Goal: Information Seeking & Learning: Compare options

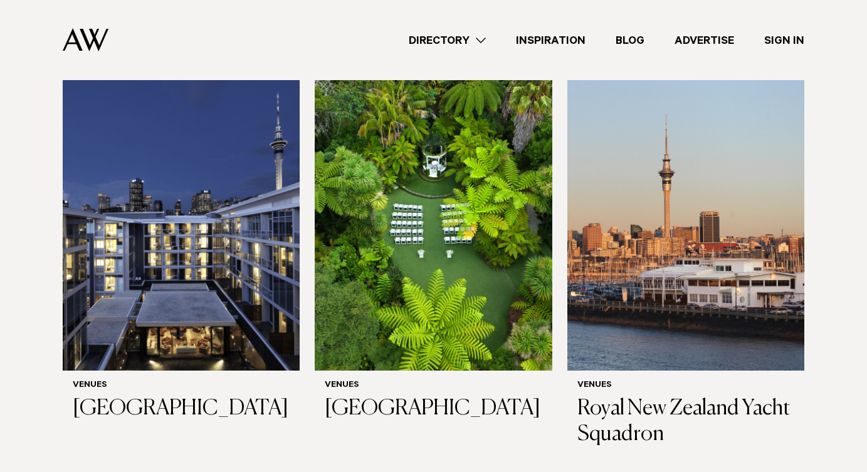
scroll to position [405, 0]
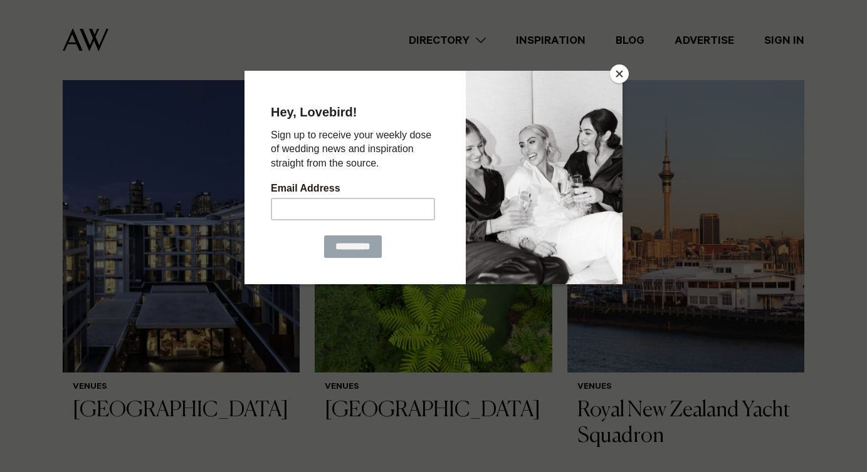
click at [623, 81] on button "Close" at bounding box center [619, 74] width 19 height 19
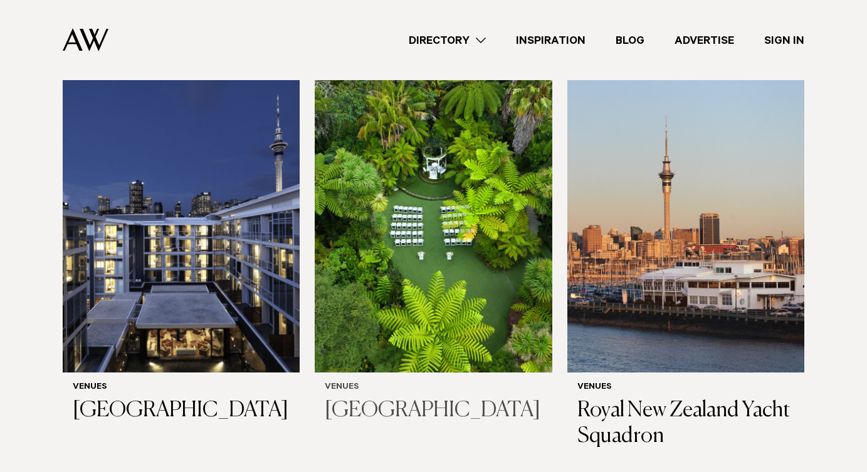
click at [370, 398] on h3 "[GEOGRAPHIC_DATA]" at bounding box center [433, 411] width 217 height 26
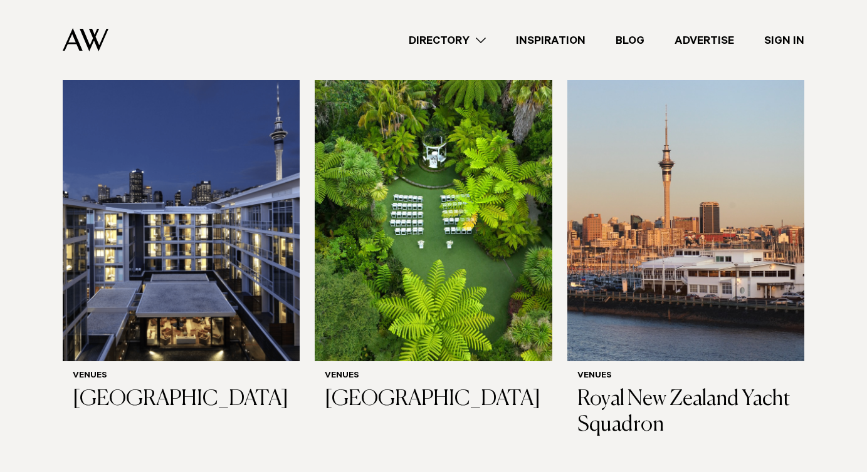
scroll to position [419, 0]
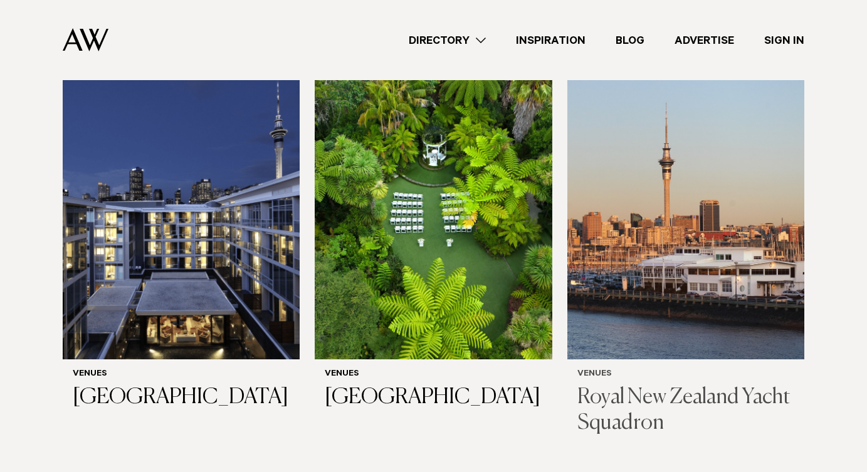
click at [658, 200] on img at bounding box center [685, 201] width 237 height 318
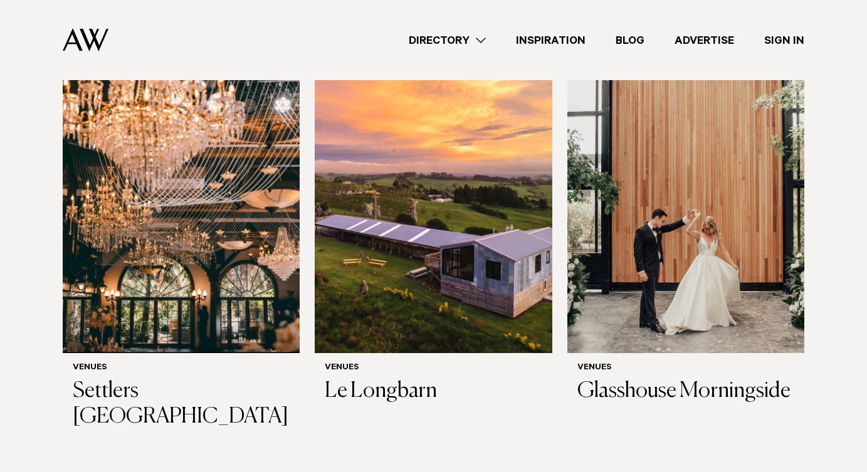
scroll to position [860, 0]
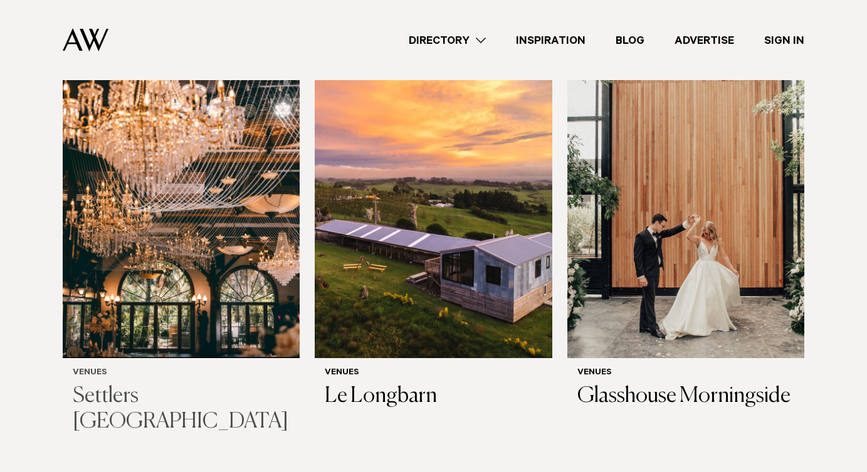
click at [152, 296] on img at bounding box center [181, 200] width 237 height 318
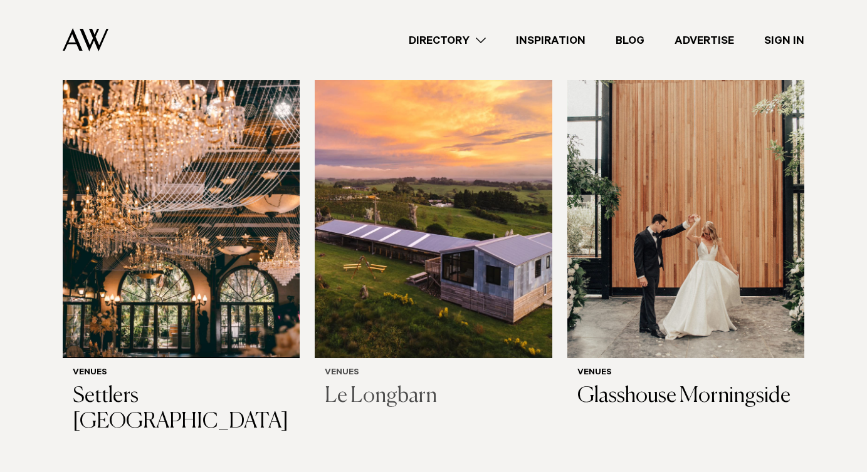
click at [499, 239] on img at bounding box center [433, 200] width 237 height 318
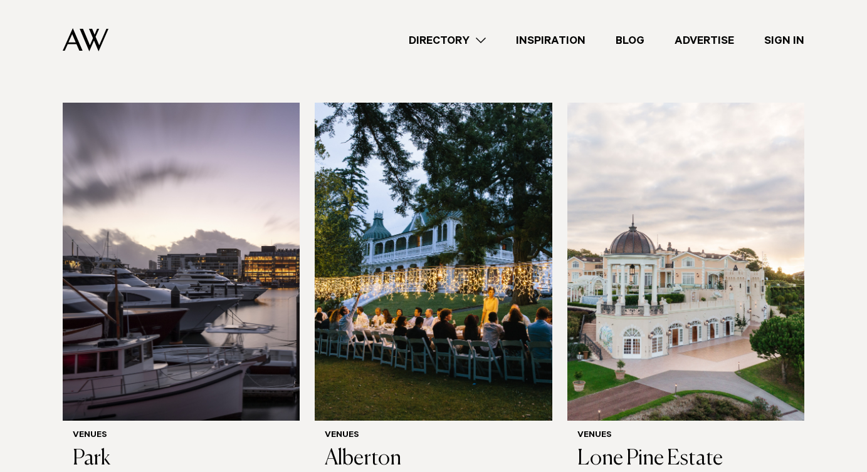
scroll to position [1304, 0]
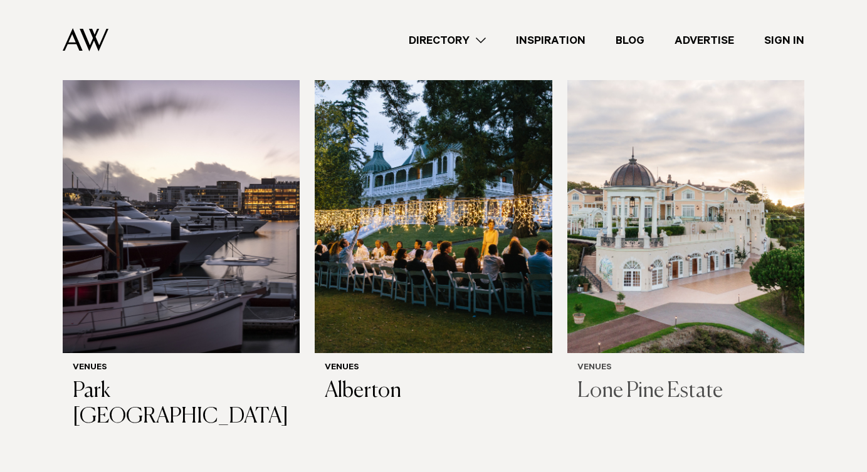
click at [655, 270] on img at bounding box center [685, 194] width 237 height 318
click at [437, 258] on img at bounding box center [433, 194] width 237 height 318
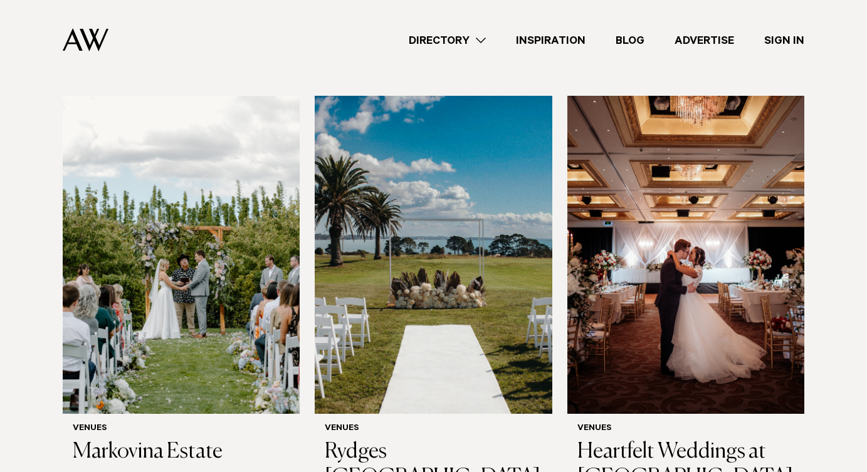
scroll to position [1685, 0]
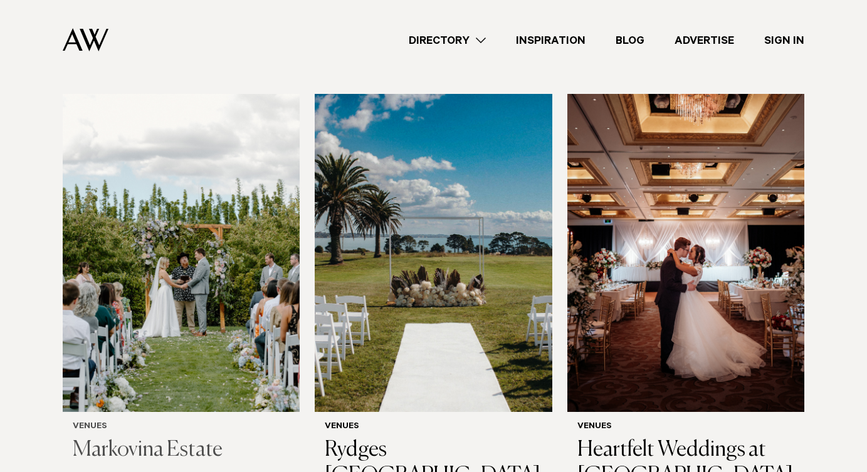
click at [269, 285] on img at bounding box center [181, 253] width 237 height 318
click at [499, 304] on img at bounding box center [433, 253] width 237 height 318
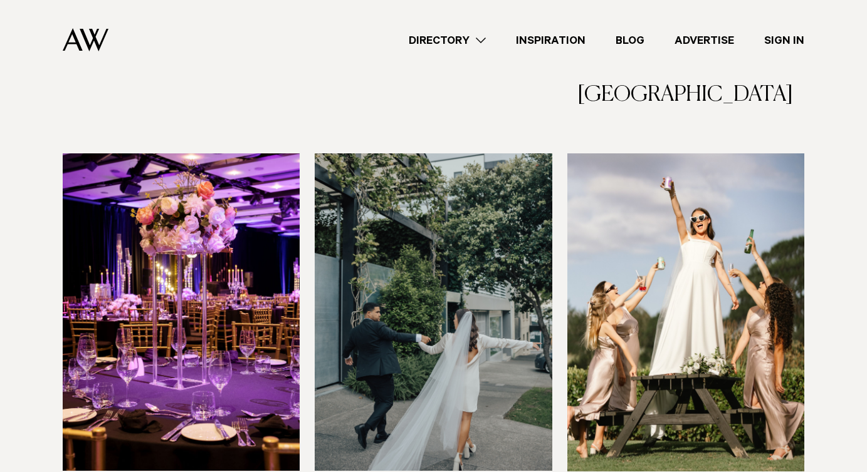
scroll to position [2119, 0]
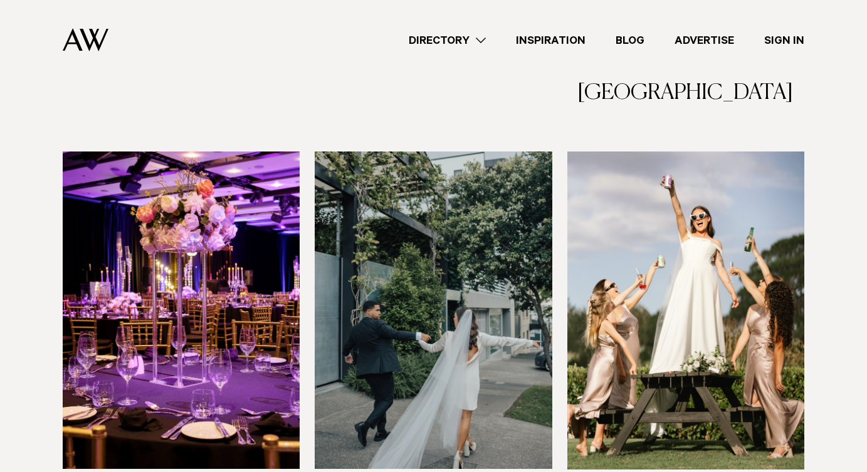
click at [696, 199] on img at bounding box center [685, 311] width 237 height 318
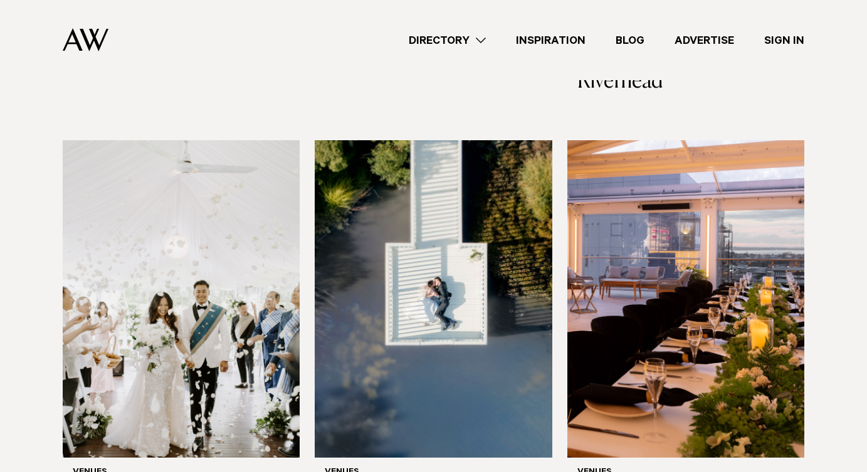
scroll to position [2571, 0]
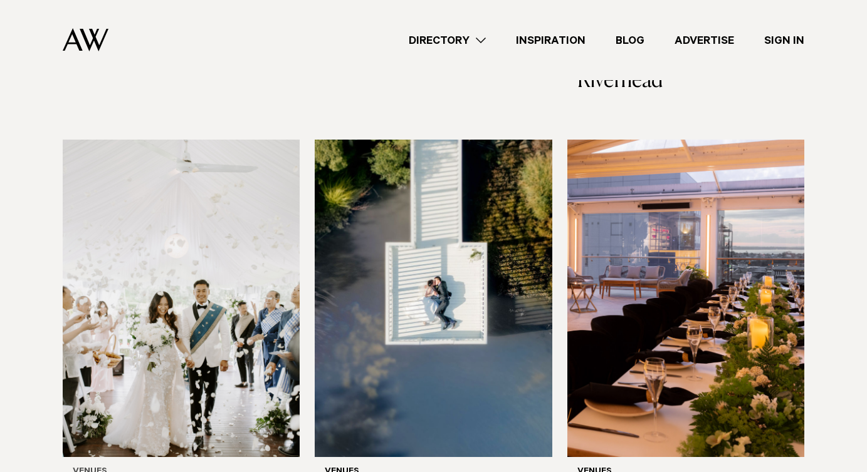
click at [209, 279] on img at bounding box center [181, 299] width 237 height 318
click at [411, 281] on img at bounding box center [433, 299] width 237 height 318
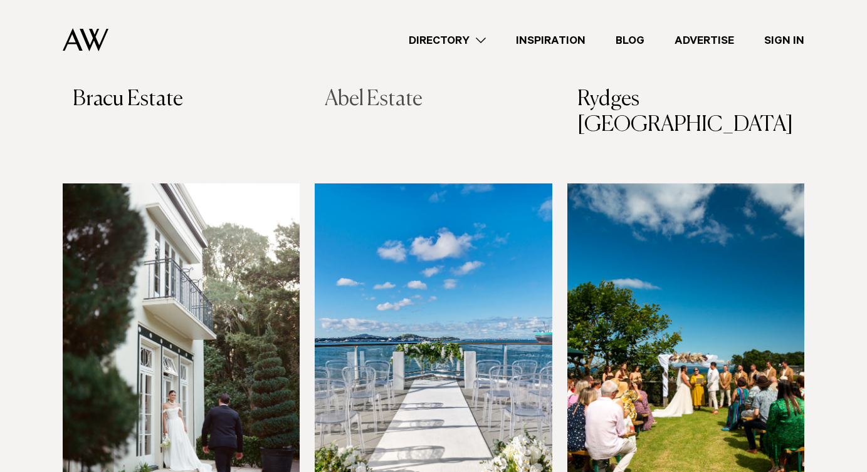
scroll to position [2967, 0]
click at [204, 250] on img at bounding box center [181, 342] width 237 height 318
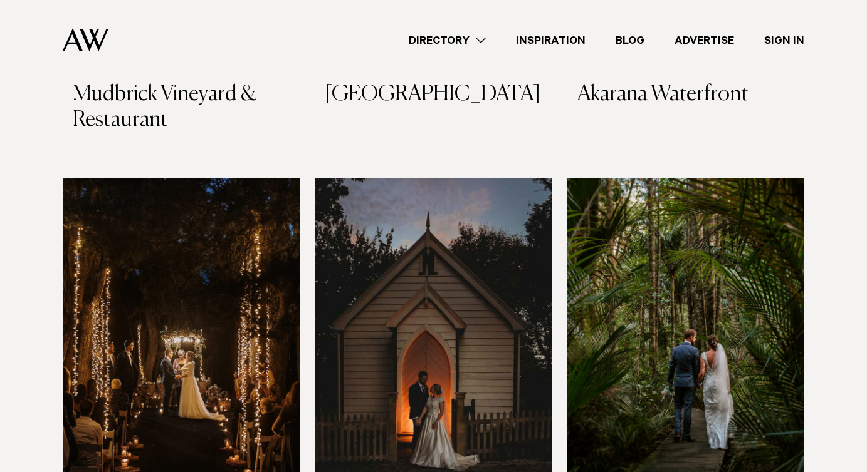
scroll to position [3853, 0]
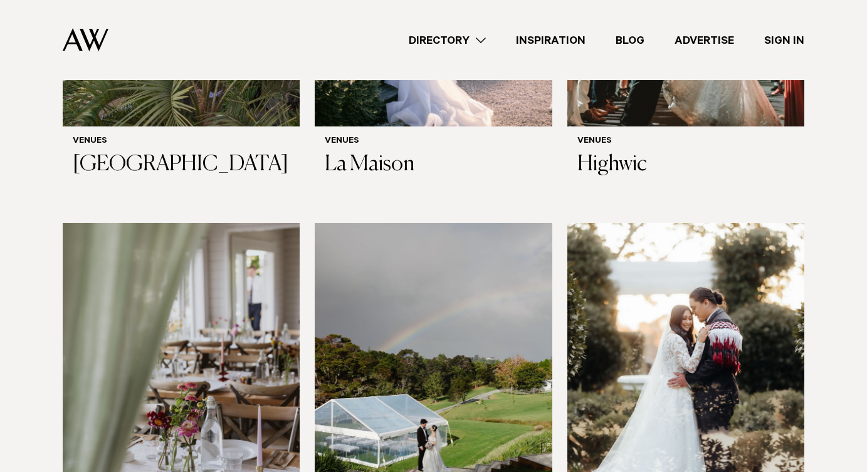
scroll to position [4633, 0]
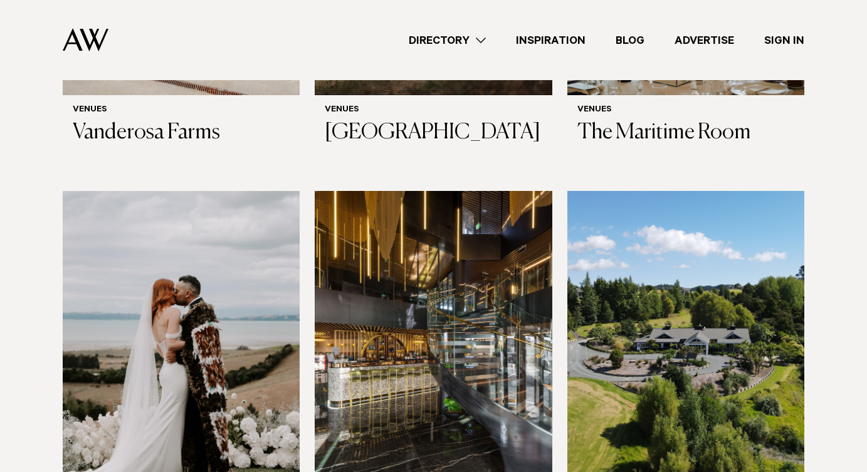
scroll to position [5522, 0]
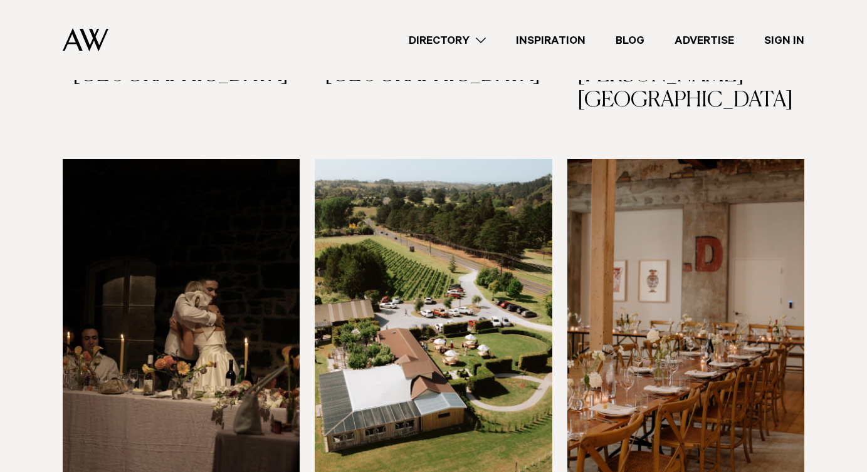
scroll to position [5995, 0]
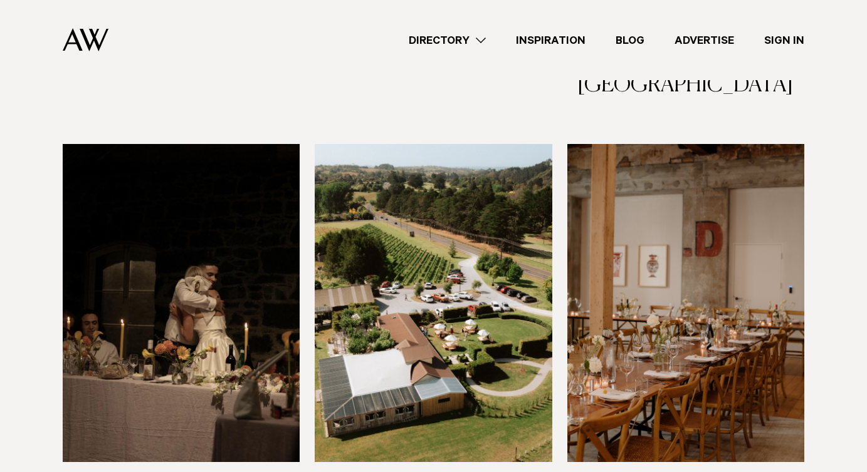
scroll to position [6010, 0]
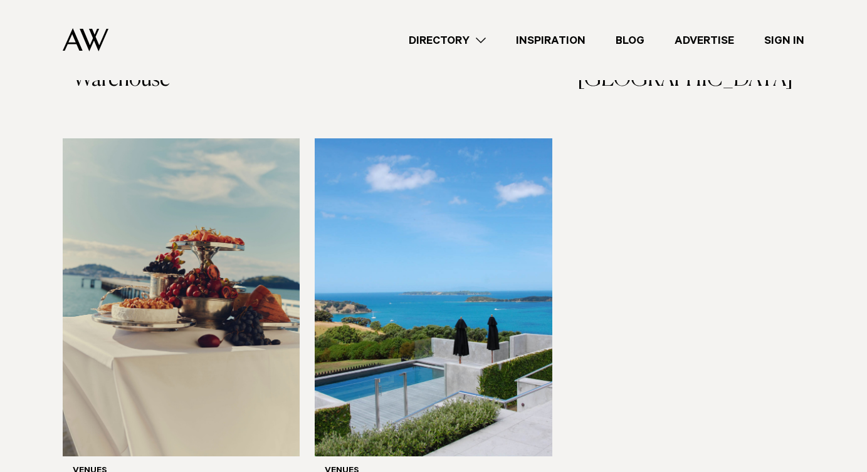
scroll to position [6455, 0]
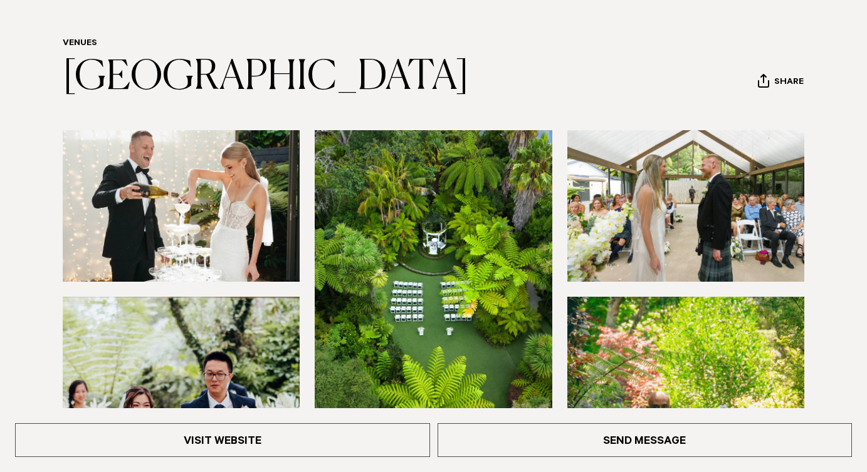
scroll to position [96, 0]
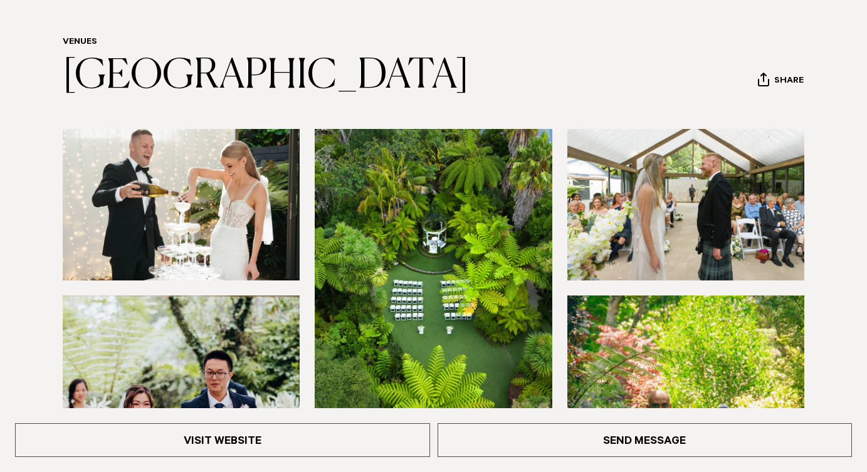
click at [713, 212] on img at bounding box center [685, 205] width 237 height 152
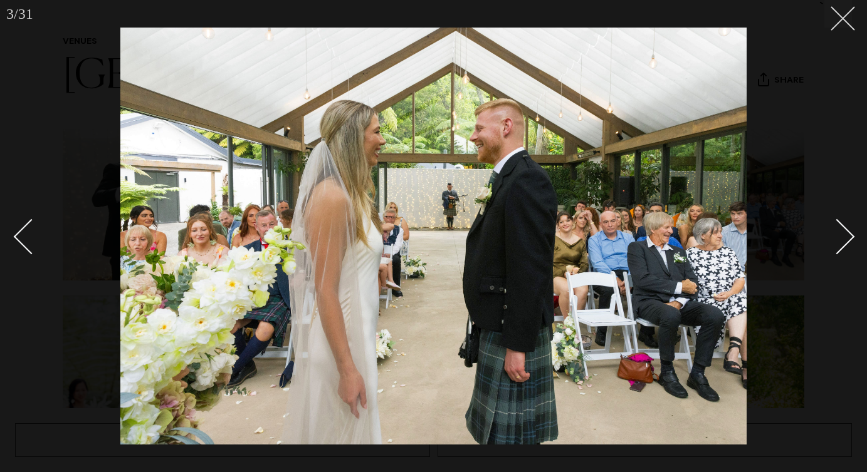
click at [836, 26] on button at bounding box center [838, 14] width 28 height 28
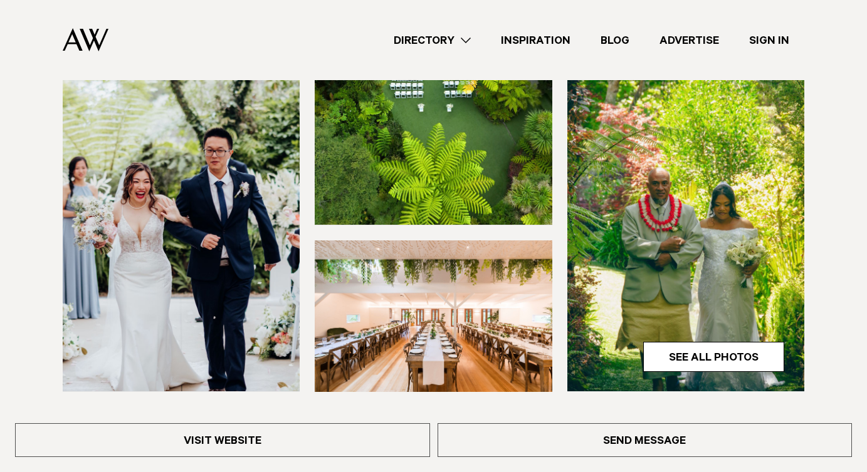
scroll to position [315, 0]
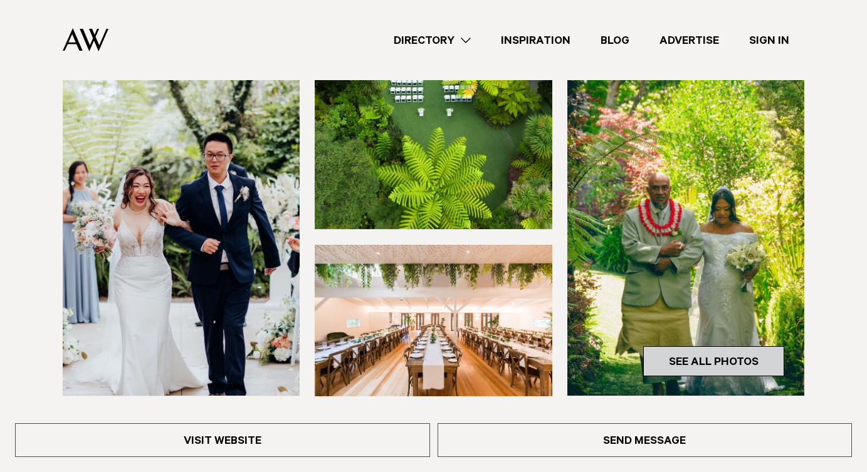
click at [670, 369] on link "See All Photos" at bounding box center [713, 361] width 141 height 30
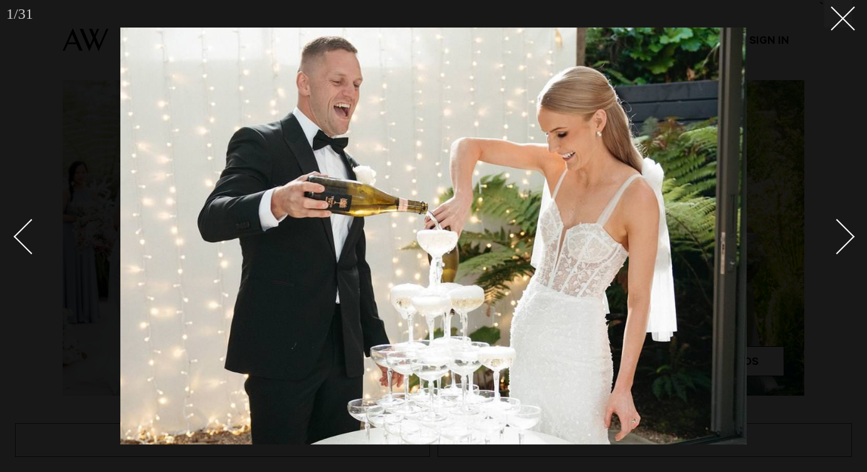
click at [853, 244] on div at bounding box center [433, 236] width 867 height 472
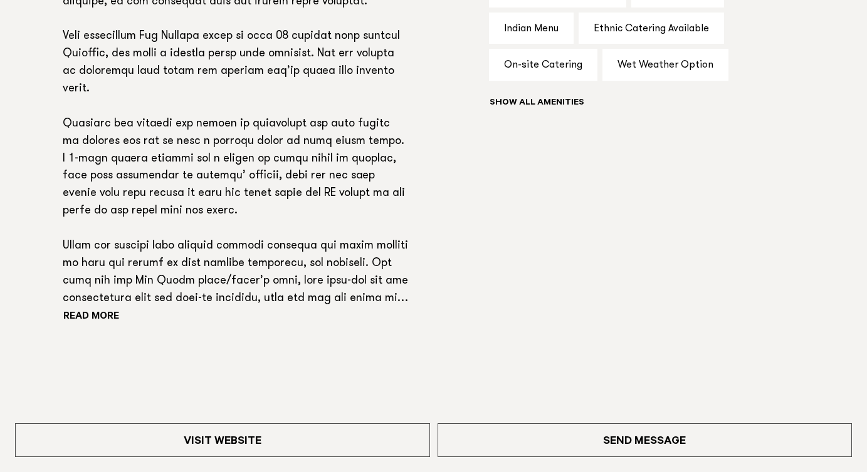
scroll to position [949, 0]
click at [106, 329] on section "Phone: Show Number 09 538 5836 Address: 1012 Scenic Drive, Swanson, Auckland 08…" at bounding box center [235, 97] width 345 height 565
click at [105, 323] on div "Read more" at bounding box center [235, 142] width 345 height 368
click at [103, 316] on button "Read more" at bounding box center [119, 317] width 113 height 19
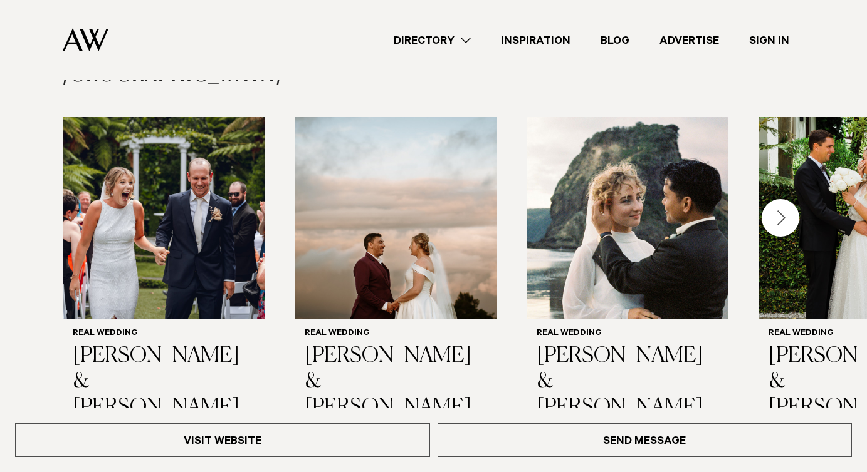
scroll to position [1960, 0]
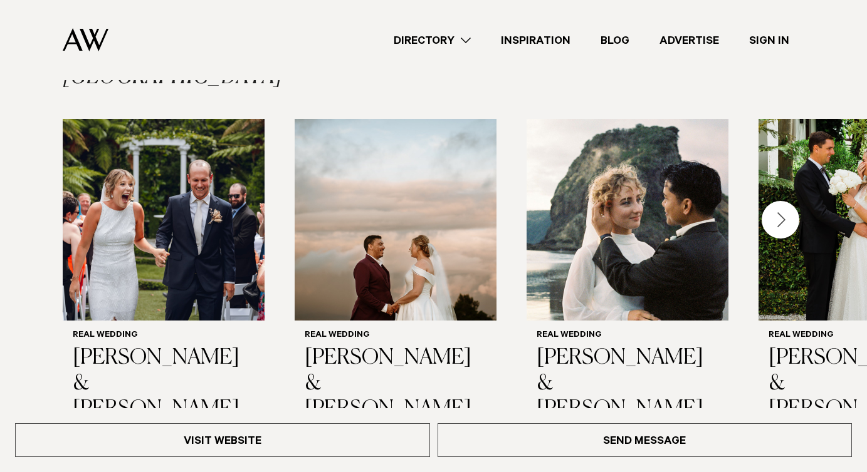
click at [774, 204] on div "Next slide" at bounding box center [780, 220] width 38 height 38
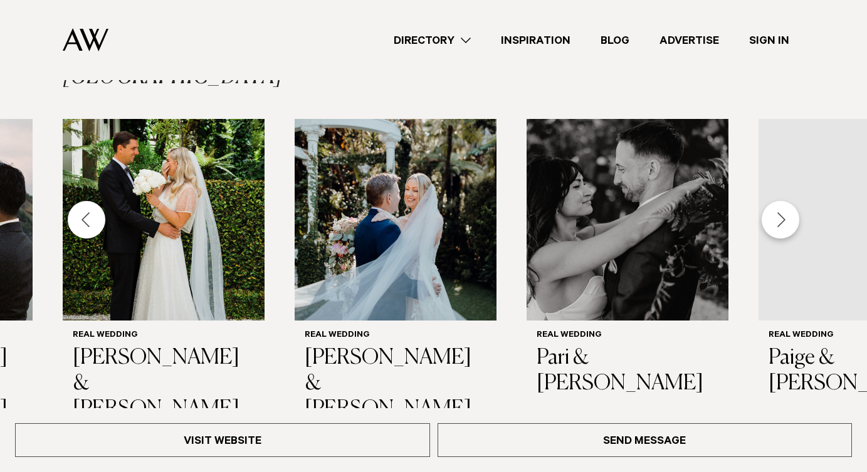
click at [774, 204] on div "Next slide" at bounding box center [780, 220] width 38 height 38
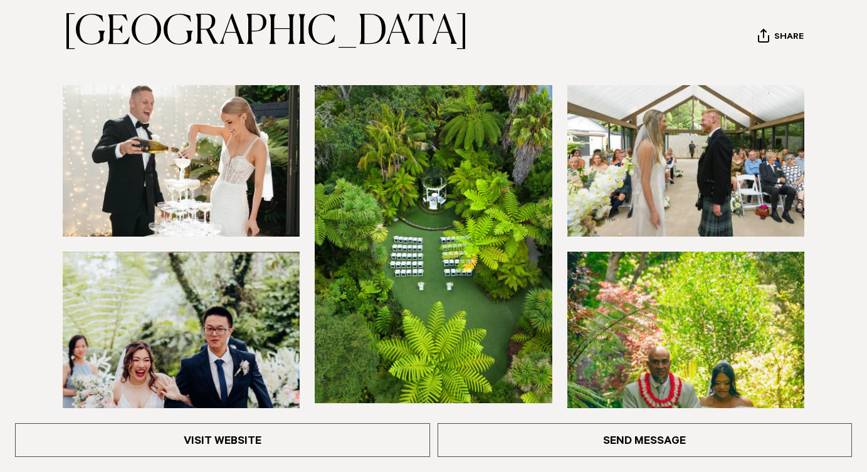
scroll to position [211, 0]
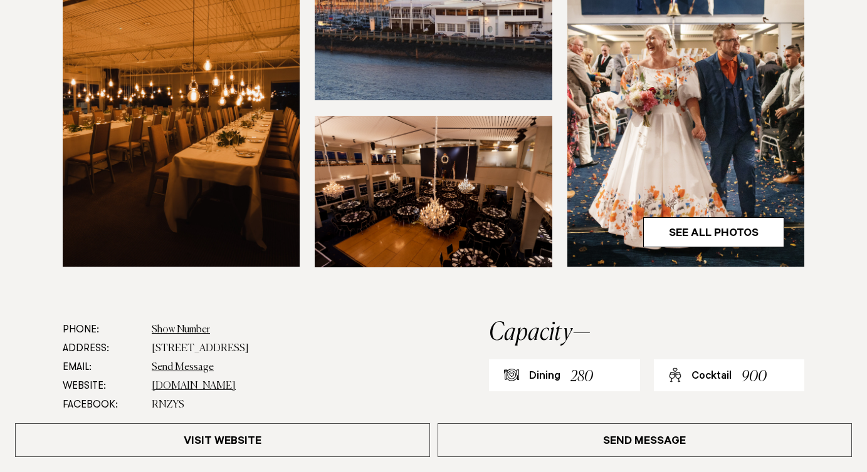
scroll to position [491, 0]
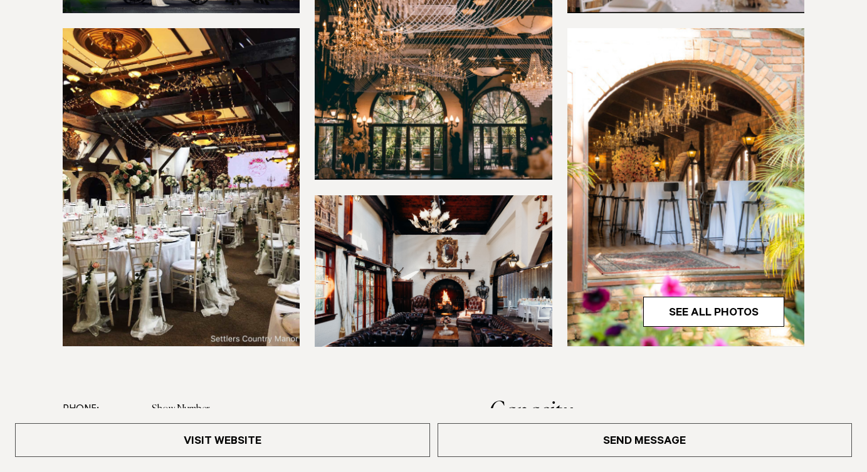
scroll to position [410, 0]
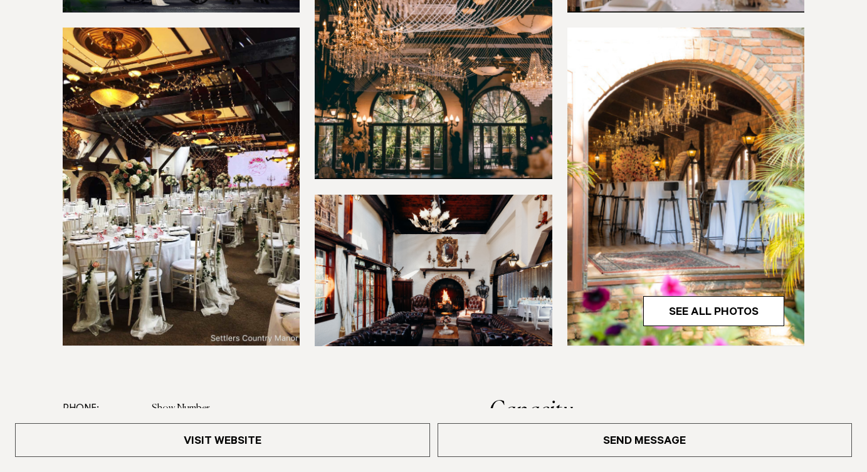
click at [693, 283] on img at bounding box center [685, 187] width 237 height 318
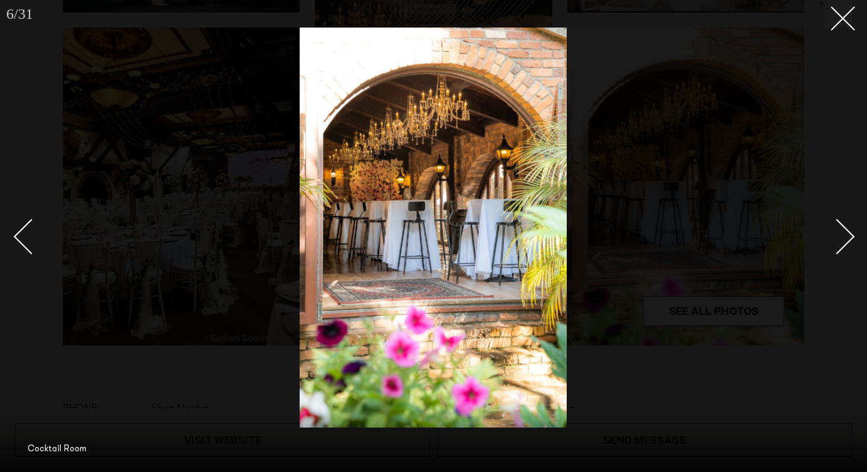
click at [835, 236] on div "Next slide" at bounding box center [837, 237] width 36 height 36
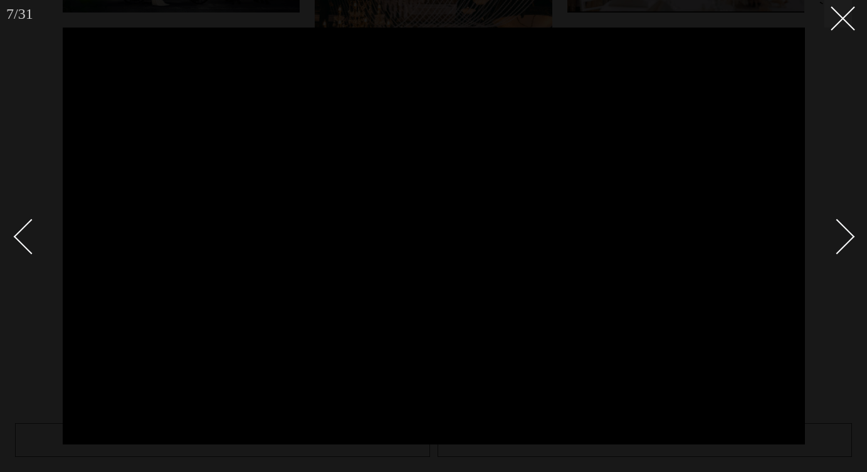
click at [836, 236] on div "Next slide" at bounding box center [837, 237] width 36 height 36
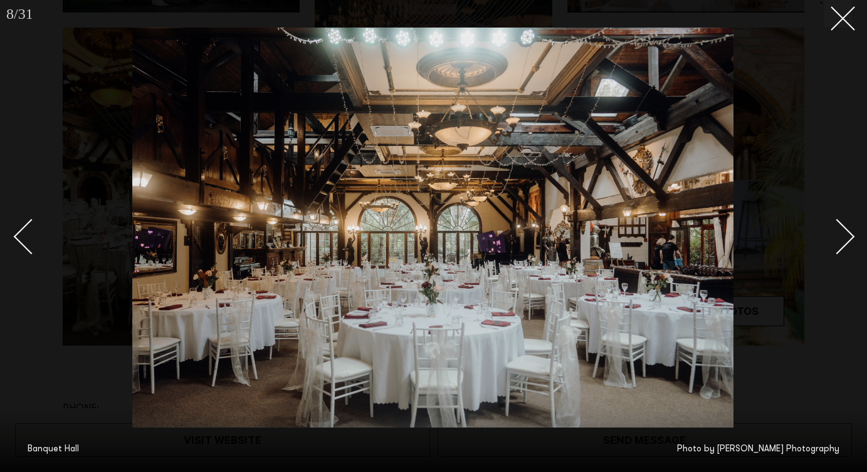
click at [837, 236] on div "Next slide" at bounding box center [837, 237] width 36 height 36
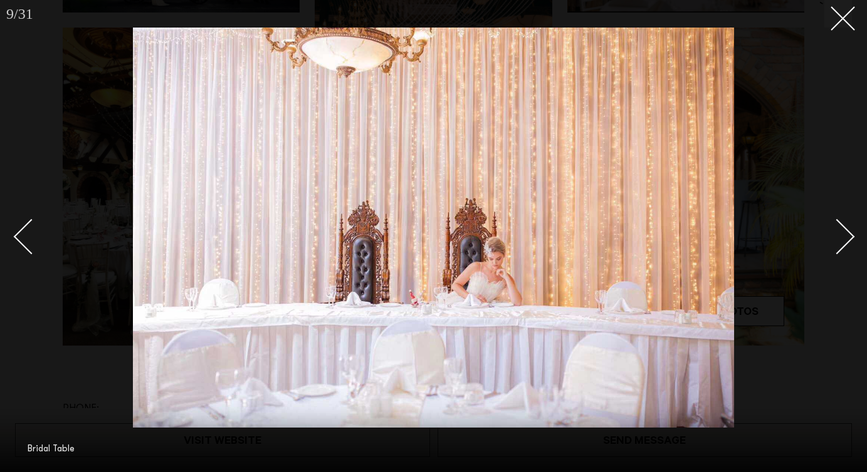
click at [837, 236] on div "Next slide" at bounding box center [837, 237] width 36 height 36
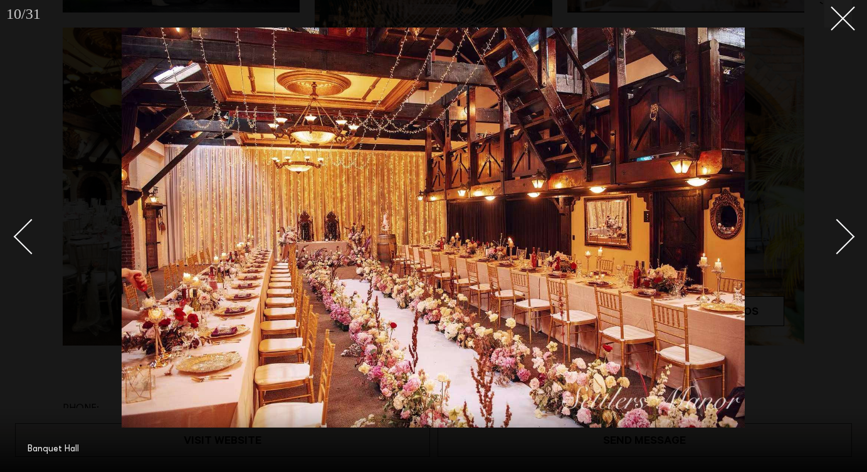
click at [837, 236] on div "Next slide" at bounding box center [837, 237] width 36 height 36
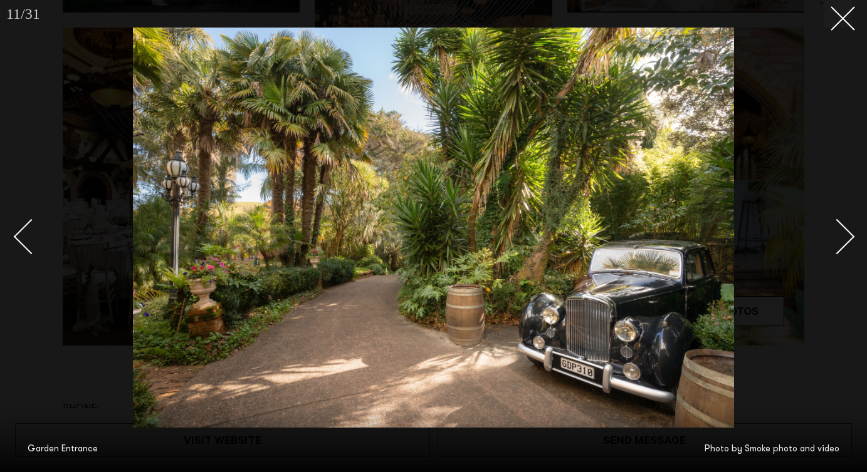
click at [837, 236] on div "Next slide" at bounding box center [837, 237] width 36 height 36
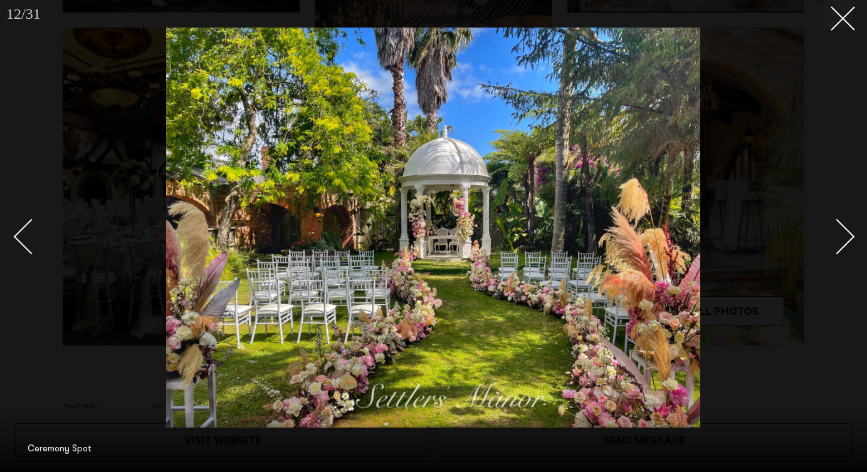
click at [837, 236] on div "Next slide" at bounding box center [837, 237] width 36 height 36
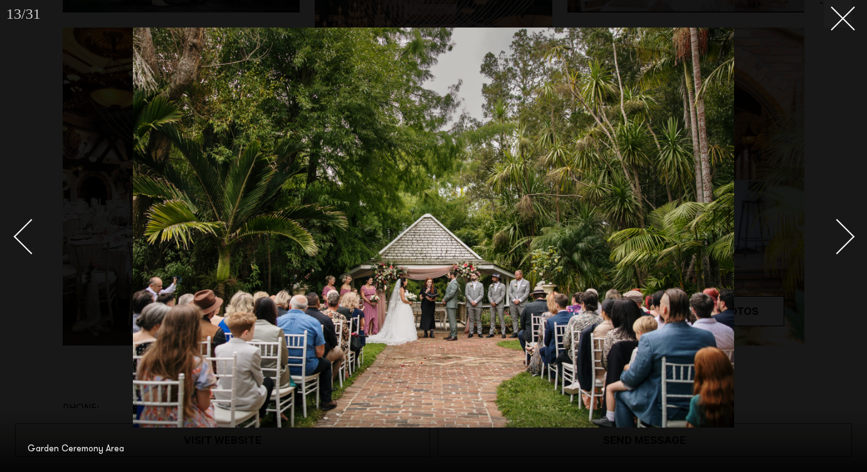
click at [837, 236] on div "Next slide" at bounding box center [837, 237] width 36 height 36
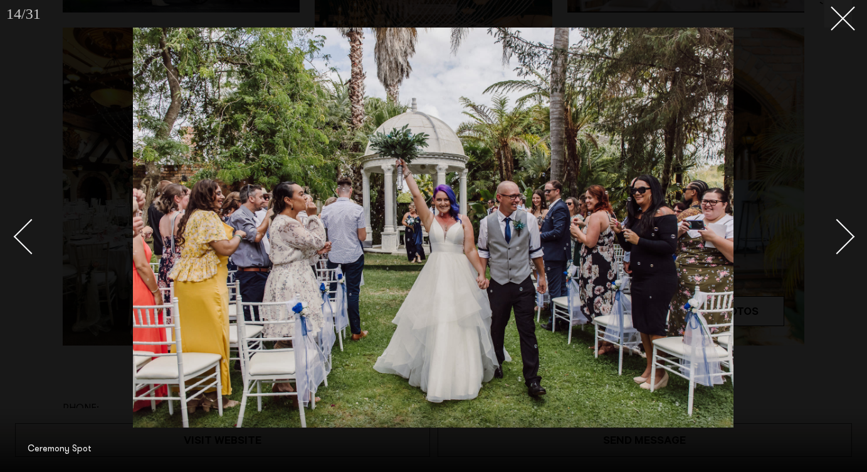
click at [837, 236] on div "Next slide" at bounding box center [837, 237] width 36 height 36
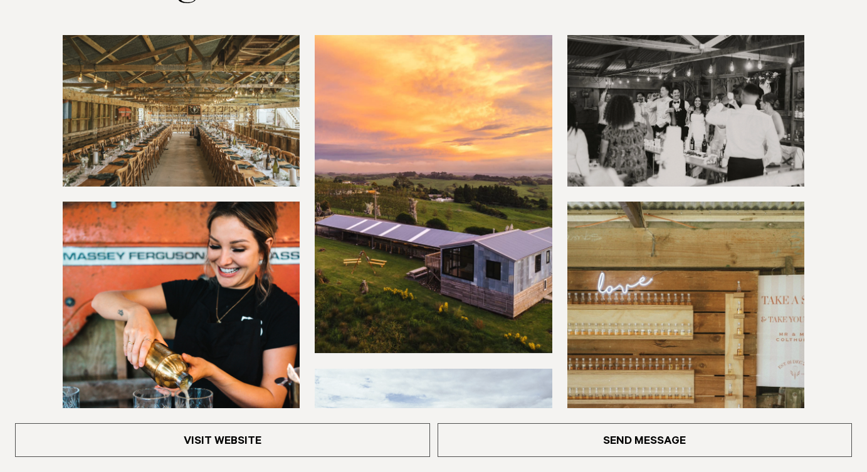
scroll to position [191, 0]
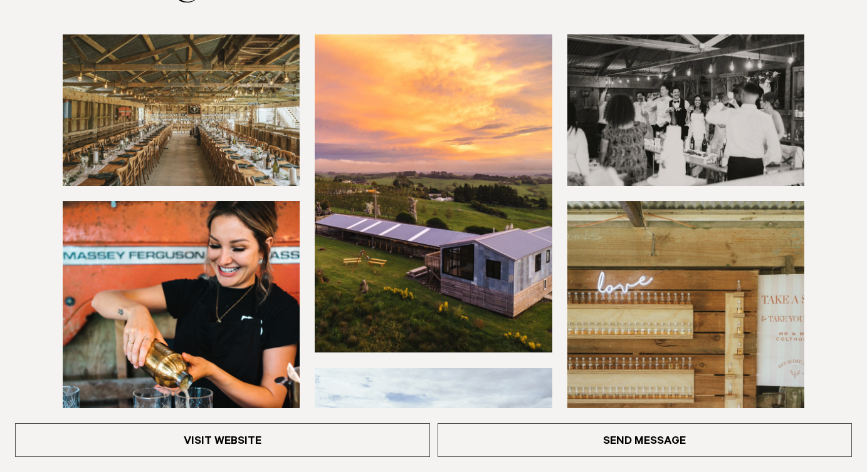
click at [240, 116] on img at bounding box center [181, 110] width 237 height 152
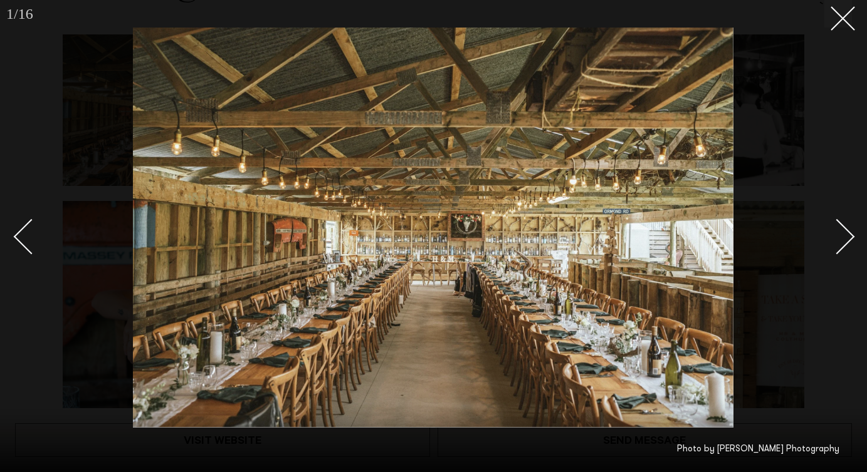
click at [863, 233] on div at bounding box center [433, 236] width 867 height 472
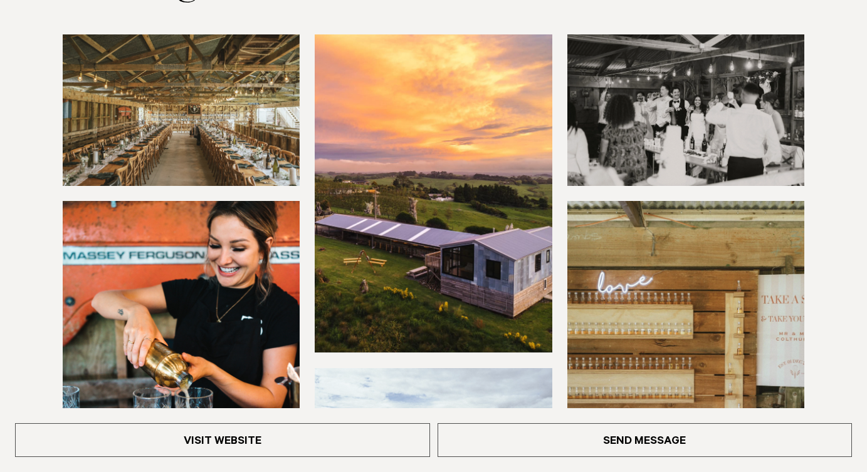
click at [489, 273] on img at bounding box center [433, 193] width 237 height 318
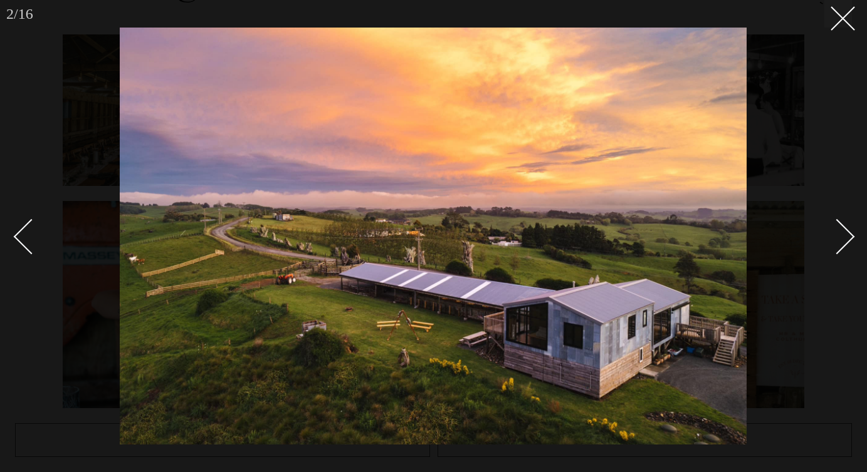
click at [840, 243] on div "Next slide" at bounding box center [837, 237] width 36 height 36
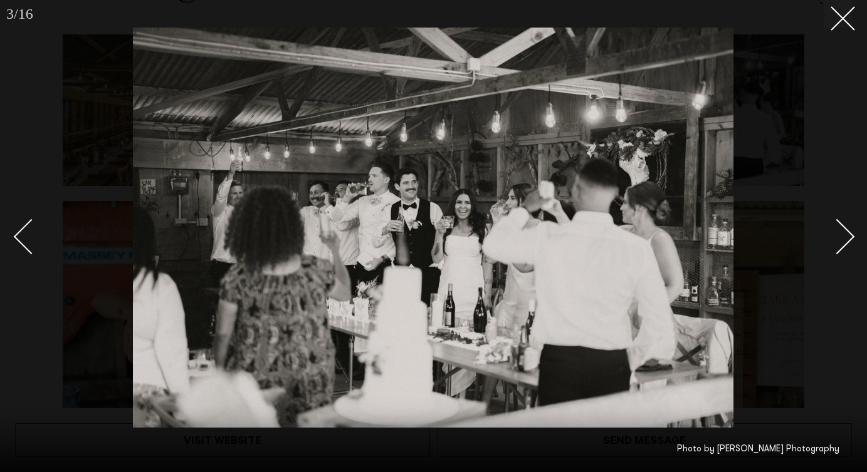
click at [840, 243] on div "Next slide" at bounding box center [837, 237] width 36 height 36
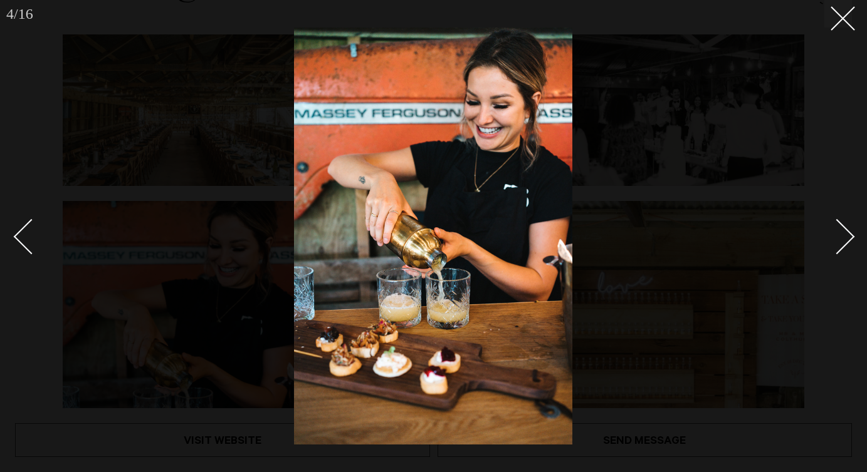
click at [840, 243] on div "Next slide" at bounding box center [837, 237] width 36 height 36
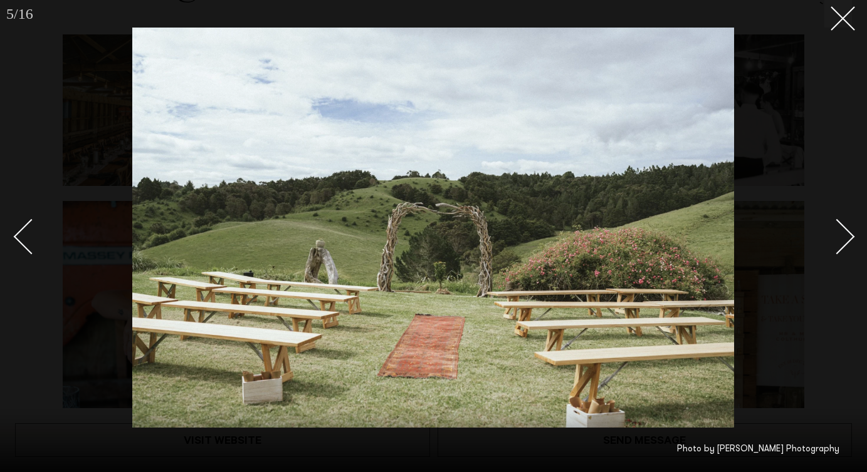
click at [840, 243] on div "Next slide" at bounding box center [837, 237] width 36 height 36
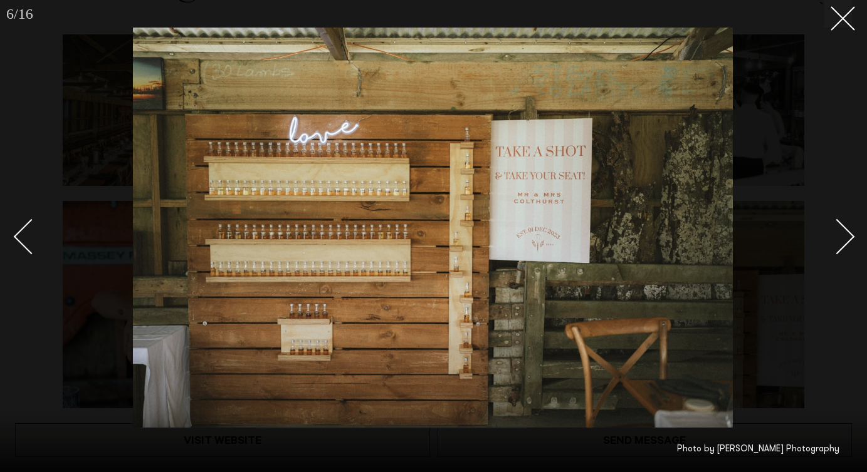
click at [840, 243] on div "Next slide" at bounding box center [837, 237] width 36 height 36
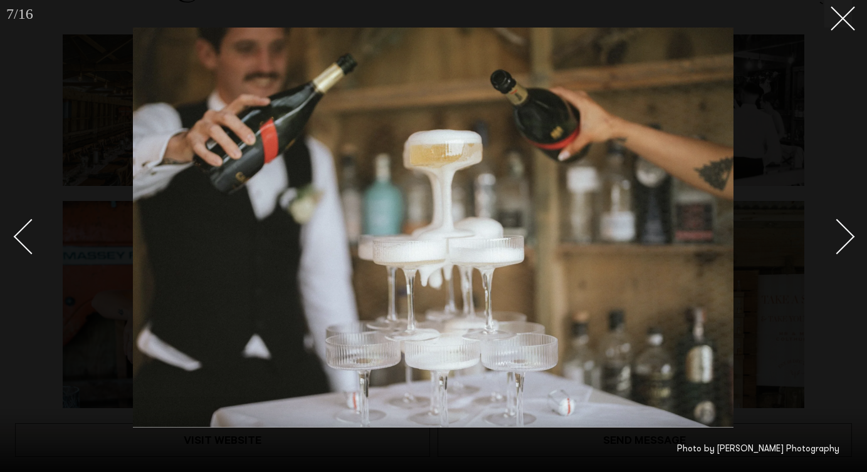
click at [840, 243] on div "Next slide" at bounding box center [837, 237] width 36 height 36
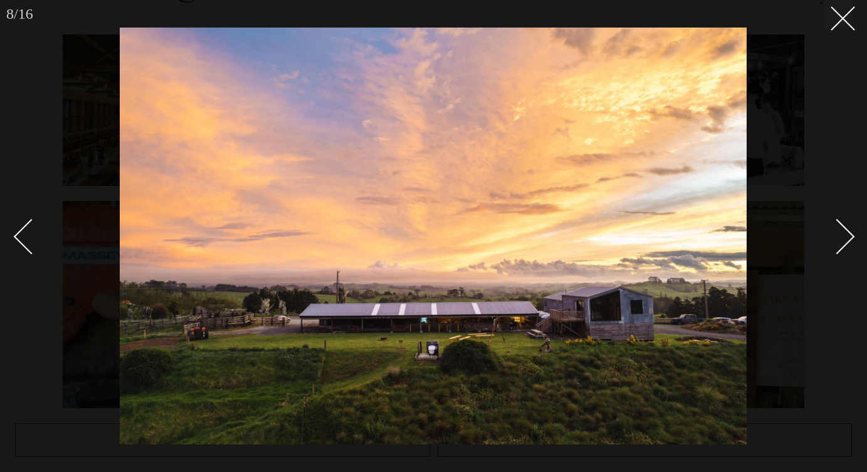
click at [840, 243] on div "Next slide" at bounding box center [837, 237] width 36 height 36
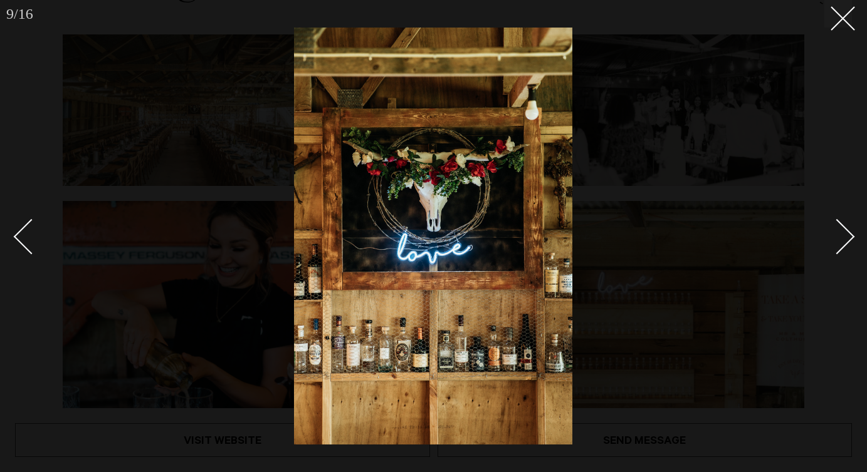
click at [840, 243] on div "Next slide" at bounding box center [837, 237] width 36 height 36
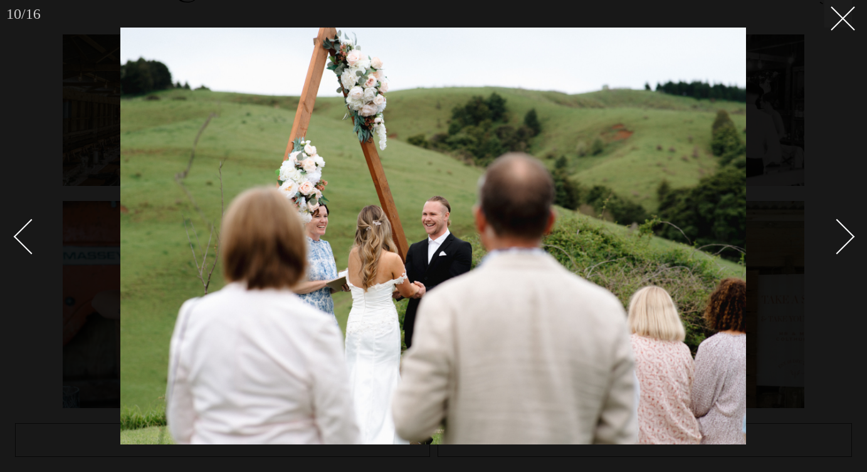
click at [840, 243] on div "Next slide" at bounding box center [837, 237] width 36 height 36
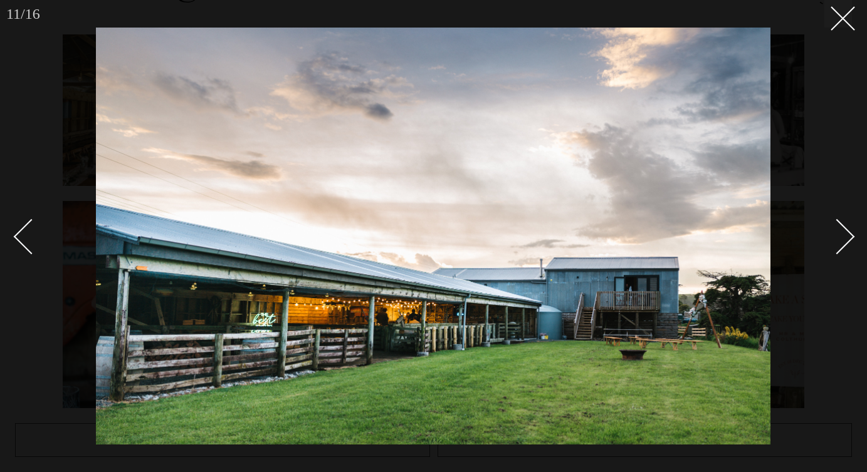
click at [840, 243] on div "Next slide" at bounding box center [837, 237] width 36 height 36
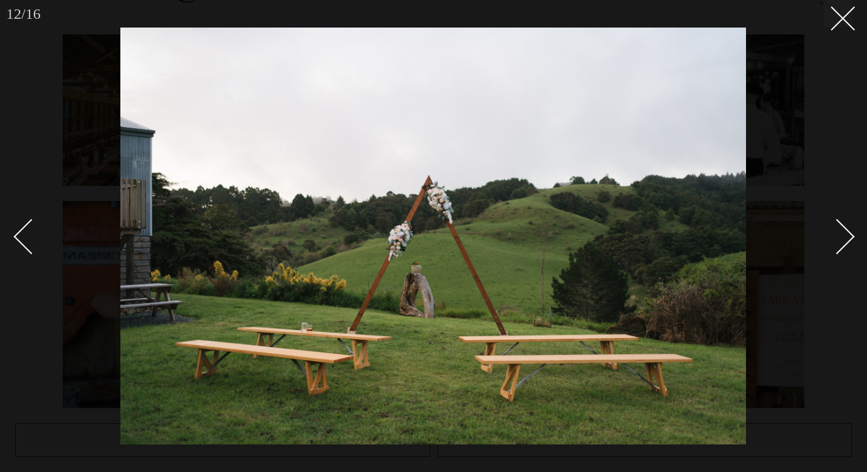
click at [841, 243] on div "Next slide" at bounding box center [837, 237] width 36 height 36
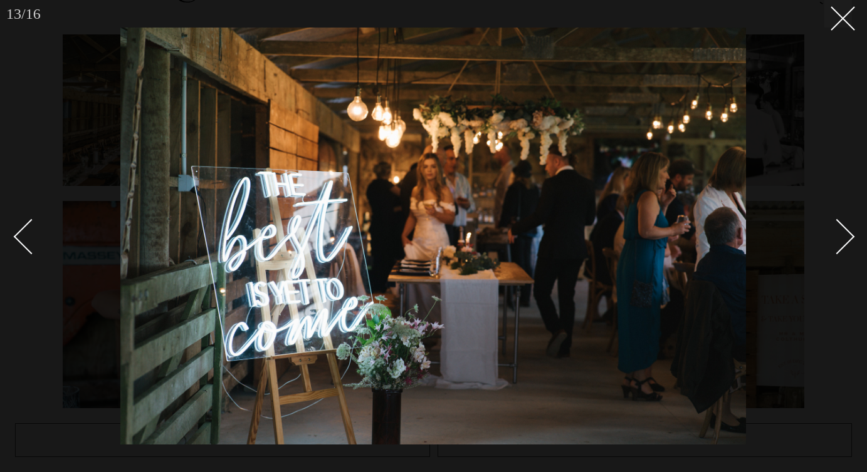
click at [841, 243] on div "Next slide" at bounding box center [837, 237] width 36 height 36
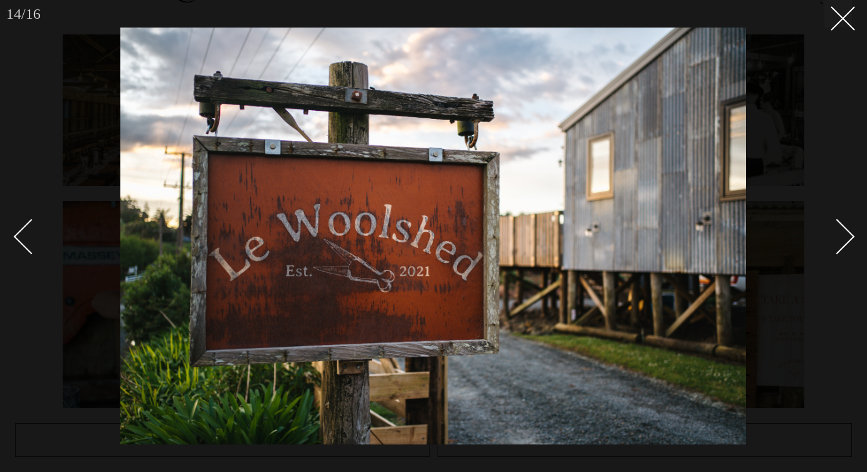
click at [841, 243] on div "Next slide" at bounding box center [837, 237] width 36 height 36
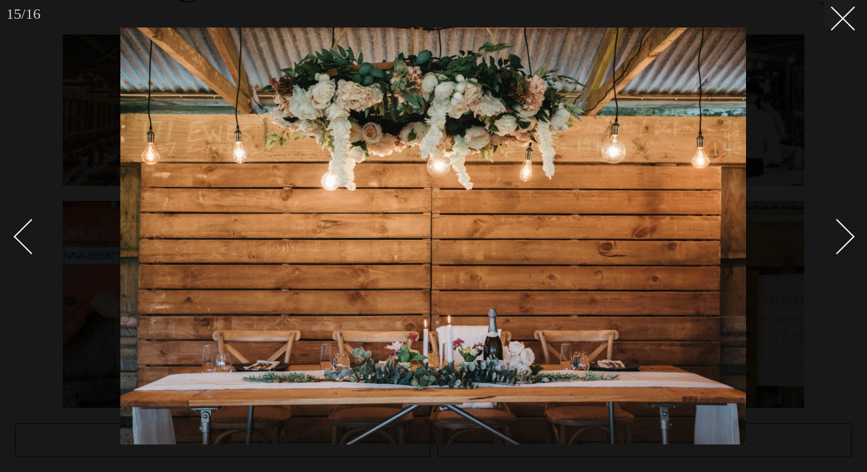
click at [841, 243] on div "Next slide" at bounding box center [837, 237] width 36 height 36
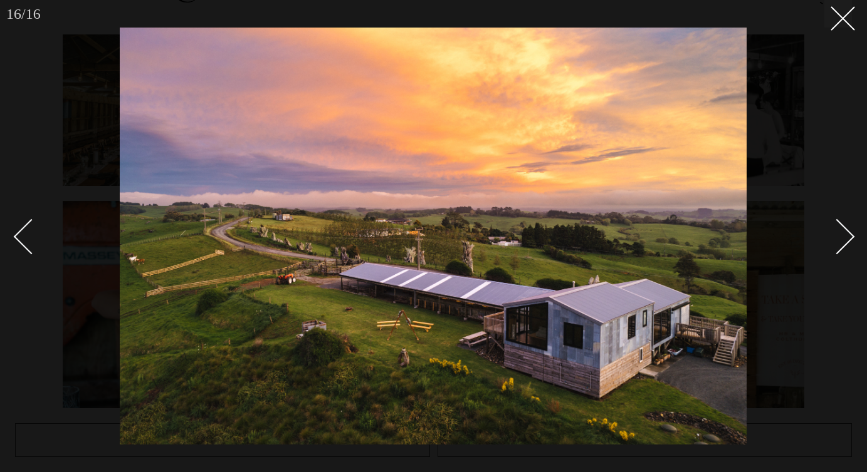
click at [841, 243] on div "Next slide" at bounding box center [837, 237] width 36 height 36
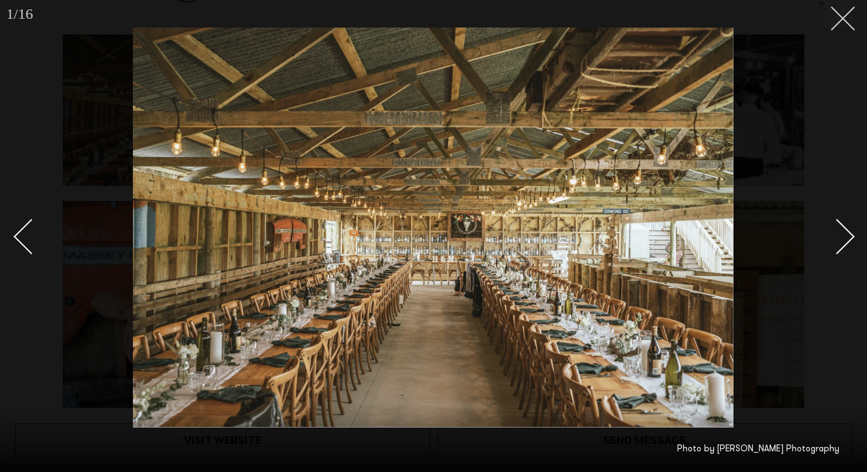
click at [844, 18] on icon at bounding box center [837, 13] width 15 height 15
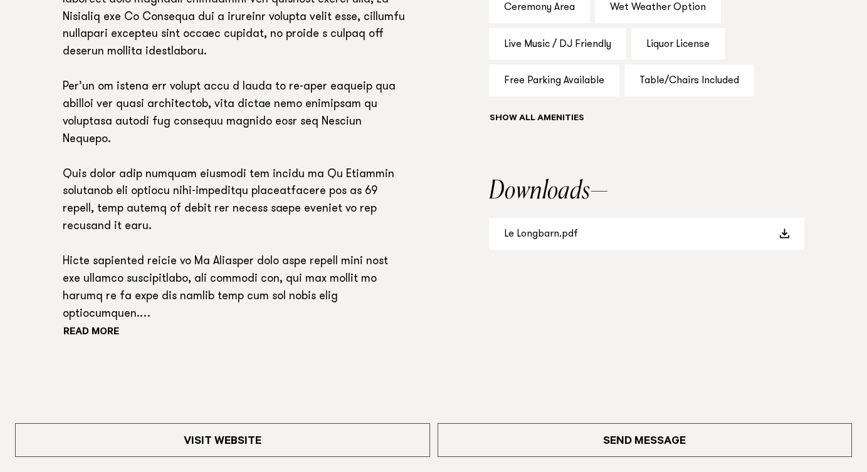
scroll to position [939, 0]
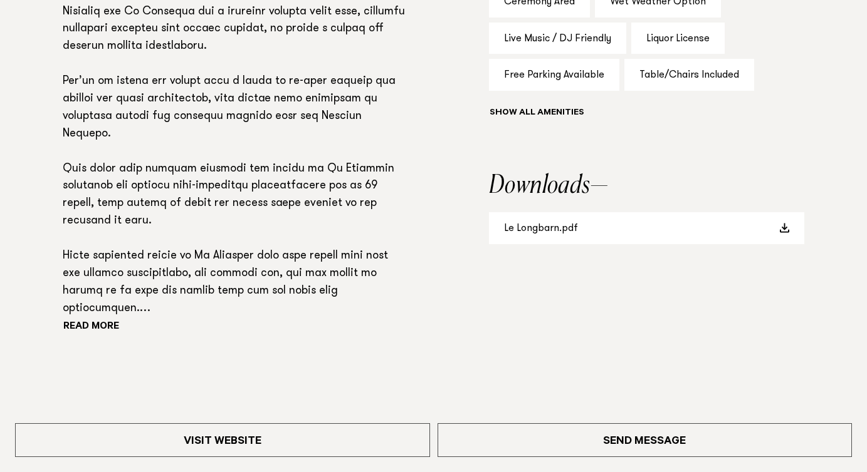
click at [89, 318] on p at bounding box center [235, 144] width 345 height 350
click at [89, 330] on button "Read more" at bounding box center [119, 327] width 113 height 19
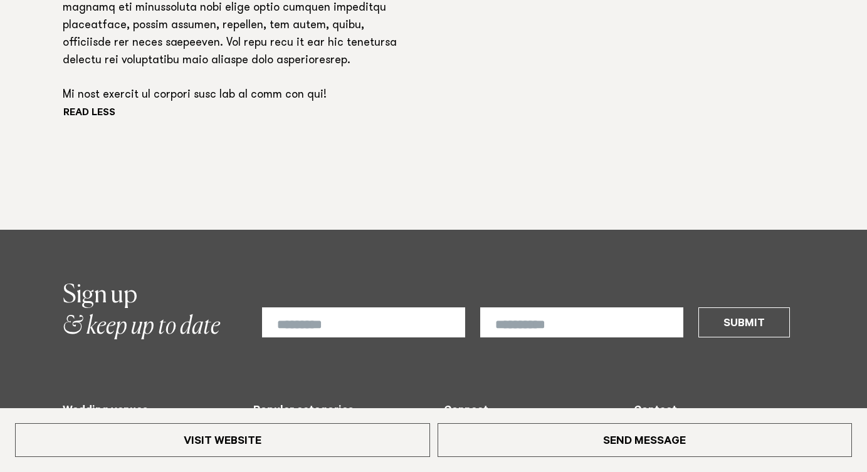
scroll to position [1521, 0]
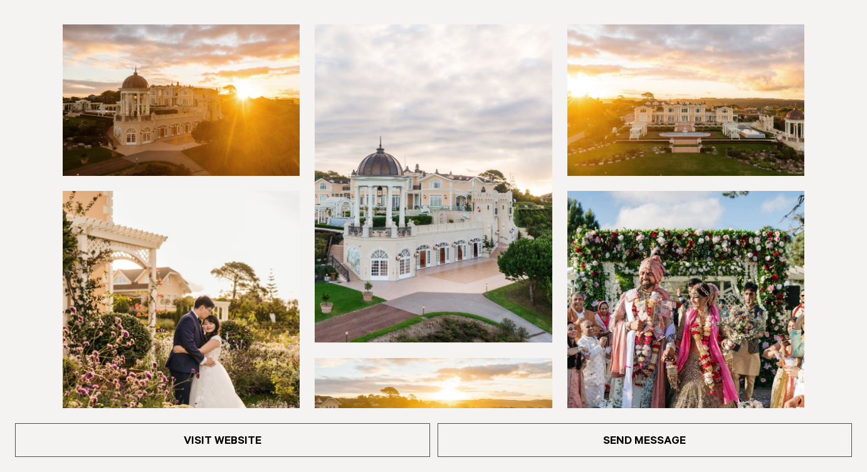
scroll to position [203, 0]
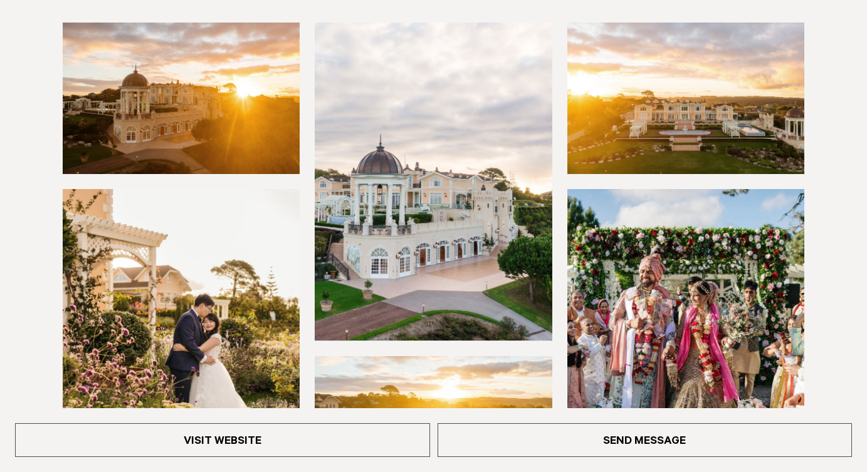
click at [217, 118] on img at bounding box center [181, 99] width 237 height 152
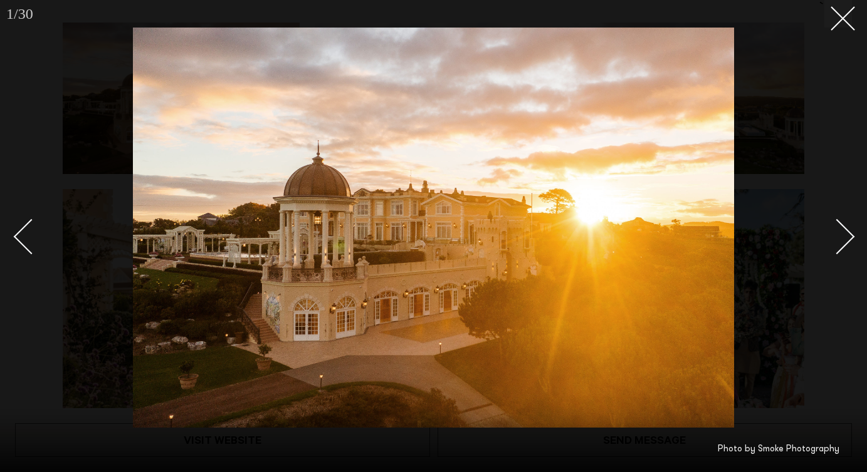
click at [831, 231] on div "Next slide" at bounding box center [837, 237] width 36 height 36
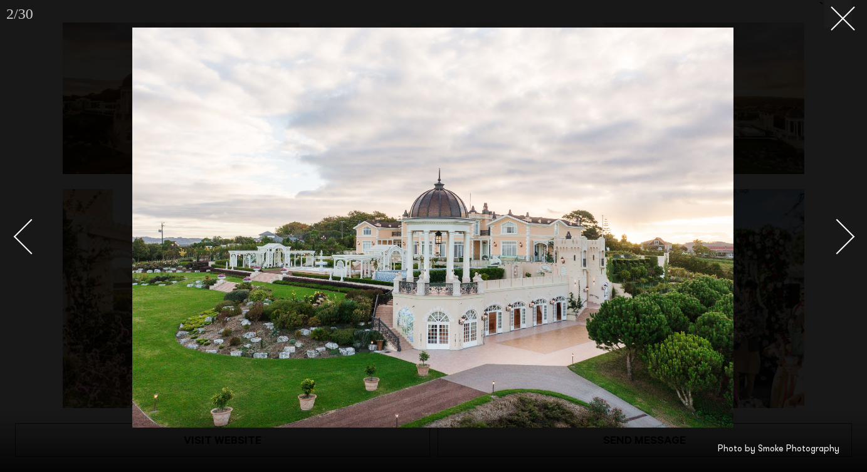
click at [831, 231] on div "Next slide" at bounding box center [837, 237] width 36 height 36
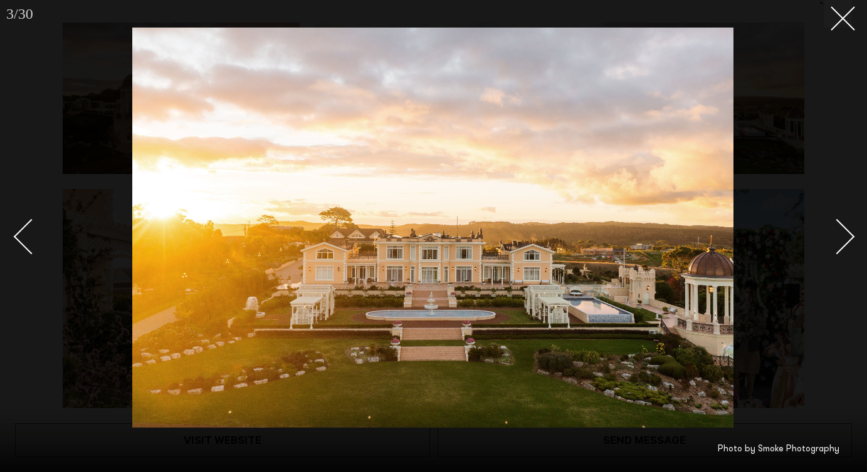
click at [831, 231] on div "Next slide" at bounding box center [837, 237] width 36 height 36
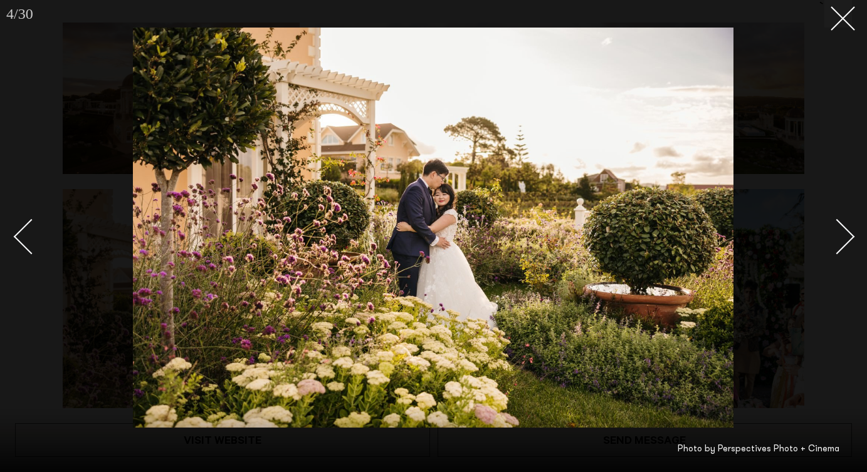
click at [831, 231] on div "Next slide" at bounding box center [837, 237] width 36 height 36
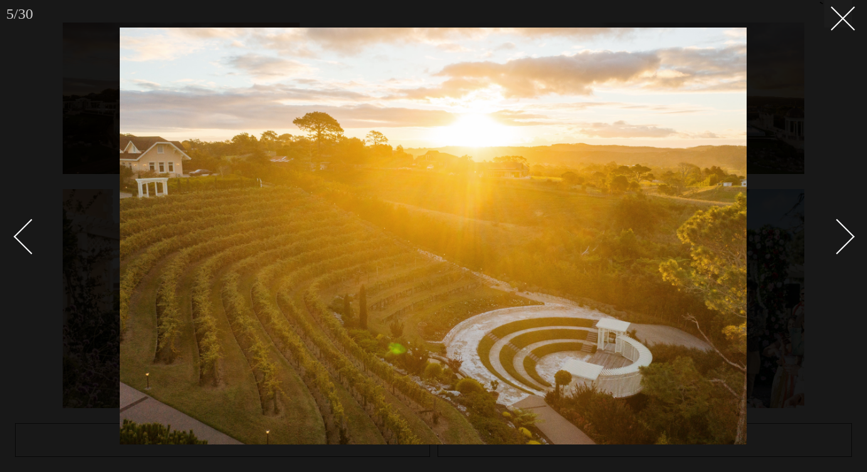
click at [831, 231] on div "Next slide" at bounding box center [837, 237] width 36 height 36
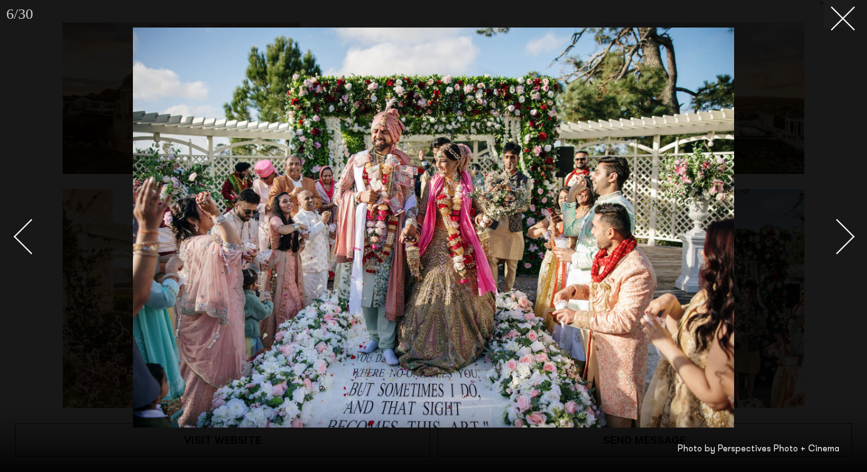
click at [831, 231] on div "Next slide" at bounding box center [837, 237] width 36 height 36
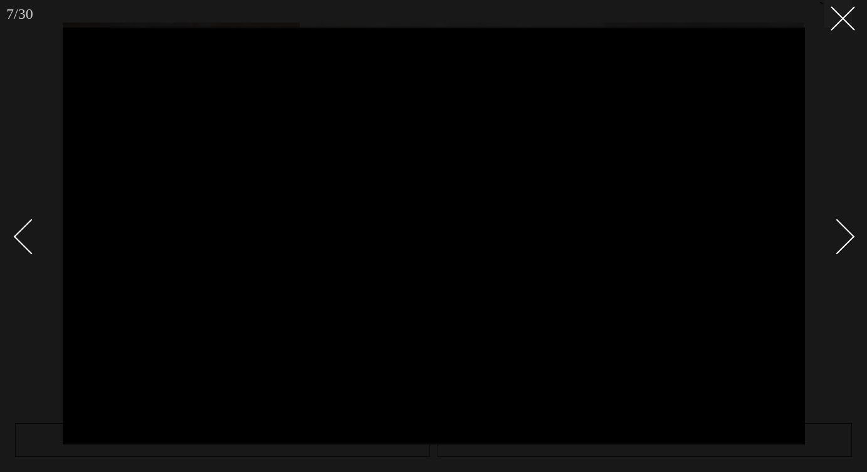
click at [831, 231] on div "Next slide" at bounding box center [837, 237] width 36 height 36
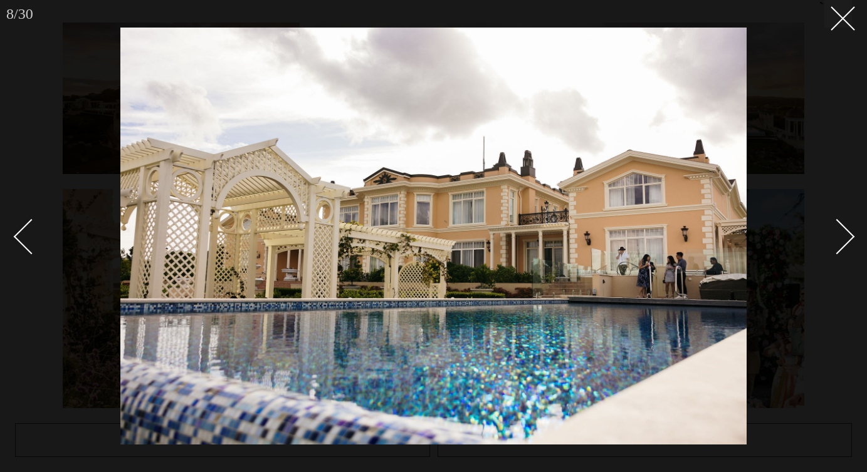
click at [831, 231] on div "Next slide" at bounding box center [837, 237] width 36 height 36
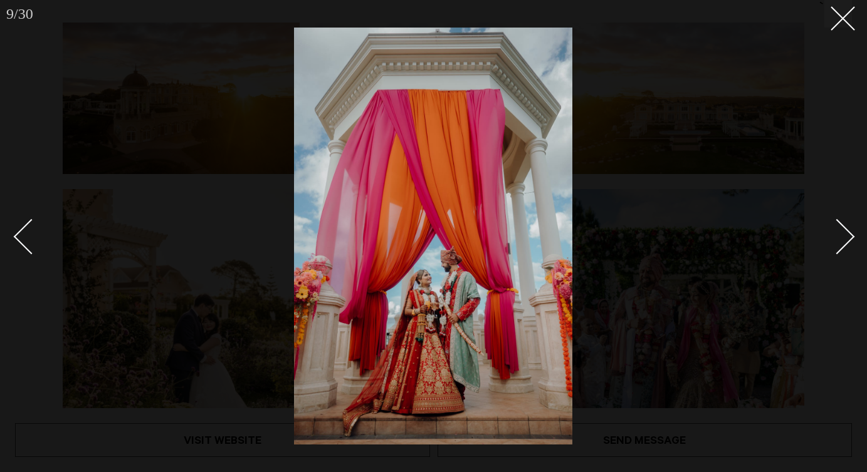
click at [831, 231] on div "Next slide" at bounding box center [837, 237] width 36 height 36
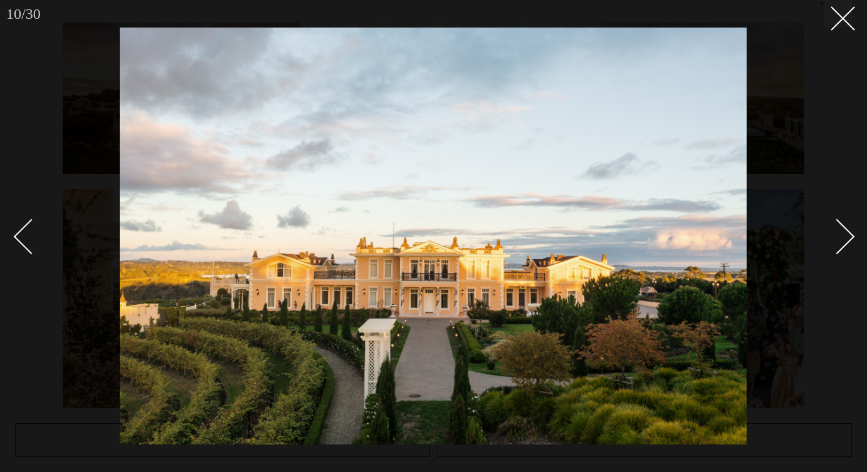
click at [831, 231] on div "Next slide" at bounding box center [837, 237] width 36 height 36
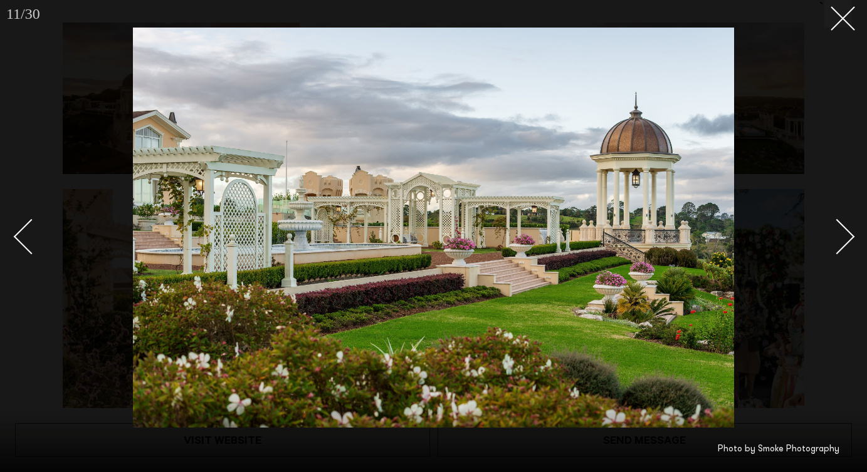
click at [831, 231] on div "Next slide" at bounding box center [837, 237] width 36 height 36
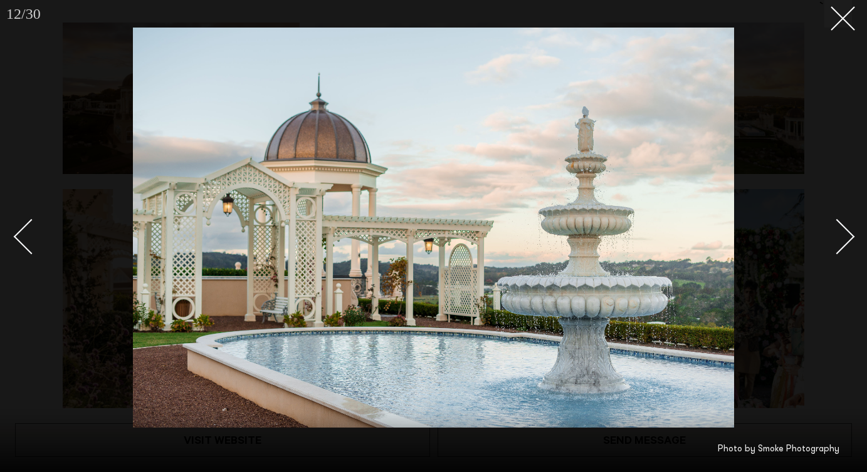
click at [831, 231] on div "Next slide" at bounding box center [837, 237] width 36 height 36
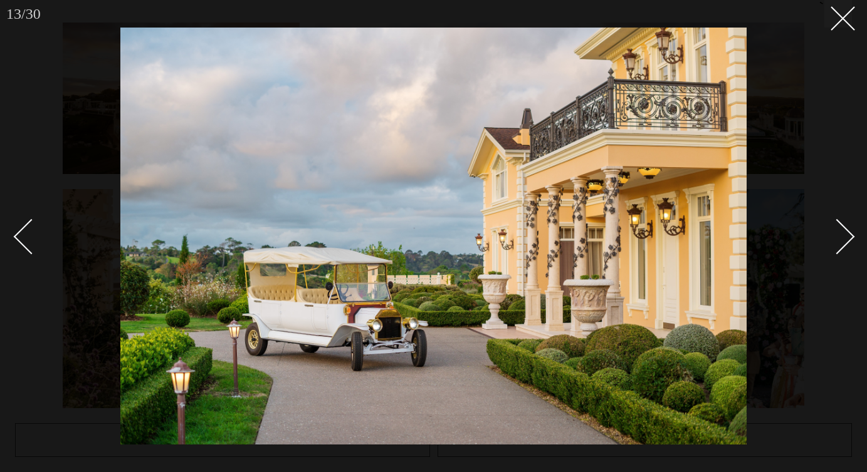
click at [831, 231] on div "Next slide" at bounding box center [837, 237] width 36 height 36
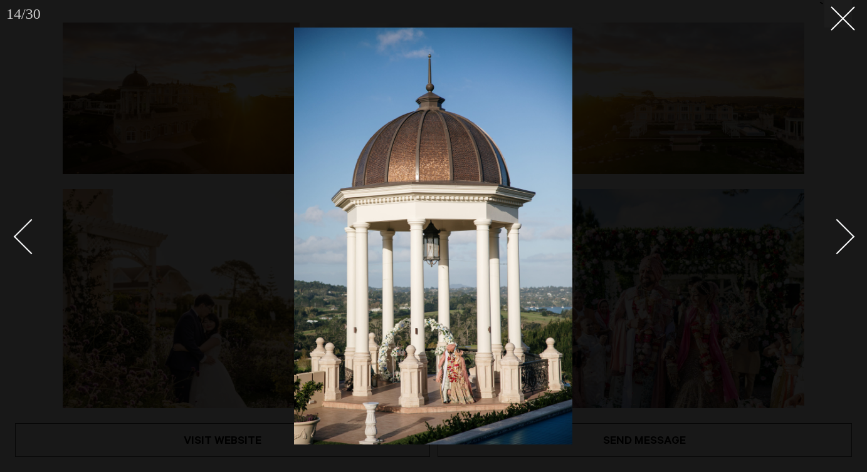
click at [831, 231] on div "Next slide" at bounding box center [837, 237] width 36 height 36
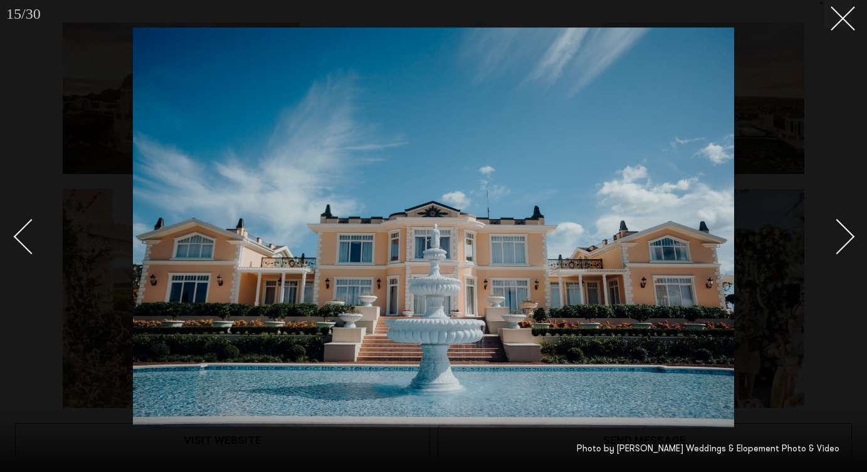
click at [831, 231] on div "Next slide" at bounding box center [837, 237] width 36 height 36
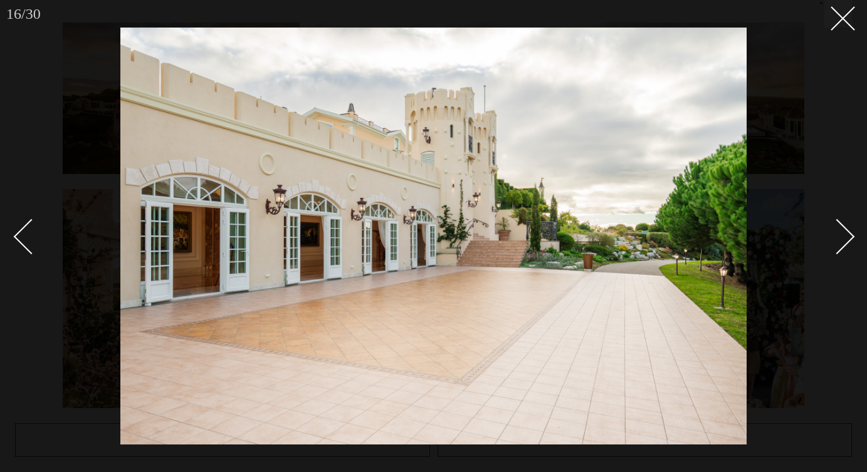
click at [831, 231] on div "Next slide" at bounding box center [837, 237] width 36 height 36
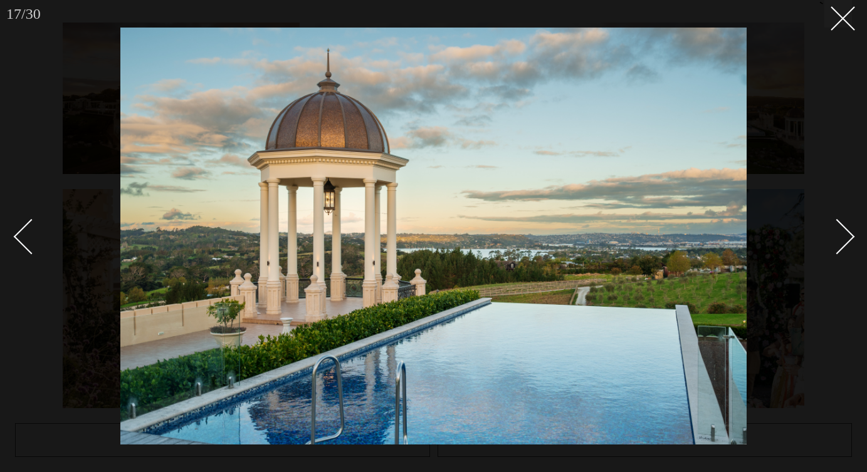
click at [831, 231] on div "Next slide" at bounding box center [837, 237] width 36 height 36
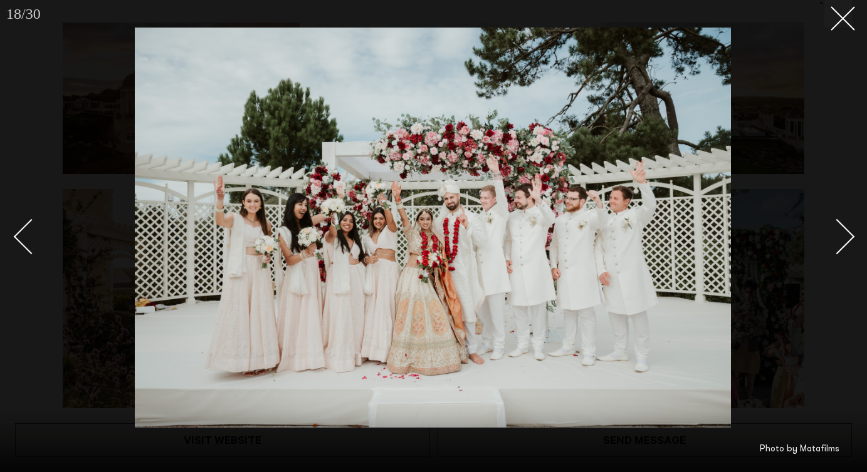
click at [831, 231] on div "Next slide" at bounding box center [837, 237] width 36 height 36
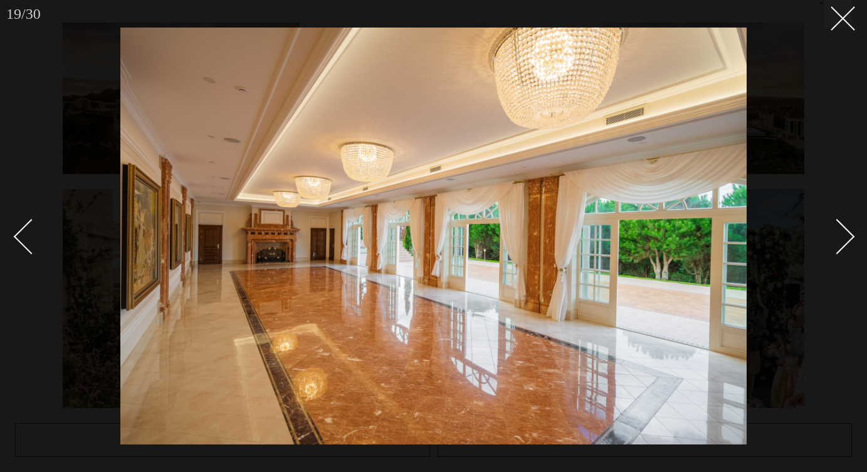
click at [831, 231] on div "Next slide" at bounding box center [837, 237] width 36 height 36
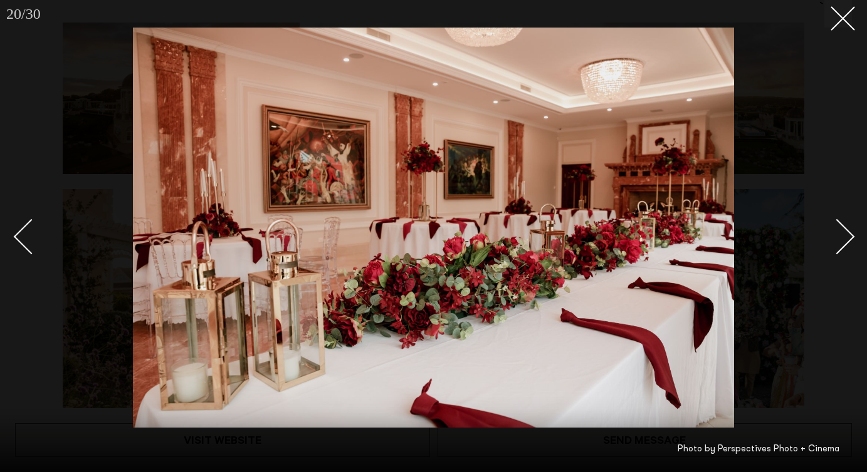
click at [831, 231] on div "Next slide" at bounding box center [837, 237] width 36 height 36
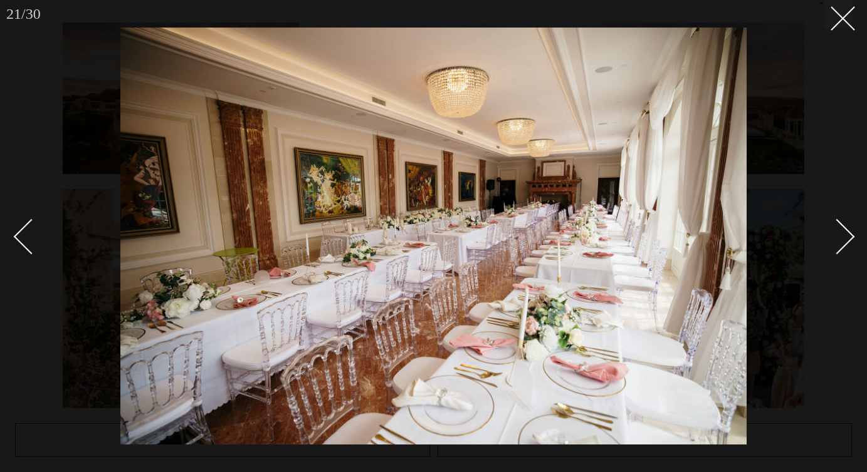
click at [831, 231] on div "Next slide" at bounding box center [837, 237] width 36 height 36
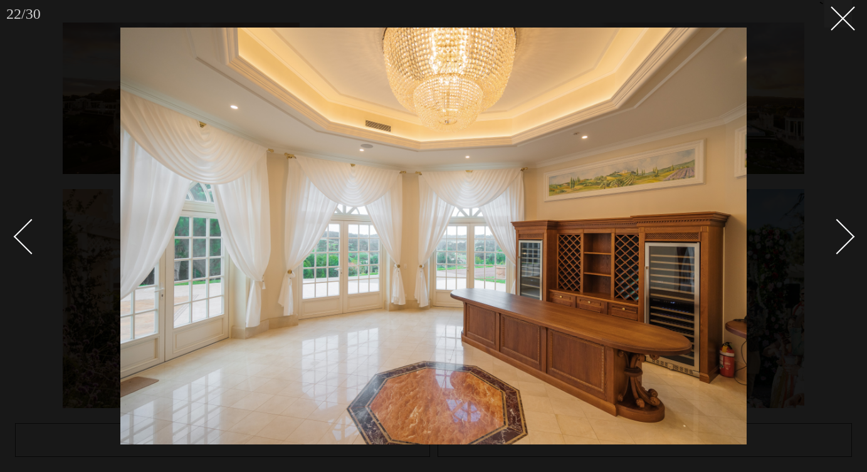
click at [831, 231] on div "Next slide" at bounding box center [837, 237] width 36 height 36
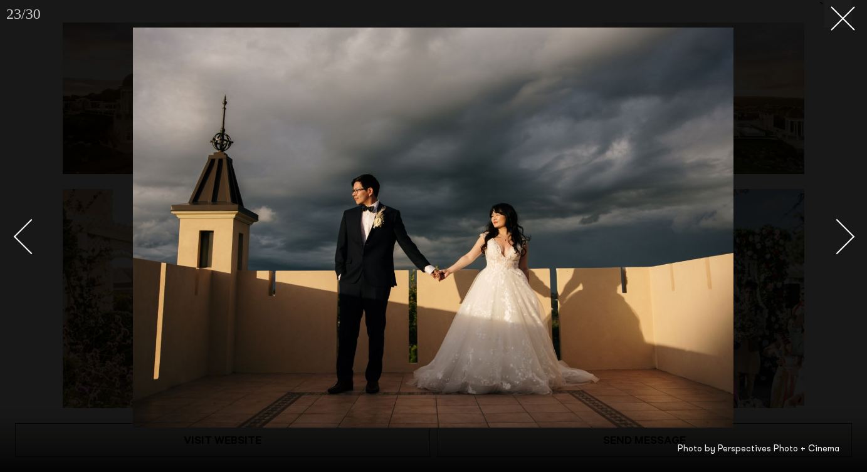
click at [831, 231] on div "Next slide" at bounding box center [837, 237] width 36 height 36
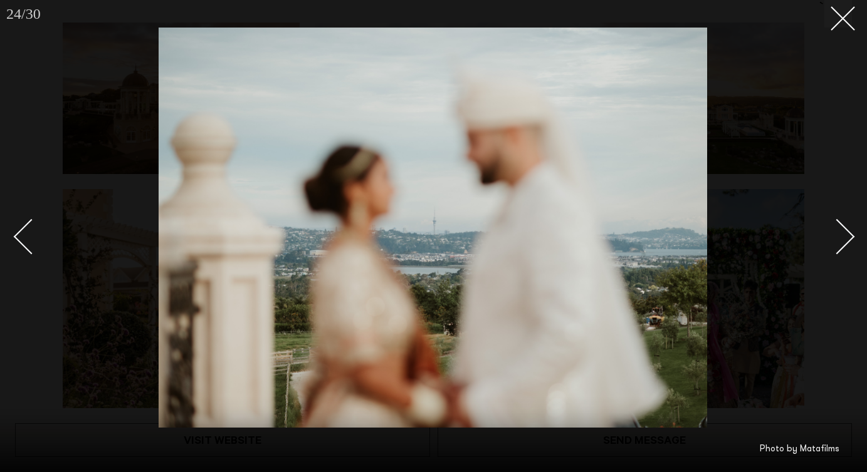
click at [831, 231] on div "Next slide" at bounding box center [837, 237] width 36 height 36
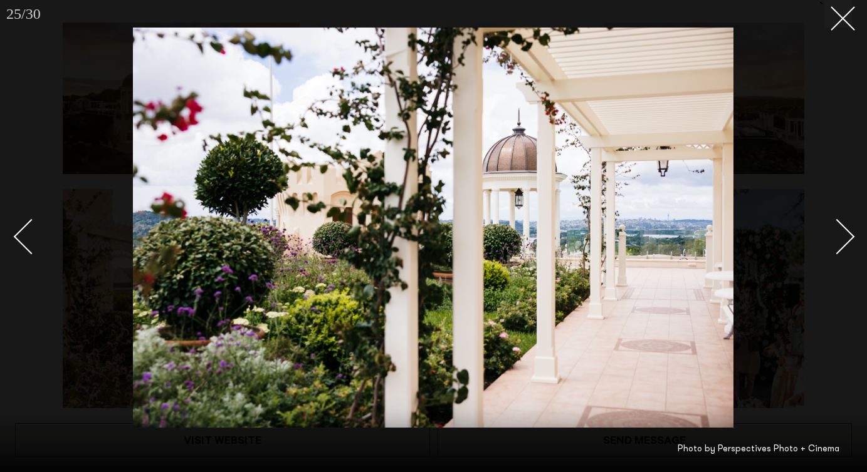
click at [831, 231] on div "Next slide" at bounding box center [837, 237] width 36 height 36
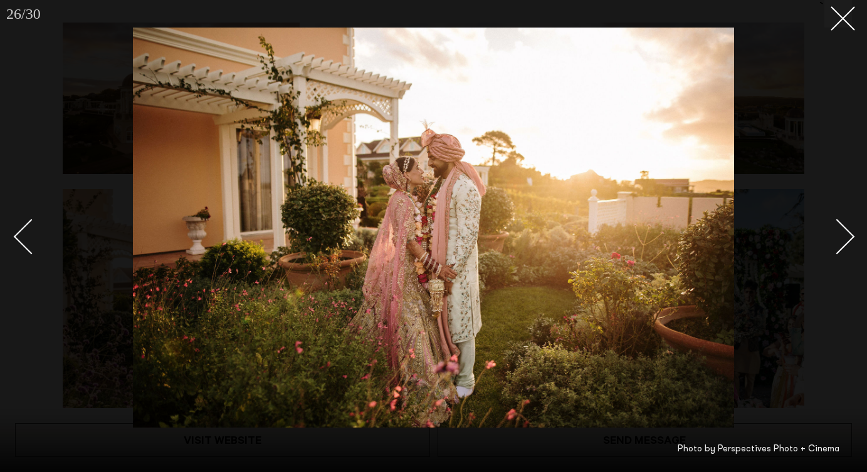
click at [831, 231] on div "Next slide" at bounding box center [837, 237] width 36 height 36
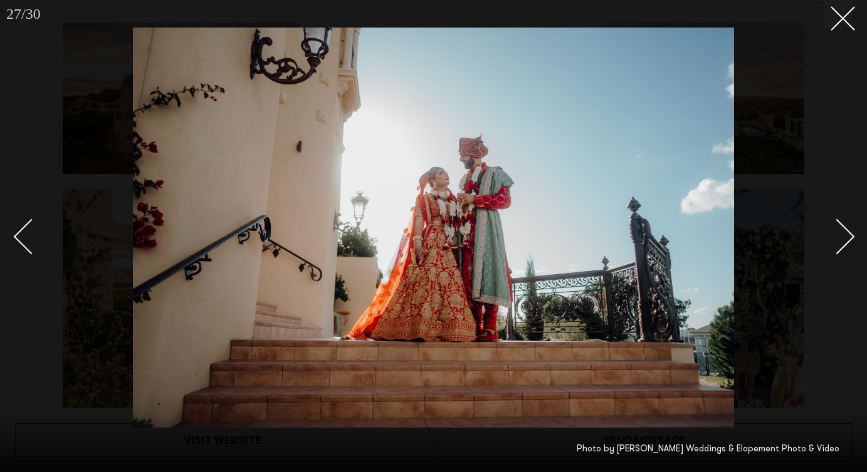
click at [832, 229] on div "Next slide" at bounding box center [837, 237] width 36 height 36
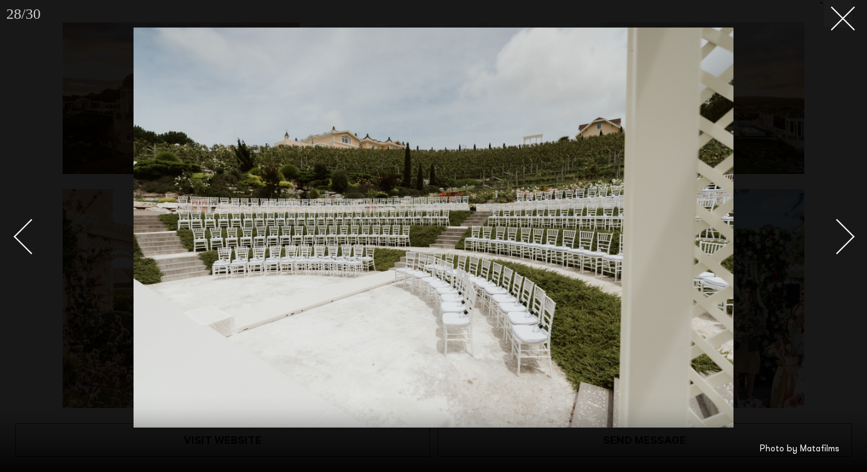
click at [853, 242] on div at bounding box center [433, 236] width 867 height 472
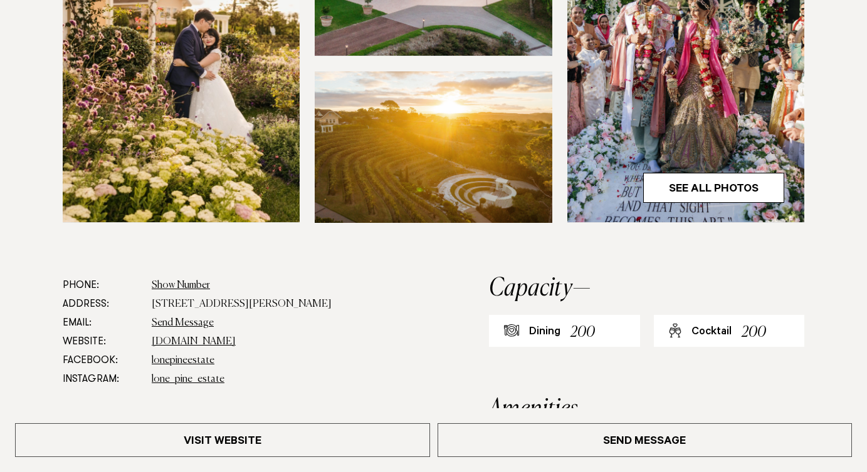
scroll to position [489, 0]
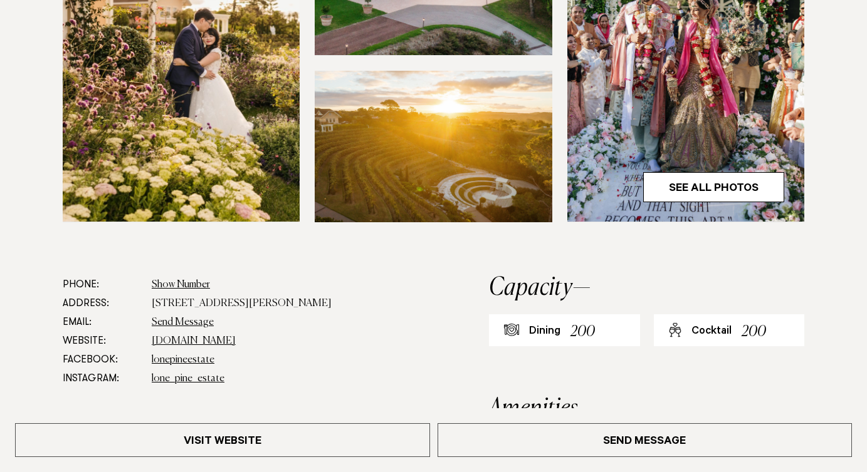
click at [730, 167] on img at bounding box center [685, 63] width 237 height 318
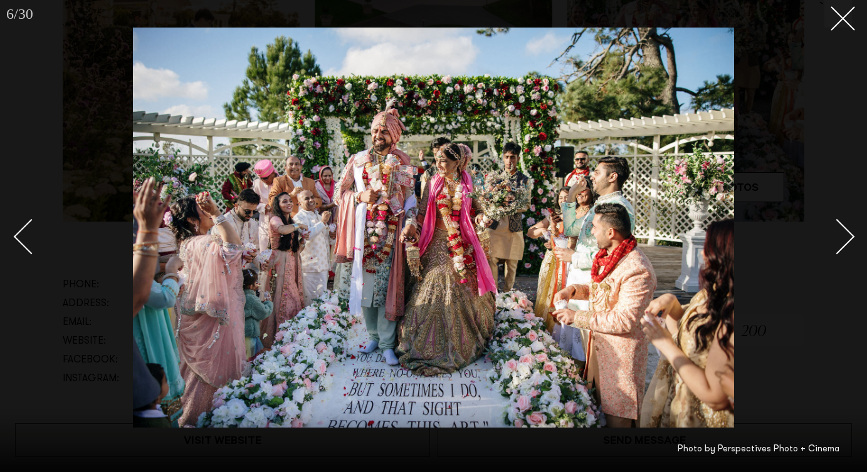
click at [841, 240] on div "Next slide" at bounding box center [837, 237] width 36 height 36
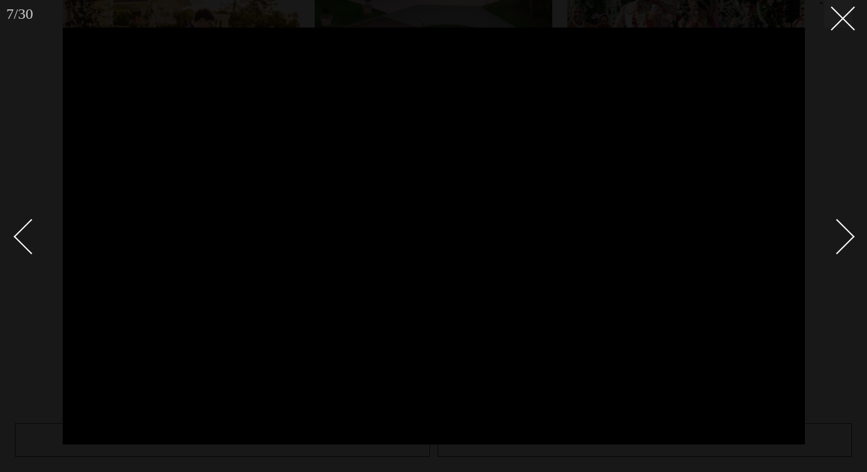
click at [841, 240] on div "Next slide" at bounding box center [837, 237] width 36 height 36
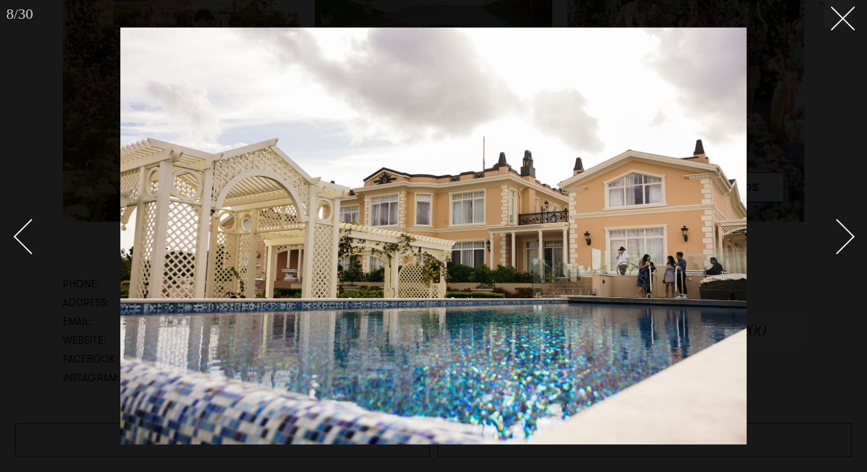
click at [841, 240] on div "Next slide" at bounding box center [837, 237] width 36 height 36
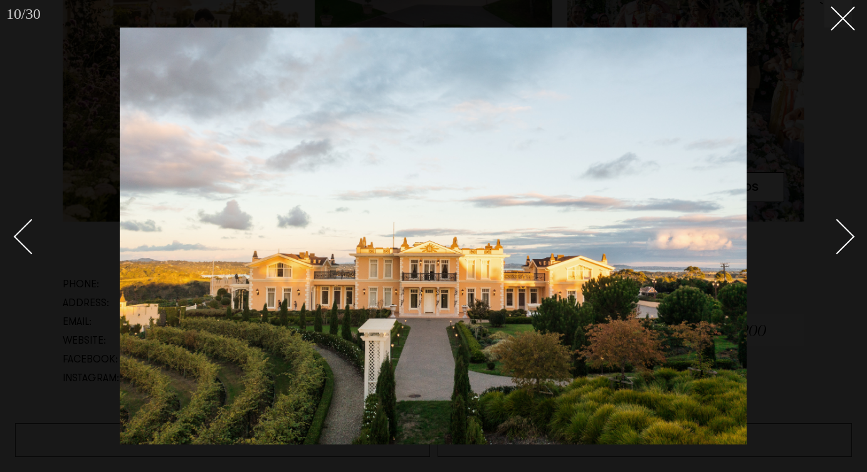
click at [841, 240] on div "Next slide" at bounding box center [837, 237] width 36 height 36
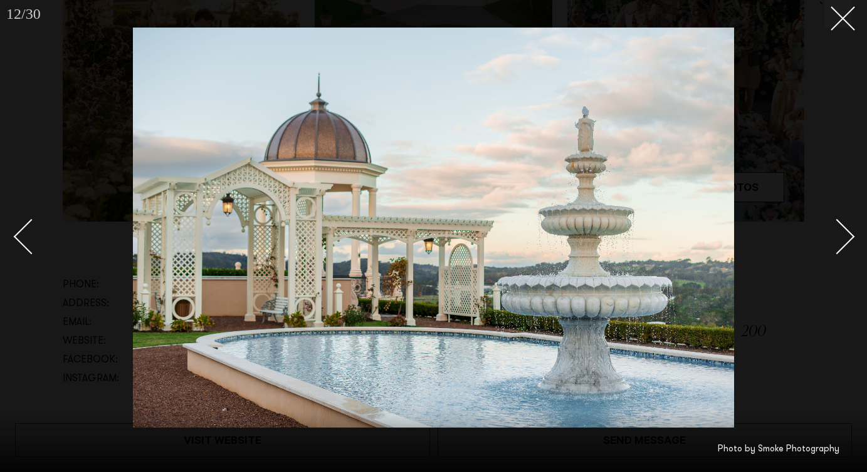
click at [841, 240] on div "Next slide" at bounding box center [837, 237] width 36 height 36
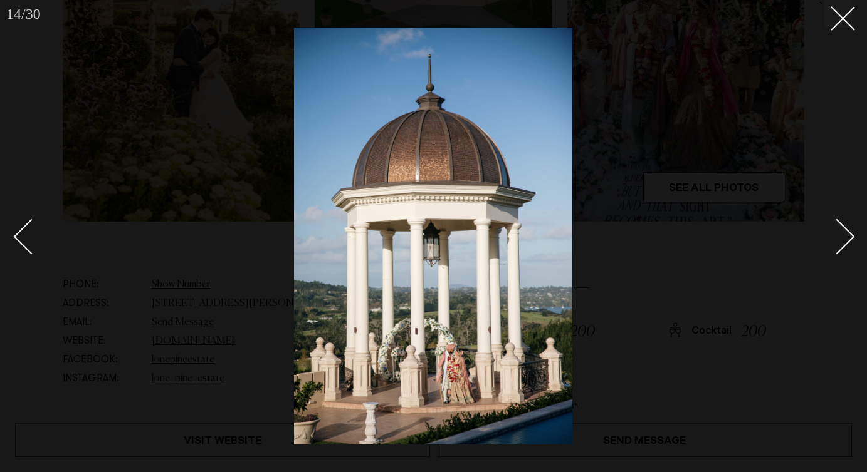
click at [841, 240] on div "Next slide" at bounding box center [837, 237] width 36 height 36
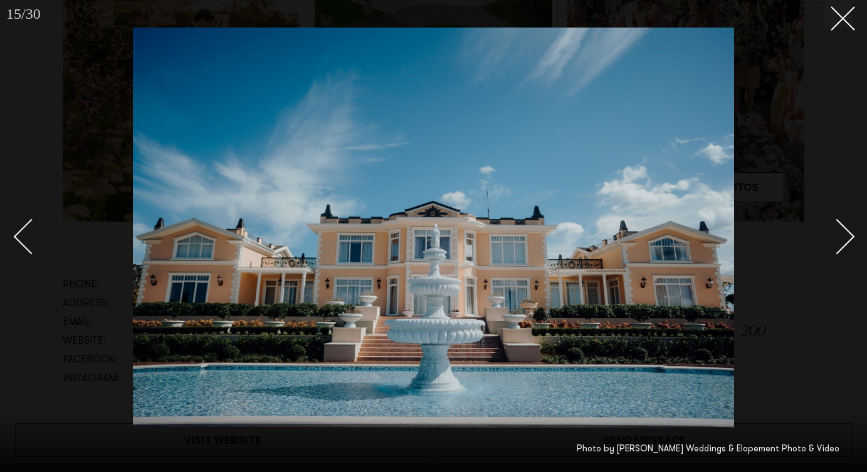
click at [841, 240] on div "Next slide" at bounding box center [837, 237] width 36 height 36
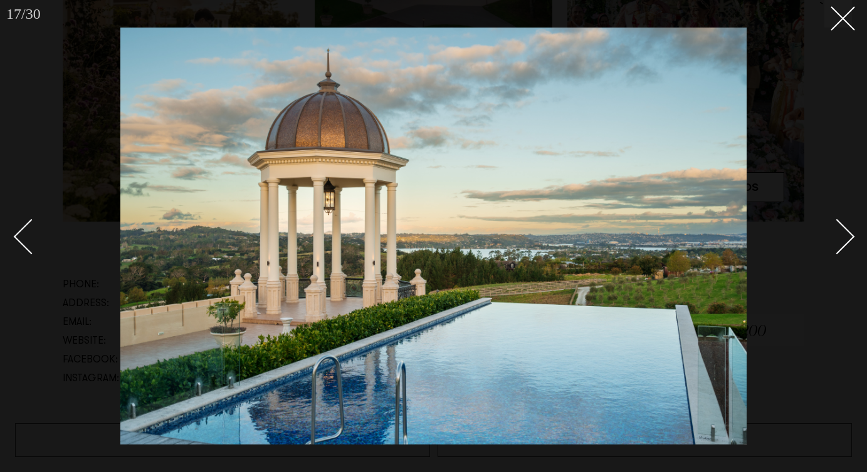
click at [841, 240] on div "Next slide" at bounding box center [837, 237] width 36 height 36
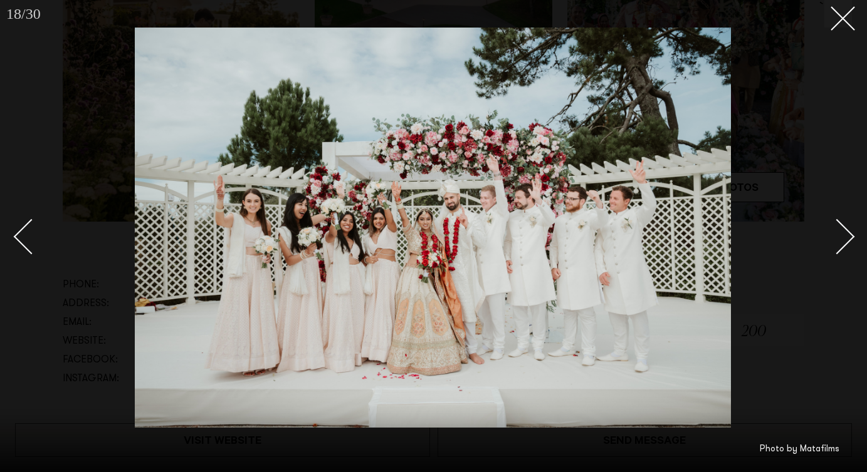
click at [841, 240] on div "Next slide" at bounding box center [837, 237] width 36 height 36
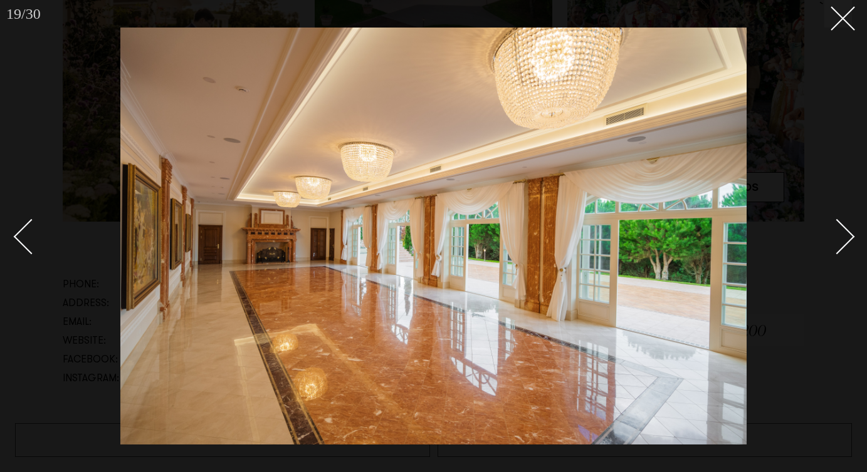
click at [841, 240] on div "Next slide" at bounding box center [837, 237] width 36 height 36
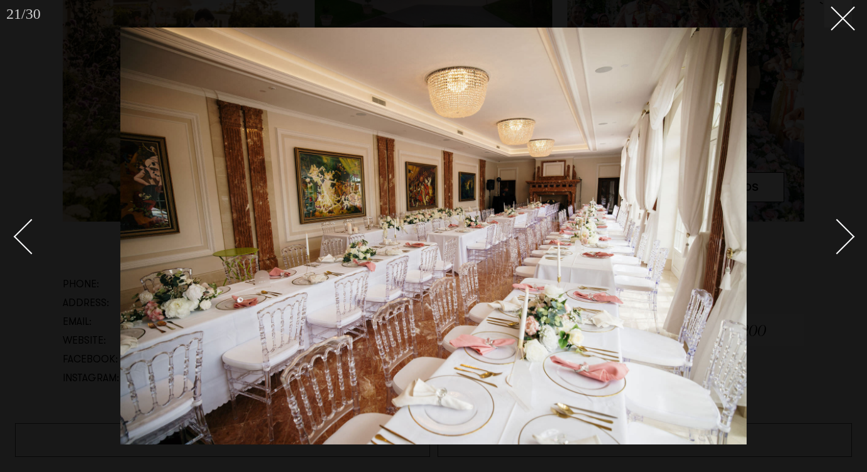
click at [841, 240] on div "Next slide" at bounding box center [837, 237] width 36 height 36
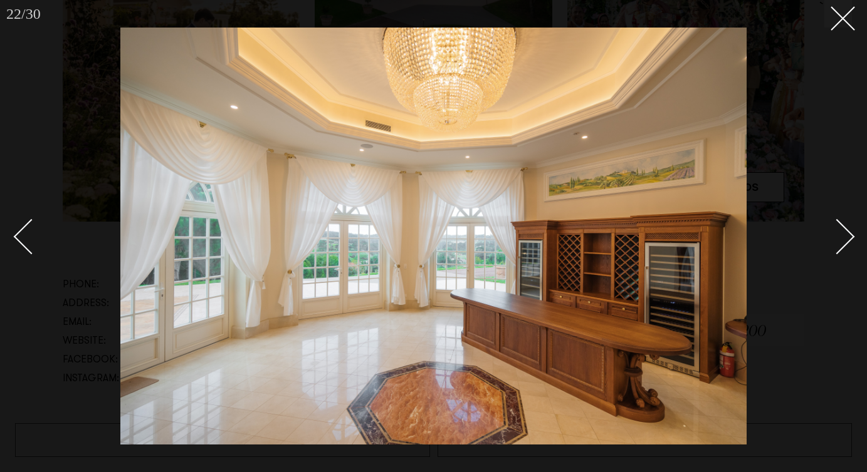
click at [841, 240] on div "Next slide" at bounding box center [837, 237] width 36 height 36
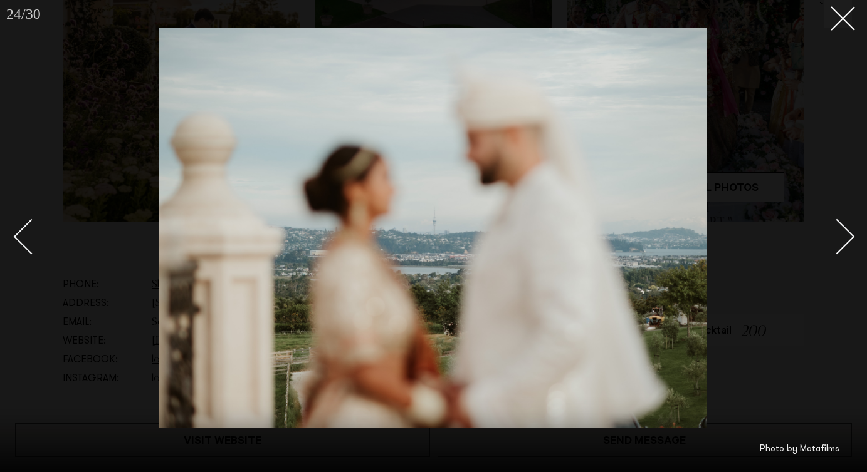
click at [841, 240] on div "Next slide" at bounding box center [837, 237] width 36 height 36
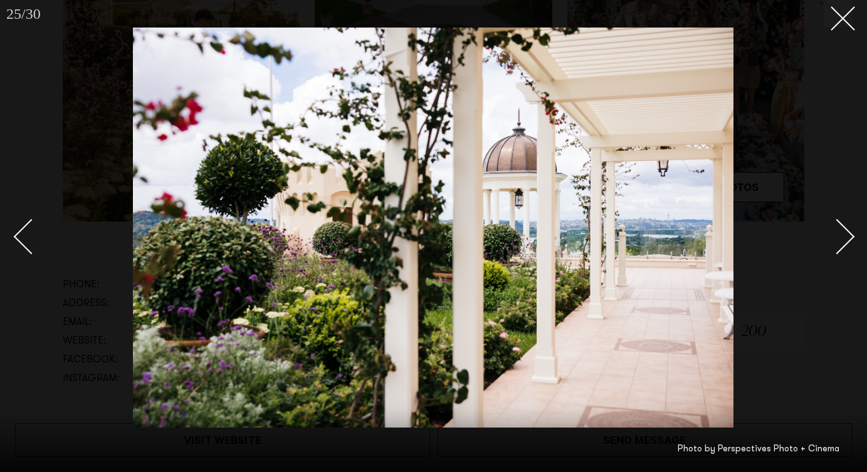
click at [841, 240] on div "Next slide" at bounding box center [837, 237] width 36 height 36
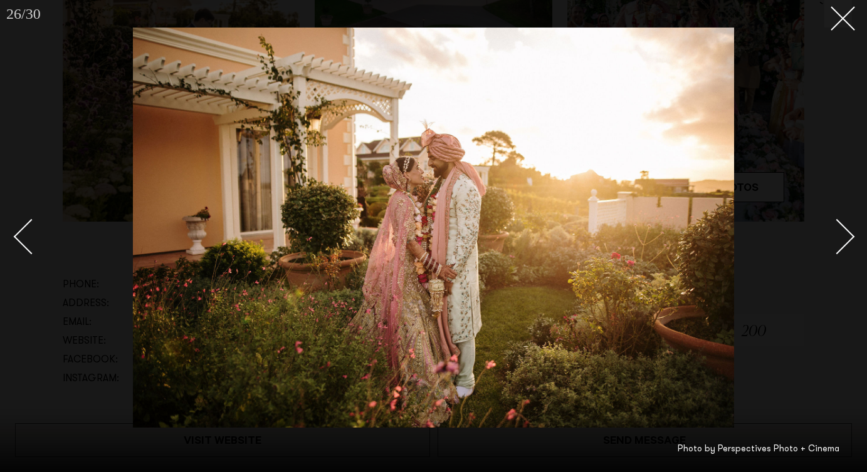
click at [841, 240] on div "Next slide" at bounding box center [837, 237] width 36 height 36
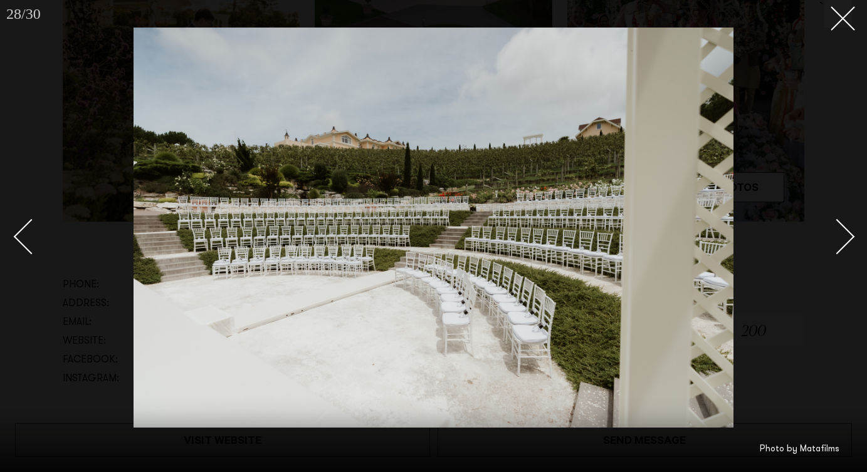
click at [841, 240] on div "Next slide" at bounding box center [837, 237] width 36 height 36
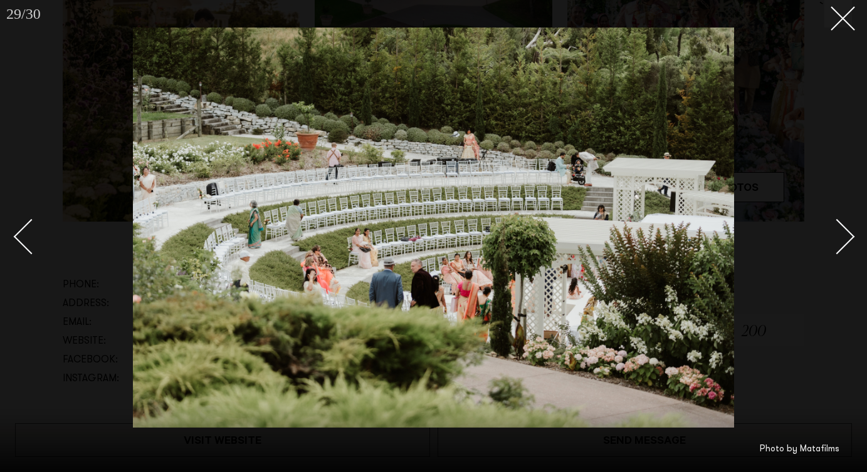
click at [841, 240] on div "Next slide" at bounding box center [837, 237] width 36 height 36
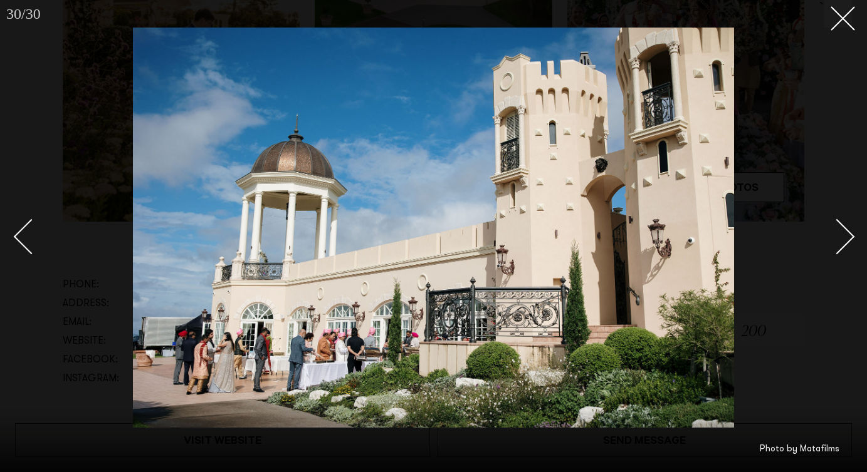
click at [841, 240] on div "Next slide" at bounding box center [837, 237] width 36 height 36
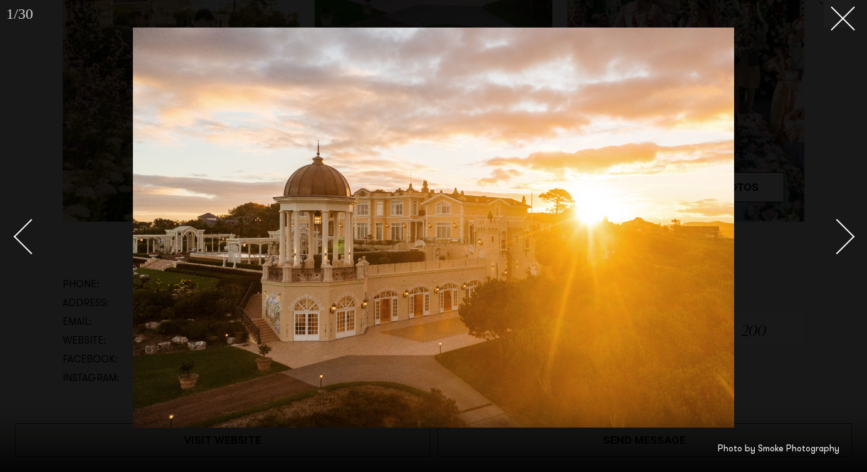
click at [830, 28] on div at bounding box center [433, 236] width 867 height 472
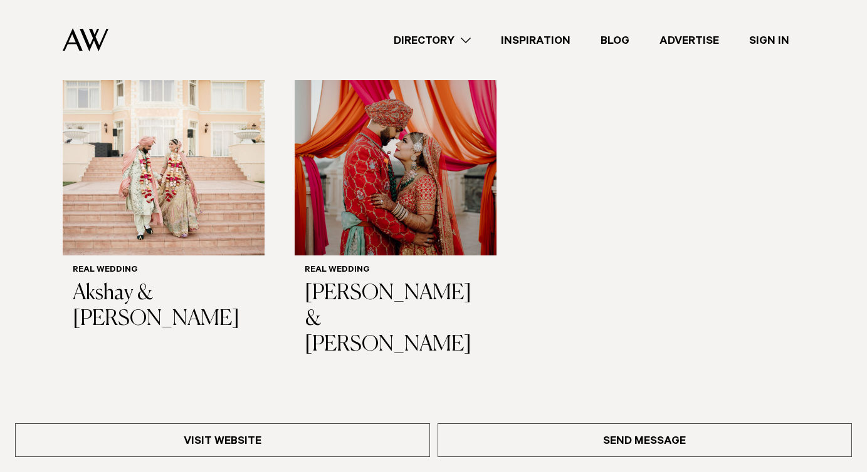
scroll to position [1404, 0]
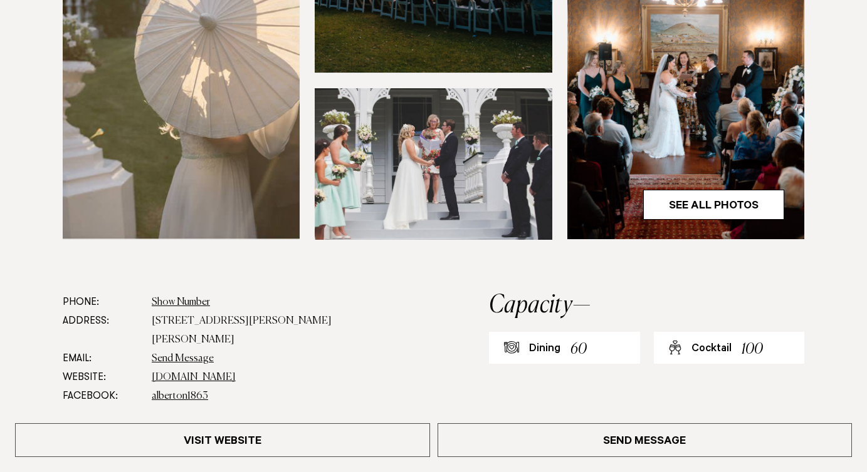
scroll to position [471, 0]
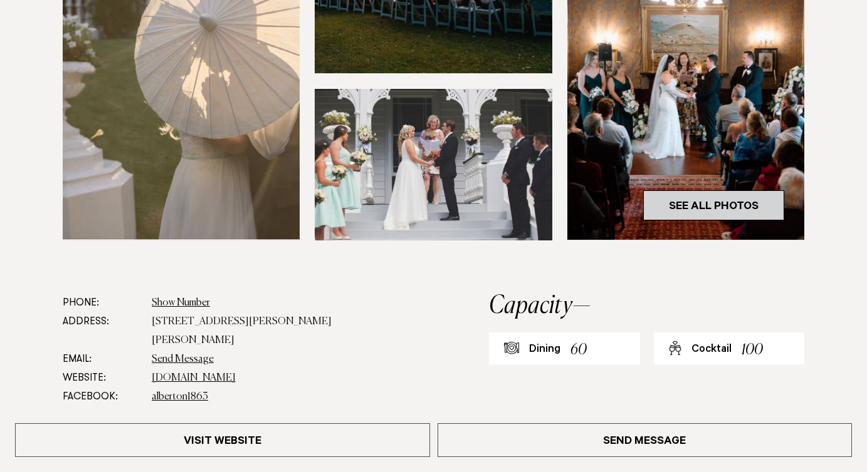
click at [713, 211] on link "See All Photos" at bounding box center [713, 205] width 141 height 30
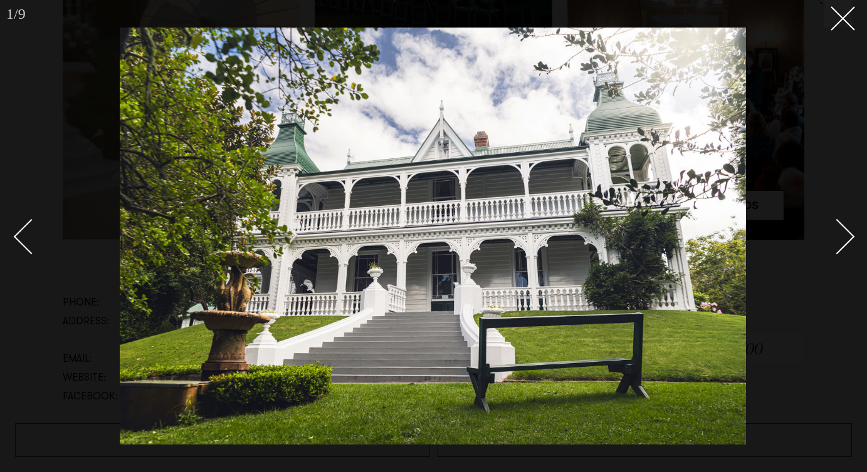
click at [834, 236] on div "Next slide" at bounding box center [837, 237] width 36 height 36
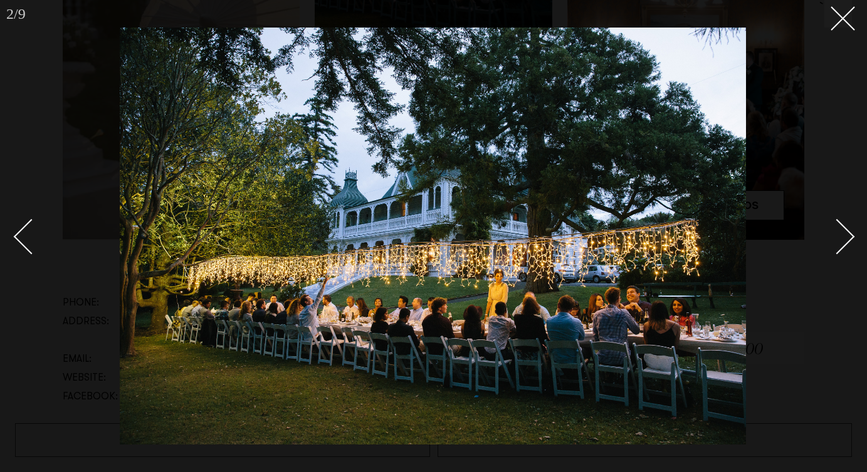
click at [842, 236] on div "Next slide" at bounding box center [837, 237] width 36 height 36
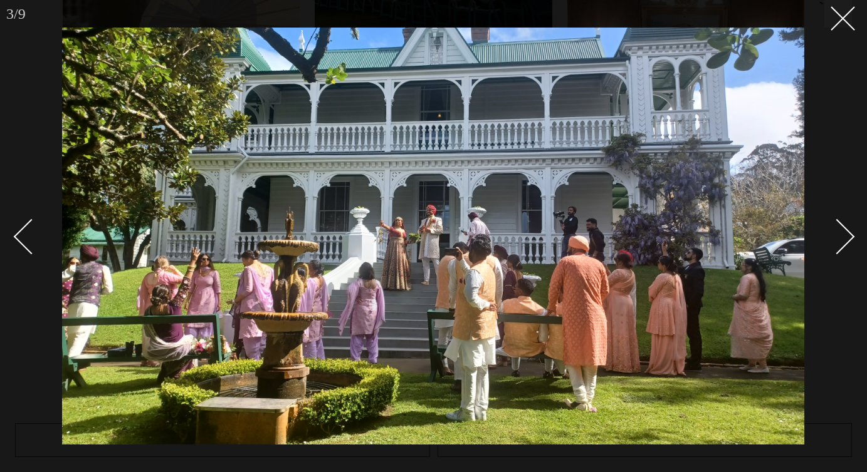
click at [842, 236] on div "Next slide" at bounding box center [837, 237] width 36 height 36
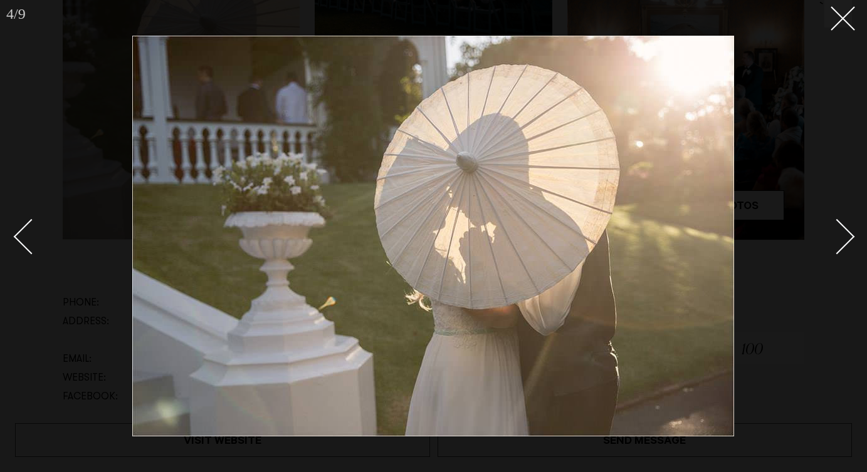
click at [842, 236] on div "Next slide" at bounding box center [837, 237] width 36 height 36
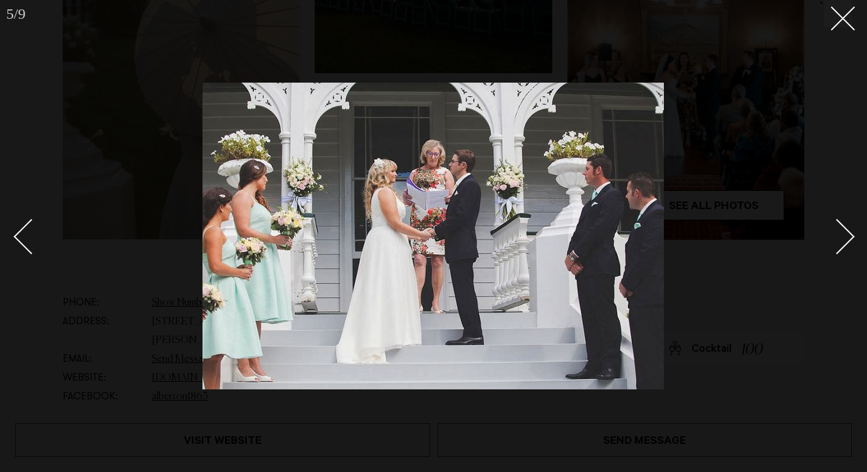
click at [842, 236] on div "Next slide" at bounding box center [837, 237] width 36 height 36
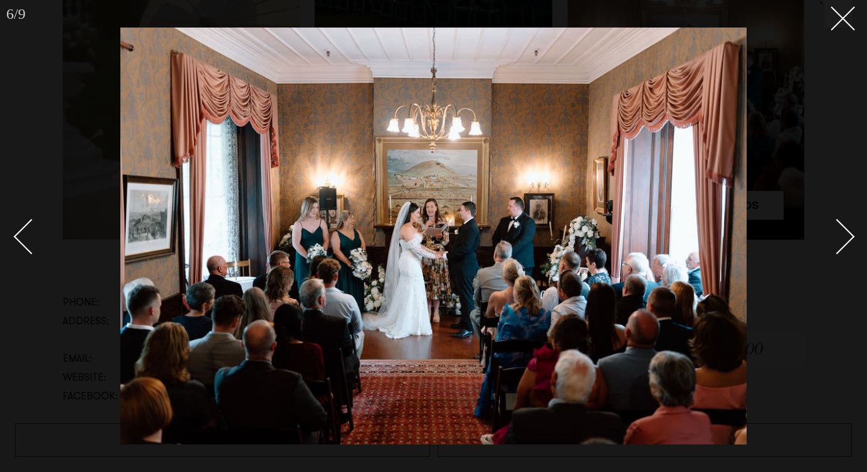
click at [842, 234] on div "Next slide" at bounding box center [837, 237] width 36 height 36
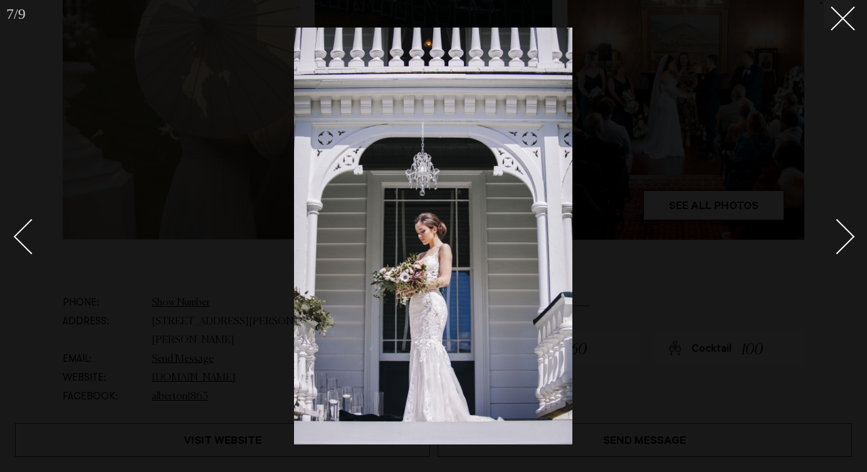
click at [842, 234] on div "Next slide" at bounding box center [837, 237] width 36 height 36
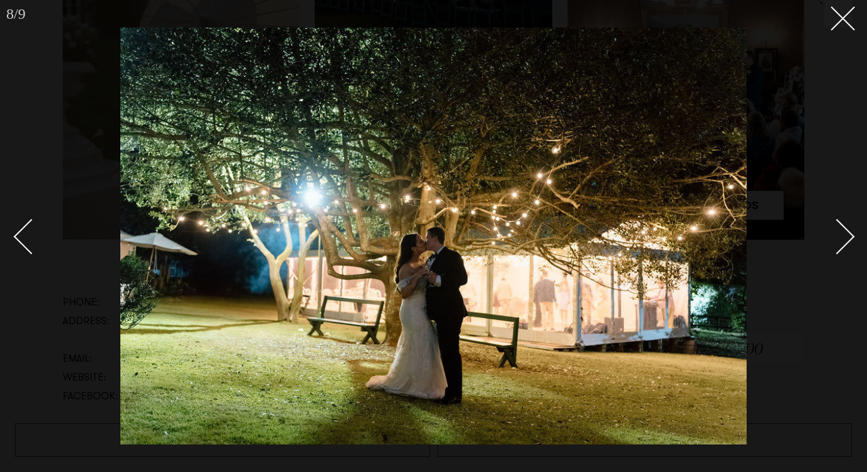
click at [842, 234] on div "Next slide" at bounding box center [837, 237] width 36 height 36
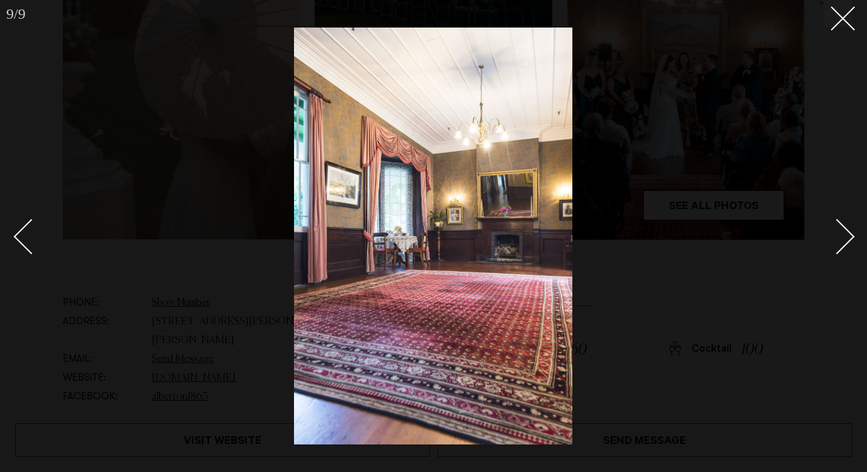
click at [842, 234] on div "Next slide" at bounding box center [837, 237] width 36 height 36
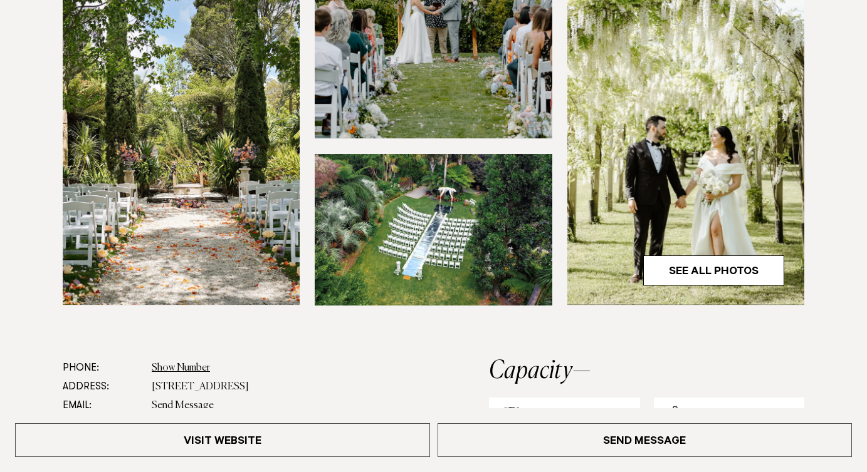
scroll to position [426, 0]
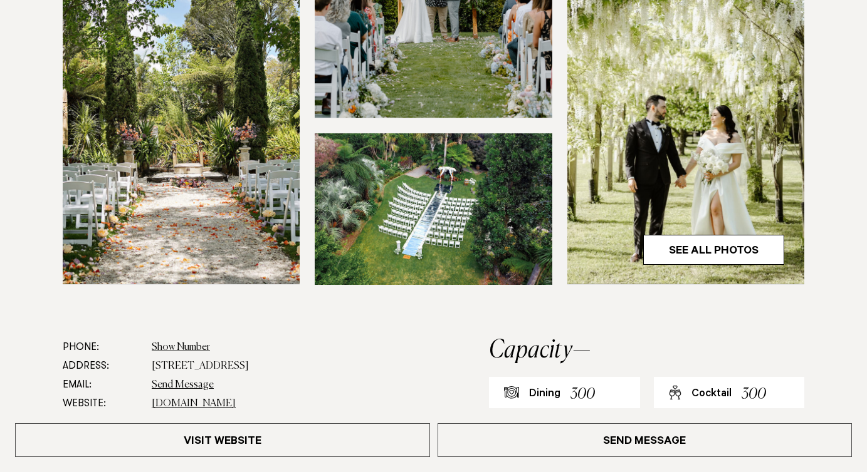
click at [727, 266] on img at bounding box center [685, 125] width 237 height 318
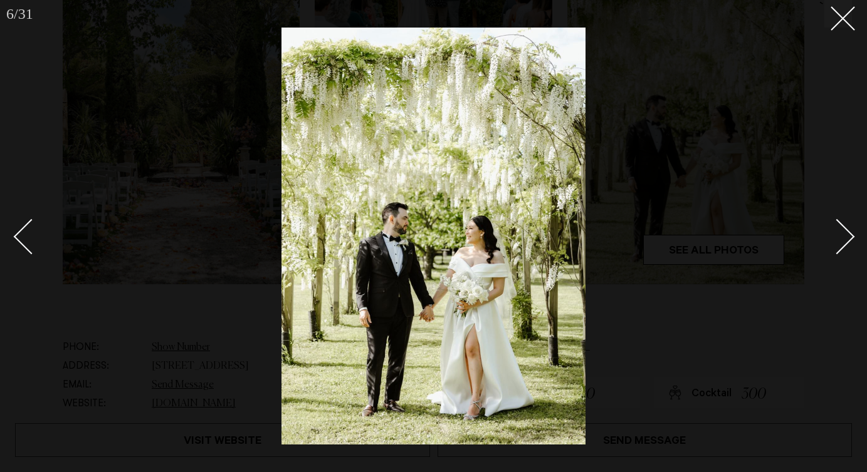
click at [840, 250] on link at bounding box center [830, 236] width 44 height 63
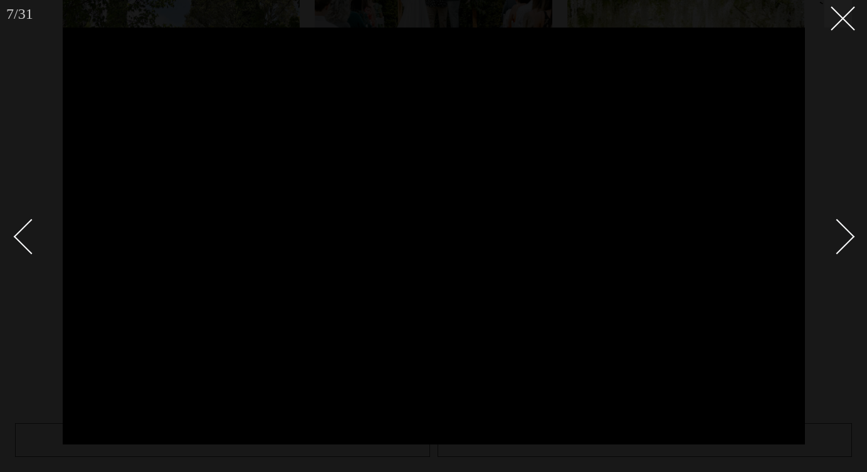
click at [844, 242] on div "Next slide" at bounding box center [837, 237] width 36 height 36
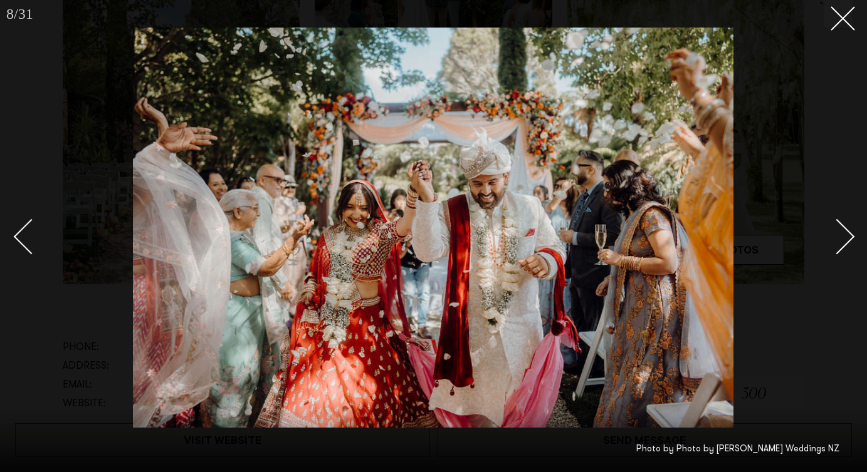
click at [844, 242] on div "Next slide" at bounding box center [837, 237] width 36 height 36
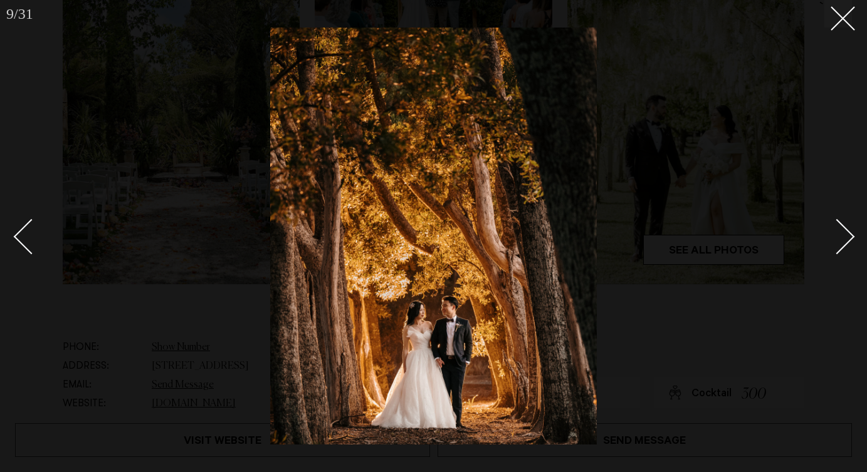
click at [844, 242] on div "Next slide" at bounding box center [837, 237] width 36 height 36
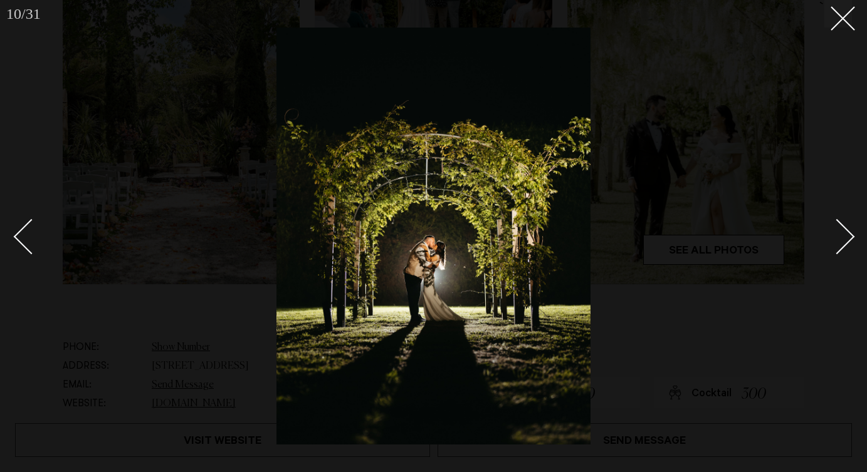
click at [844, 242] on div "Next slide" at bounding box center [837, 237] width 36 height 36
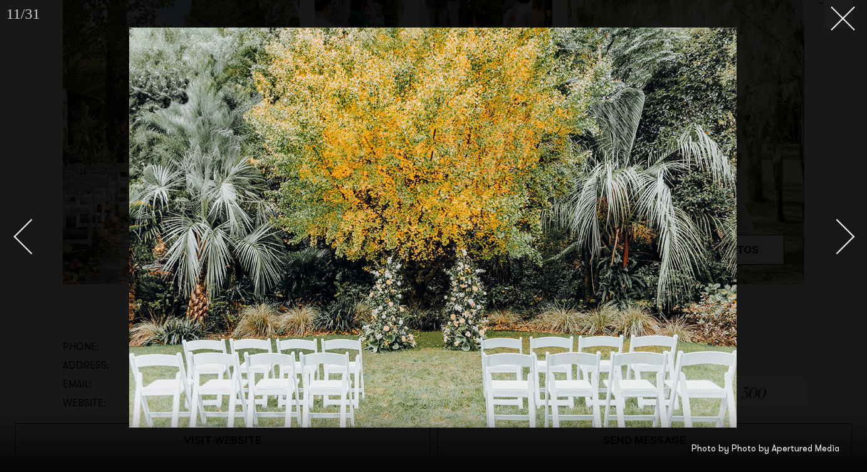
click at [844, 242] on div "Next slide" at bounding box center [837, 237] width 36 height 36
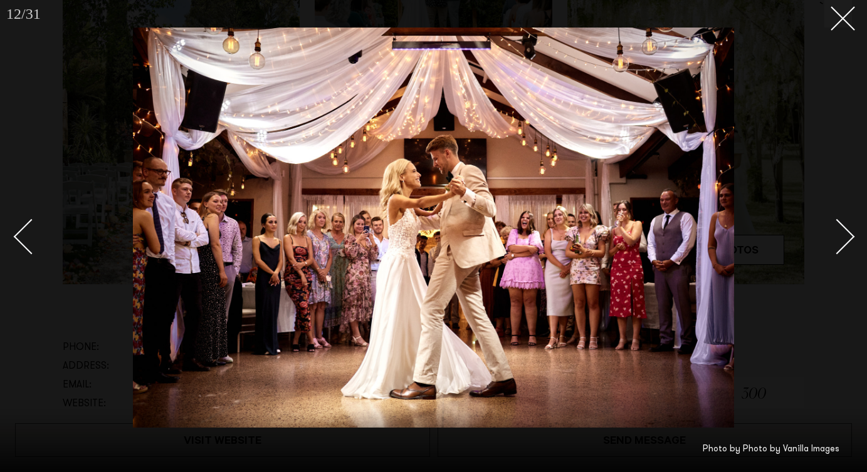
click at [844, 242] on div "Next slide" at bounding box center [837, 237] width 36 height 36
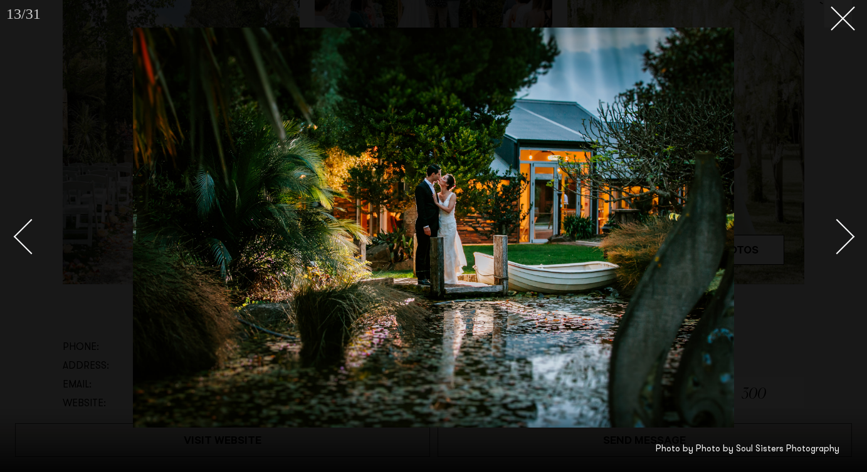
click at [844, 242] on div "Next slide" at bounding box center [837, 237] width 36 height 36
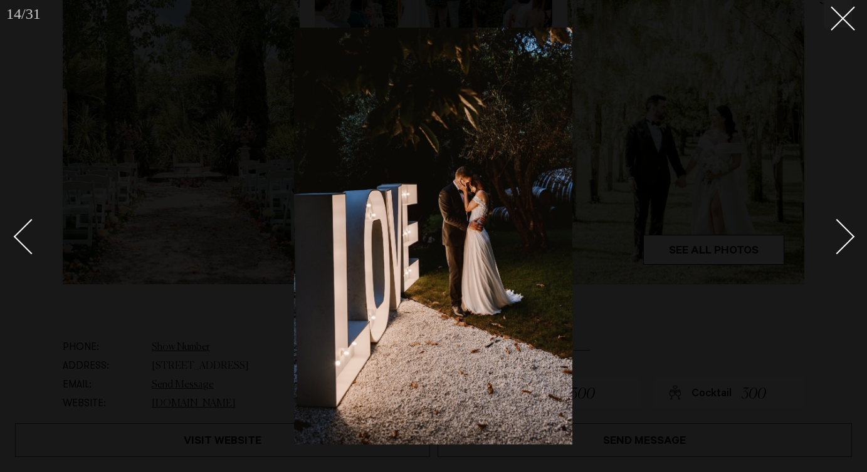
click at [844, 242] on div "Next slide" at bounding box center [837, 237] width 36 height 36
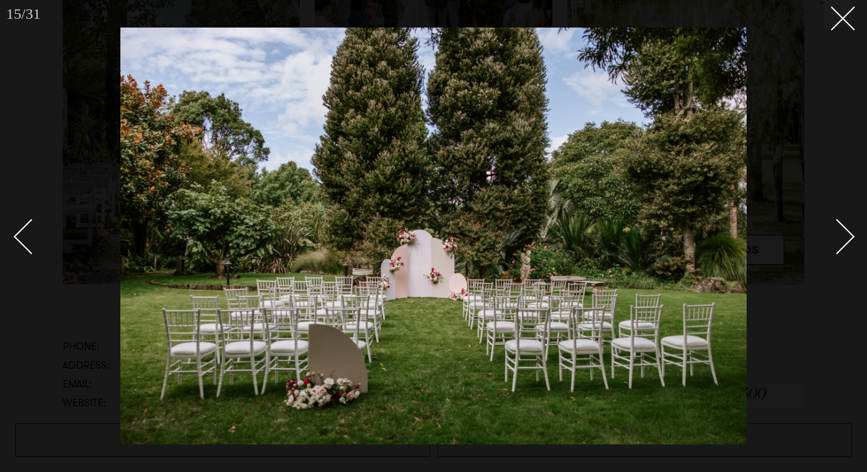
click at [844, 242] on div "Next slide" at bounding box center [837, 237] width 36 height 36
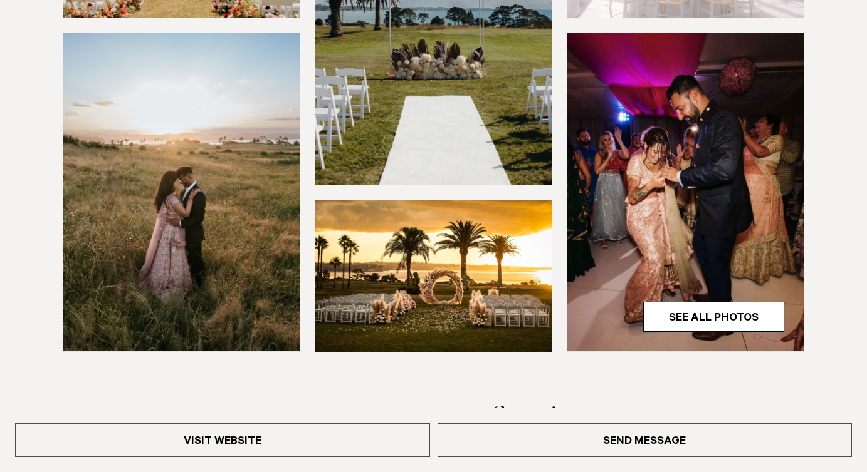
scroll to position [418, 0]
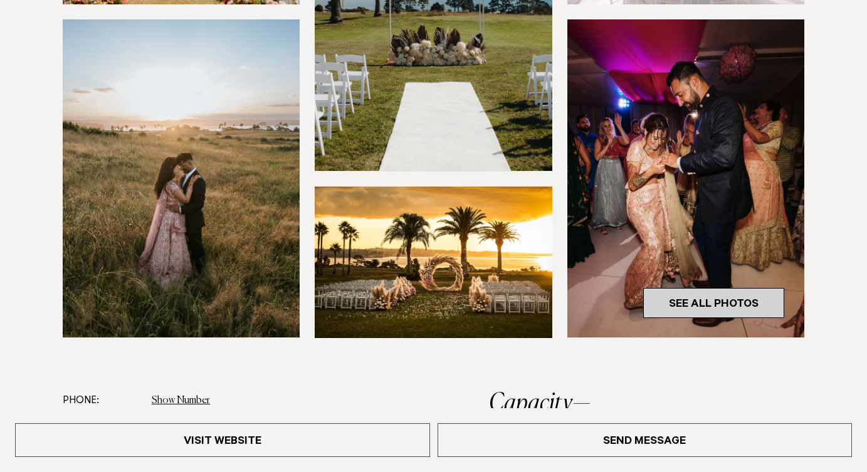
click at [687, 290] on link "See All Photos" at bounding box center [713, 303] width 141 height 30
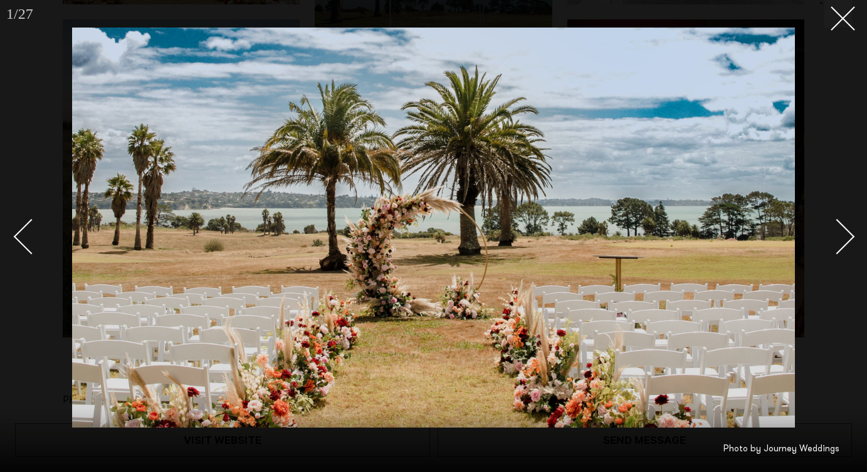
click at [846, 236] on div "Next slide" at bounding box center [837, 237] width 36 height 36
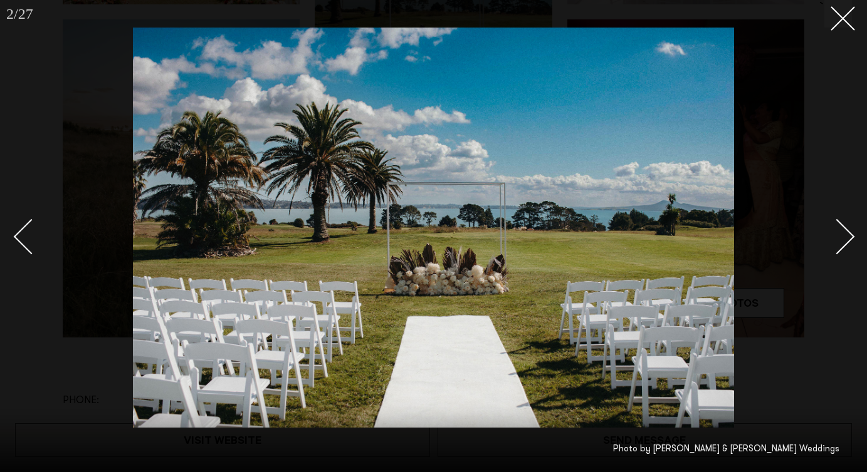
click at [846, 236] on div "Next slide" at bounding box center [837, 237] width 36 height 36
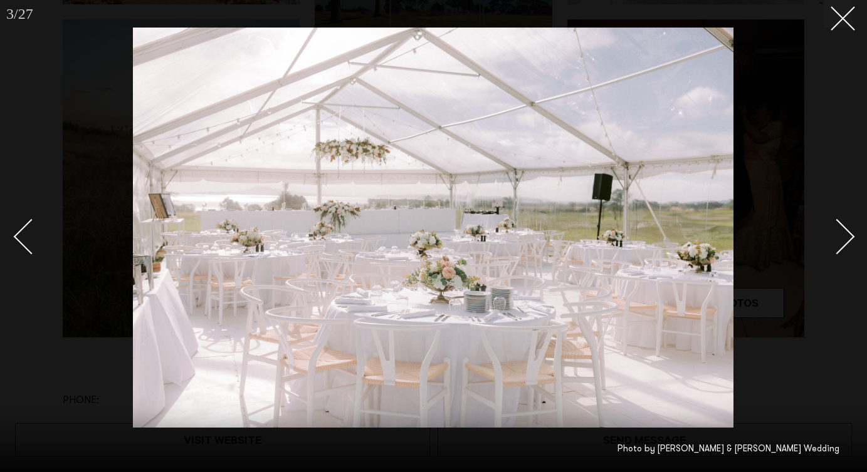
click at [846, 236] on div "Next slide" at bounding box center [837, 237] width 36 height 36
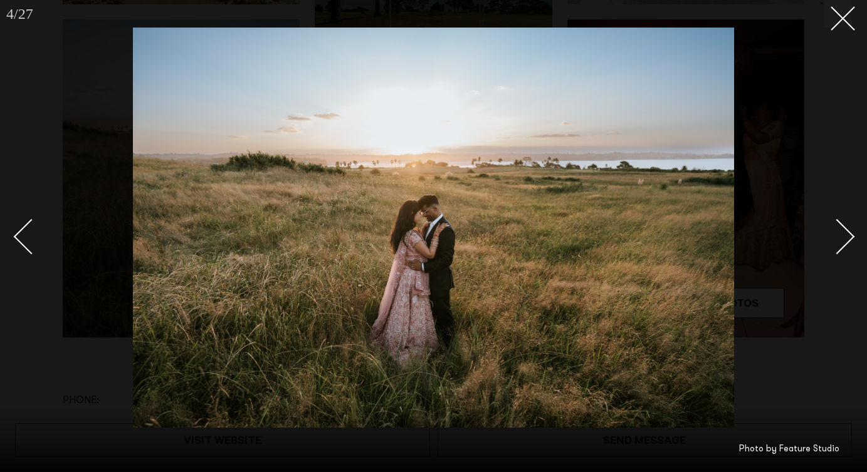
click at [846, 236] on div "Next slide" at bounding box center [837, 237] width 36 height 36
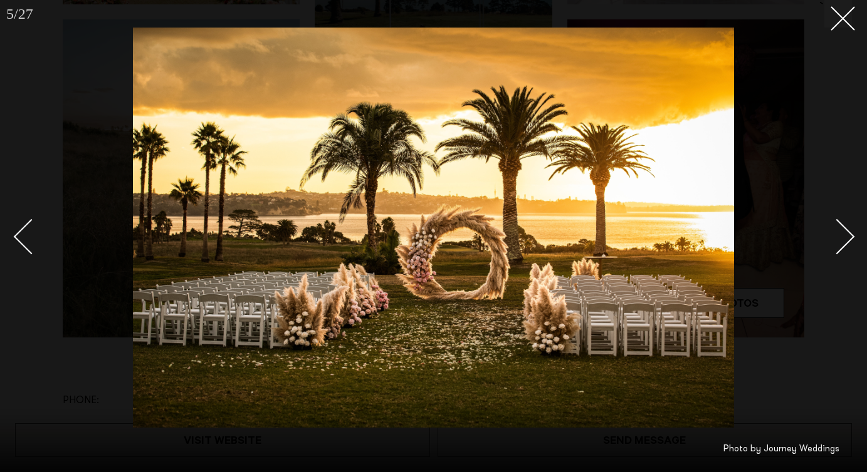
click at [846, 236] on div "Next slide" at bounding box center [837, 237] width 36 height 36
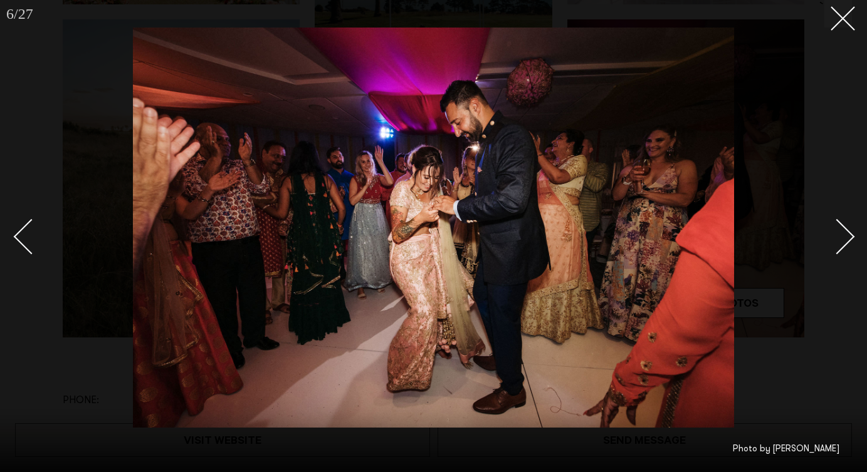
click at [846, 236] on div "Next slide" at bounding box center [837, 237] width 36 height 36
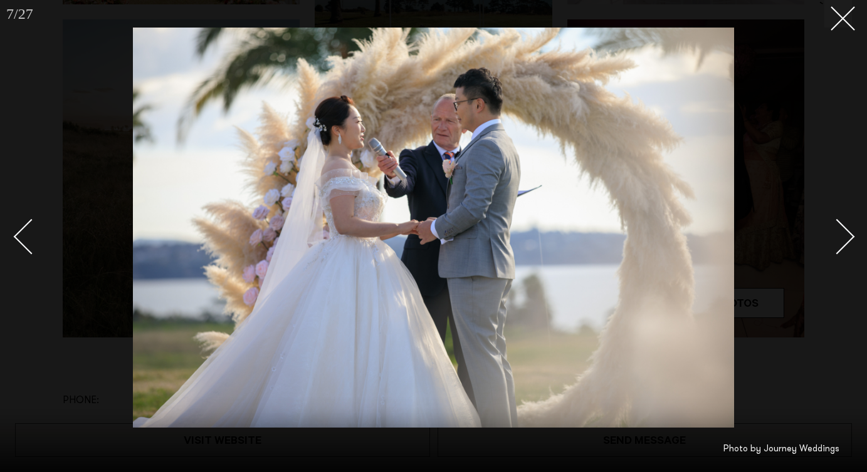
click at [846, 236] on div "Next slide" at bounding box center [837, 237] width 36 height 36
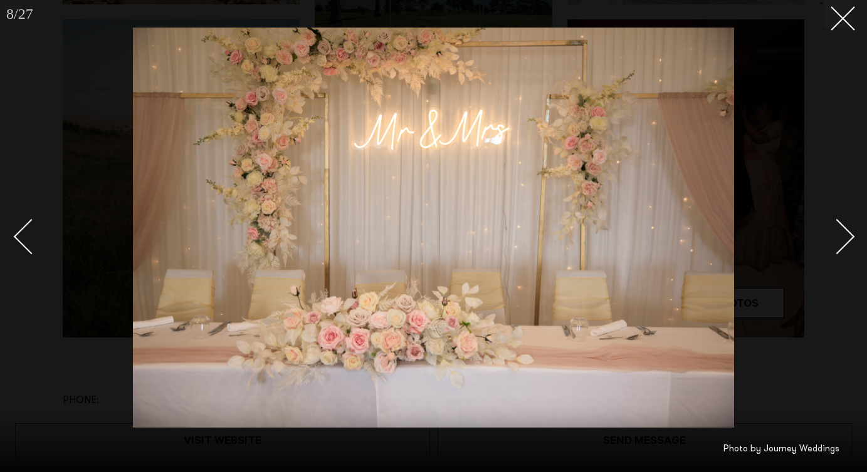
click at [846, 236] on div "Next slide" at bounding box center [837, 237] width 36 height 36
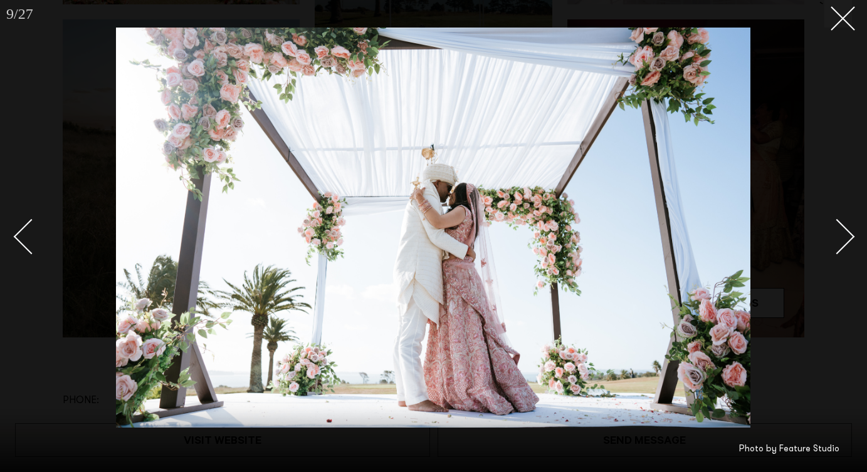
click at [846, 236] on div "Next slide" at bounding box center [837, 237] width 36 height 36
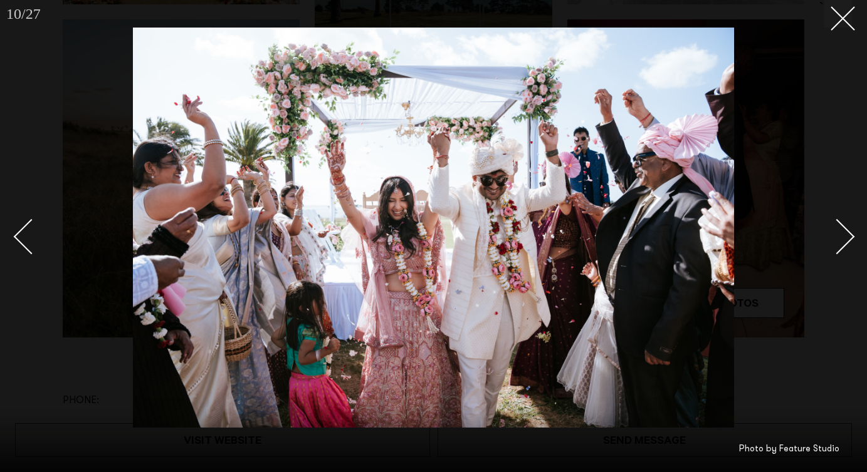
click at [846, 236] on div "Next slide" at bounding box center [837, 237] width 36 height 36
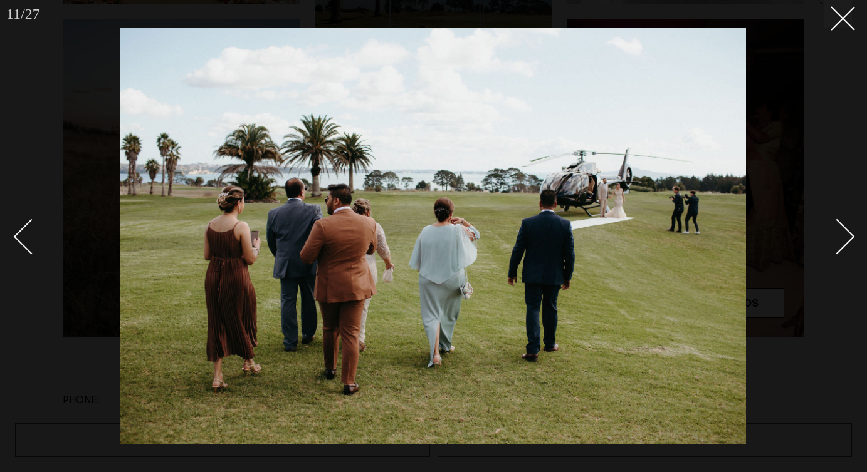
click at [846, 236] on div "Next slide" at bounding box center [837, 237] width 36 height 36
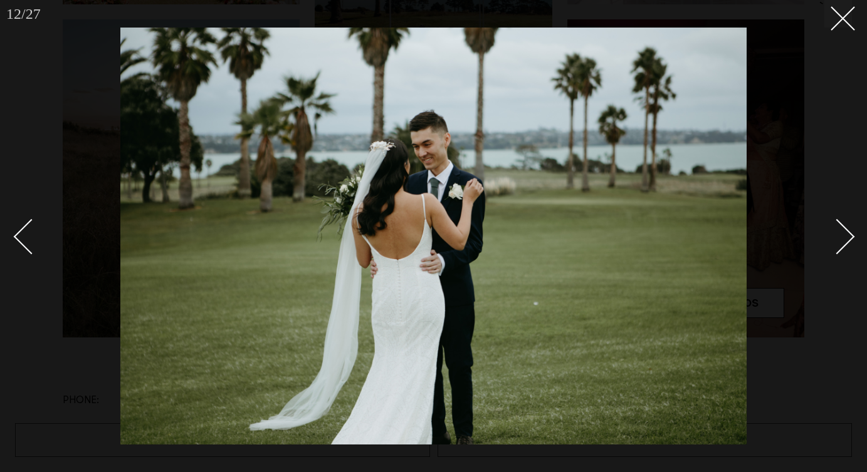
click at [846, 236] on div "Next slide" at bounding box center [837, 237] width 36 height 36
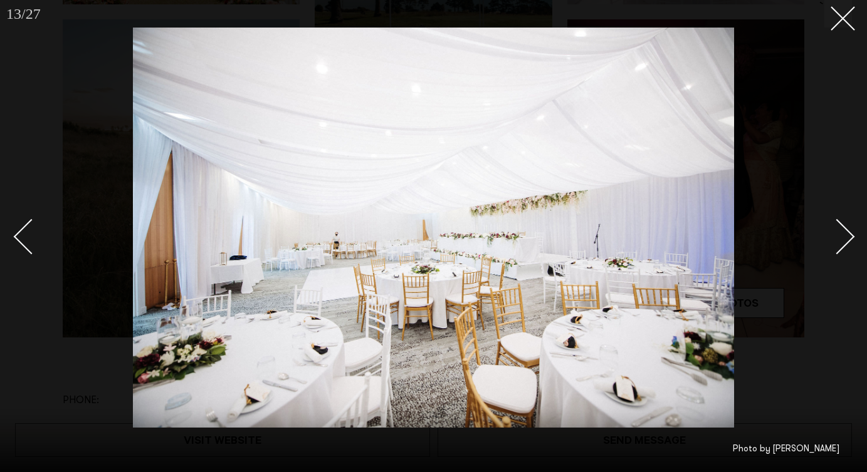
click at [846, 236] on div "Next slide" at bounding box center [837, 237] width 36 height 36
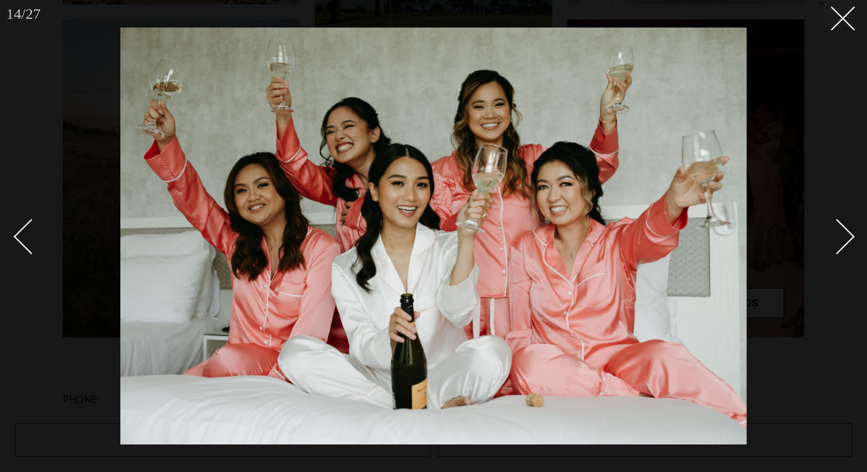
click at [846, 236] on div "Next slide" at bounding box center [837, 237] width 36 height 36
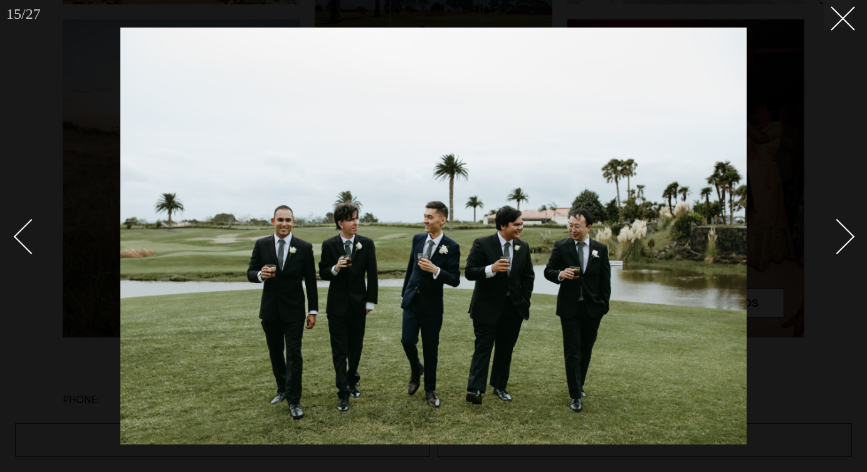
click at [846, 236] on div "Next slide" at bounding box center [837, 237] width 36 height 36
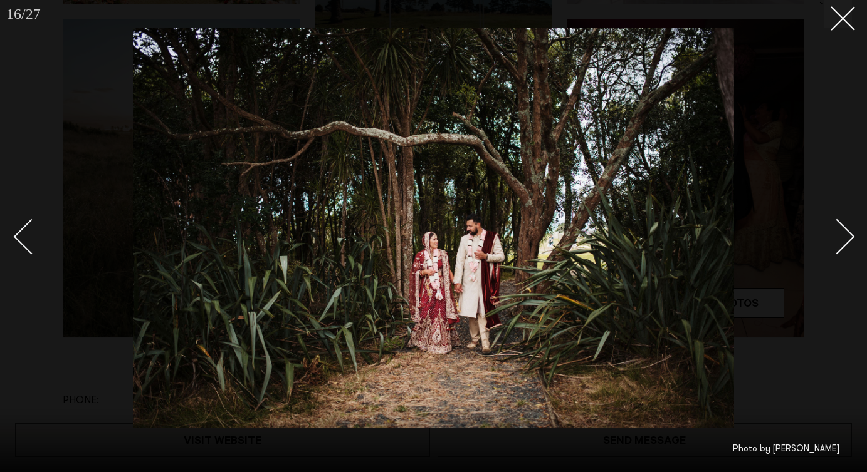
click at [846, 236] on div "Next slide" at bounding box center [837, 237] width 36 height 36
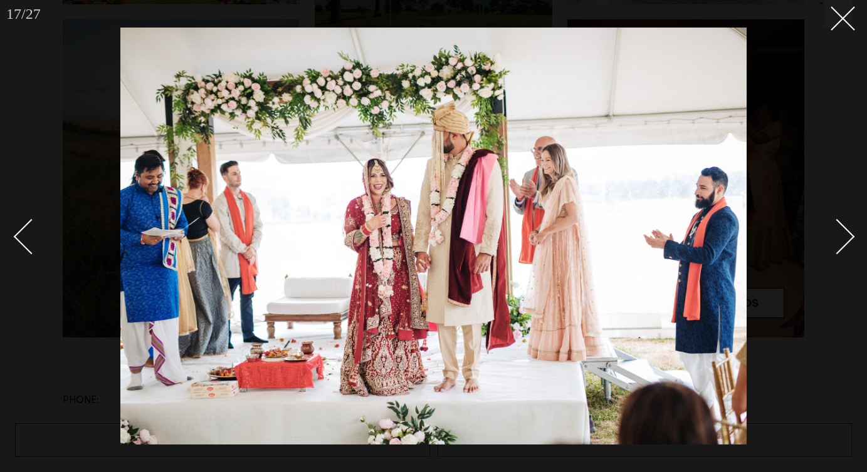
click at [846, 236] on div "Next slide" at bounding box center [837, 237] width 36 height 36
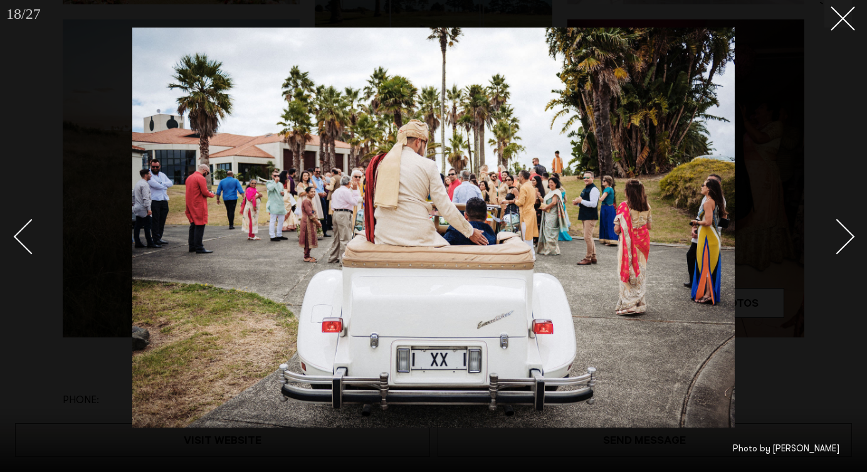
click at [846, 236] on div "Next slide" at bounding box center [837, 237] width 36 height 36
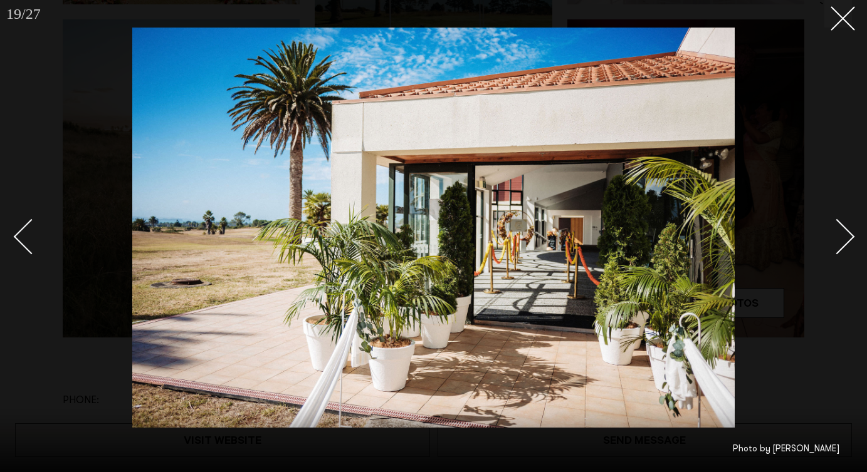
click at [846, 236] on div "Next slide" at bounding box center [837, 237] width 36 height 36
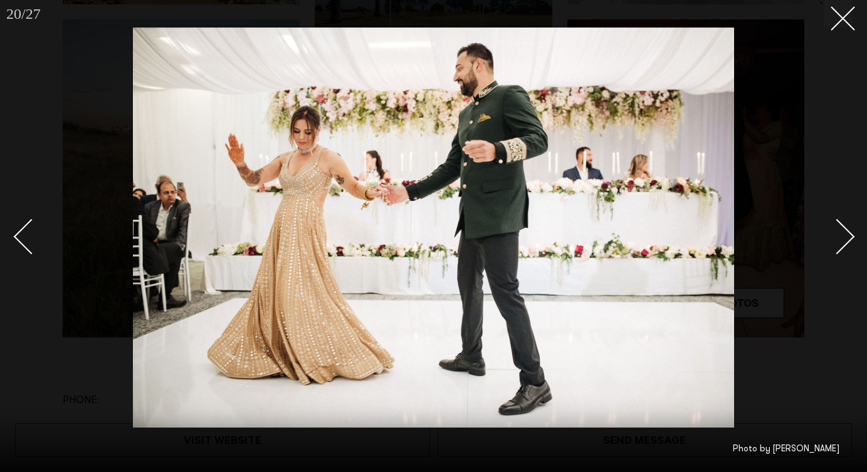
click at [846, 236] on div "Next slide" at bounding box center [837, 237] width 36 height 36
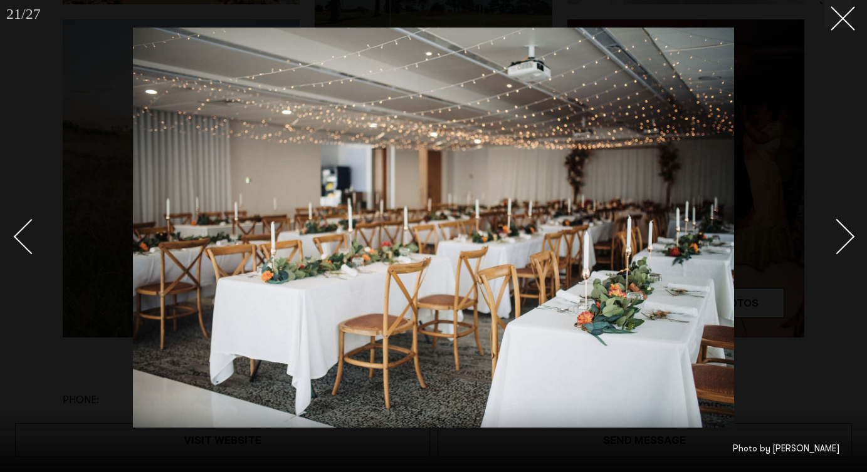
click at [846, 236] on div "Next slide" at bounding box center [837, 237] width 36 height 36
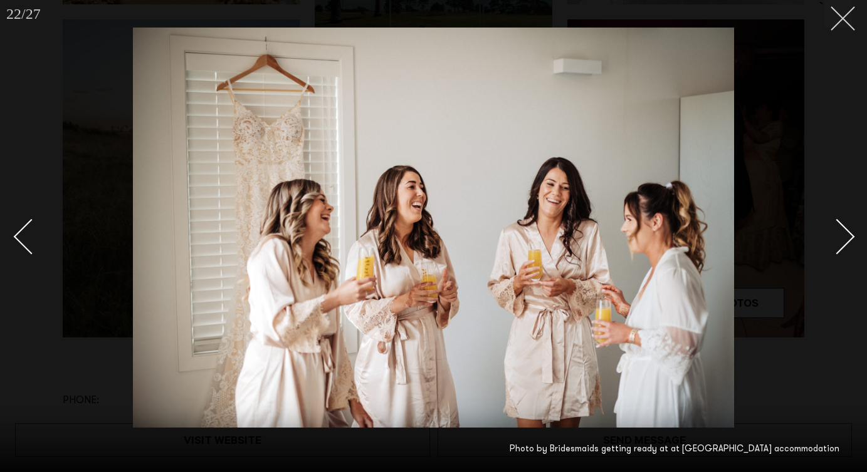
click at [846, 24] on button at bounding box center [838, 14] width 28 height 28
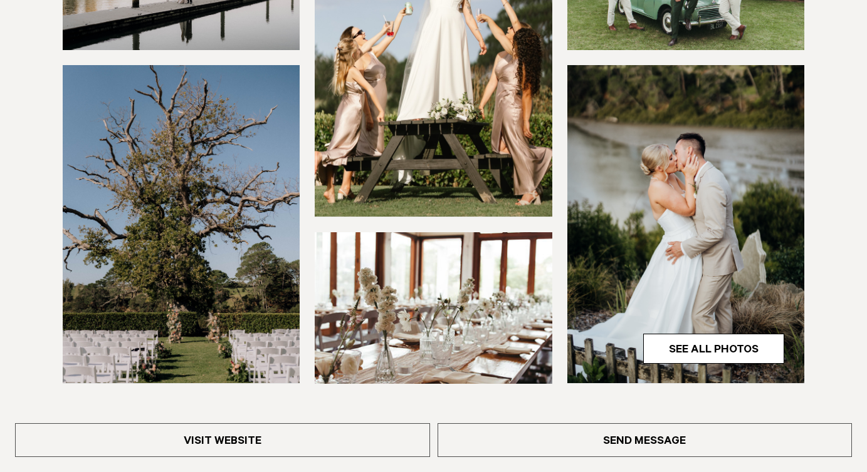
scroll to position [383, 0]
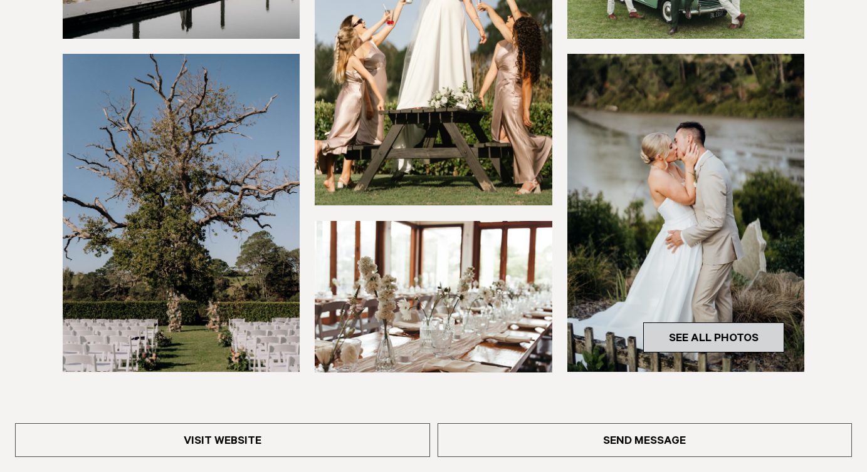
click at [731, 336] on link "See All Photos" at bounding box center [713, 338] width 141 height 30
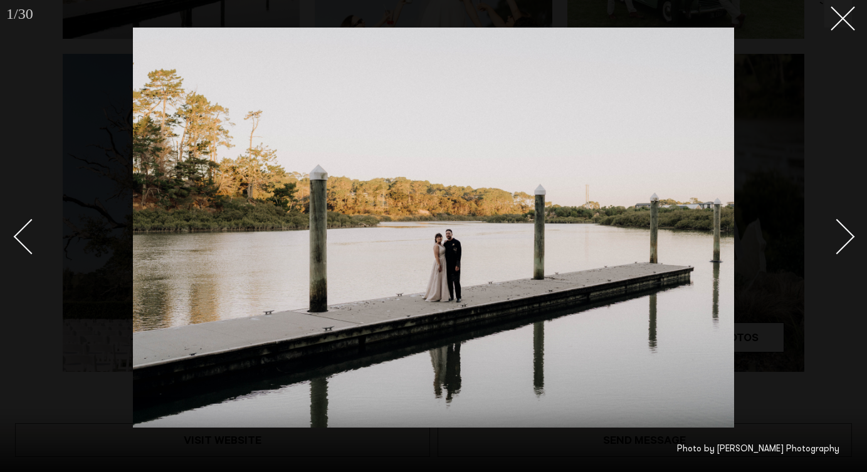
click at [850, 227] on link at bounding box center [830, 236] width 44 height 63
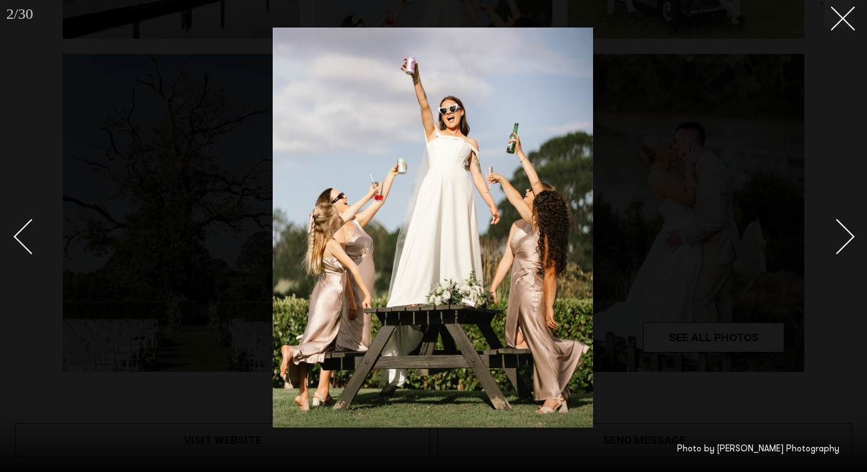
click at [847, 227] on link at bounding box center [830, 236] width 44 height 63
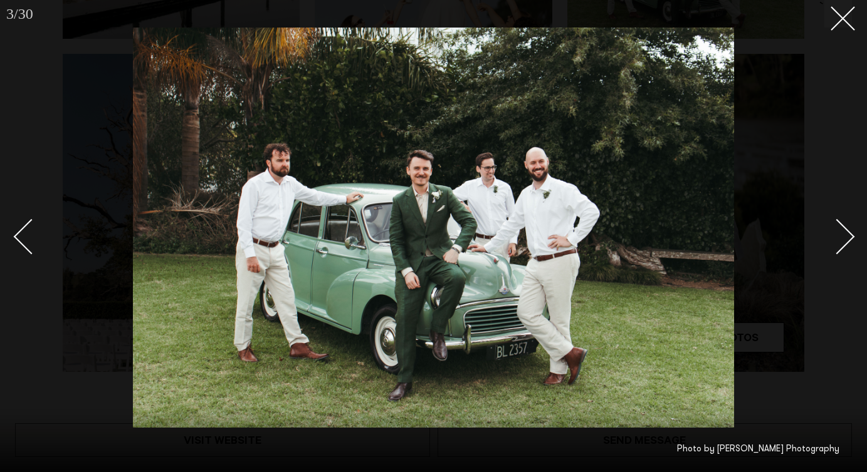
click at [847, 227] on link at bounding box center [830, 236] width 44 height 63
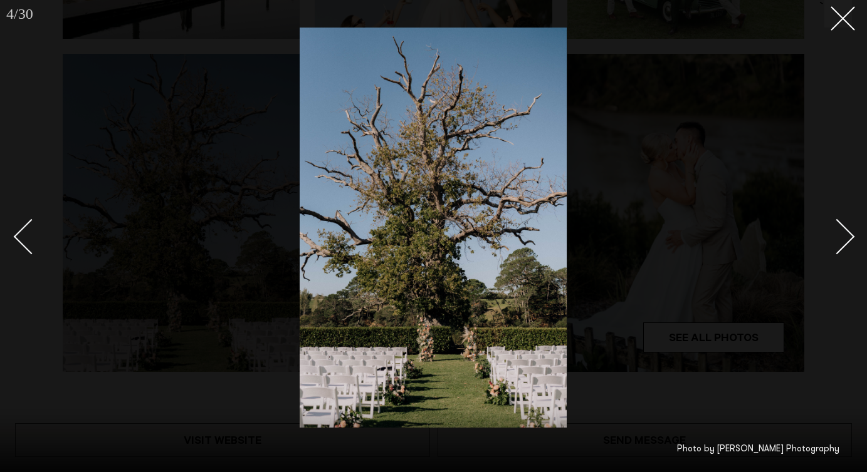
click at [847, 227] on link at bounding box center [830, 236] width 44 height 63
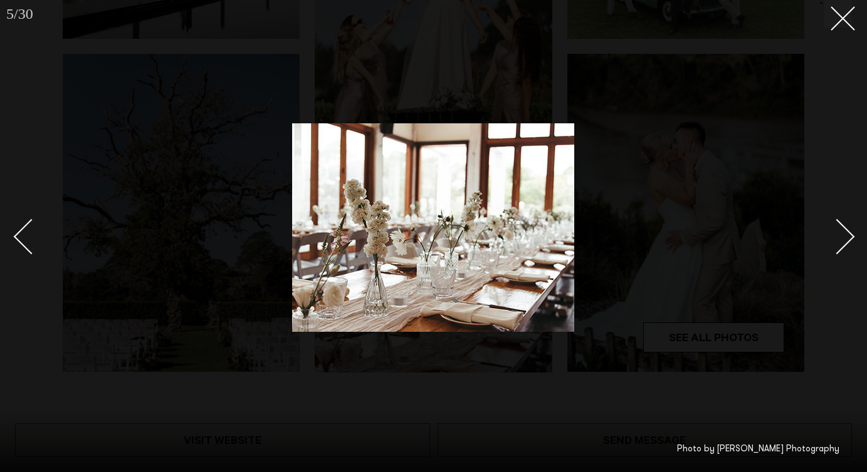
click at [847, 227] on link at bounding box center [830, 236] width 44 height 63
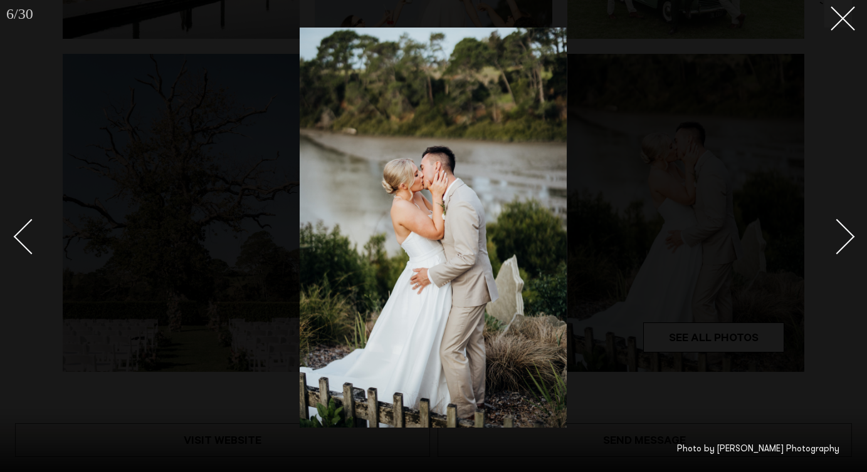
click at [847, 227] on link at bounding box center [830, 236] width 44 height 63
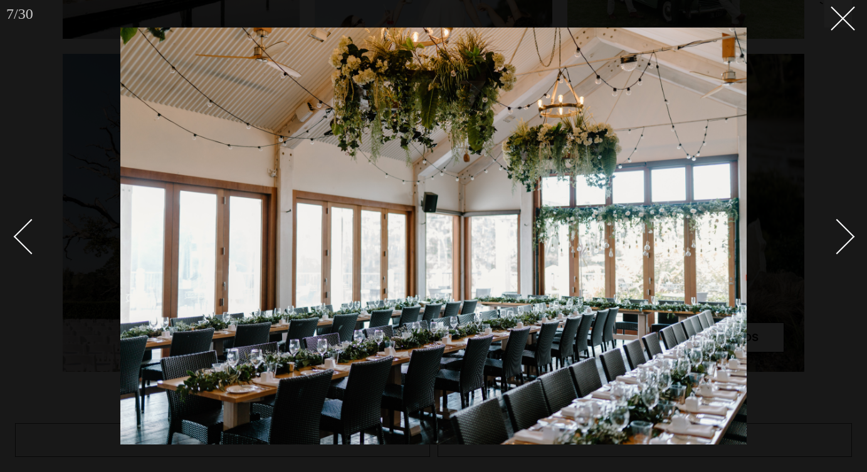
click at [847, 227] on link at bounding box center [830, 236] width 44 height 63
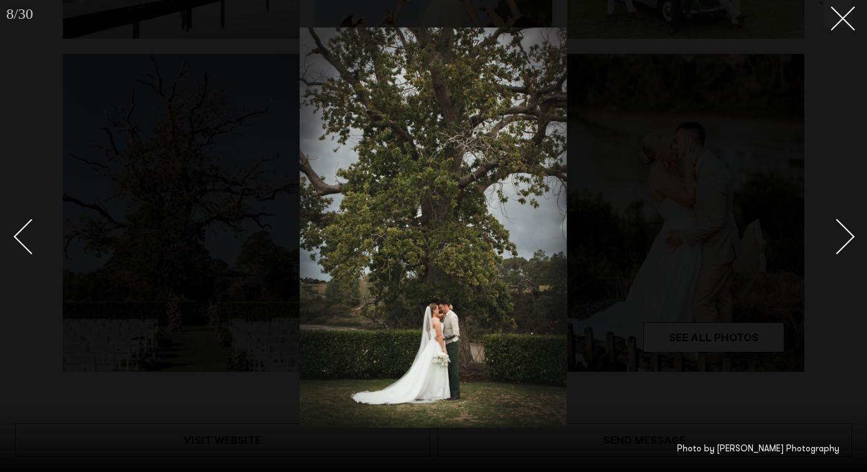
click at [847, 227] on link at bounding box center [830, 236] width 44 height 63
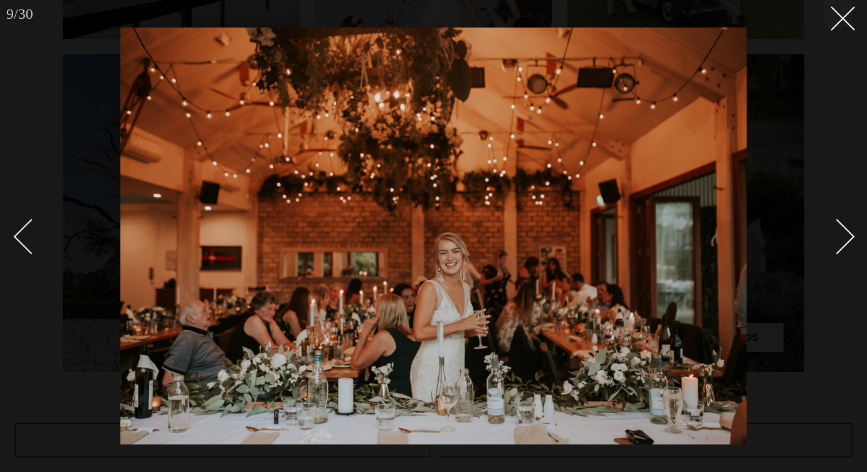
click at [847, 227] on link at bounding box center [830, 236] width 44 height 63
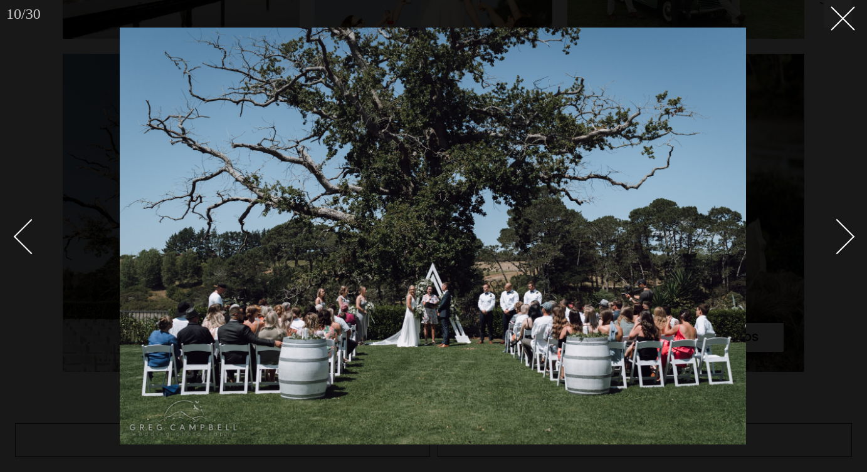
click at [847, 227] on link at bounding box center [830, 236] width 44 height 63
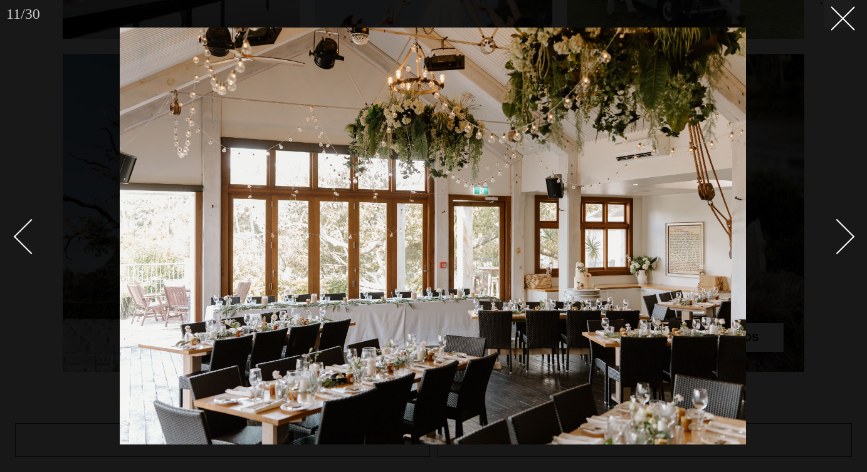
click at [847, 227] on link at bounding box center [830, 236] width 44 height 63
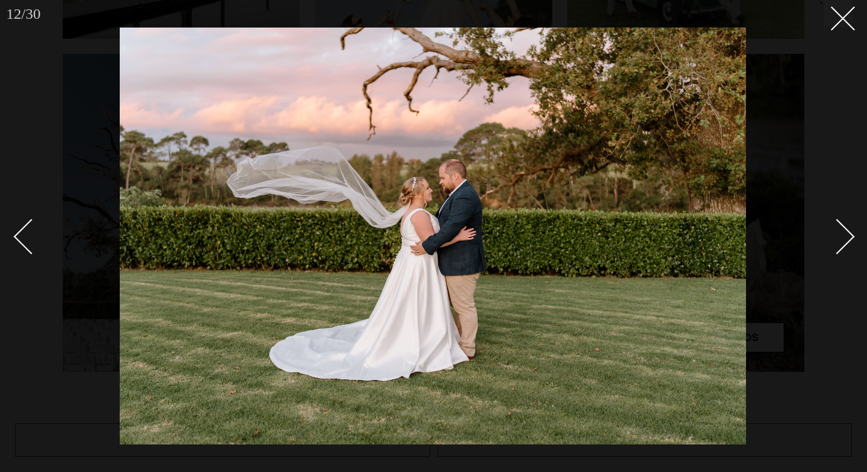
click at [847, 227] on link at bounding box center [830, 236] width 44 height 63
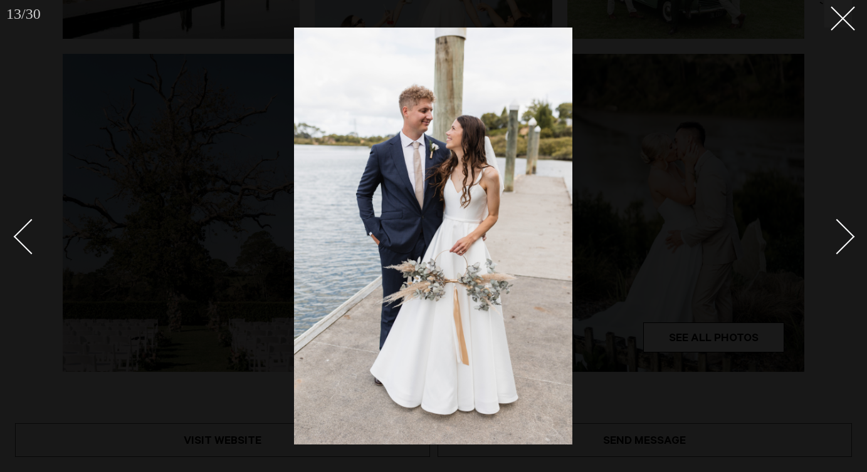
click at [847, 227] on link at bounding box center [830, 236] width 44 height 63
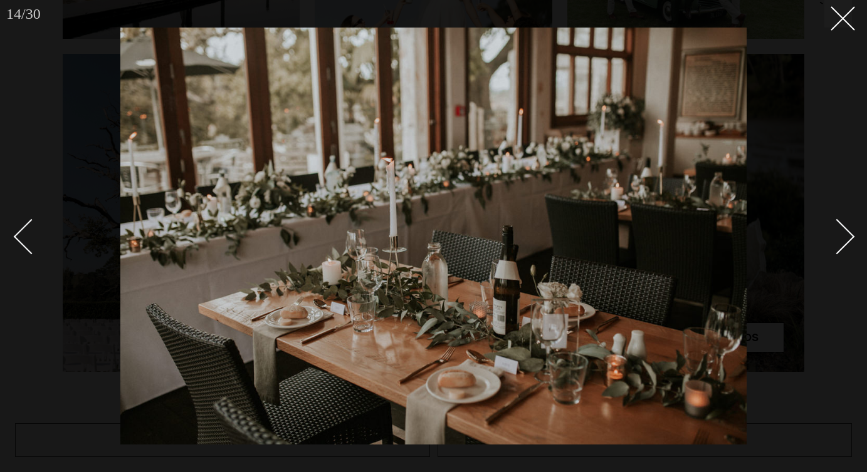
click at [847, 227] on link at bounding box center [830, 236] width 44 height 63
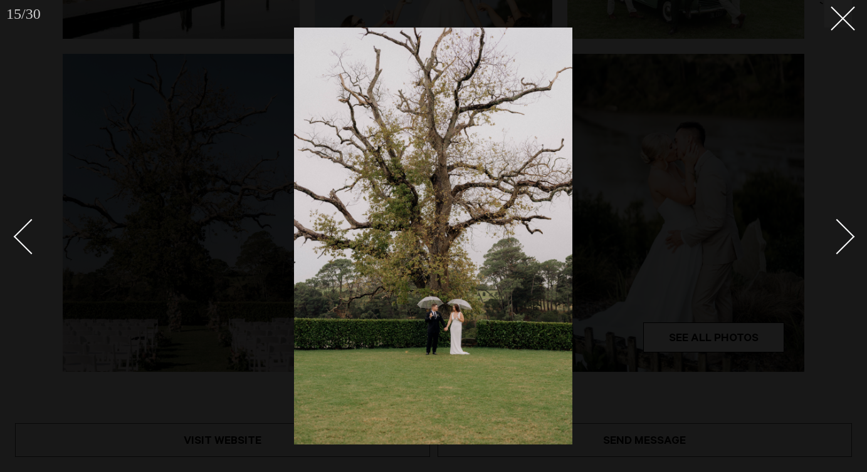
click at [847, 227] on link at bounding box center [830, 236] width 44 height 63
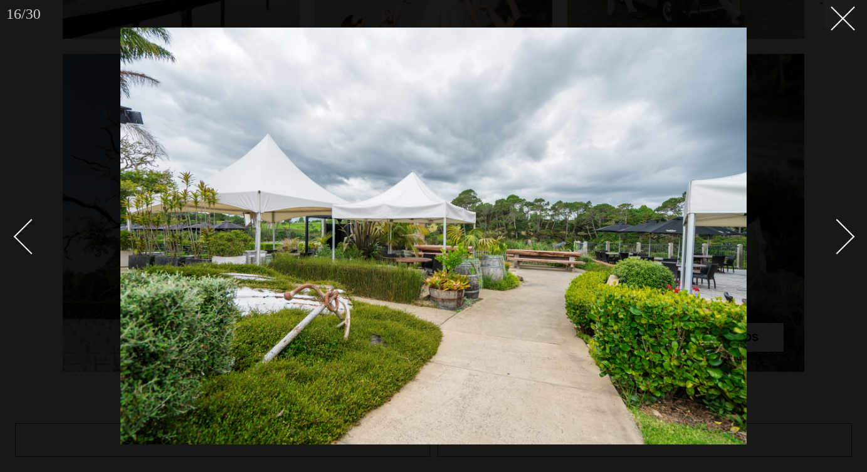
click at [847, 227] on link at bounding box center [830, 236] width 44 height 63
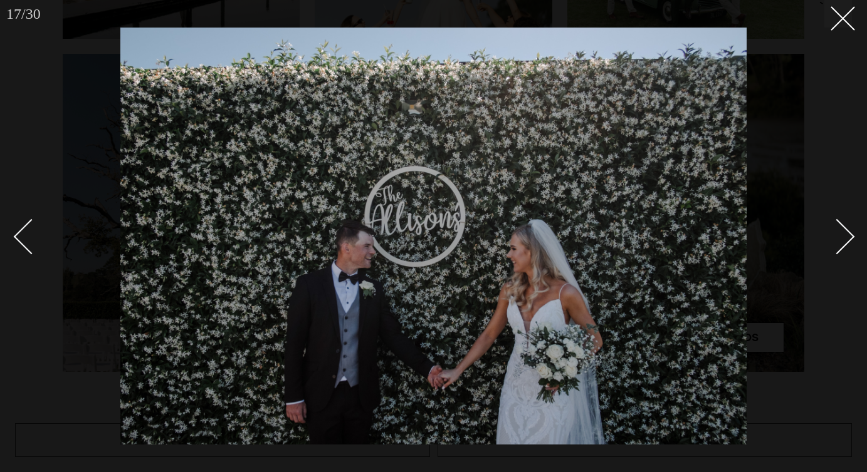
click at [847, 227] on link at bounding box center [830, 236] width 44 height 63
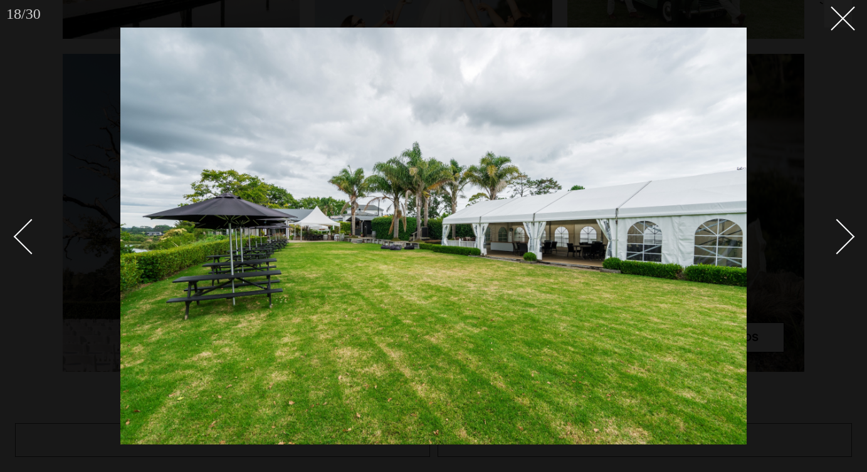
click at [847, 227] on link at bounding box center [830, 236] width 44 height 63
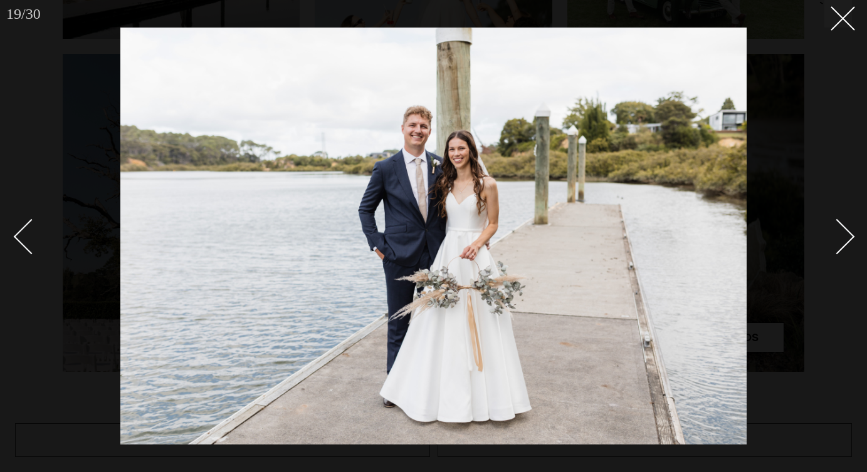
click at [847, 227] on link at bounding box center [830, 236] width 44 height 63
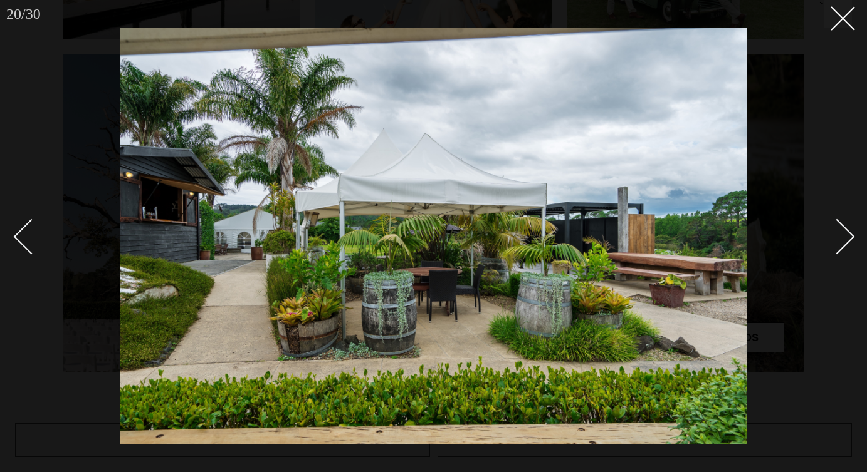
click at [847, 227] on link at bounding box center [830, 236] width 44 height 63
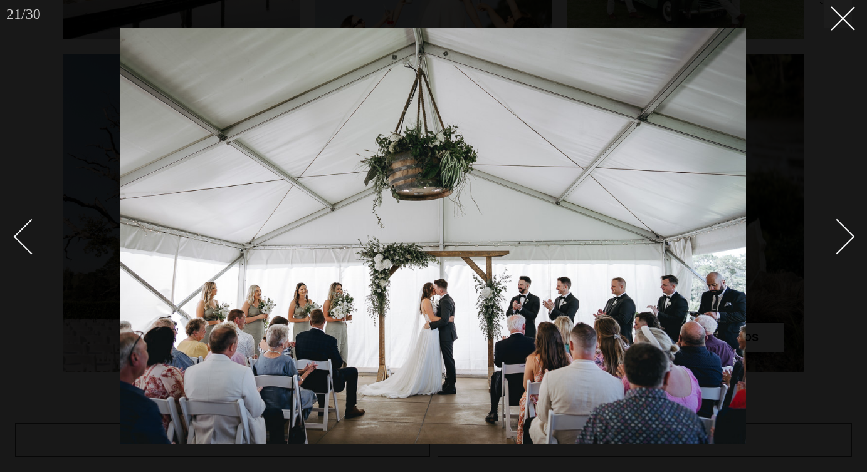
click at [847, 227] on link at bounding box center [830, 236] width 44 height 63
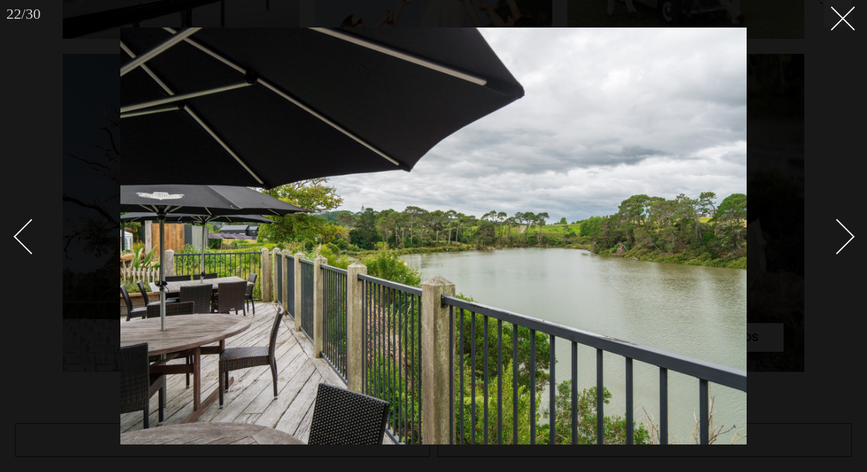
click at [847, 227] on link at bounding box center [830, 236] width 44 height 63
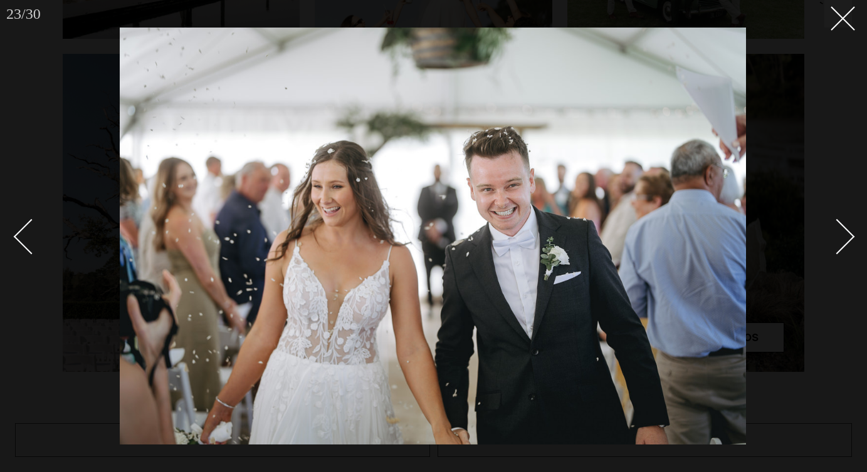
click at [847, 227] on link at bounding box center [830, 236] width 44 height 63
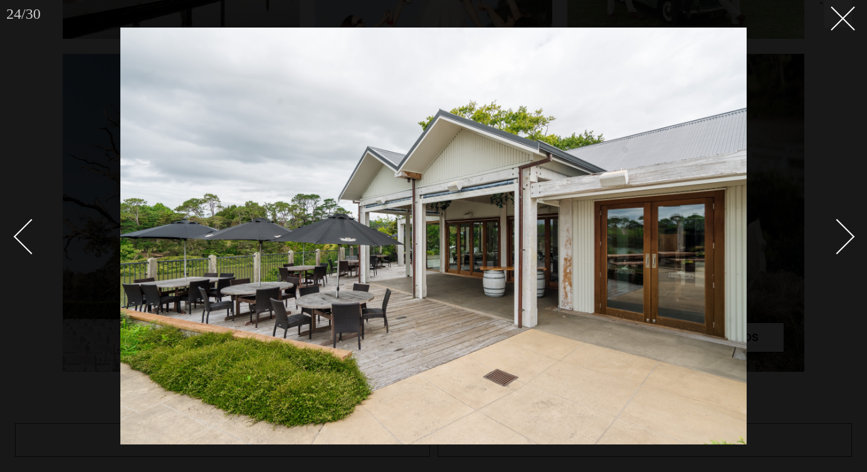
click at [847, 227] on link at bounding box center [830, 236] width 44 height 63
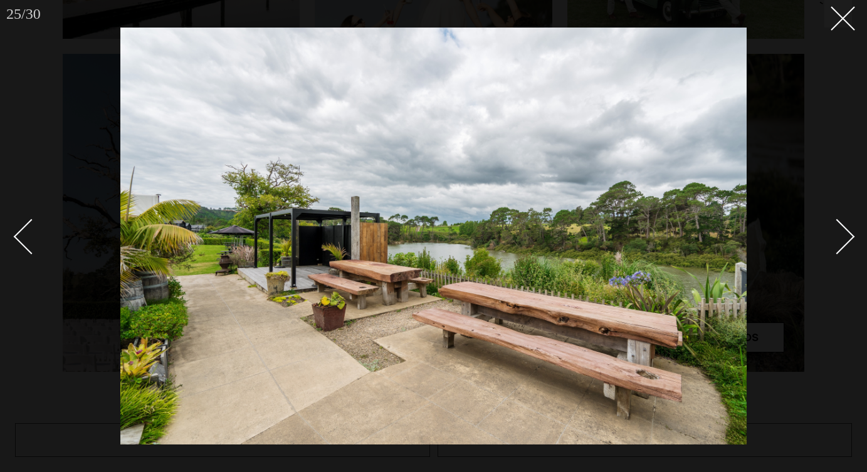
click at [847, 227] on link at bounding box center [830, 236] width 44 height 63
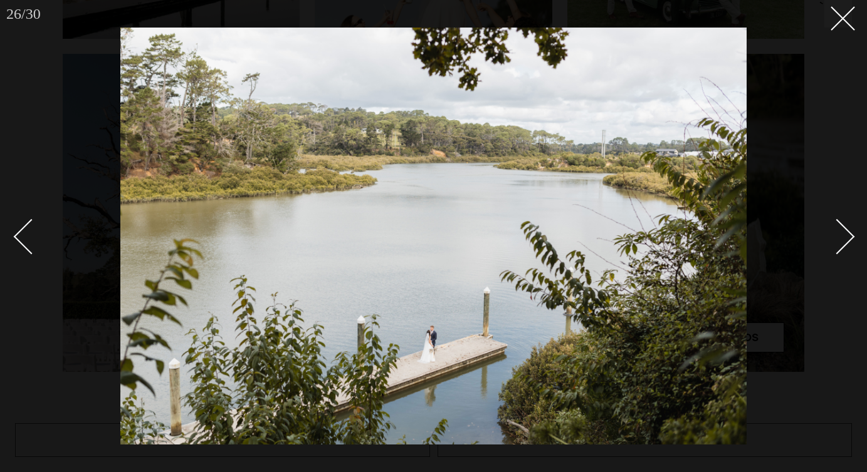
click at [847, 227] on link at bounding box center [830, 236] width 44 height 63
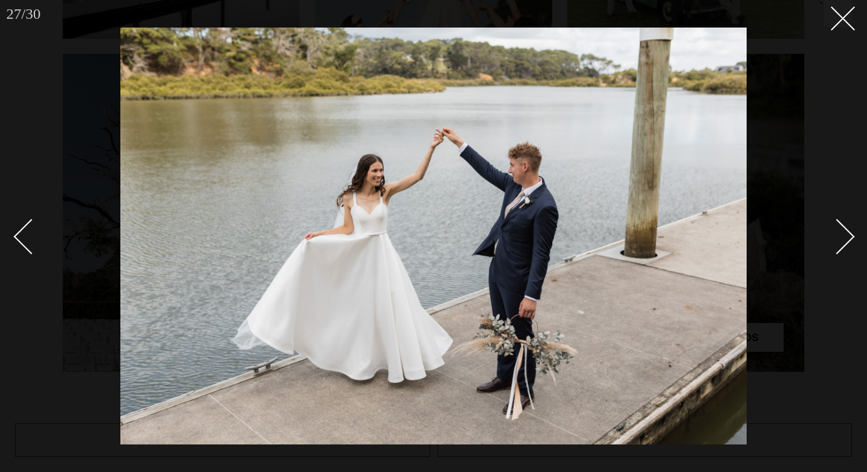
click at [847, 227] on link at bounding box center [830, 236] width 44 height 63
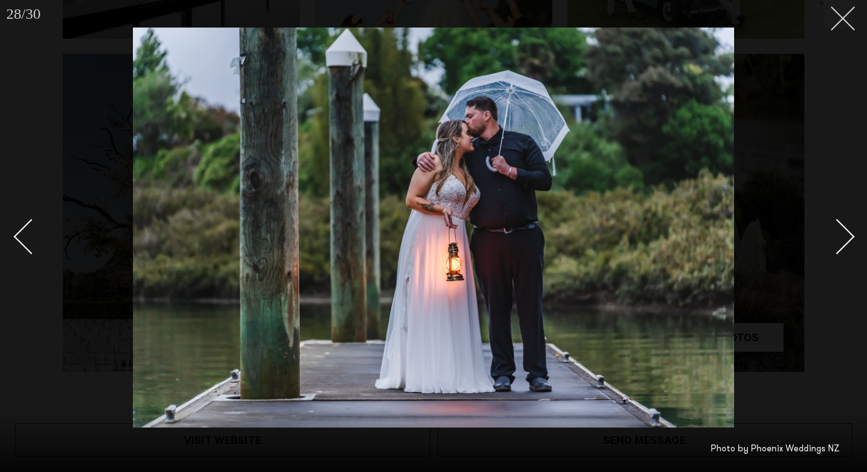
click at [833, 23] on button at bounding box center [838, 14] width 28 height 28
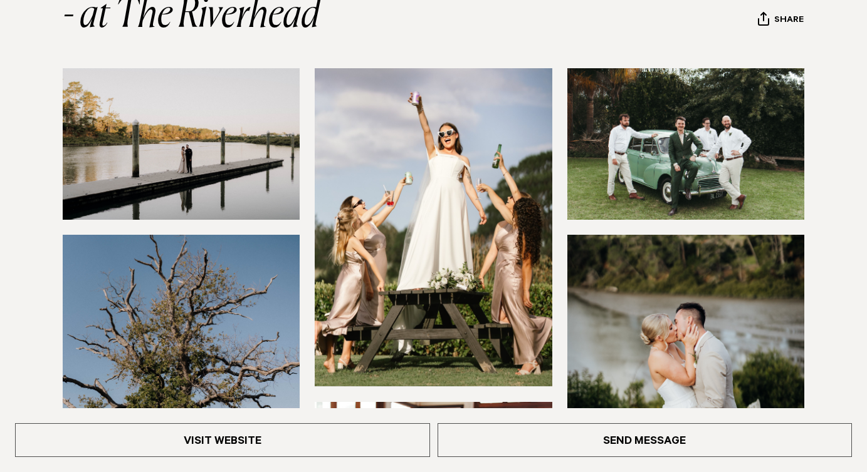
scroll to position [203, 0]
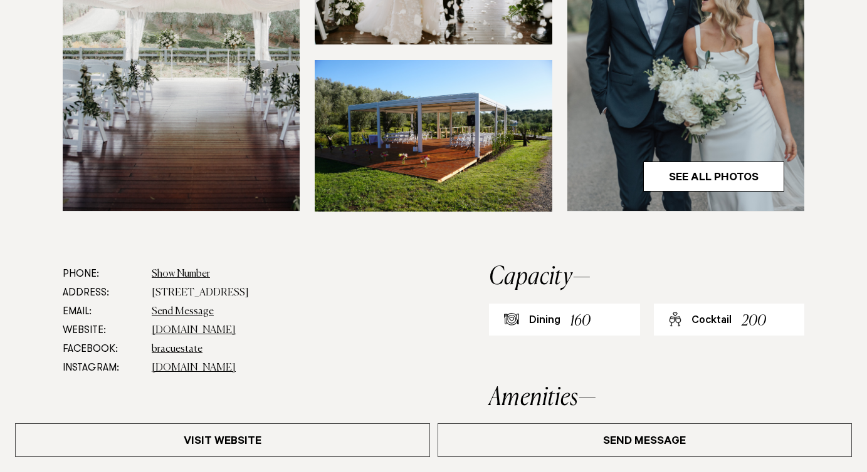
scroll to position [501, 0]
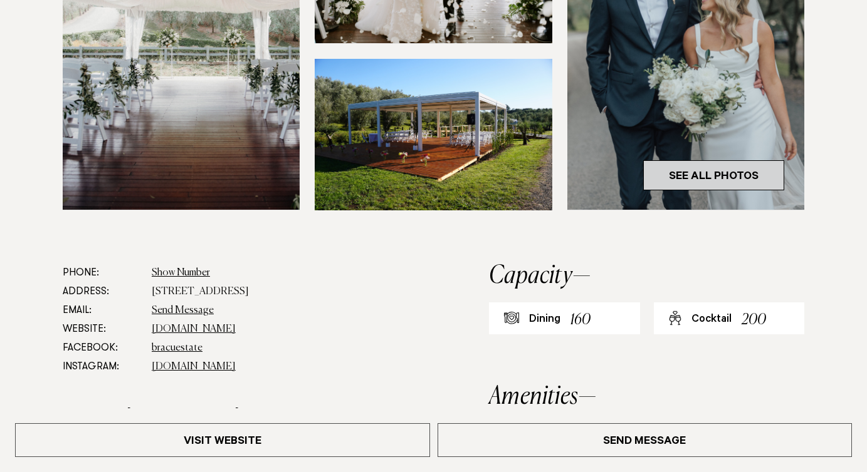
click at [687, 187] on link "See All Photos" at bounding box center [713, 175] width 141 height 30
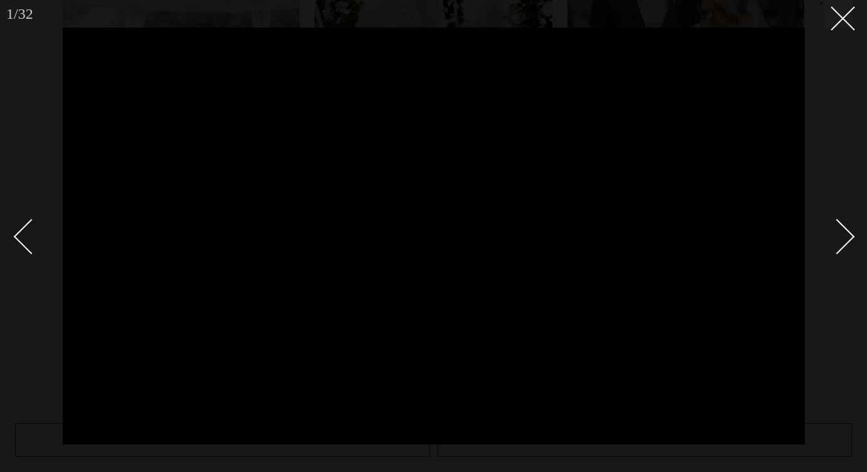
click at [843, 236] on div "Next slide" at bounding box center [837, 237] width 36 height 36
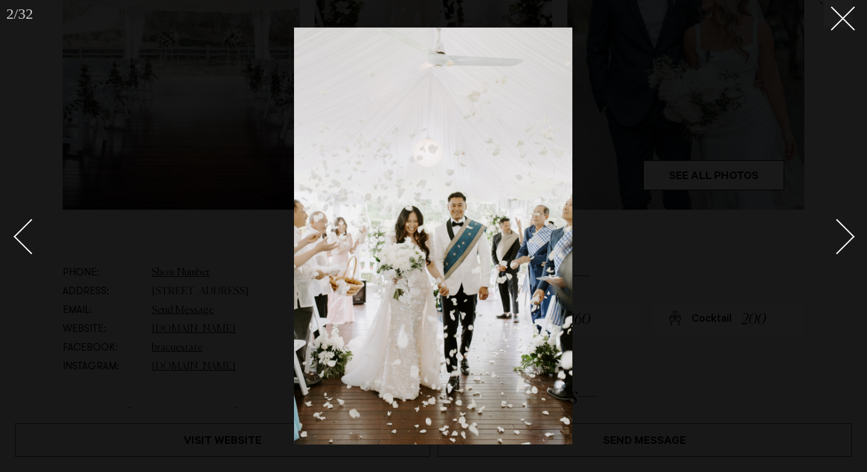
click at [843, 236] on div "Next slide" at bounding box center [837, 237] width 36 height 36
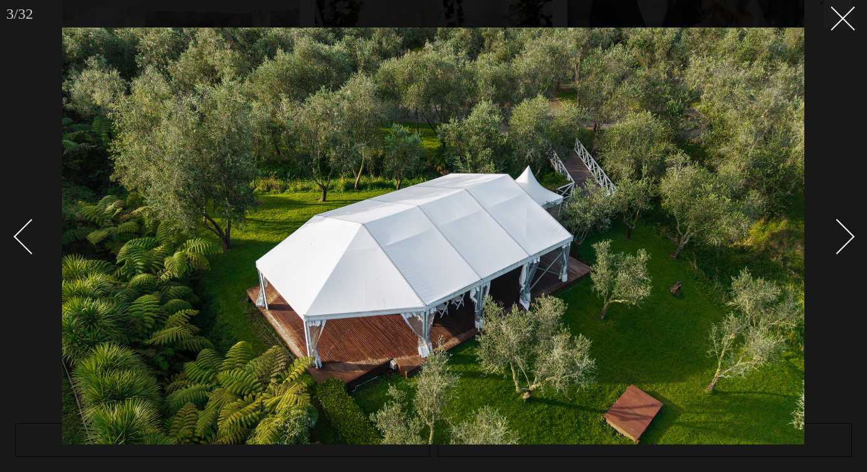
click at [843, 236] on div "Next slide" at bounding box center [837, 237] width 36 height 36
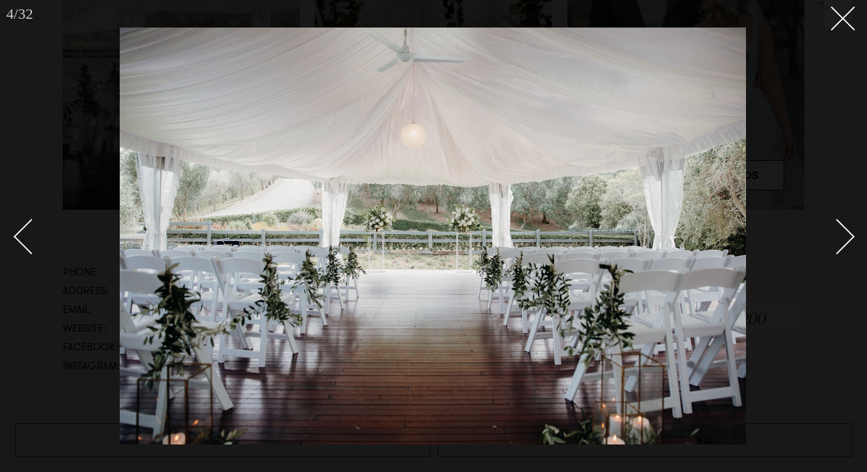
click at [843, 236] on div "Next slide" at bounding box center [837, 237] width 36 height 36
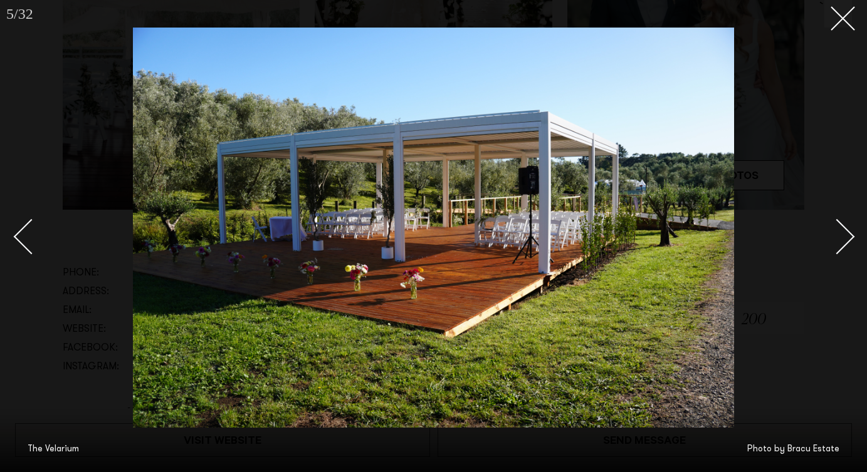
click at [843, 236] on div "Next slide" at bounding box center [837, 237] width 36 height 36
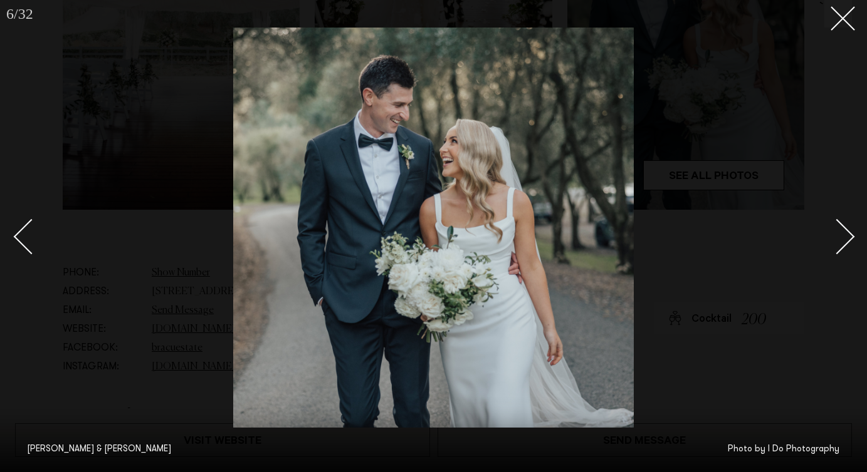
click at [843, 236] on div "Next slide" at bounding box center [837, 237] width 36 height 36
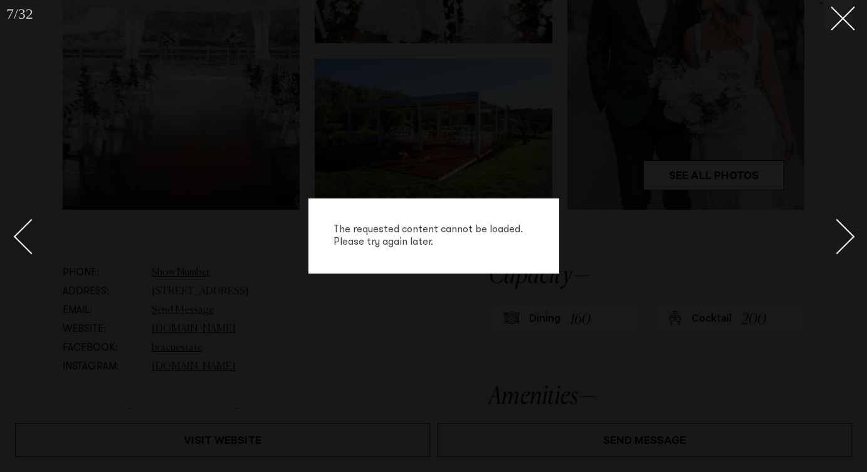
click at [843, 236] on div "Next slide" at bounding box center [837, 237] width 36 height 36
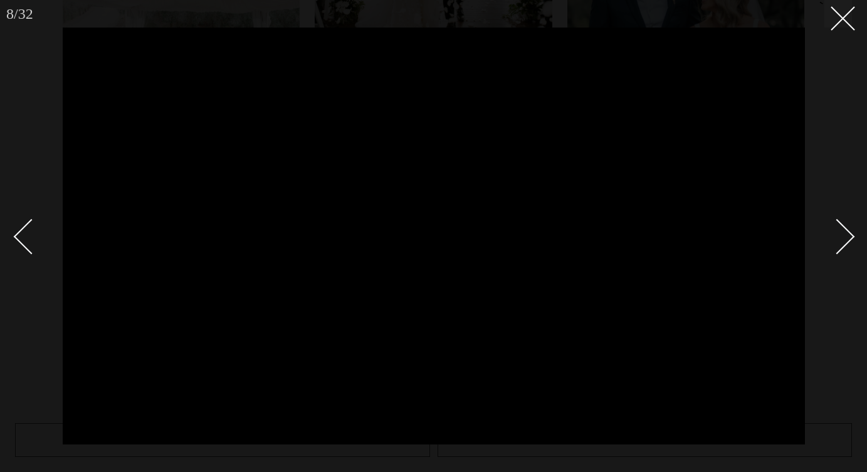
click at [843, 236] on div "Next slide" at bounding box center [837, 237] width 36 height 36
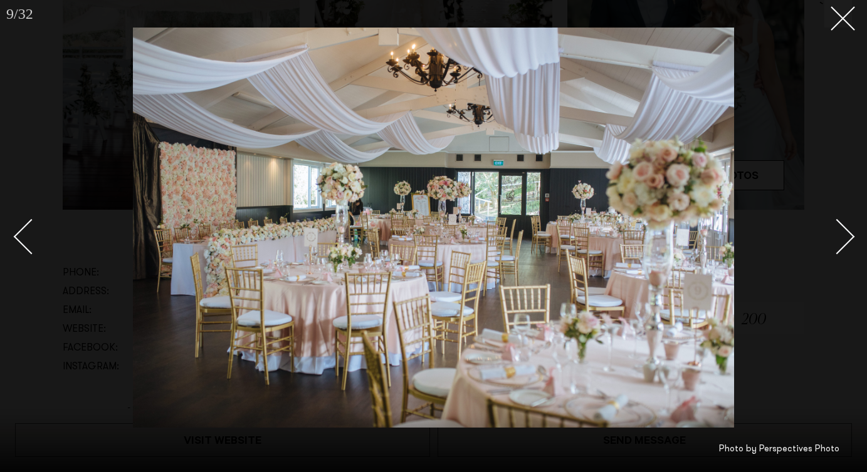
click at [843, 236] on div "Next slide" at bounding box center [837, 237] width 36 height 36
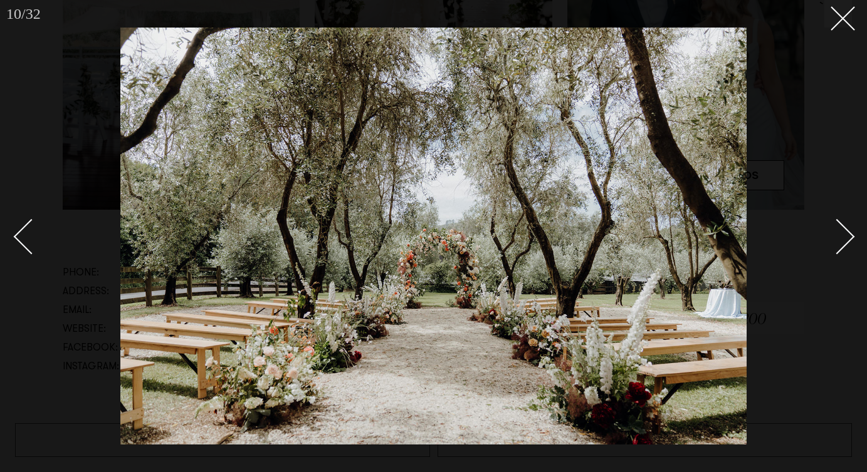
click at [843, 236] on div "Next slide" at bounding box center [837, 237] width 36 height 36
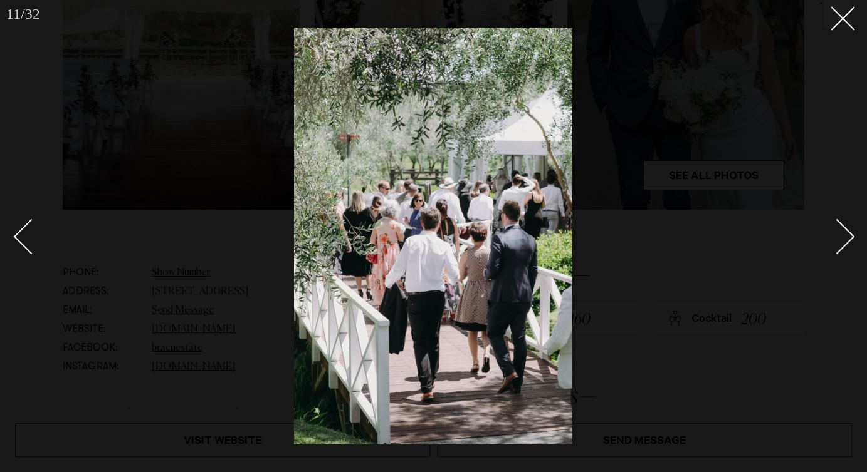
click at [843, 236] on div "Next slide" at bounding box center [837, 237] width 36 height 36
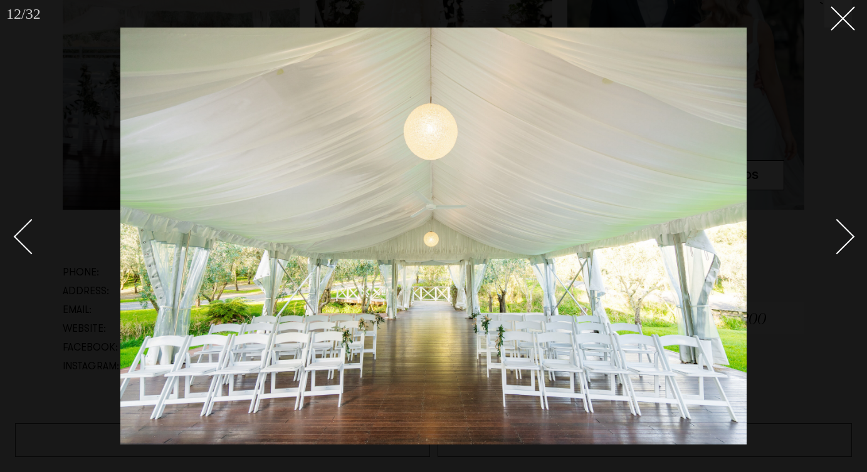
click at [843, 236] on div "Next slide" at bounding box center [837, 237] width 36 height 36
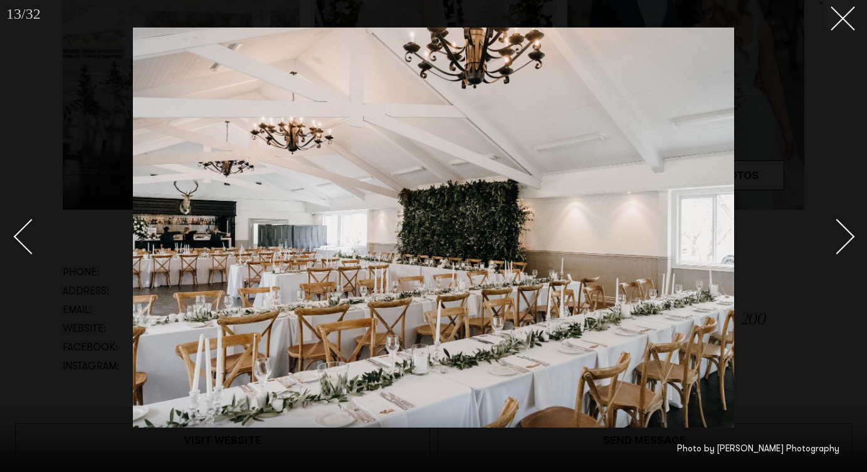
click at [843, 236] on div "Next slide" at bounding box center [837, 237] width 36 height 36
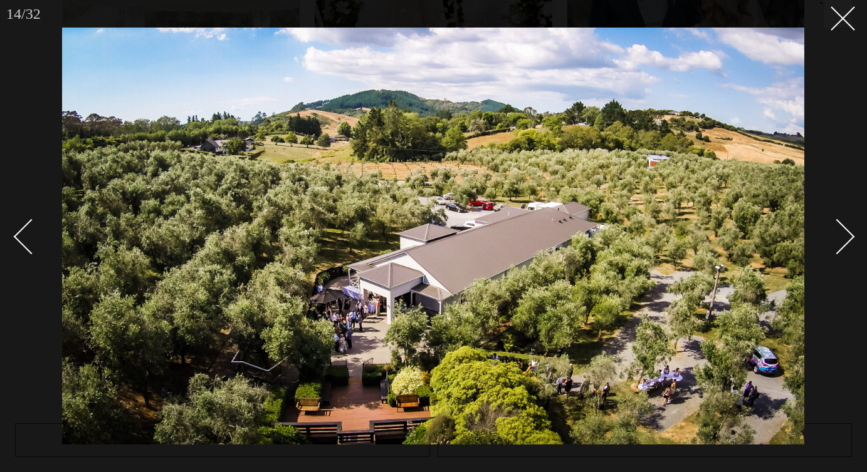
click at [843, 236] on div "Next slide" at bounding box center [837, 237] width 36 height 36
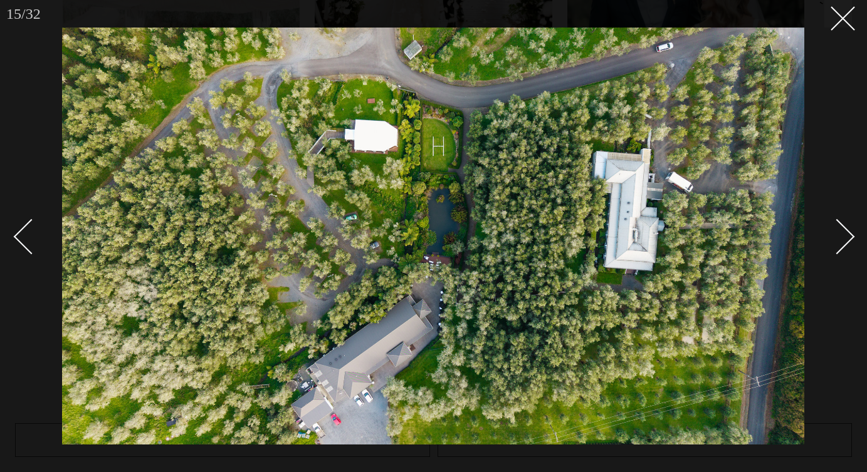
click at [843, 236] on div "Next slide" at bounding box center [837, 237] width 36 height 36
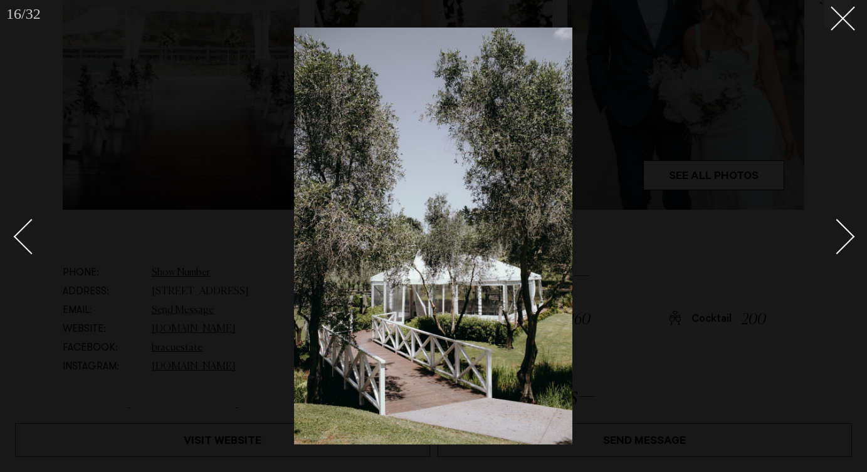
click at [843, 236] on div "Next slide" at bounding box center [837, 237] width 36 height 36
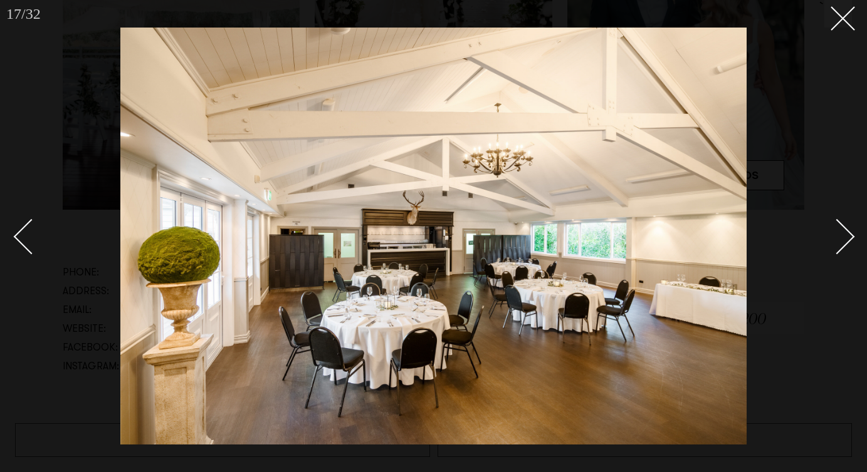
click at [843, 236] on div "Next slide" at bounding box center [837, 237] width 36 height 36
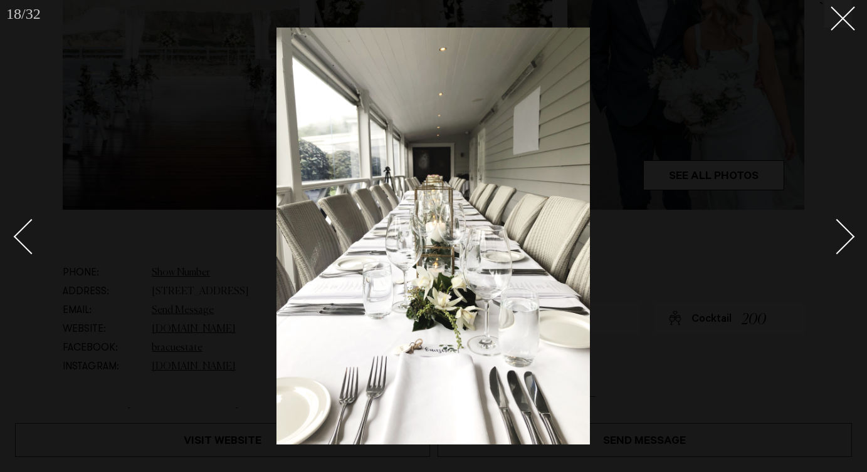
click at [843, 236] on div "Next slide" at bounding box center [837, 237] width 36 height 36
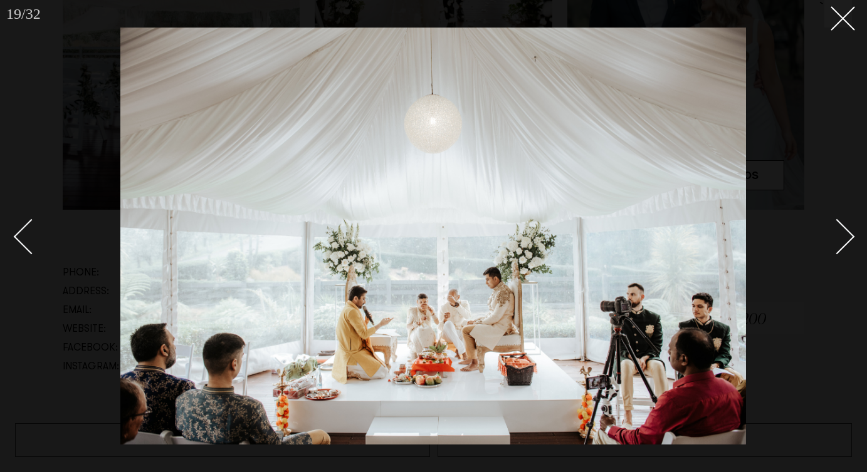
click at [843, 236] on div "Next slide" at bounding box center [837, 237] width 36 height 36
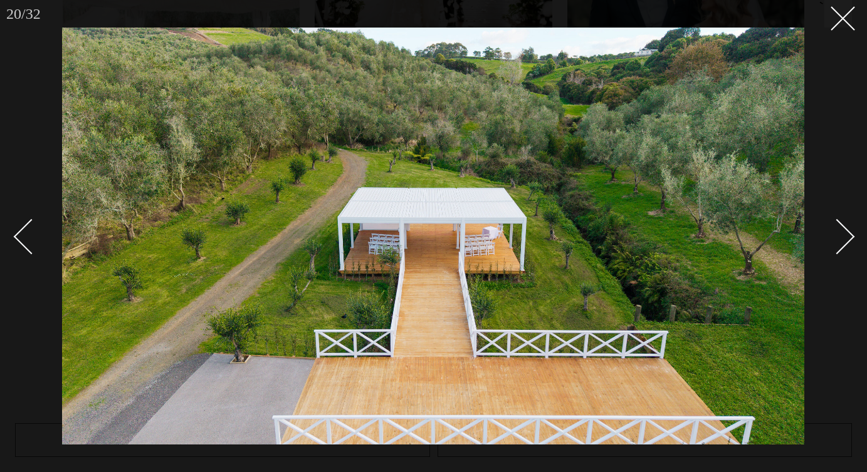
click at [843, 236] on div "Next slide" at bounding box center [837, 237] width 36 height 36
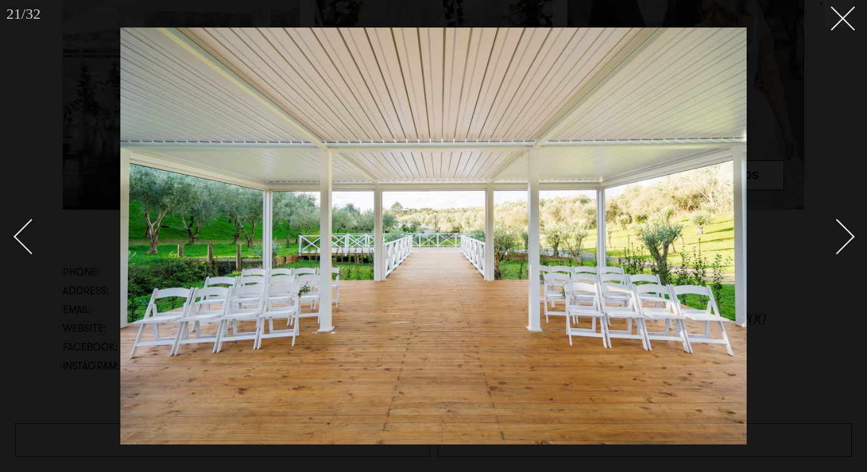
click at [843, 236] on div "Next slide" at bounding box center [837, 237] width 36 height 36
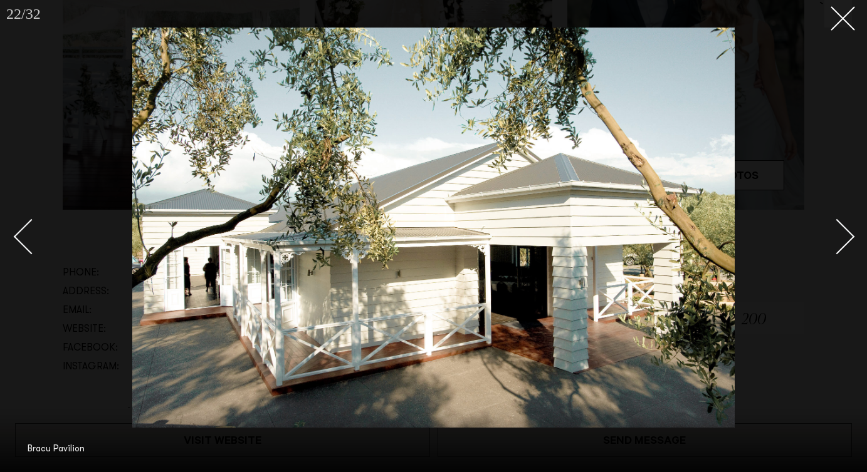
click at [843, 236] on div "Next slide" at bounding box center [837, 237] width 36 height 36
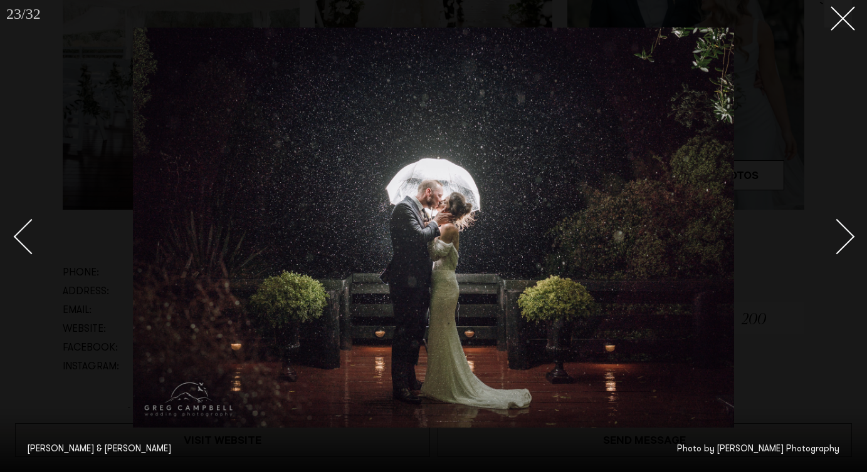
click at [843, 236] on div "Next slide" at bounding box center [837, 237] width 36 height 36
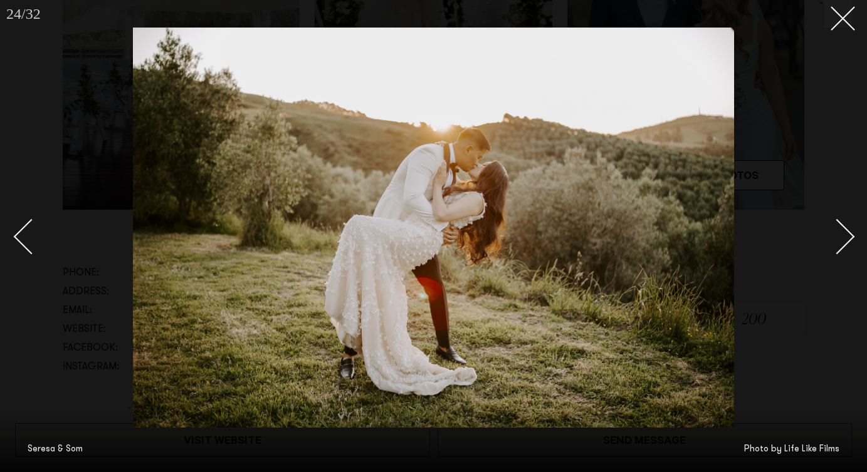
click at [843, 236] on div "Next slide" at bounding box center [837, 237] width 36 height 36
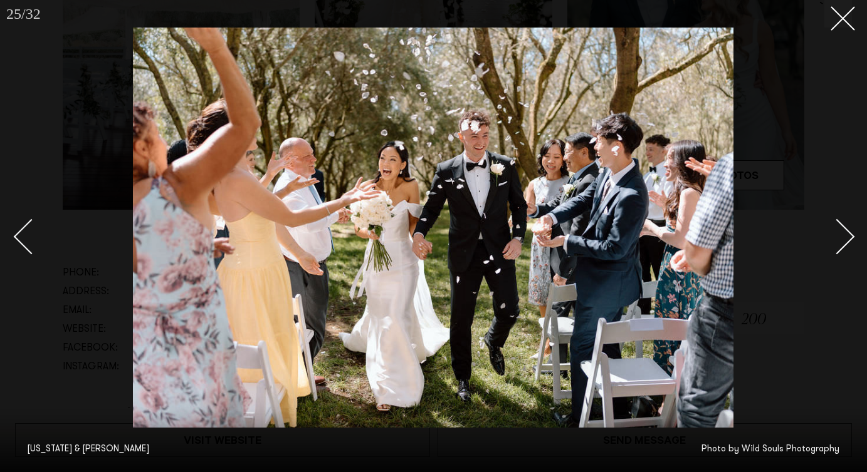
click at [843, 236] on div "Next slide" at bounding box center [837, 237] width 36 height 36
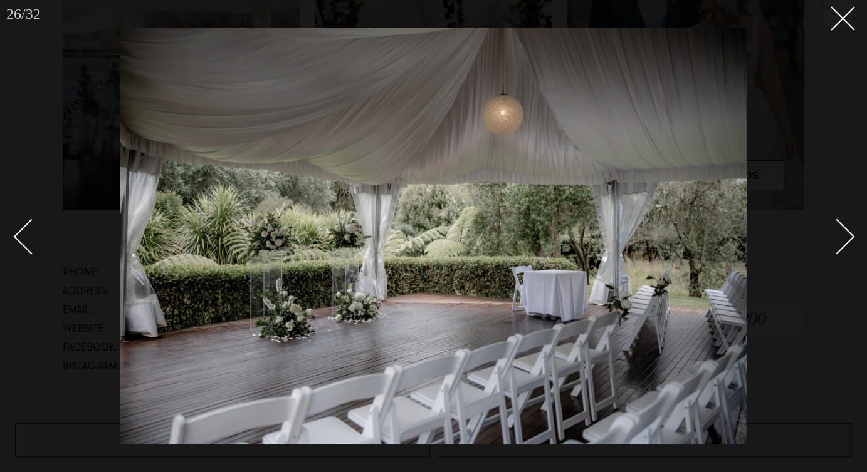
click at [841, 233] on div "Next slide" at bounding box center [837, 237] width 36 height 36
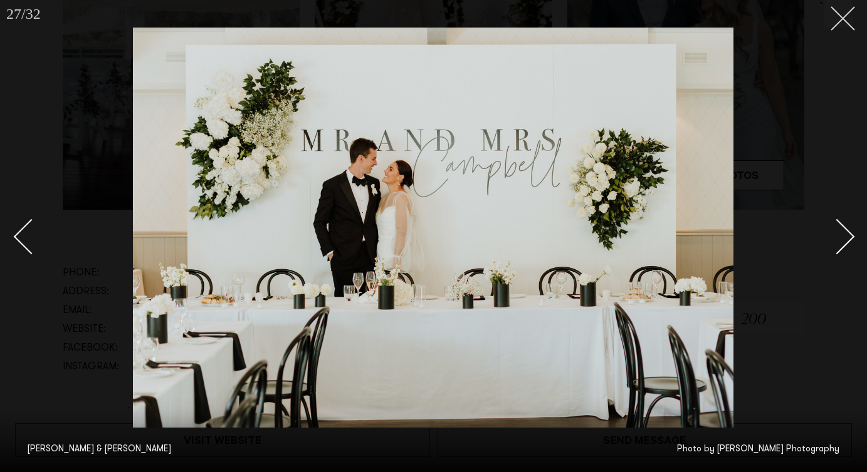
click at [840, 21] on button at bounding box center [838, 14] width 28 height 28
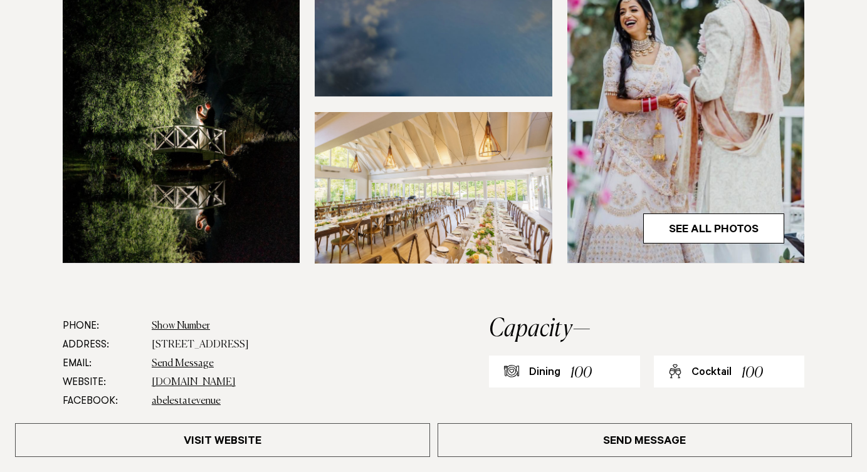
scroll to position [452, 0]
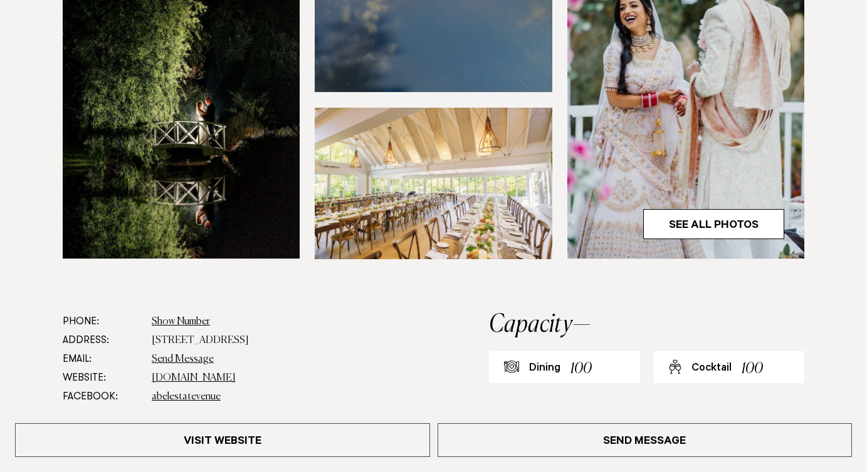
click at [720, 207] on img at bounding box center [685, 99] width 237 height 318
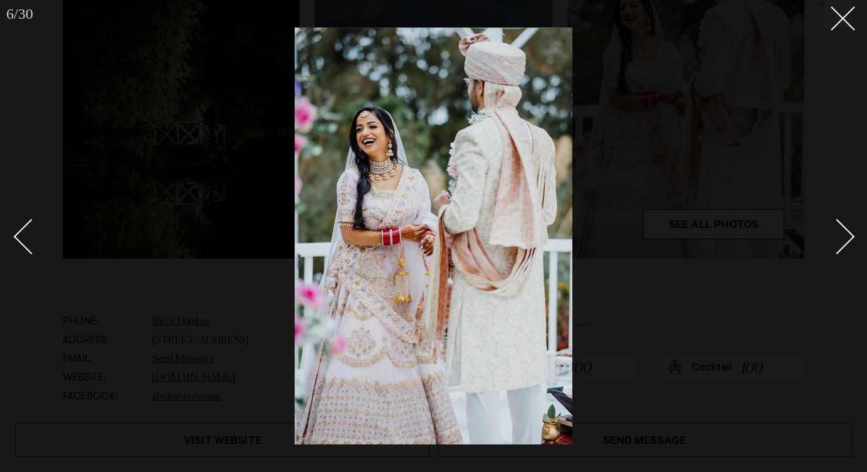
click at [842, 236] on div "Next slide" at bounding box center [837, 237] width 36 height 36
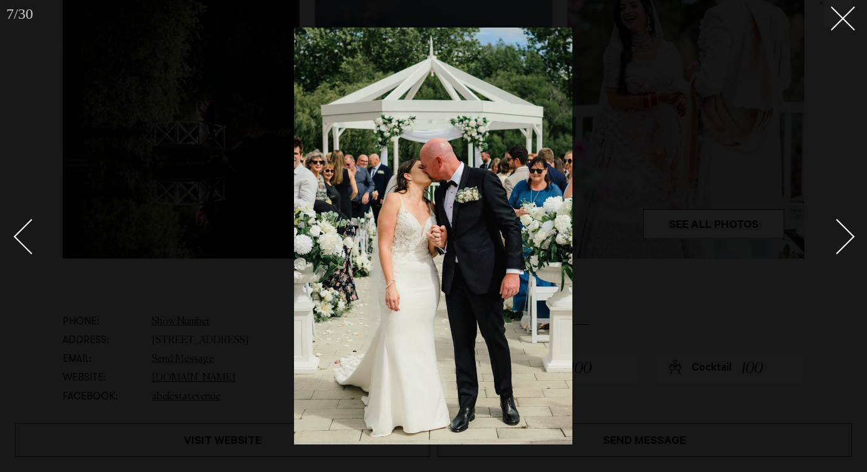
click at [842, 236] on div "Next slide" at bounding box center [837, 237] width 36 height 36
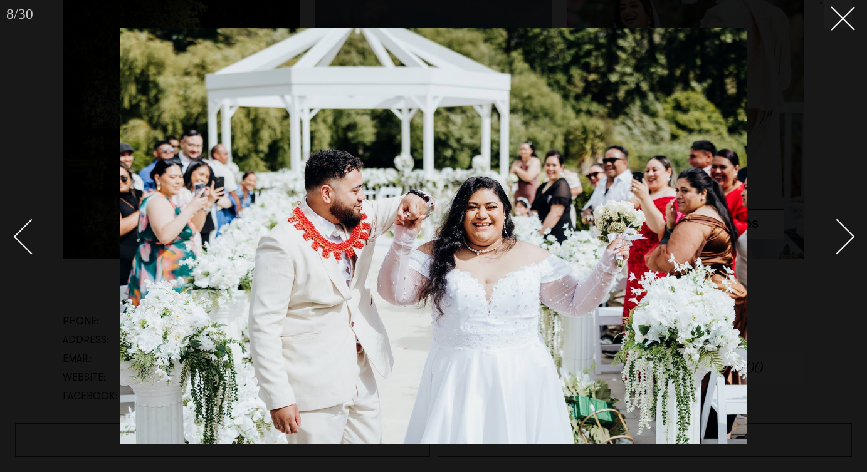
click at [842, 236] on div "Next slide" at bounding box center [837, 237] width 36 height 36
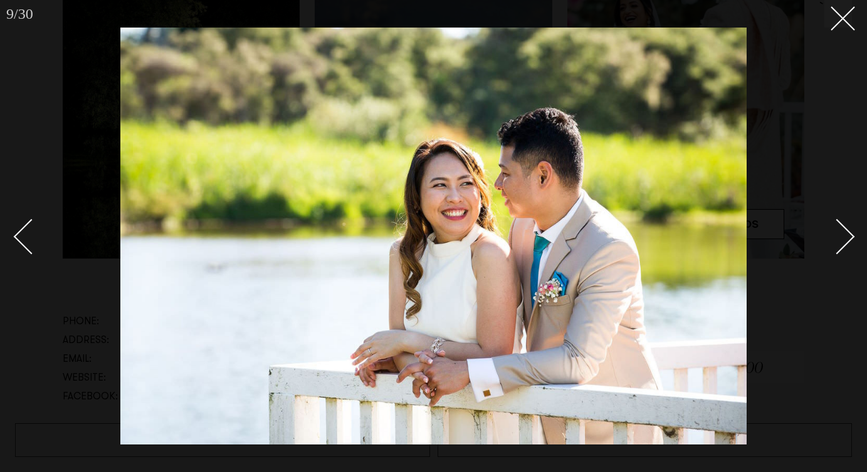
click at [842, 236] on div "Next slide" at bounding box center [837, 237] width 36 height 36
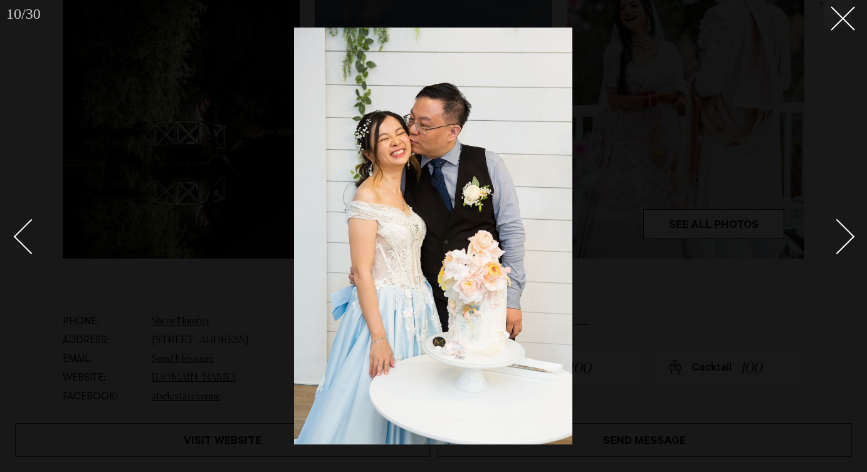
click at [842, 236] on div "Next slide" at bounding box center [837, 237] width 36 height 36
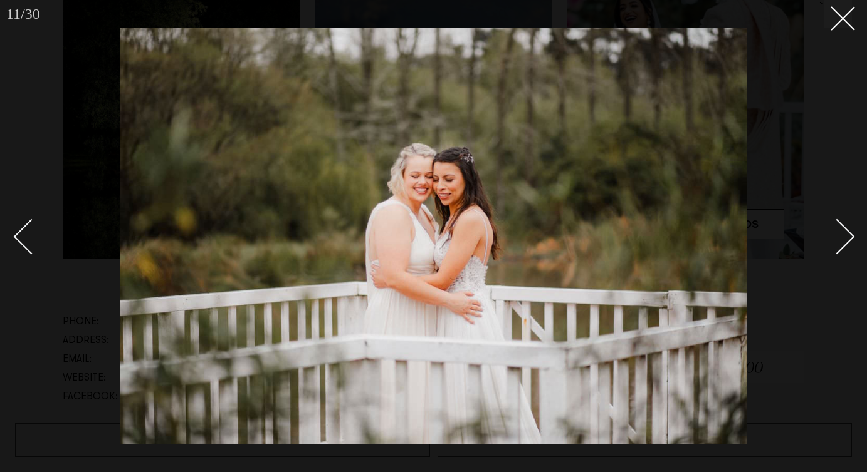
click at [842, 236] on div "Next slide" at bounding box center [837, 237] width 36 height 36
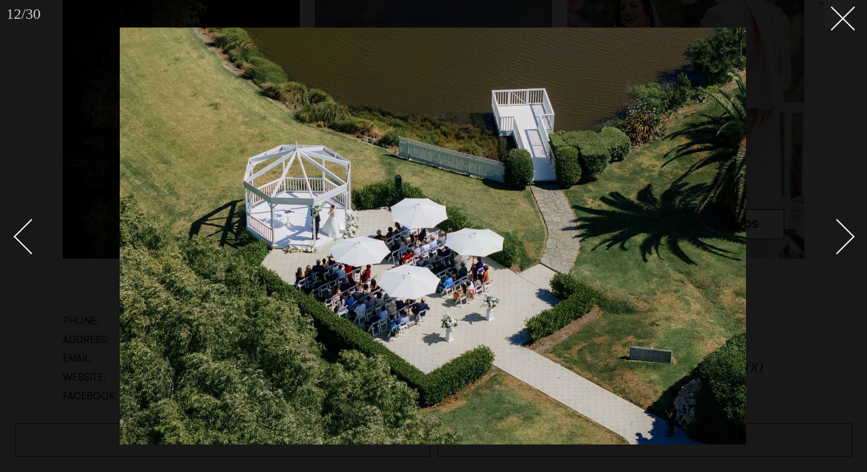
click at [842, 236] on div "Next slide" at bounding box center [837, 237] width 36 height 36
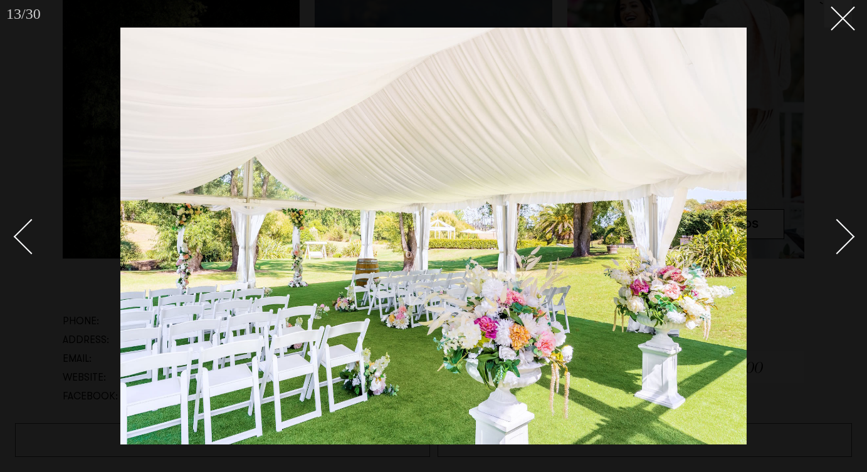
click at [842, 236] on div "Next slide" at bounding box center [837, 237] width 36 height 36
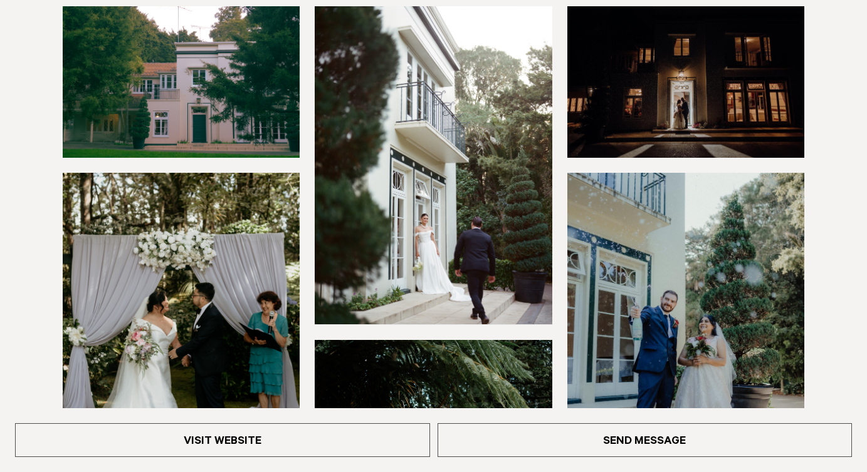
scroll to position [274, 0]
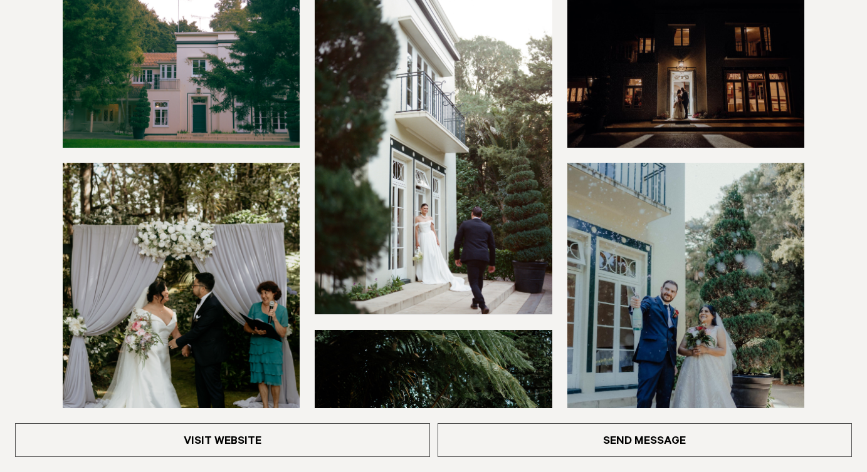
click at [725, 386] on img at bounding box center [685, 322] width 237 height 318
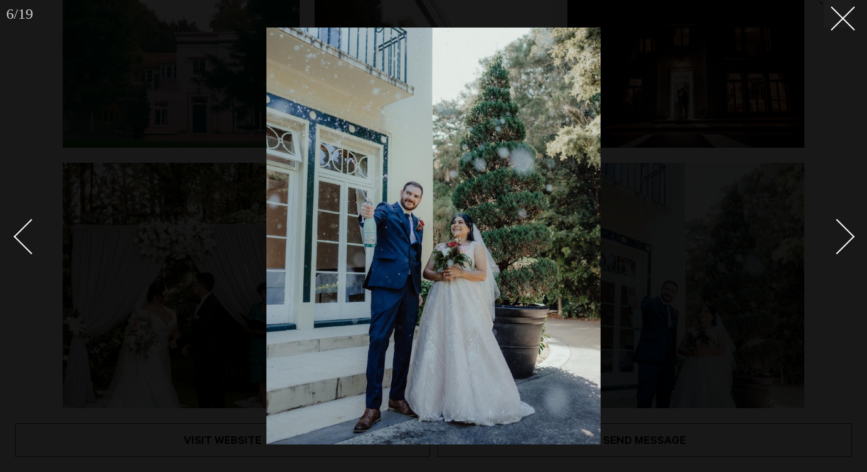
click at [851, 246] on link at bounding box center [830, 236] width 44 height 63
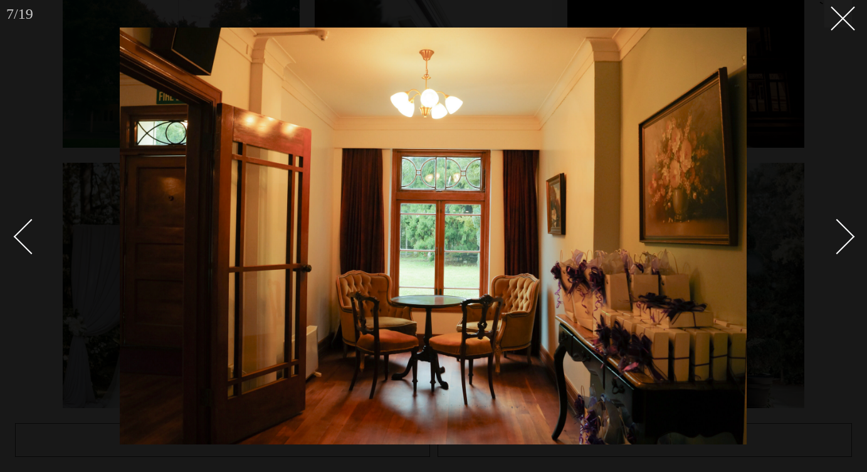
click at [851, 246] on link at bounding box center [830, 236] width 44 height 63
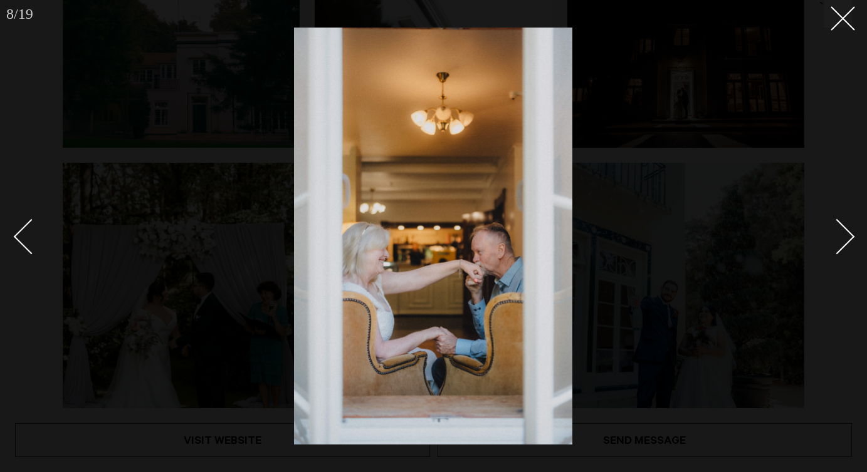
click at [851, 246] on link at bounding box center [830, 236] width 44 height 63
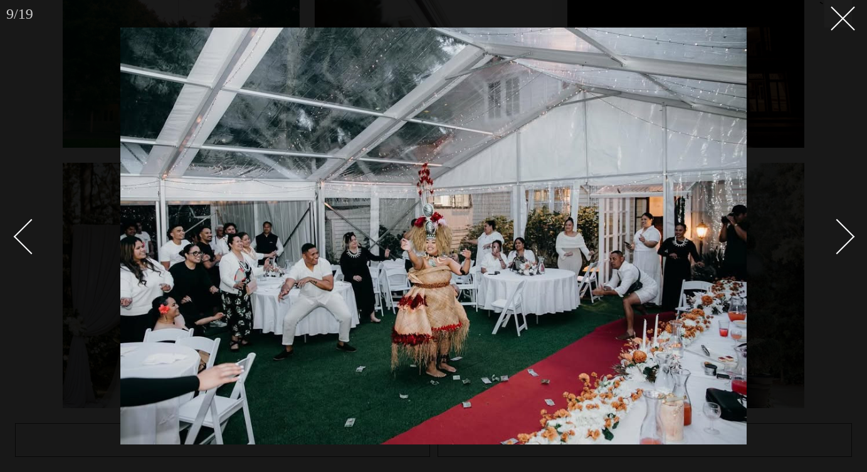
click at [851, 246] on link at bounding box center [830, 236] width 44 height 63
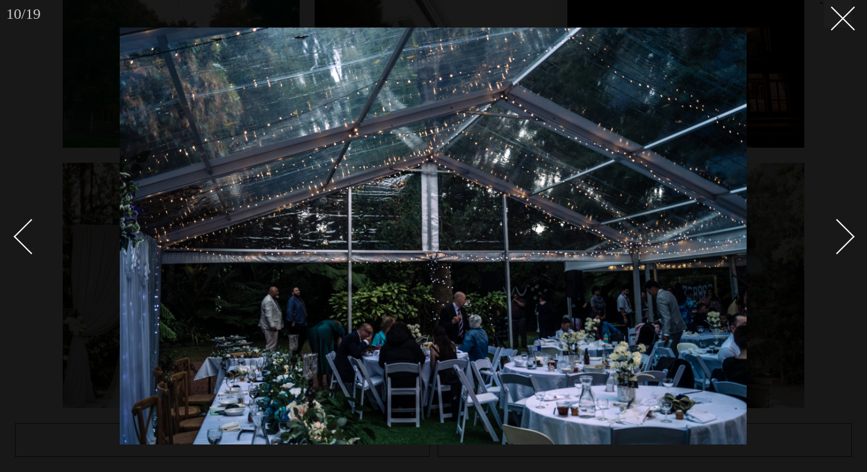
click at [851, 246] on link at bounding box center [830, 236] width 44 height 63
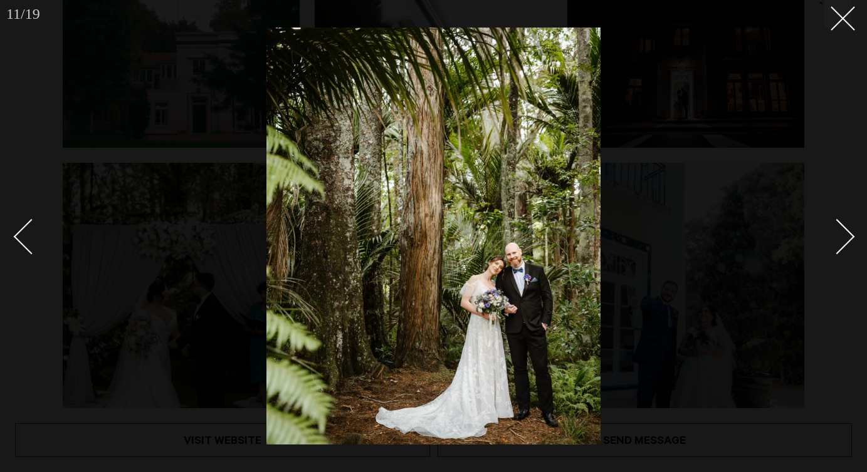
click at [851, 246] on link at bounding box center [830, 236] width 44 height 63
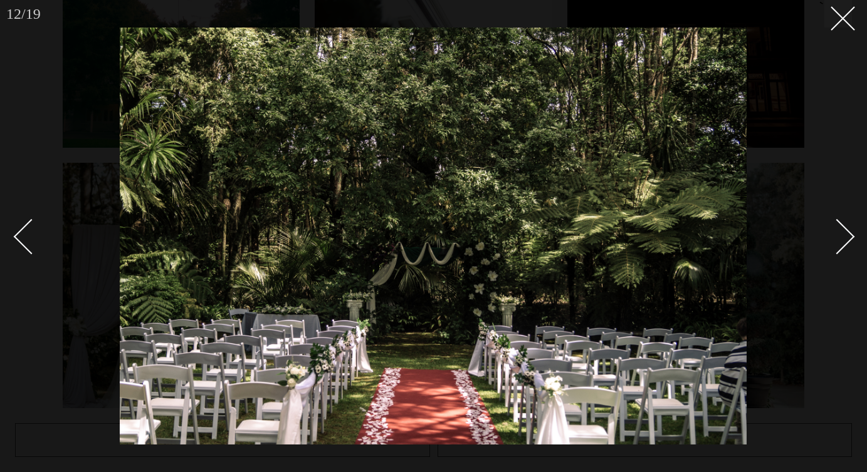
click at [851, 246] on link at bounding box center [830, 236] width 44 height 63
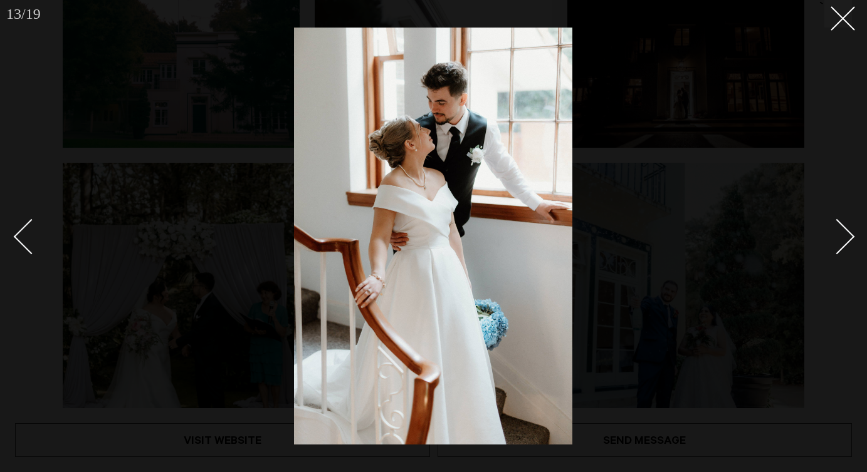
click at [851, 246] on link at bounding box center [830, 236] width 44 height 63
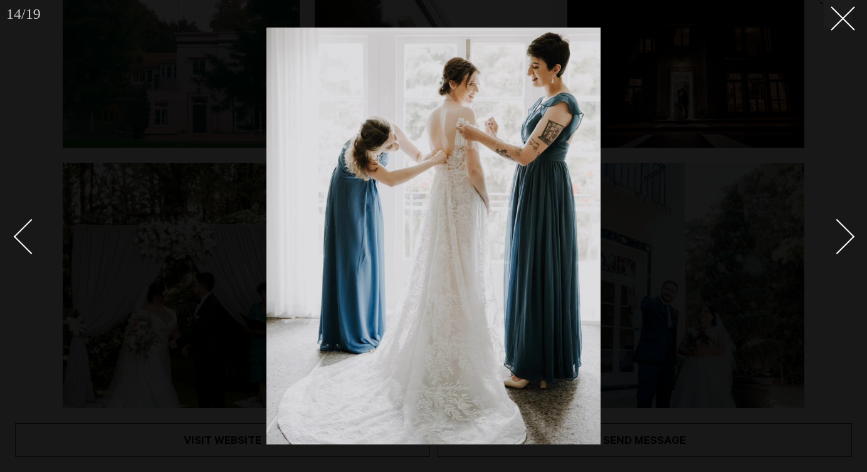
click at [851, 246] on link at bounding box center [830, 236] width 44 height 63
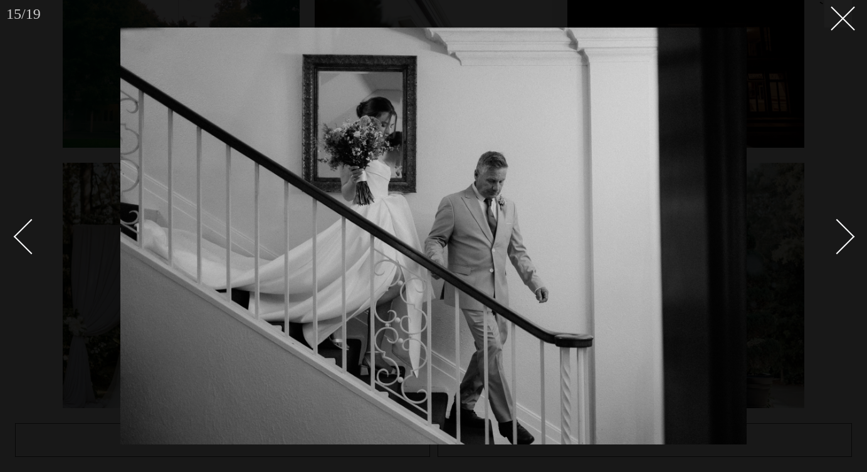
click at [851, 246] on link at bounding box center [830, 236] width 44 height 63
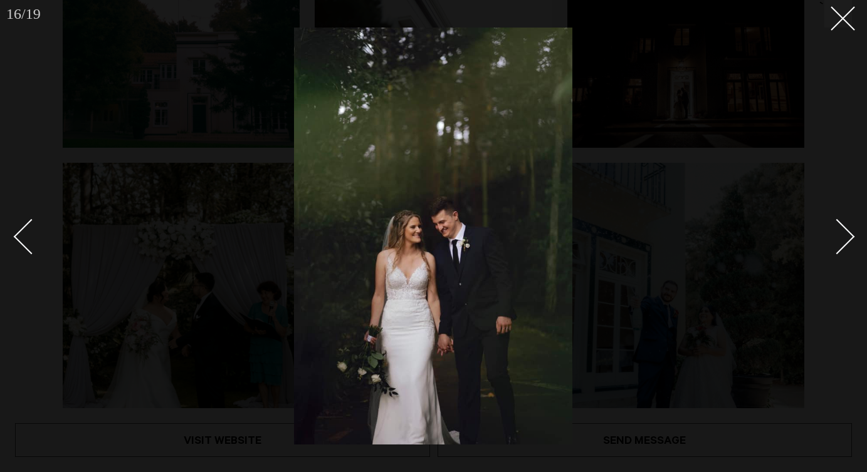
click at [851, 246] on link at bounding box center [830, 236] width 44 height 63
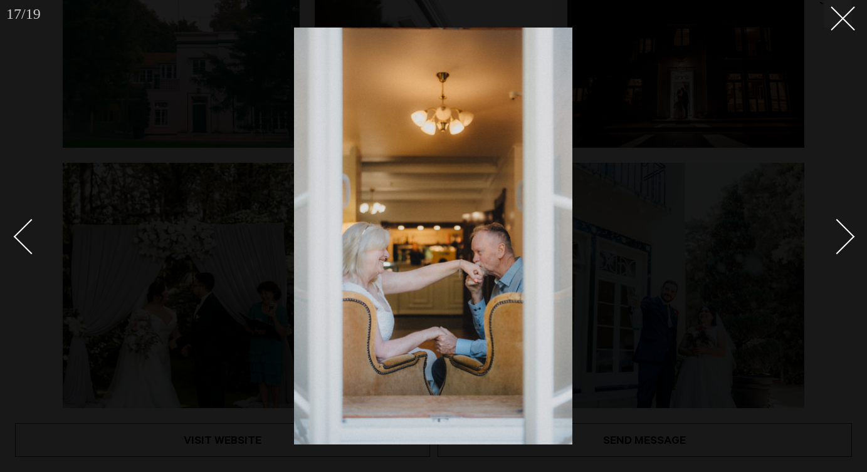
click at [851, 246] on link at bounding box center [830, 236] width 44 height 63
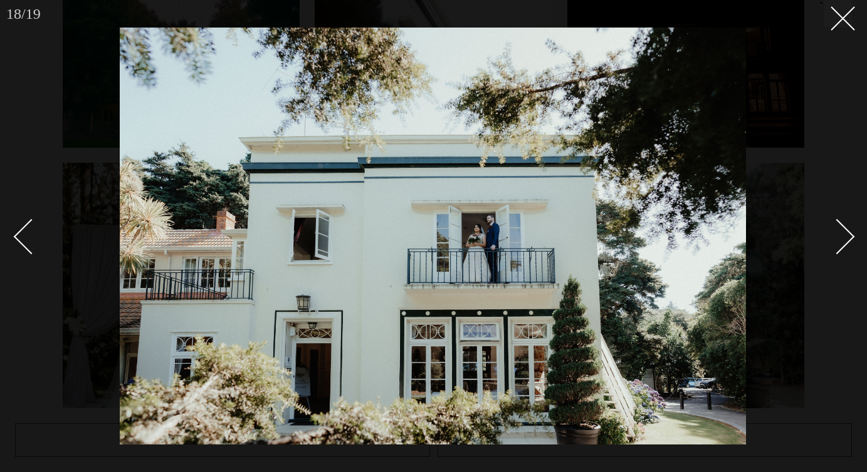
click at [851, 246] on link at bounding box center [830, 236] width 44 height 63
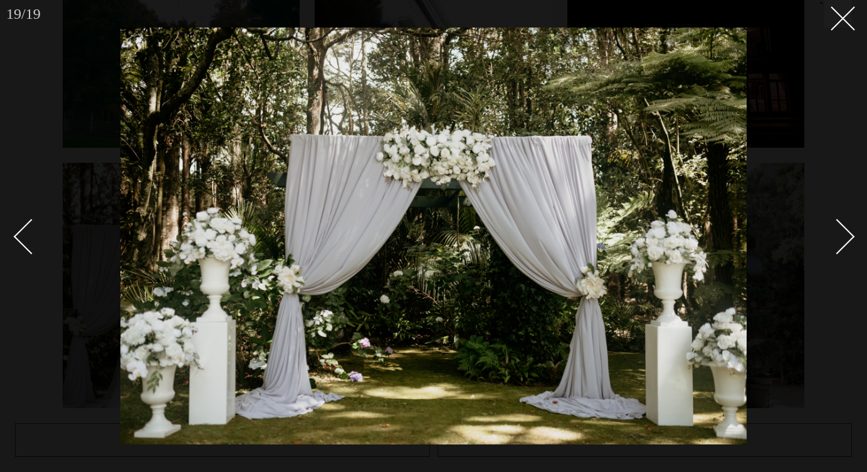
click at [851, 246] on link at bounding box center [830, 236] width 44 height 63
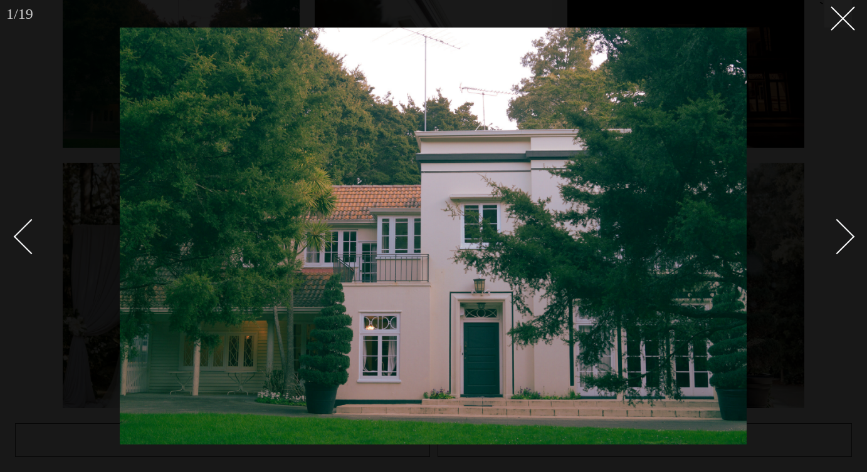
click at [851, 246] on link at bounding box center [830, 236] width 44 height 63
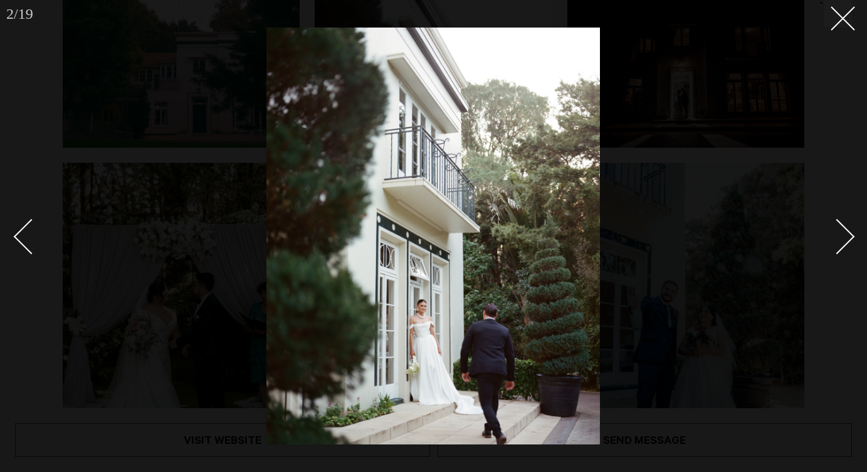
click at [851, 246] on link at bounding box center [830, 236] width 44 height 63
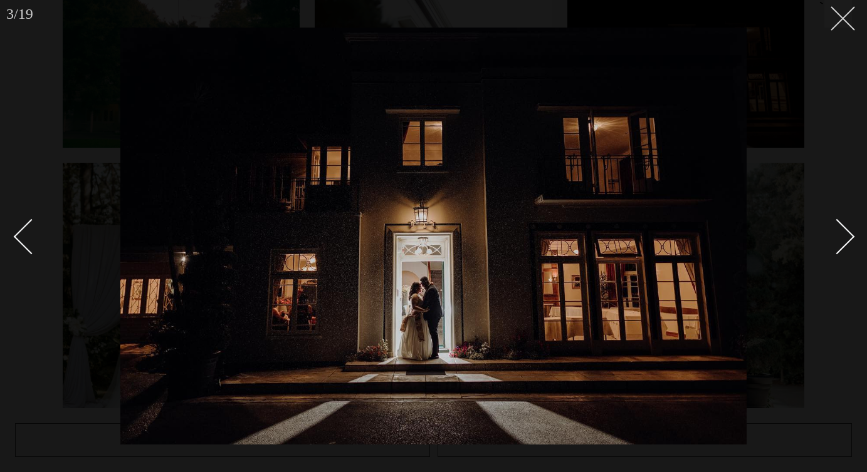
click at [840, 13] on icon at bounding box center [837, 13] width 15 height 15
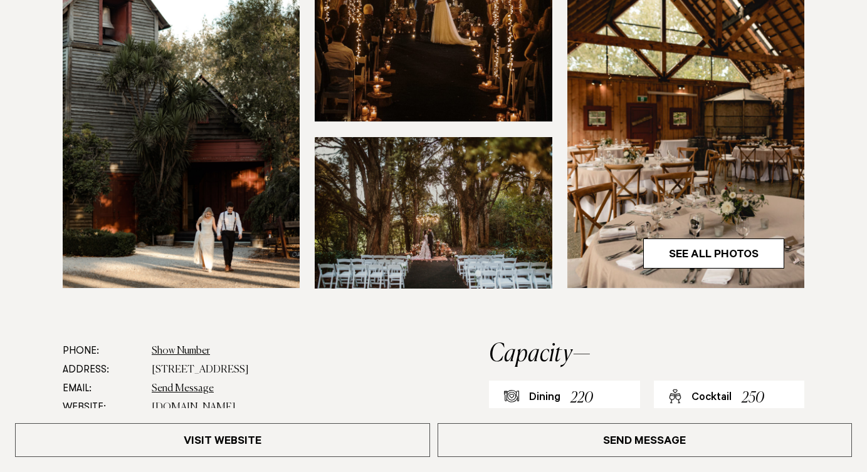
scroll to position [436, 0]
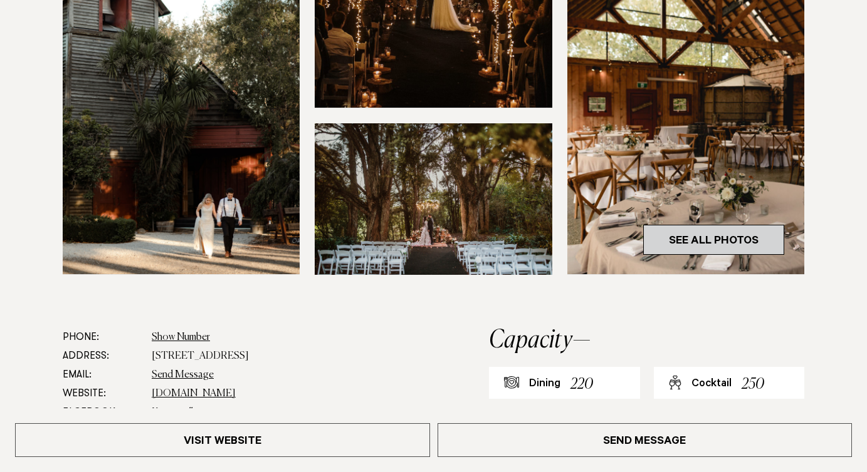
click at [677, 237] on link "See All Photos" at bounding box center [713, 240] width 141 height 30
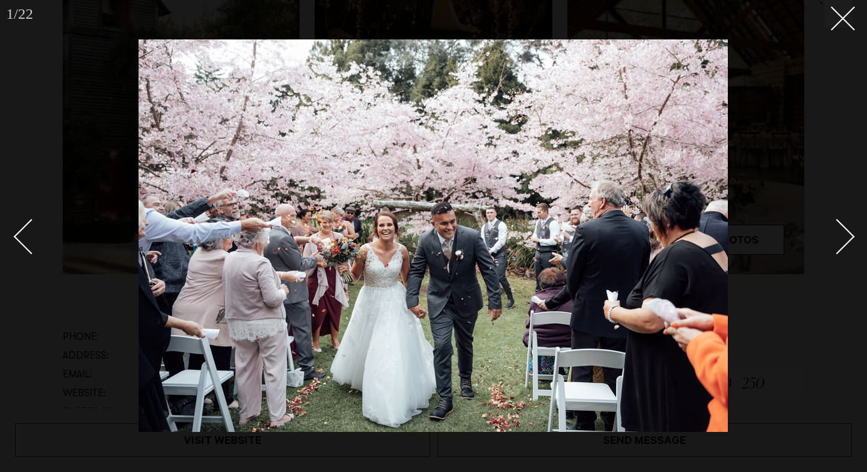
click at [844, 234] on div "Next slide" at bounding box center [837, 237] width 36 height 36
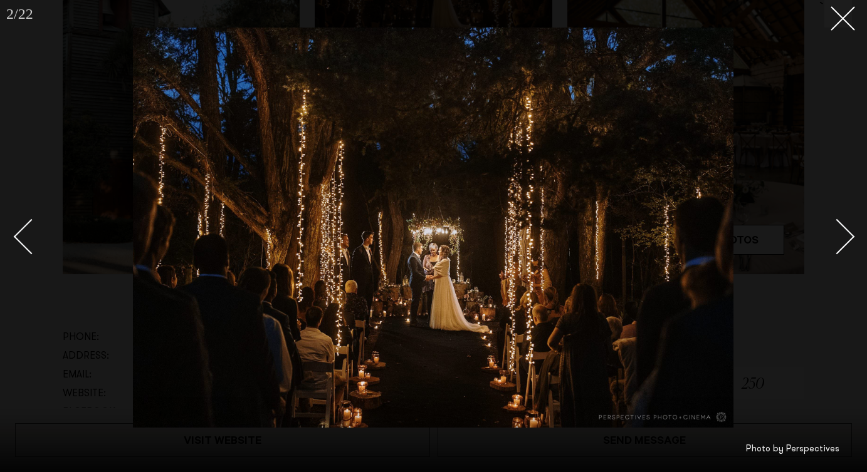
click at [844, 234] on div "Next slide" at bounding box center [837, 237] width 36 height 36
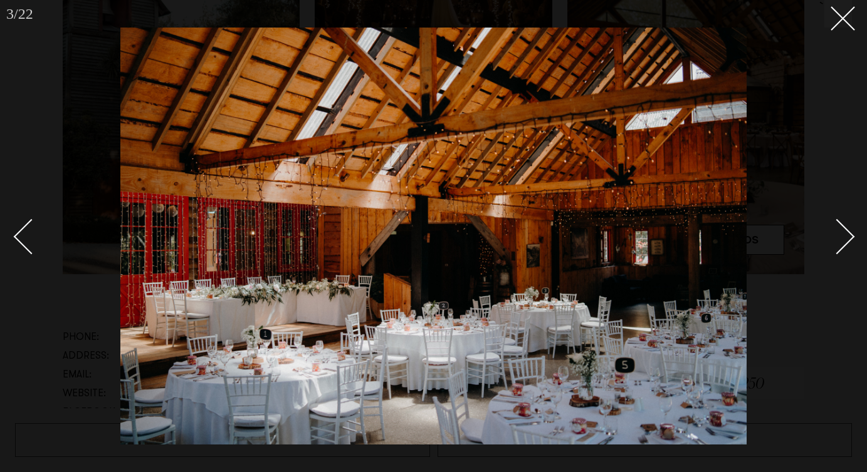
click at [857, 232] on div at bounding box center [433, 236] width 867 height 472
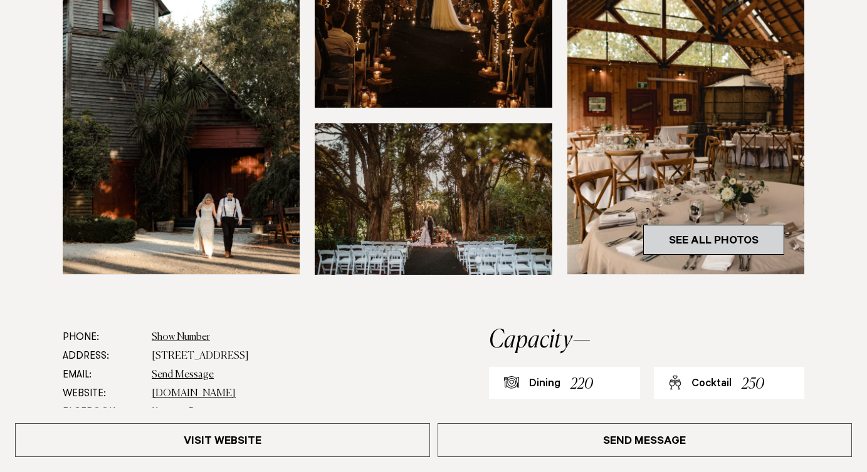
click at [734, 247] on link "See All Photos" at bounding box center [713, 240] width 141 height 30
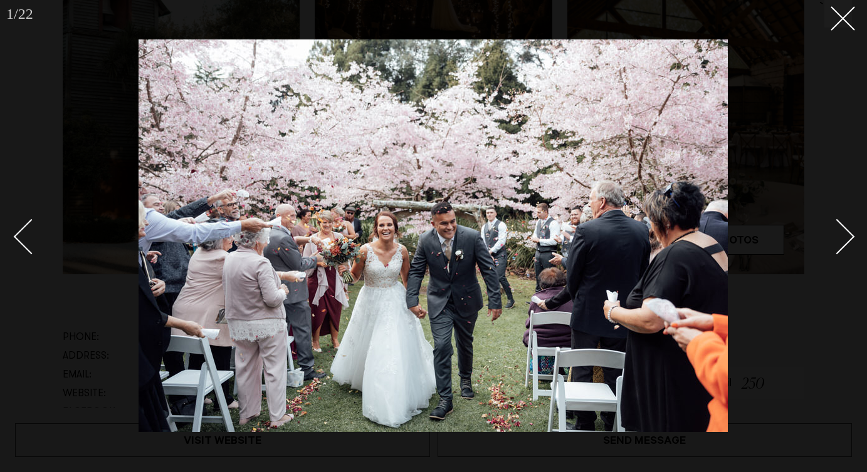
click at [848, 224] on link at bounding box center [830, 236] width 44 height 63
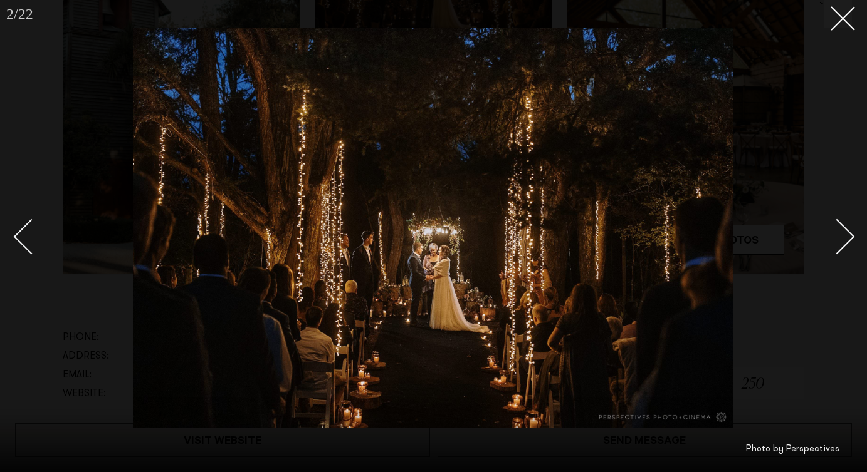
click at [848, 224] on link at bounding box center [830, 236] width 44 height 63
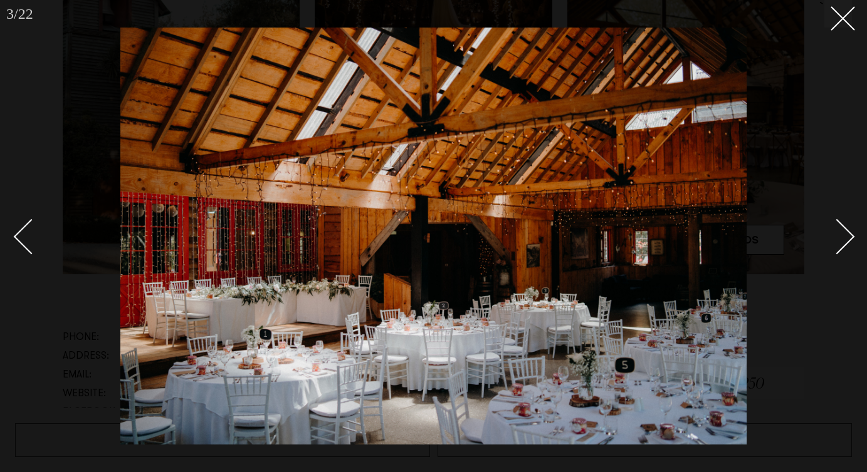
click at [848, 224] on link at bounding box center [830, 236] width 44 height 63
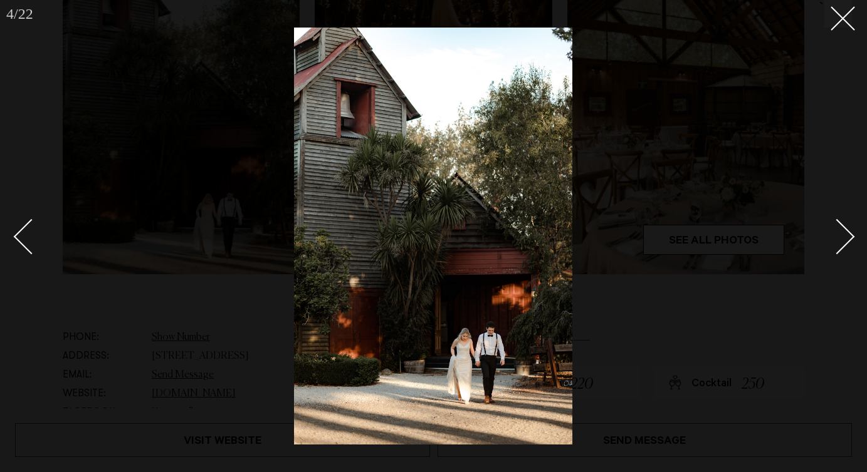
click at [848, 224] on link at bounding box center [830, 236] width 44 height 63
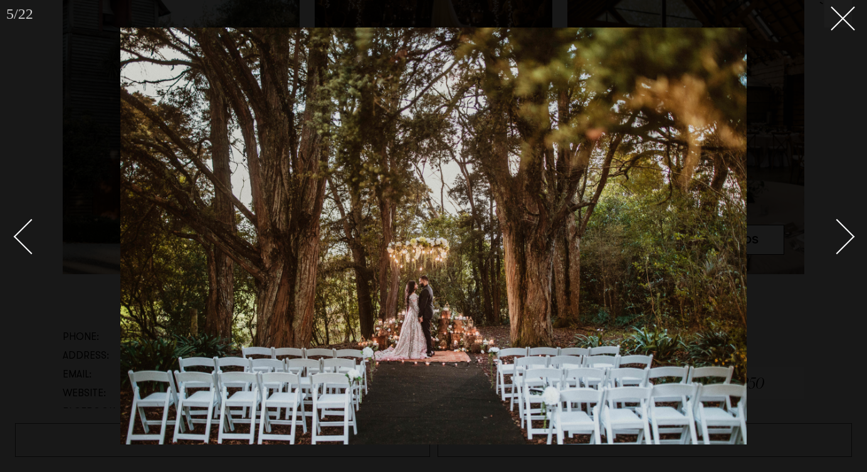
click at [848, 224] on link at bounding box center [830, 236] width 44 height 63
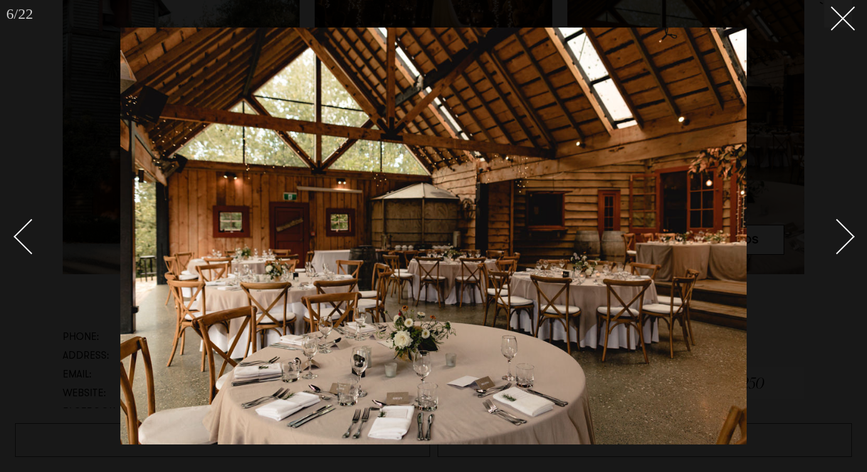
click at [848, 224] on link at bounding box center [830, 236] width 44 height 63
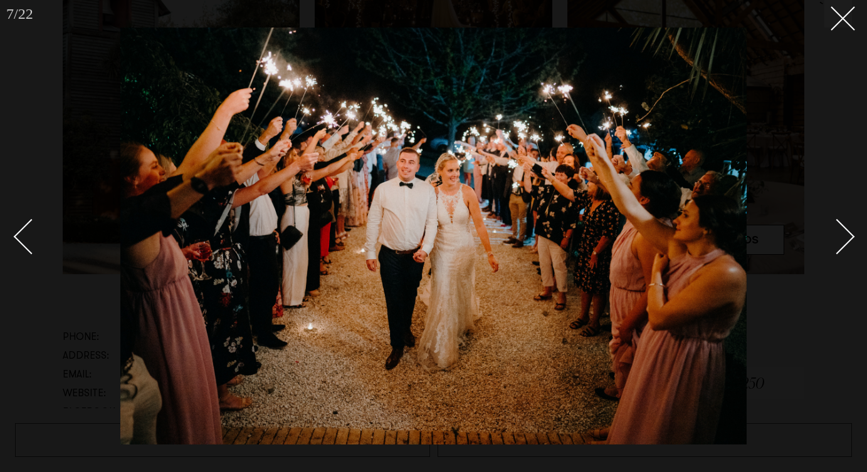
click at [848, 224] on link at bounding box center [830, 236] width 44 height 63
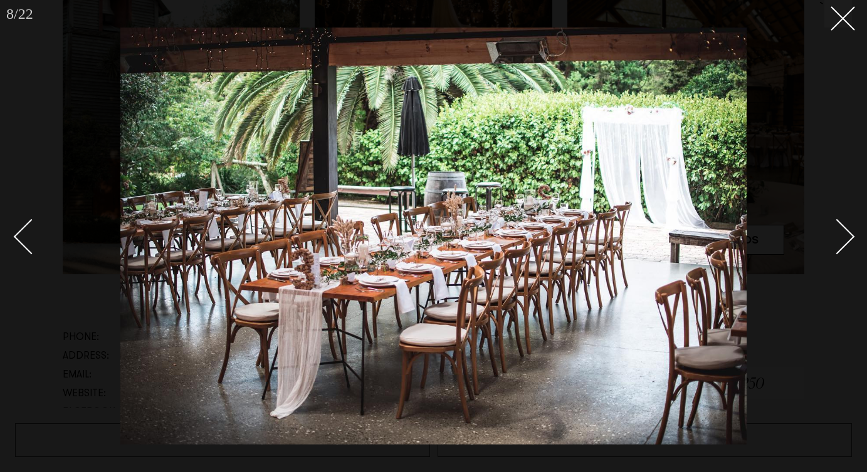
click at [848, 224] on link at bounding box center [830, 236] width 44 height 63
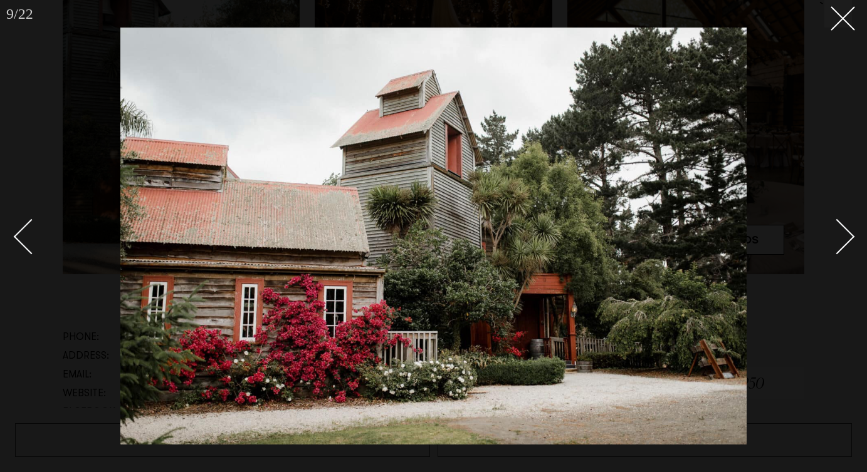
click at [848, 224] on link at bounding box center [830, 236] width 44 height 63
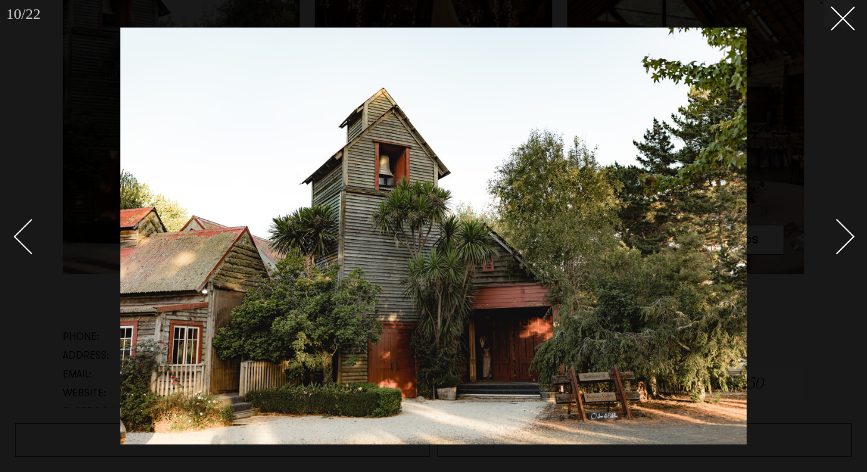
click at [848, 224] on link at bounding box center [830, 236] width 44 height 63
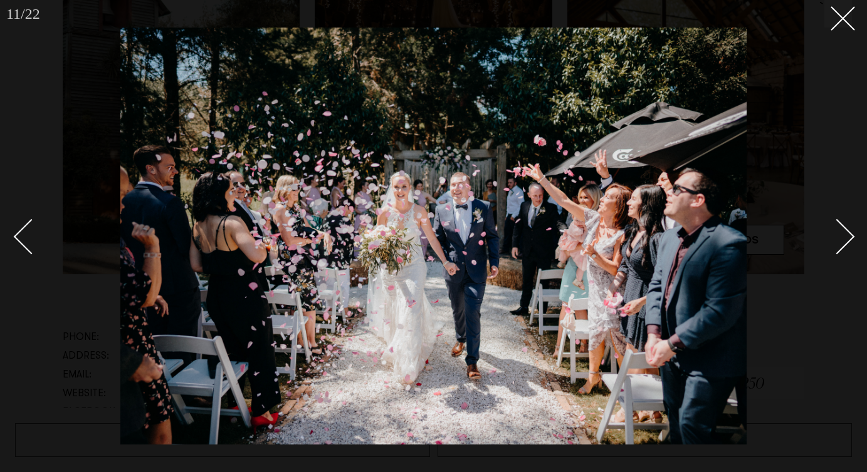
click at [848, 224] on link at bounding box center [830, 236] width 44 height 63
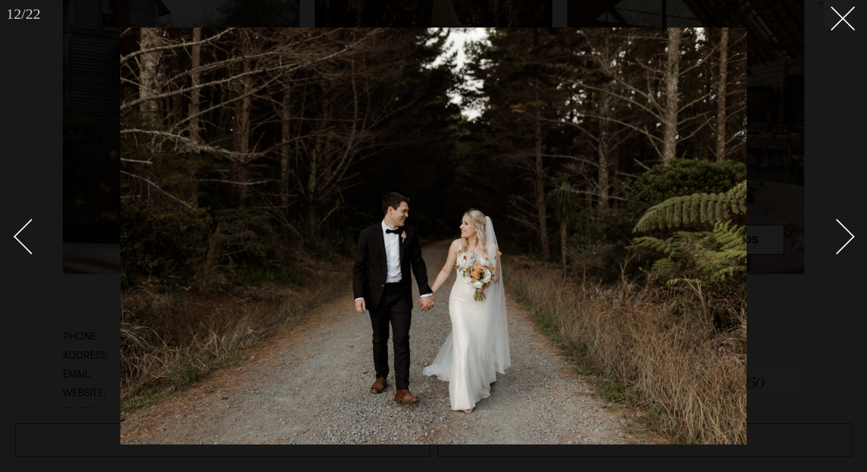
click at [848, 224] on link at bounding box center [830, 236] width 44 height 63
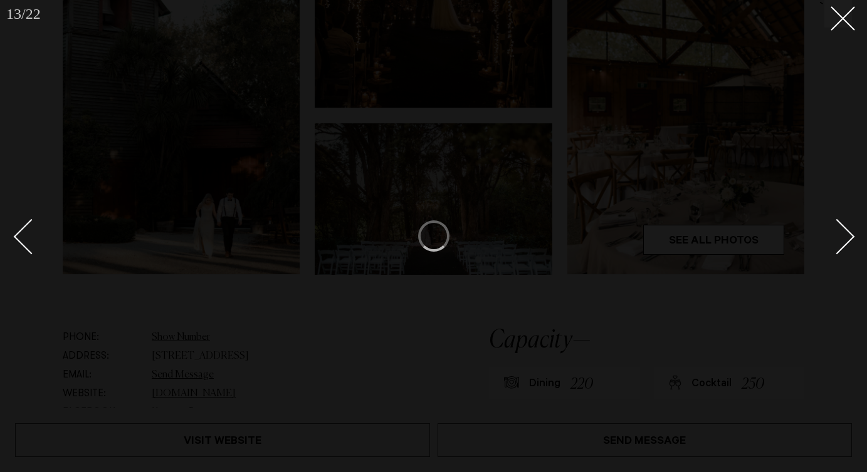
click at [848, 224] on link at bounding box center [830, 236] width 44 height 63
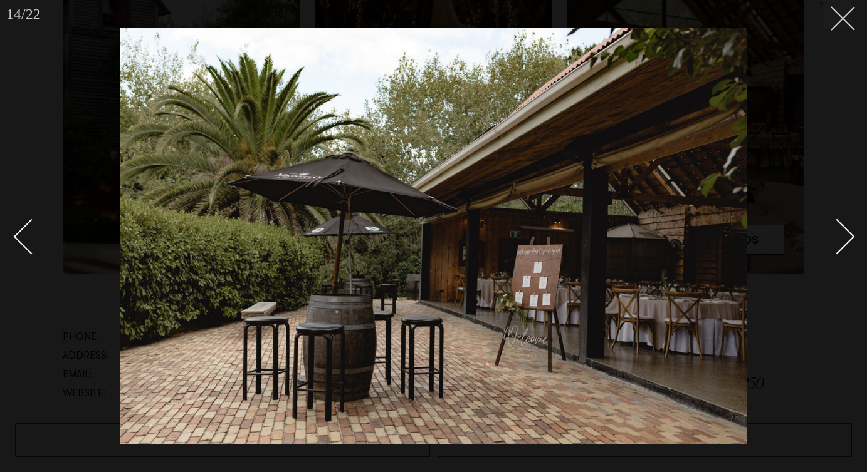
click at [843, 26] on button at bounding box center [838, 14] width 28 height 28
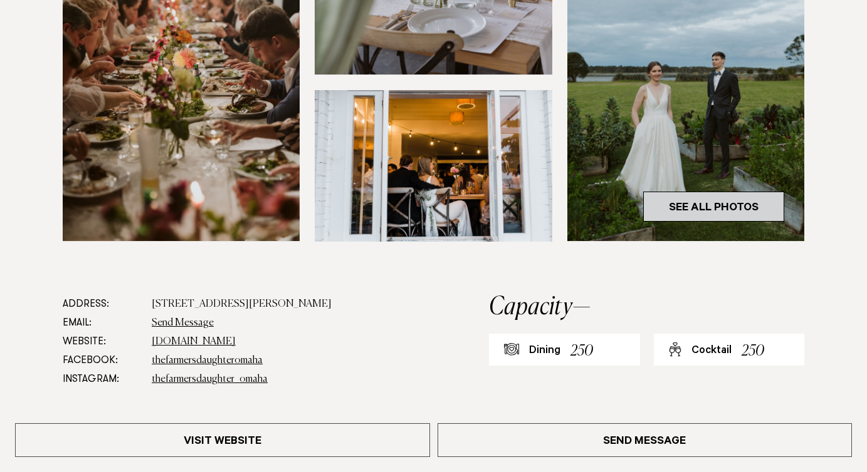
scroll to position [549, 0]
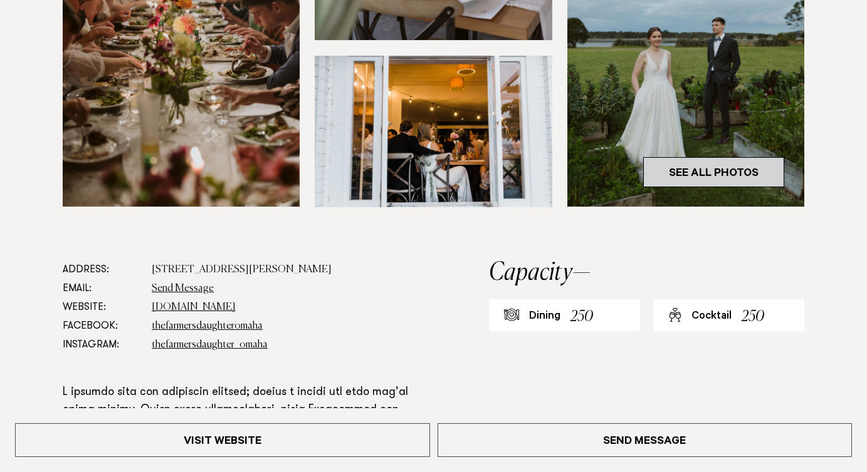
click at [717, 157] on link "See All Photos" at bounding box center [713, 172] width 141 height 30
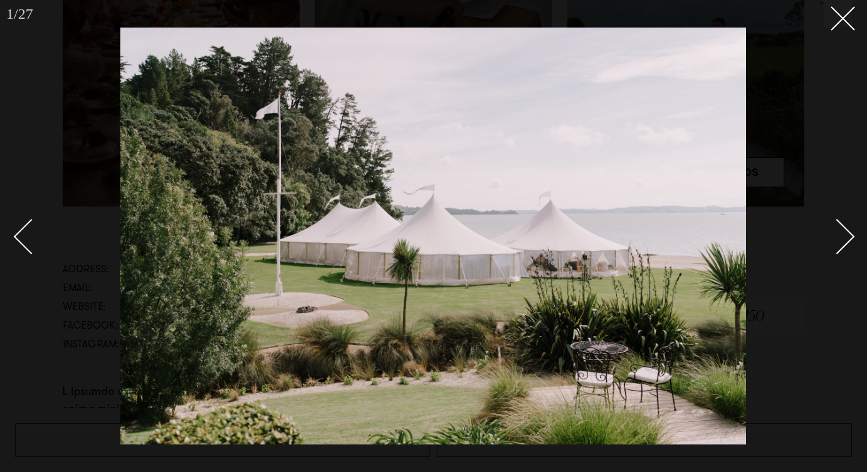
click at [843, 234] on div "Next slide" at bounding box center [837, 237] width 36 height 36
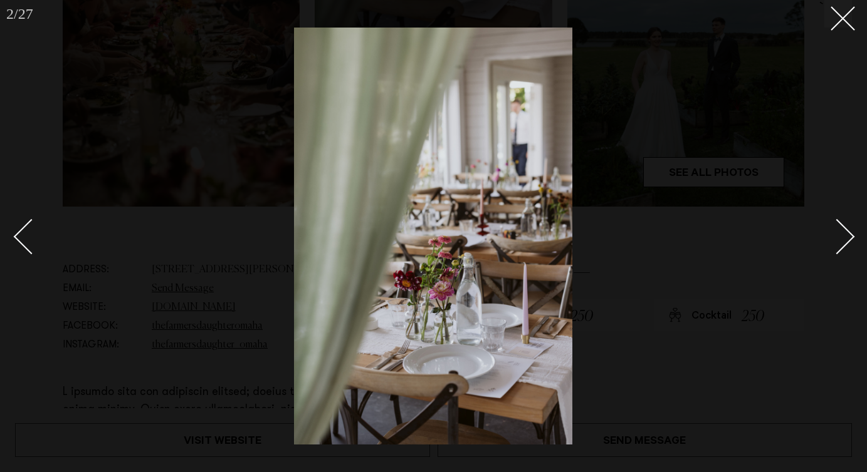
click at [843, 234] on div "Next slide" at bounding box center [837, 237] width 36 height 36
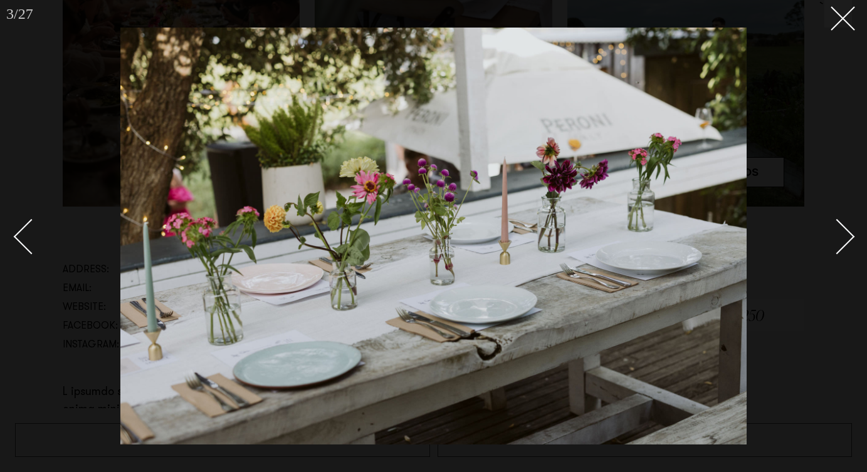
click at [843, 234] on div "Next slide" at bounding box center [837, 237] width 36 height 36
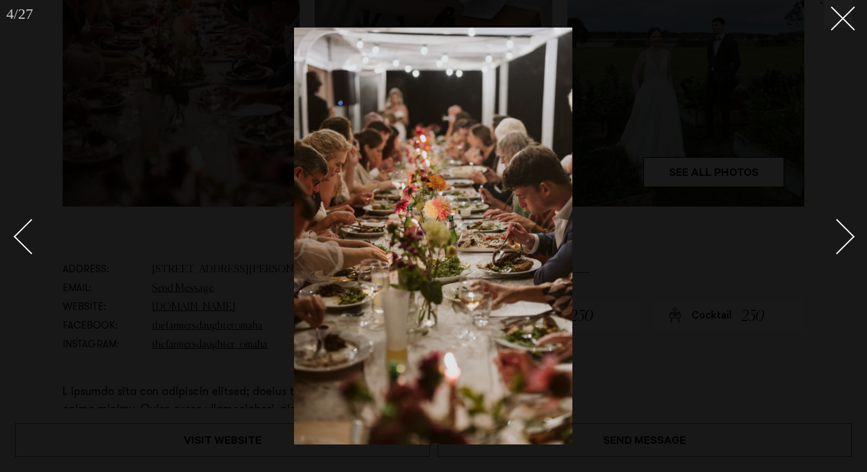
click at [843, 234] on div "Next slide" at bounding box center [837, 237] width 36 height 36
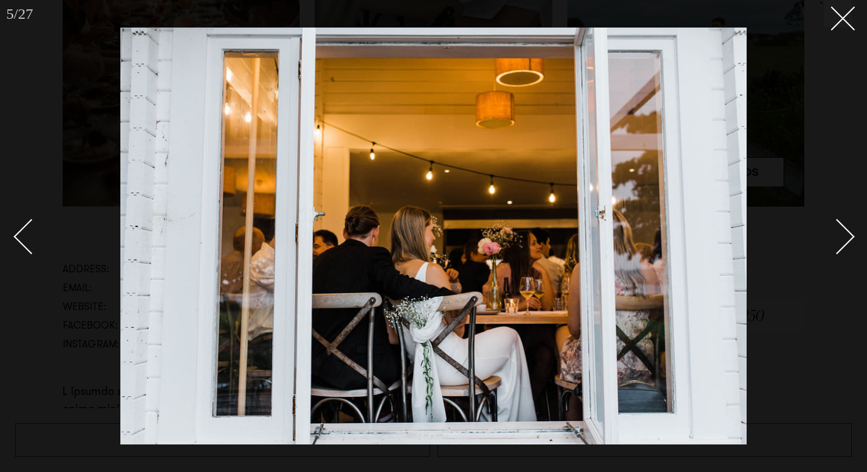
click at [843, 234] on div "Next slide" at bounding box center [837, 237] width 36 height 36
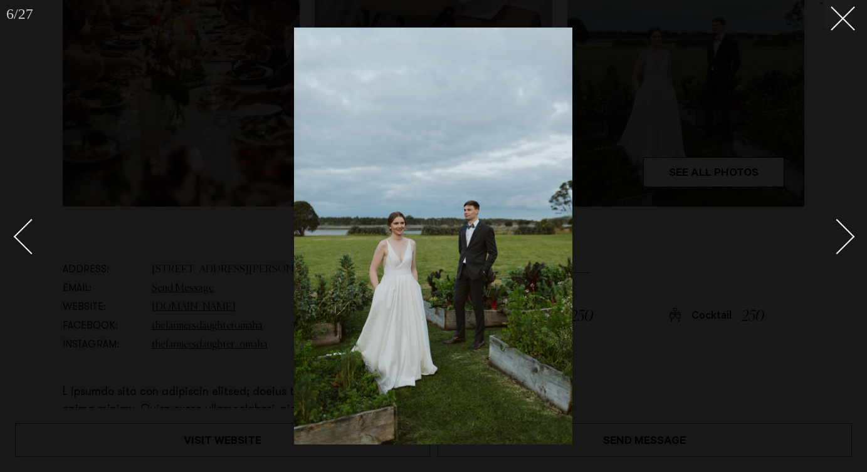
click at [843, 234] on div "Next slide" at bounding box center [837, 237] width 36 height 36
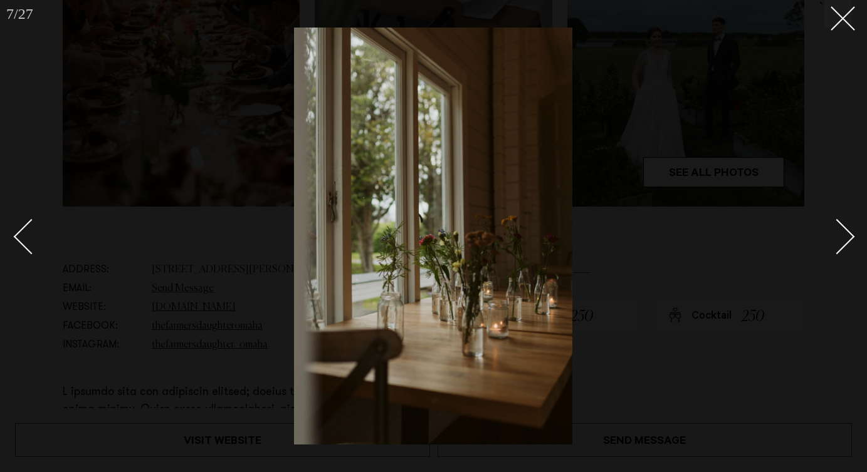
click at [843, 234] on div "Next slide" at bounding box center [837, 237] width 36 height 36
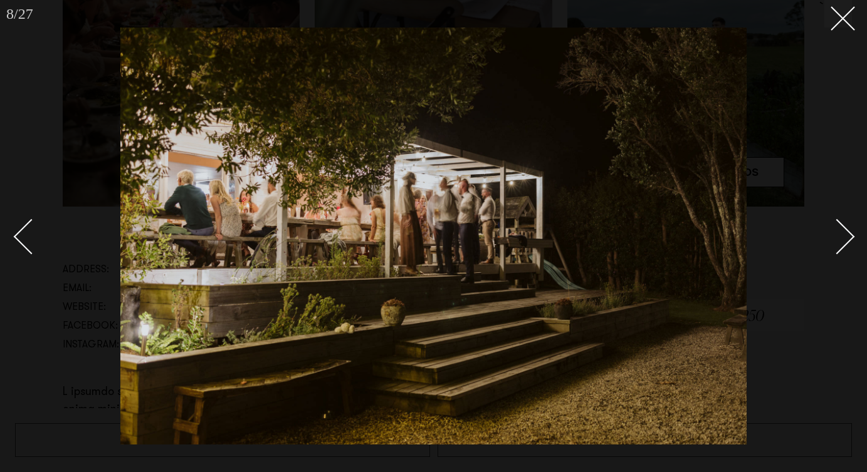
click at [843, 234] on div "Next slide" at bounding box center [837, 237] width 36 height 36
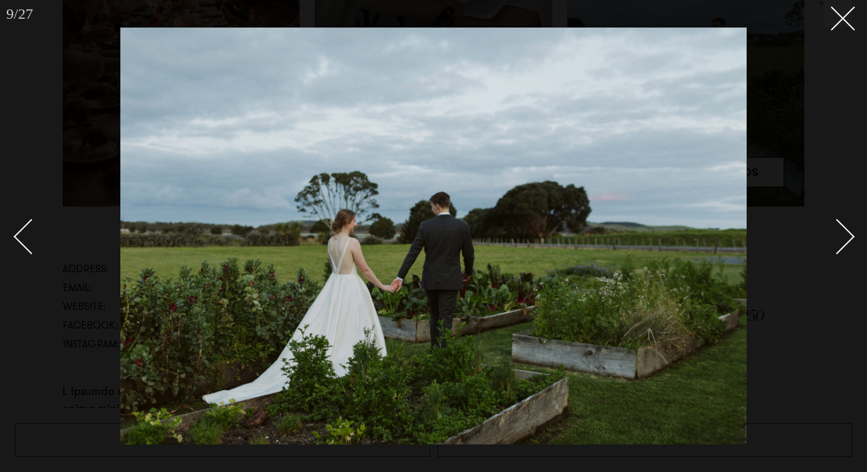
click at [843, 234] on div "Next slide" at bounding box center [837, 237] width 36 height 36
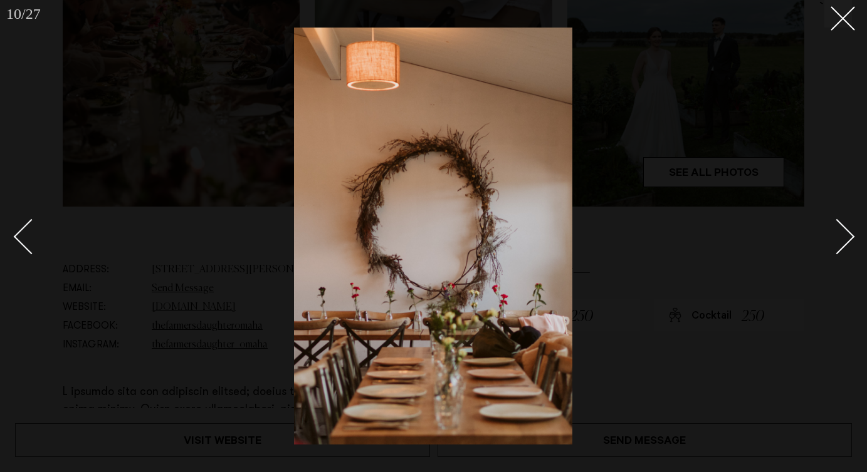
click at [843, 234] on div "Next slide" at bounding box center [837, 237] width 36 height 36
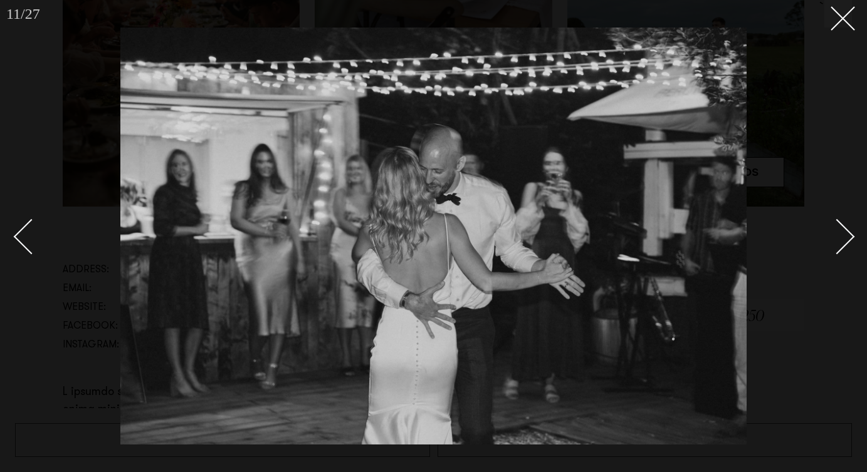
click at [827, 246] on link at bounding box center [830, 236] width 44 height 63
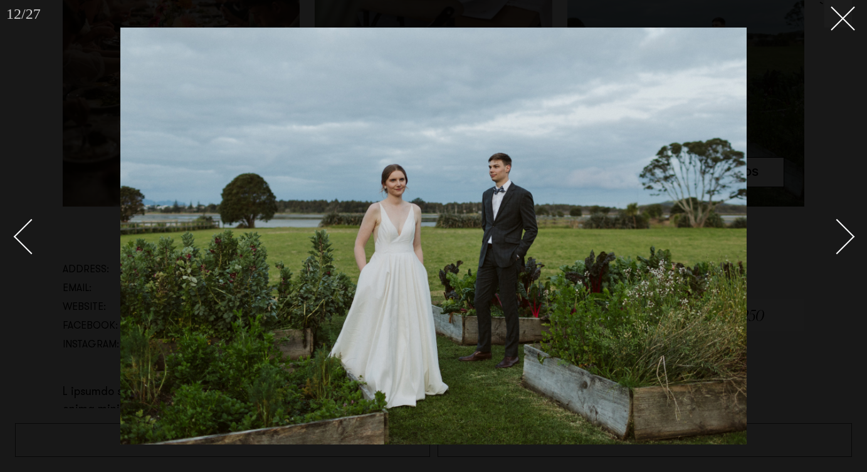
click at [827, 246] on link at bounding box center [830, 236] width 44 height 63
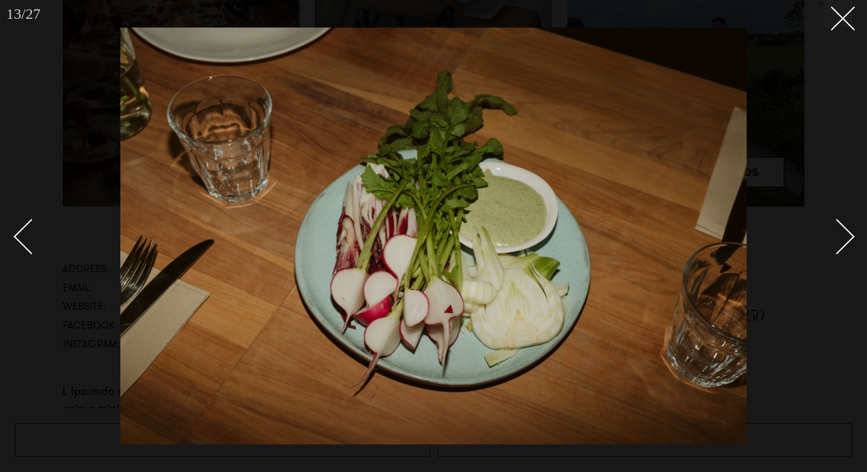
click at [827, 246] on link at bounding box center [830, 236] width 44 height 63
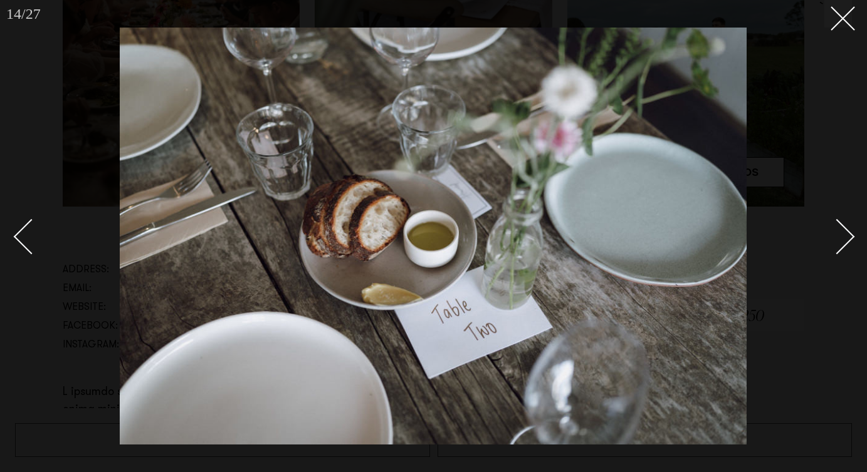
click at [827, 246] on link at bounding box center [830, 236] width 44 height 63
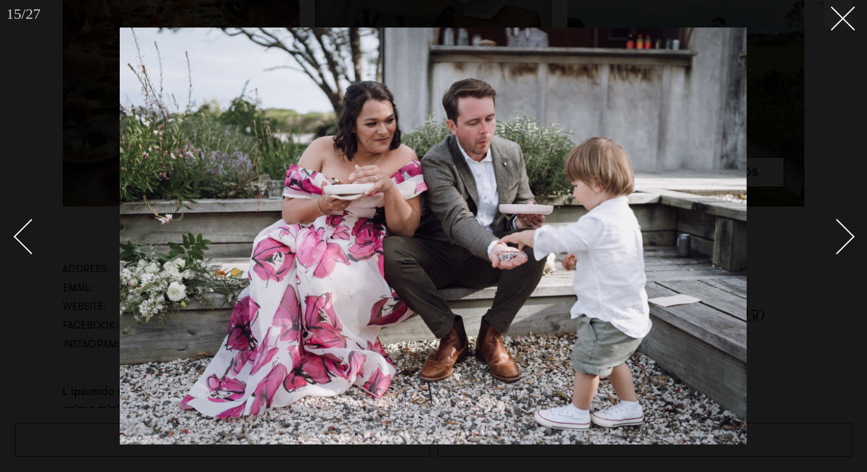
click at [827, 246] on link at bounding box center [830, 236] width 44 height 63
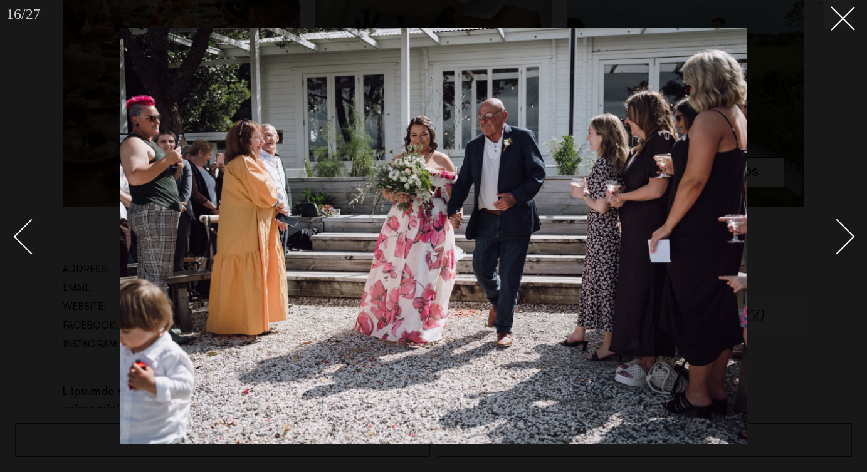
click at [827, 246] on link at bounding box center [830, 236] width 44 height 63
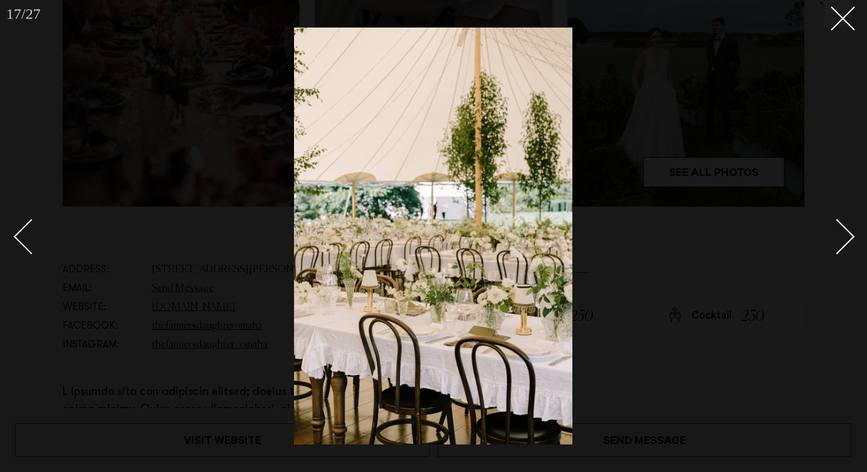
click at [827, 246] on link at bounding box center [830, 236] width 44 height 63
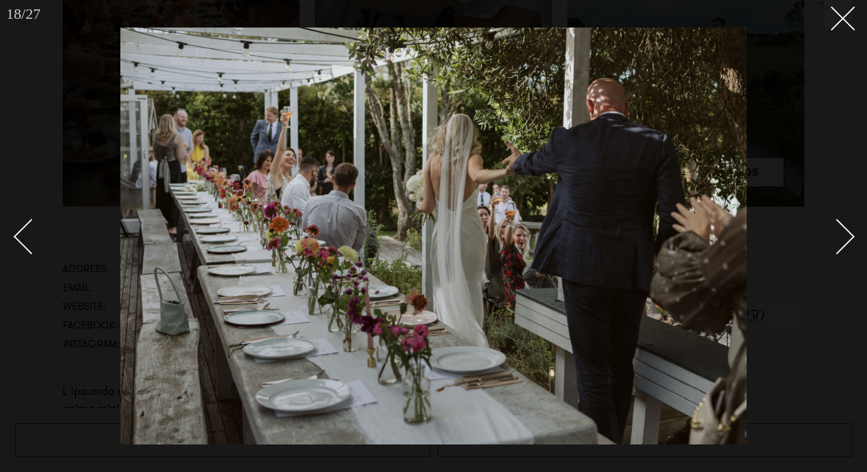
click at [827, 246] on link at bounding box center [830, 236] width 44 height 63
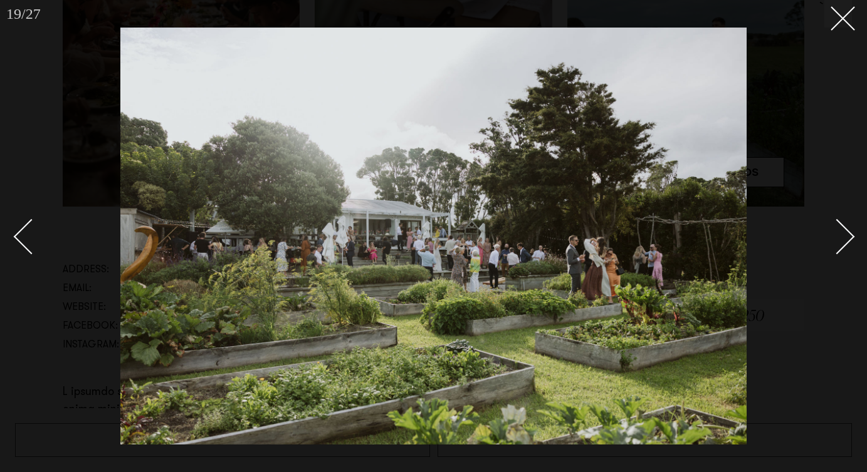
click at [827, 246] on link at bounding box center [830, 236] width 44 height 63
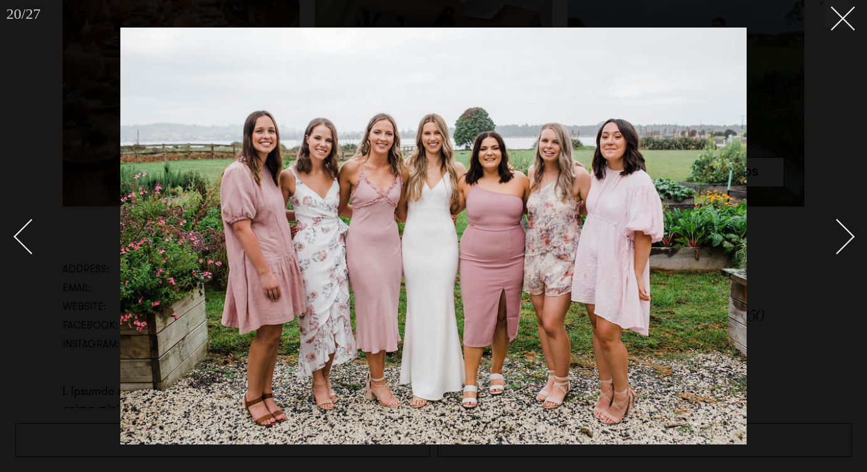
click at [827, 246] on link at bounding box center [830, 236] width 44 height 63
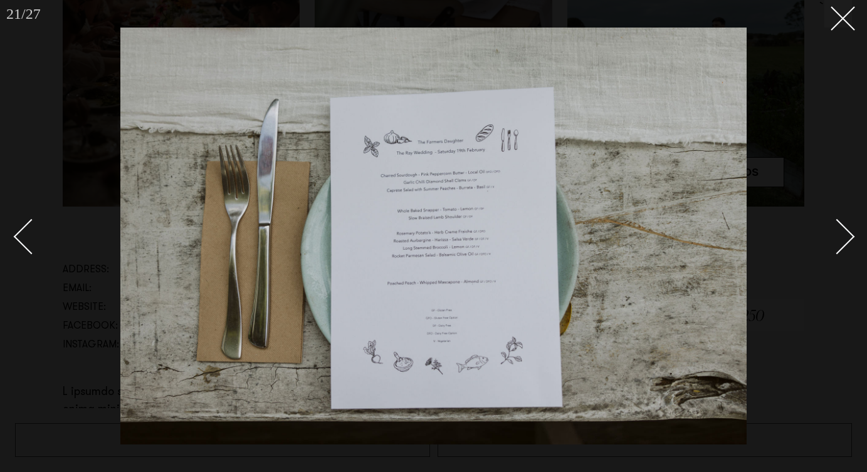
click at [827, 246] on link at bounding box center [830, 236] width 44 height 63
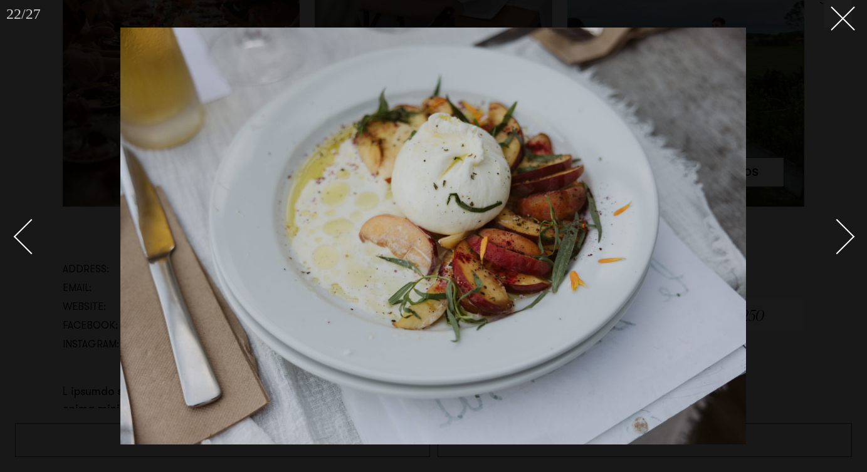
click at [827, 246] on link at bounding box center [830, 236] width 44 height 63
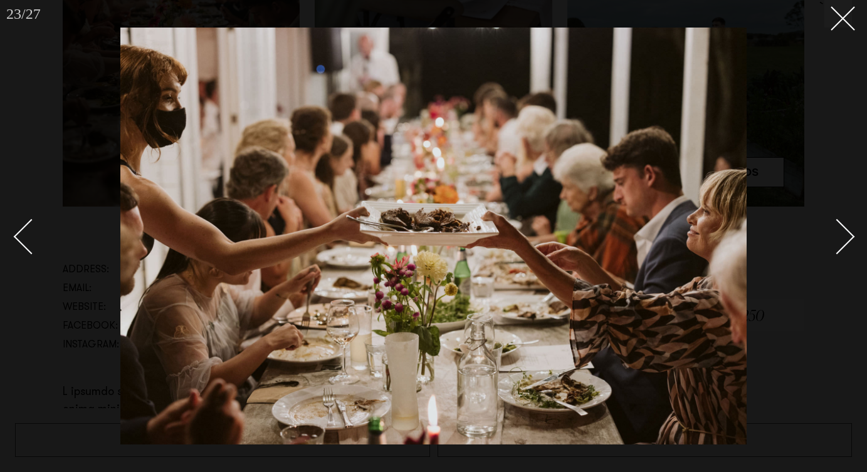
click at [827, 246] on link at bounding box center [830, 236] width 44 height 63
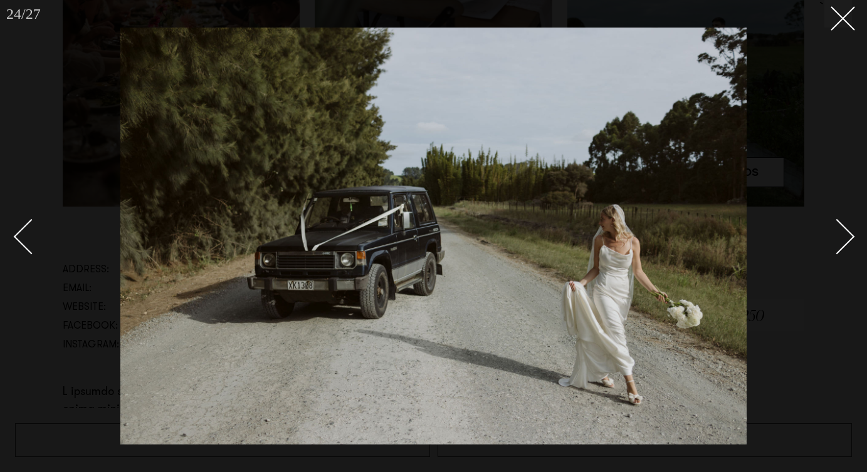
click at [827, 246] on link at bounding box center [830, 236] width 44 height 63
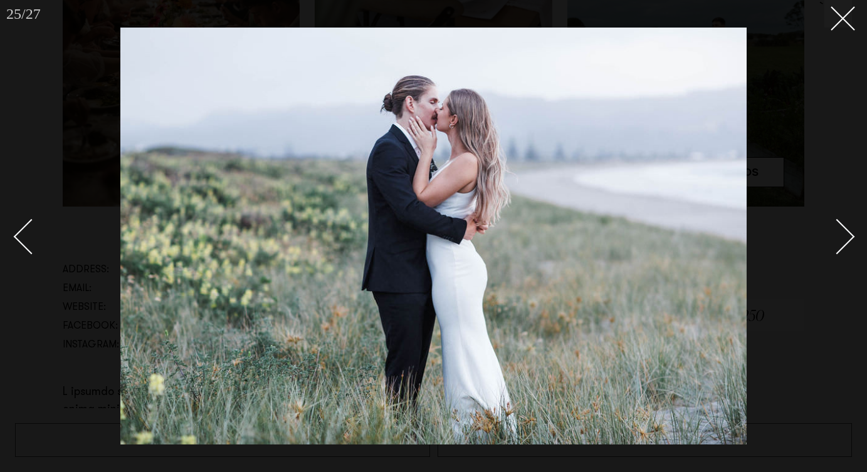
click at [827, 246] on link at bounding box center [830, 236] width 44 height 63
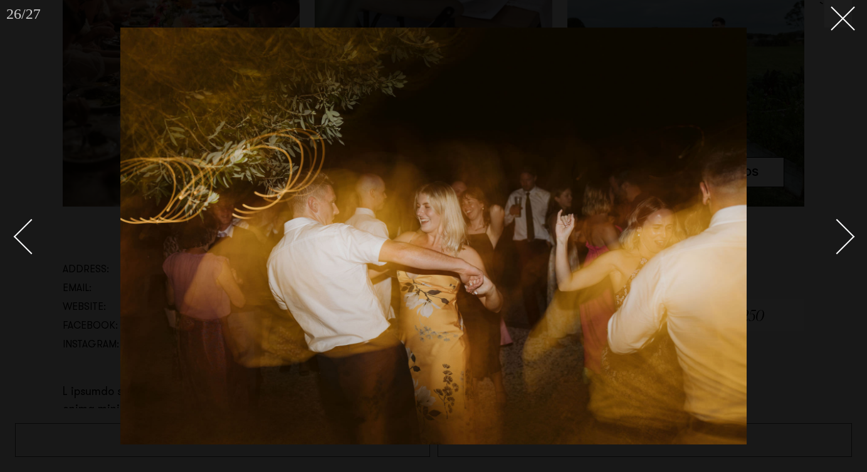
click at [827, 246] on link at bounding box center [830, 236] width 44 height 63
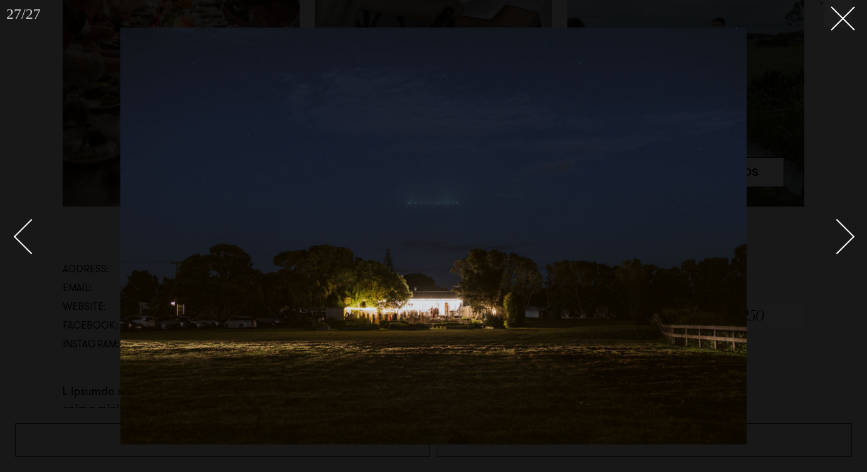
click at [827, 246] on link at bounding box center [830, 236] width 44 height 63
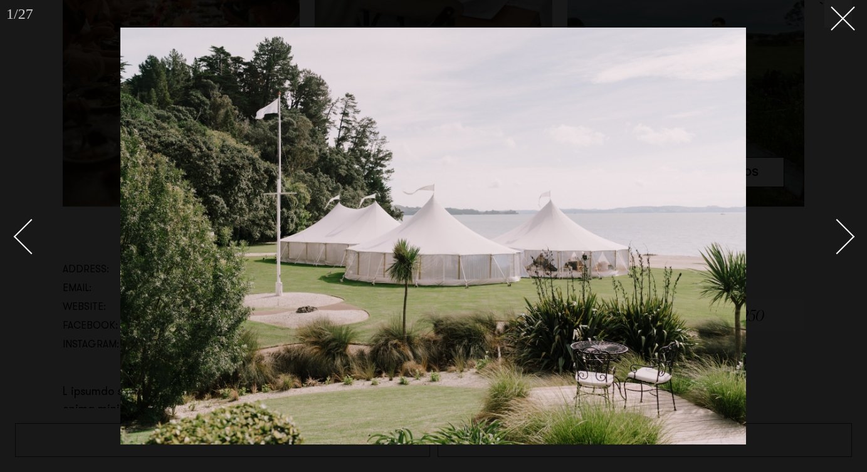
click at [827, 246] on link at bounding box center [830, 236] width 44 height 63
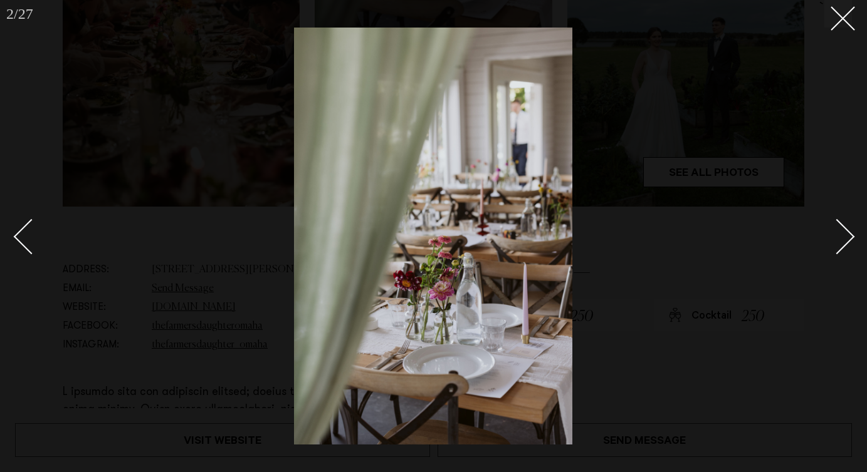
click at [779, 229] on div at bounding box center [433, 236] width 867 height 472
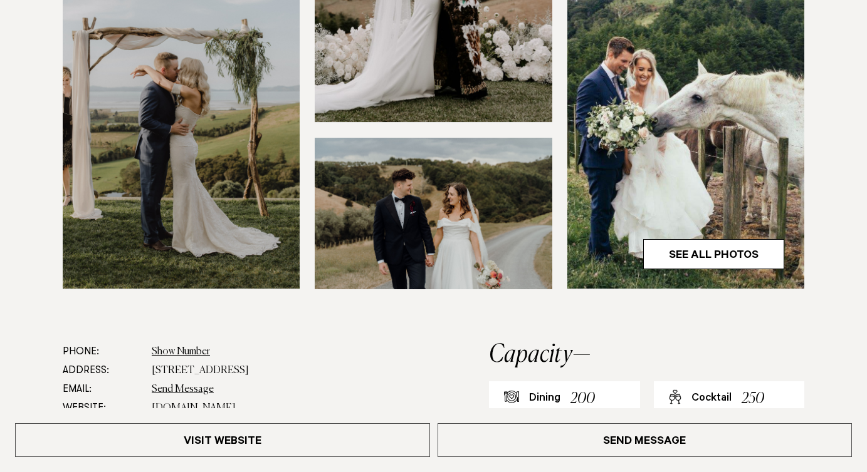
scroll to position [529, 0]
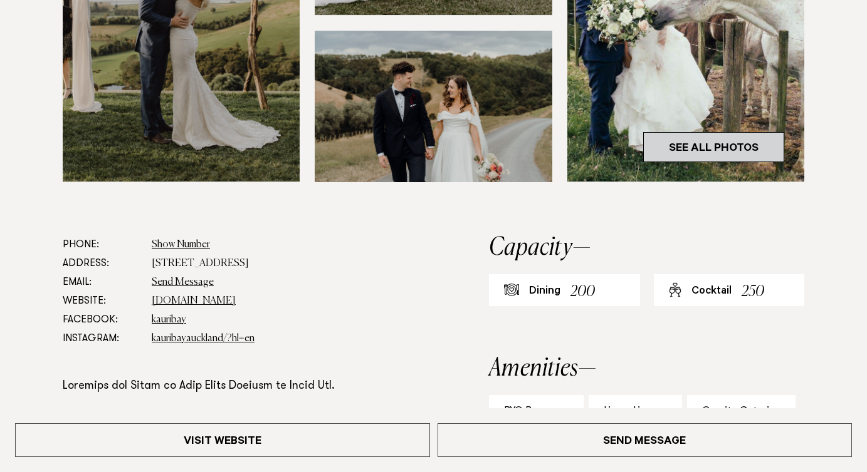
click at [674, 146] on link "See All Photos" at bounding box center [713, 147] width 141 height 30
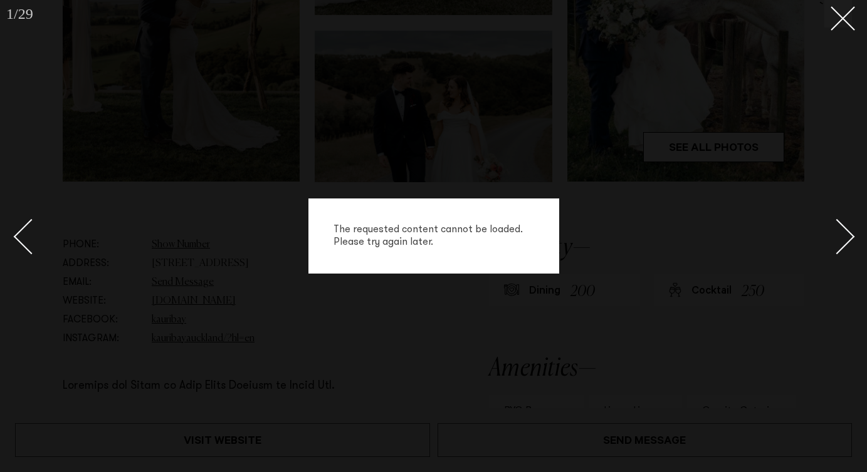
click at [826, 246] on link at bounding box center [830, 236] width 44 height 63
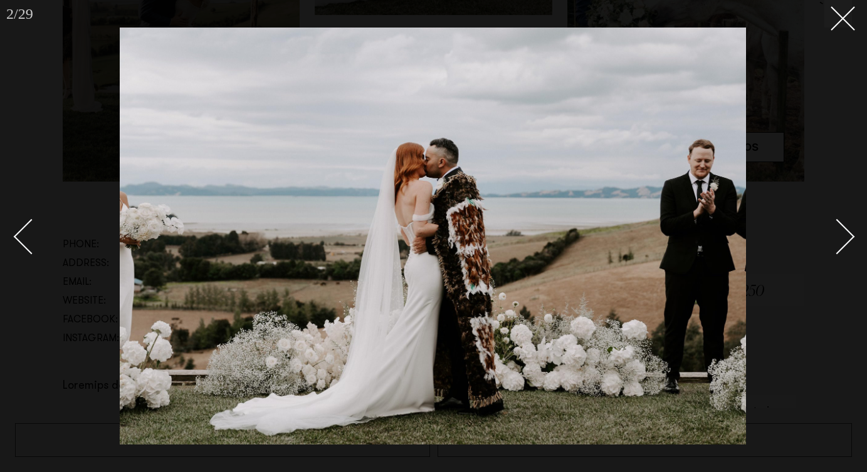
click at [830, 246] on div "Next slide" at bounding box center [837, 237] width 36 height 36
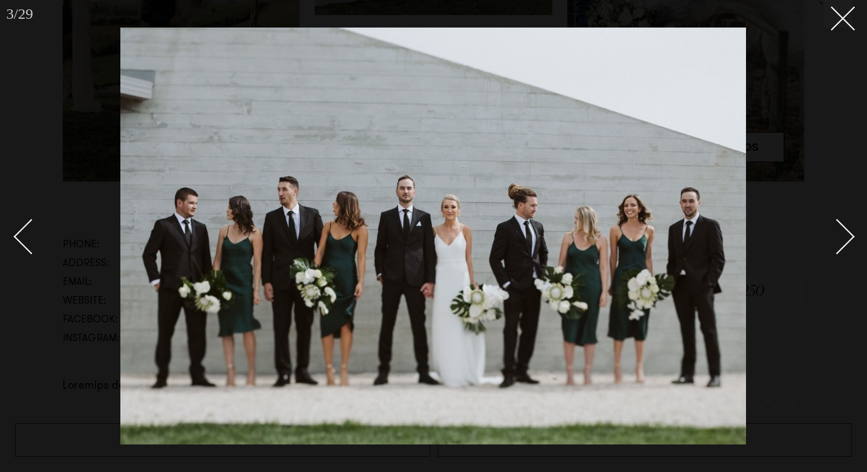
click at [830, 246] on div "Next slide" at bounding box center [837, 237] width 36 height 36
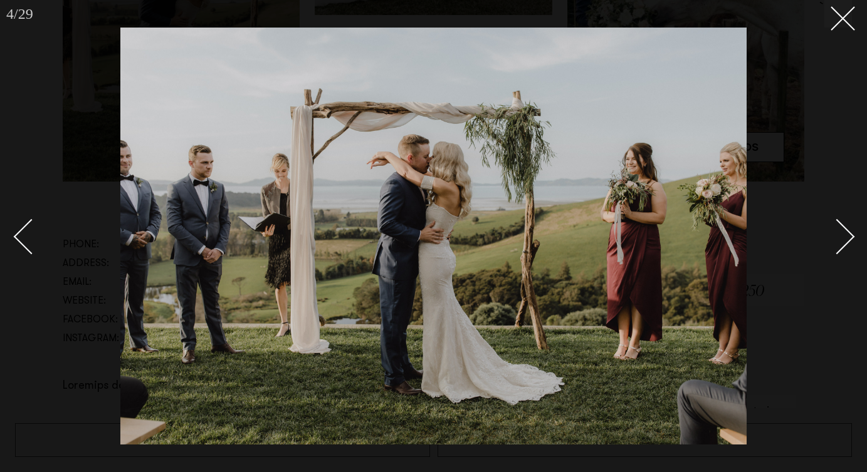
click at [830, 246] on div "Next slide" at bounding box center [837, 237] width 36 height 36
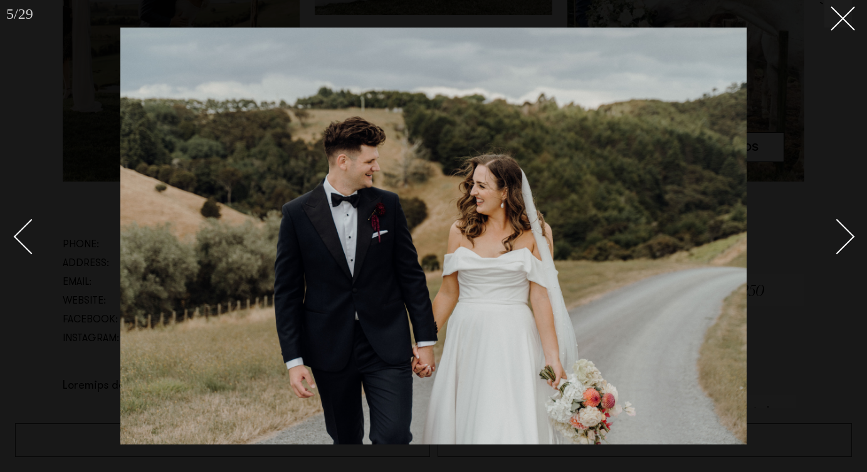
click at [831, 246] on div "Next slide" at bounding box center [837, 237] width 36 height 36
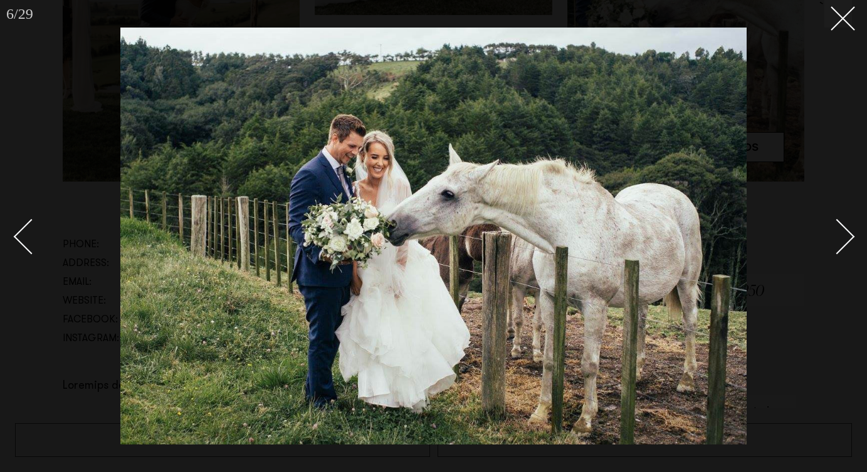
click at [831, 246] on div "Next slide" at bounding box center [837, 237] width 36 height 36
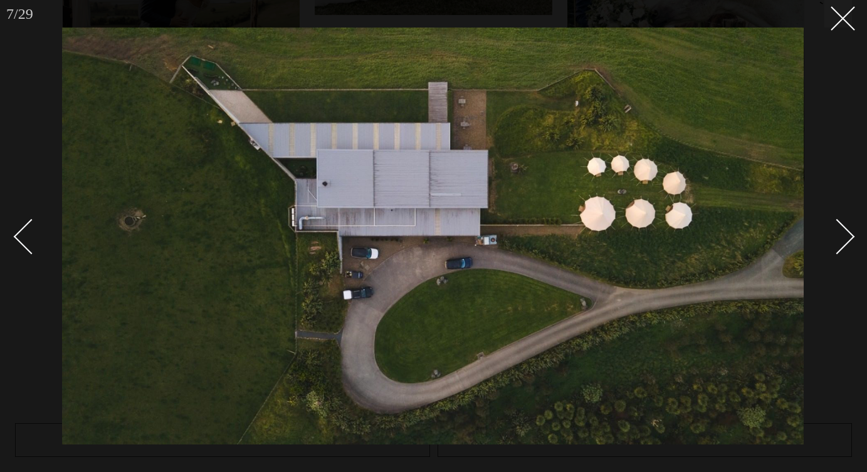
click at [831, 246] on div "Next slide" at bounding box center [837, 237] width 36 height 36
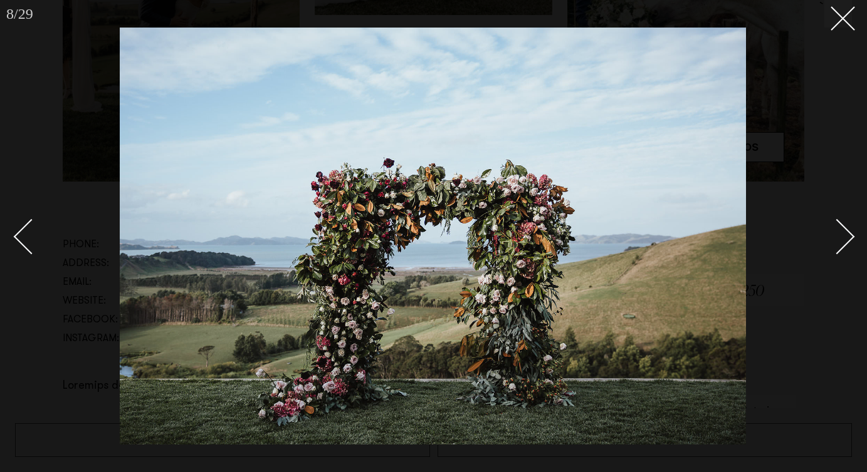
click at [831, 246] on div "Next slide" at bounding box center [837, 237] width 36 height 36
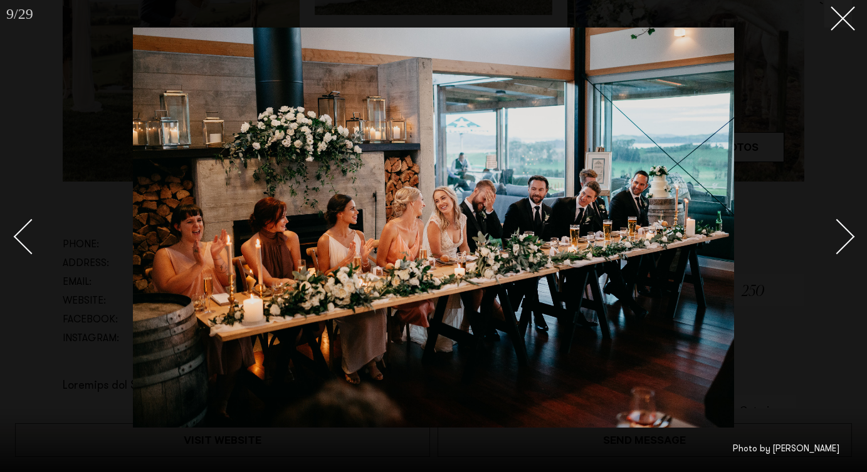
click at [831, 246] on div "Next slide" at bounding box center [837, 237] width 36 height 36
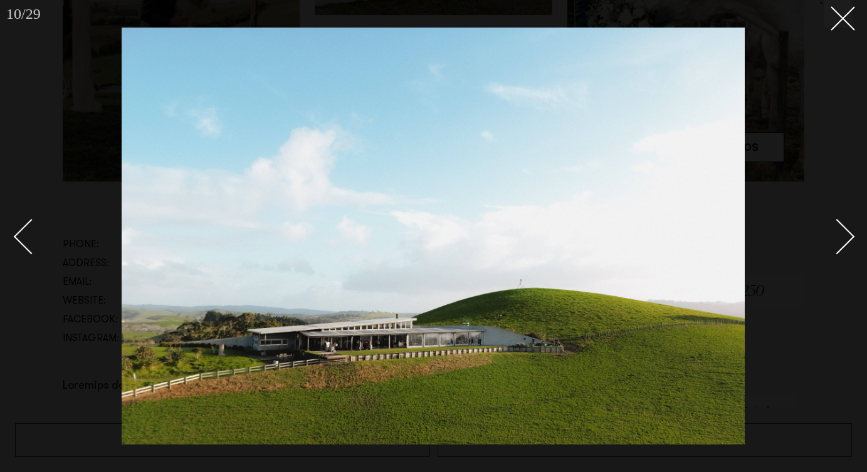
click at [831, 246] on div "Next slide" at bounding box center [837, 237] width 36 height 36
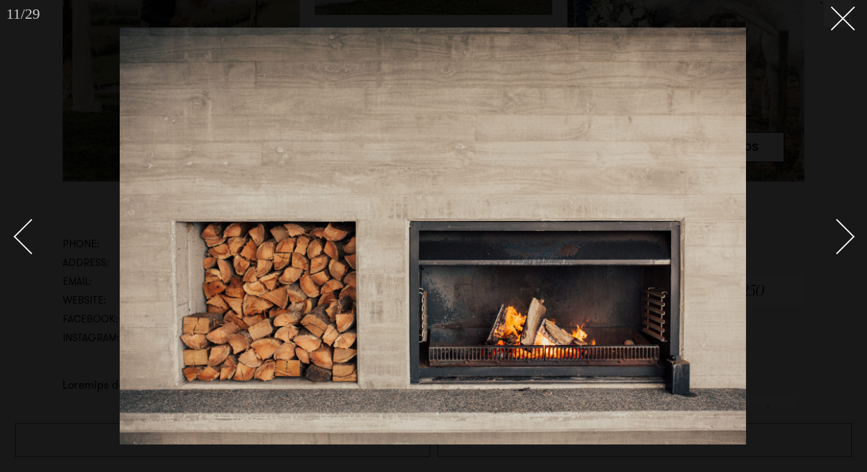
click at [831, 246] on div "Next slide" at bounding box center [837, 237] width 36 height 36
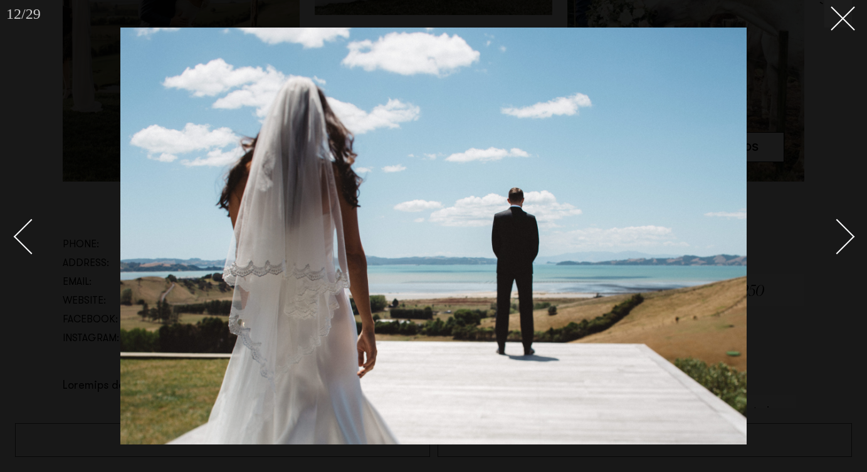
click at [831, 247] on div "Next slide" at bounding box center [837, 237] width 36 height 36
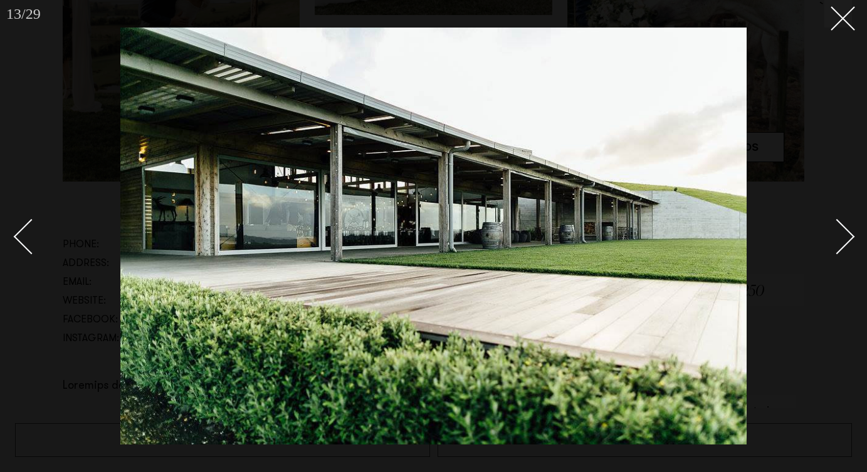
click at [831, 247] on div "Next slide" at bounding box center [837, 237] width 36 height 36
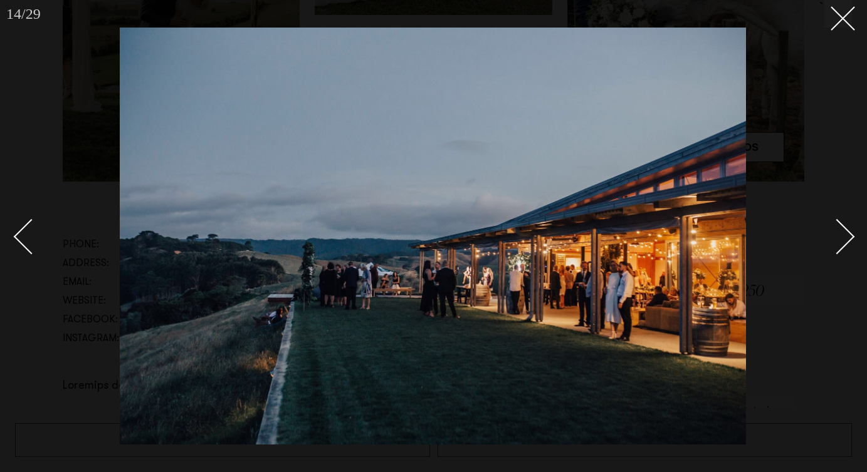
click at [831, 247] on div "Next slide" at bounding box center [837, 237] width 36 height 36
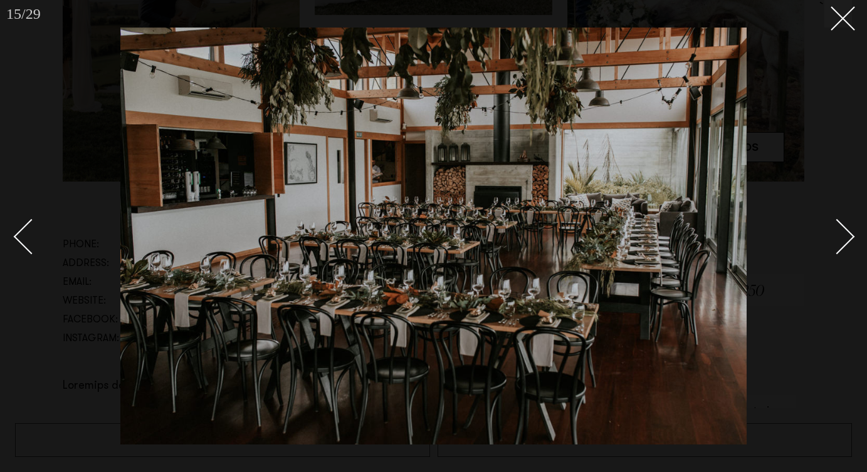
click at [831, 247] on div "Next slide" at bounding box center [837, 237] width 36 height 36
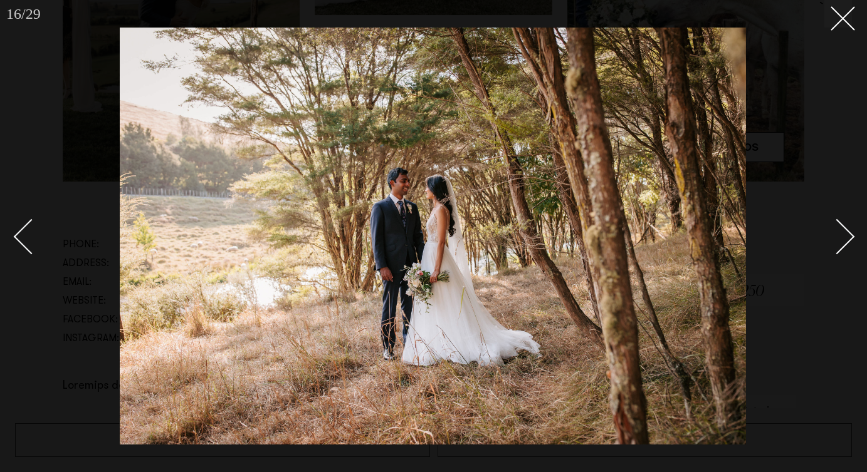
click at [831, 247] on div "Next slide" at bounding box center [837, 237] width 36 height 36
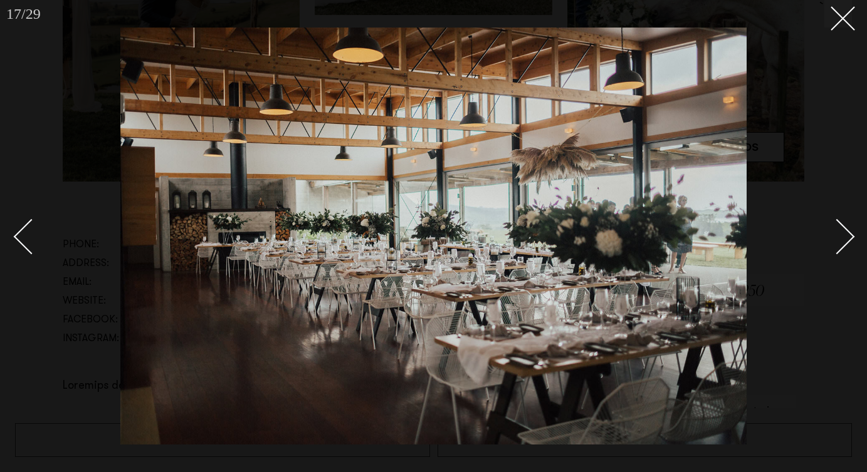
click at [833, 248] on div "Next slide" at bounding box center [837, 237] width 36 height 36
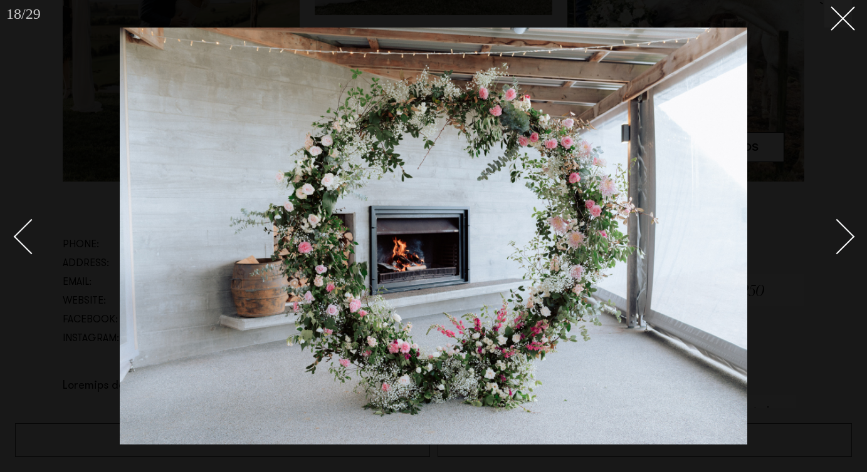
click at [833, 249] on div "Next slide" at bounding box center [837, 237] width 36 height 36
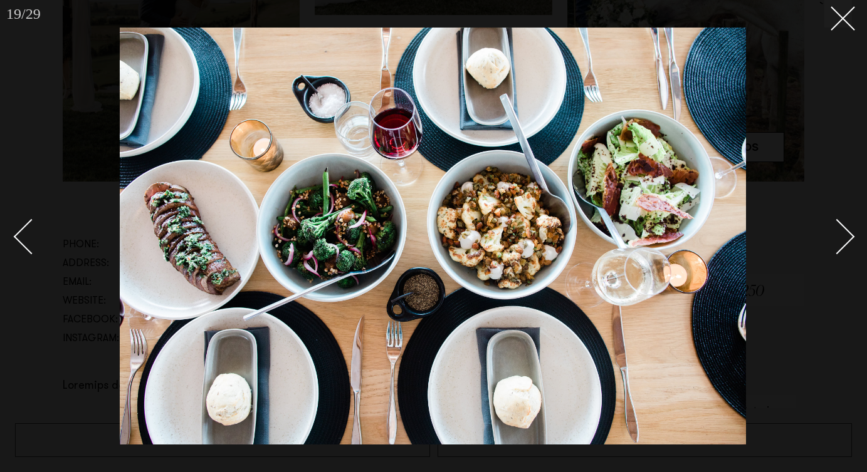
click at [833, 249] on div "Next slide" at bounding box center [837, 237] width 36 height 36
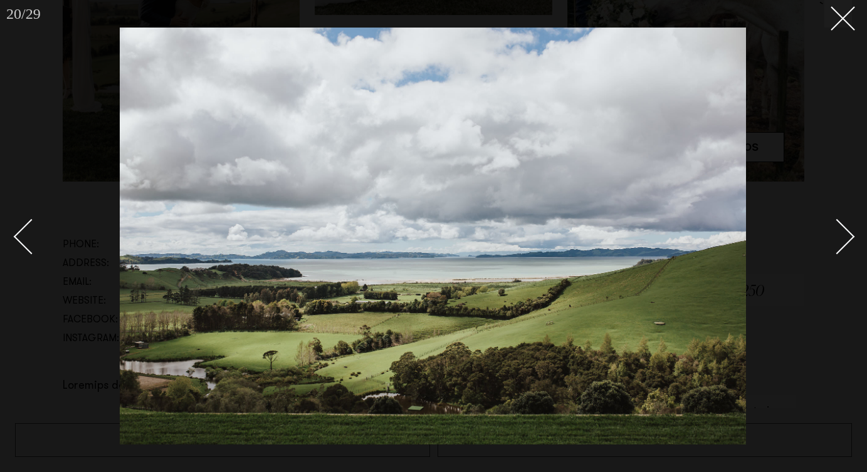
click at [833, 249] on div "Next slide" at bounding box center [837, 237] width 36 height 36
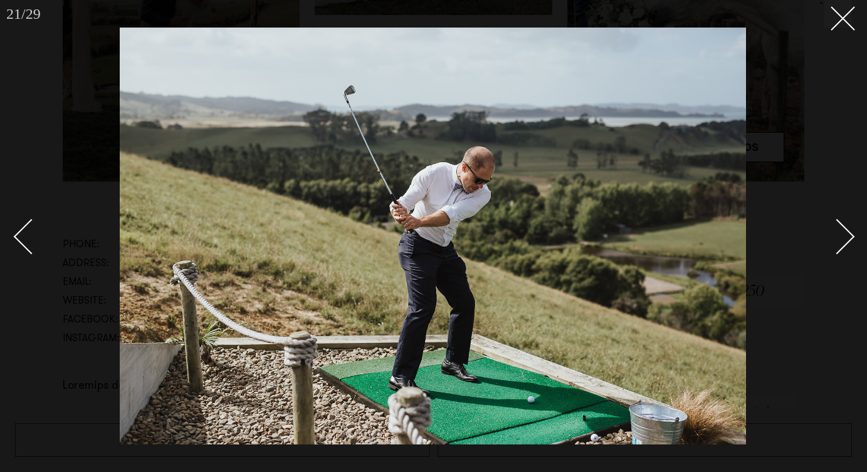
click at [833, 249] on div "Next slide" at bounding box center [837, 237] width 36 height 36
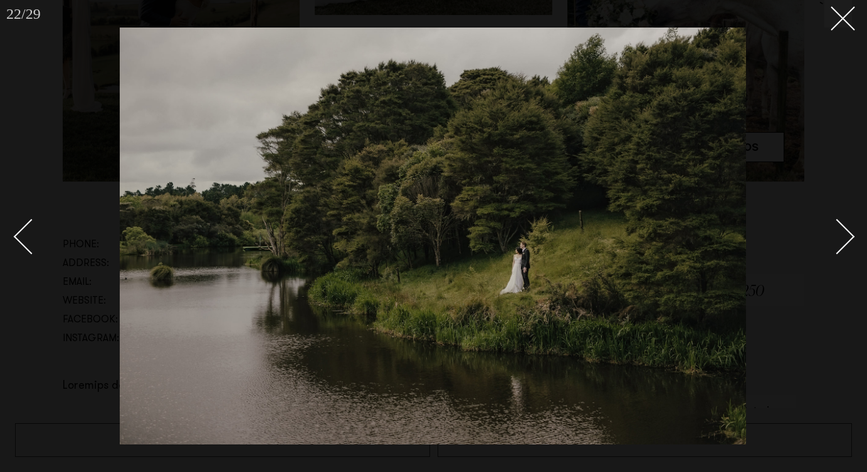
click at [833, 249] on div "Next slide" at bounding box center [837, 237] width 36 height 36
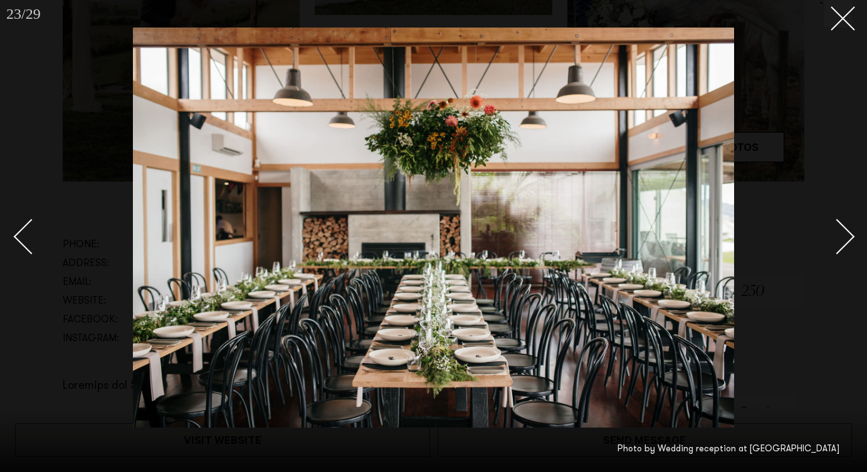
click at [833, 249] on div "Next slide" at bounding box center [837, 237] width 36 height 36
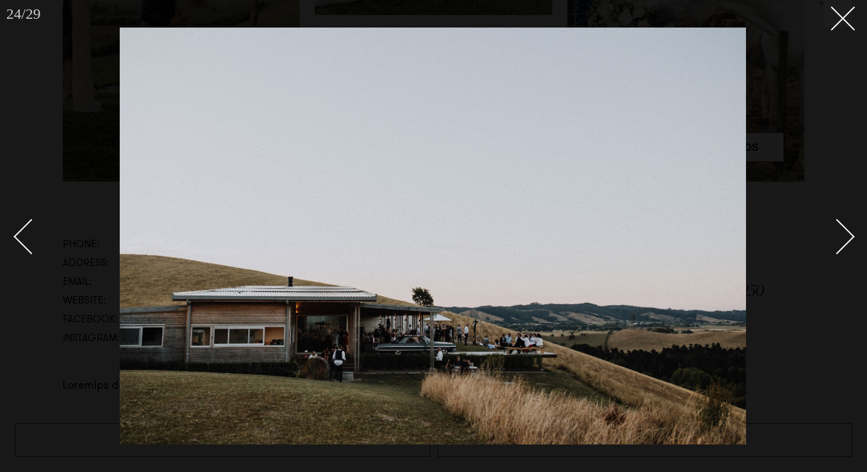
click at [833, 249] on div "Next slide" at bounding box center [837, 237] width 36 height 36
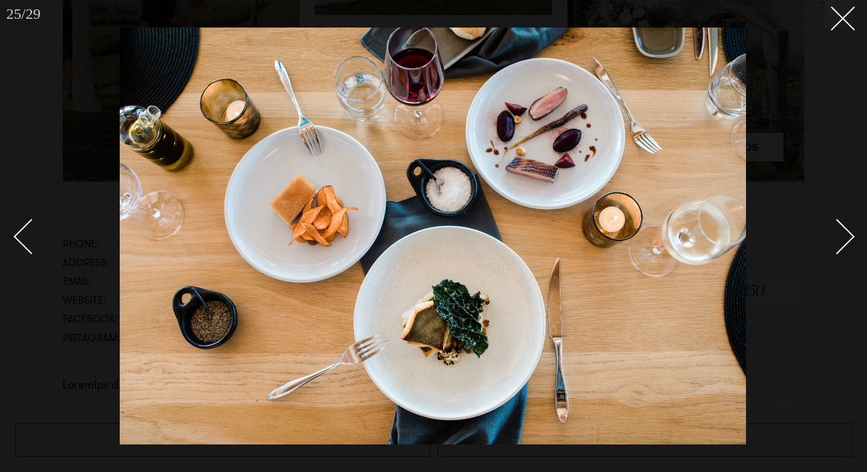
click at [833, 249] on div "Next slide" at bounding box center [837, 237] width 36 height 36
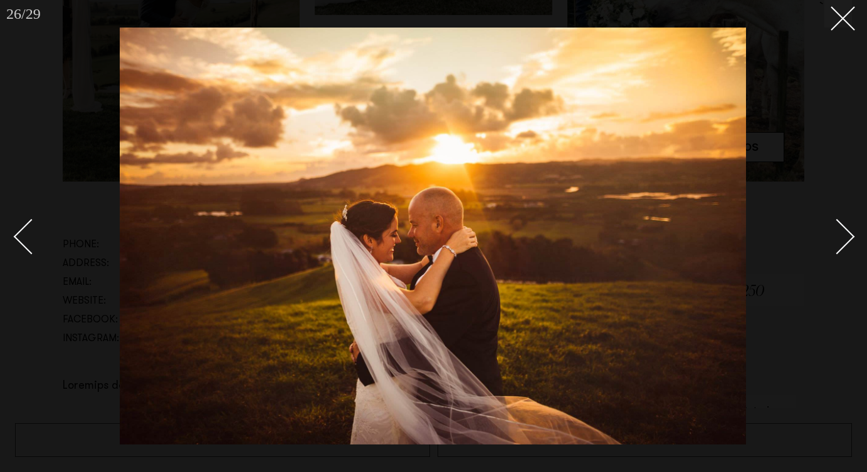
click at [833, 249] on div "Next slide" at bounding box center [837, 237] width 36 height 36
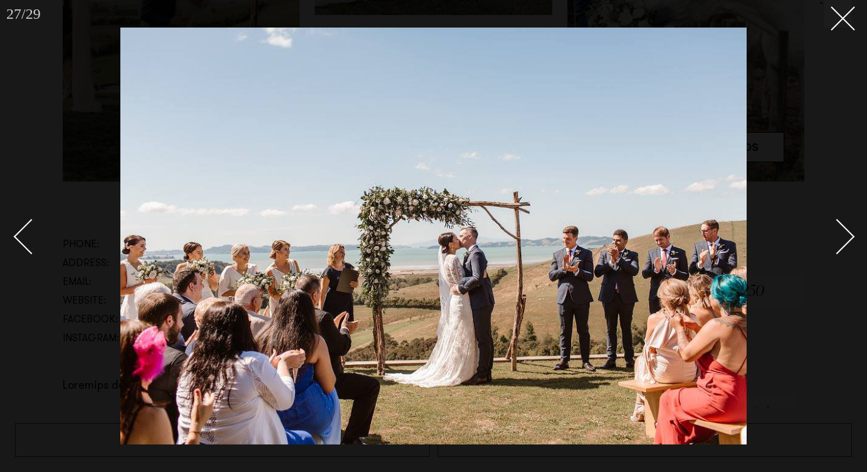
click at [833, 249] on div "Next slide" at bounding box center [837, 237] width 36 height 36
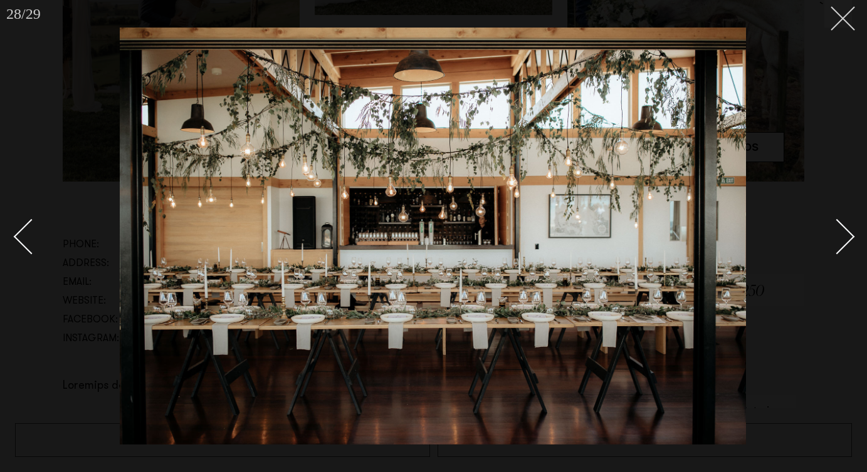
click at [830, 21] on icon at bounding box center [837, 13] width 15 height 15
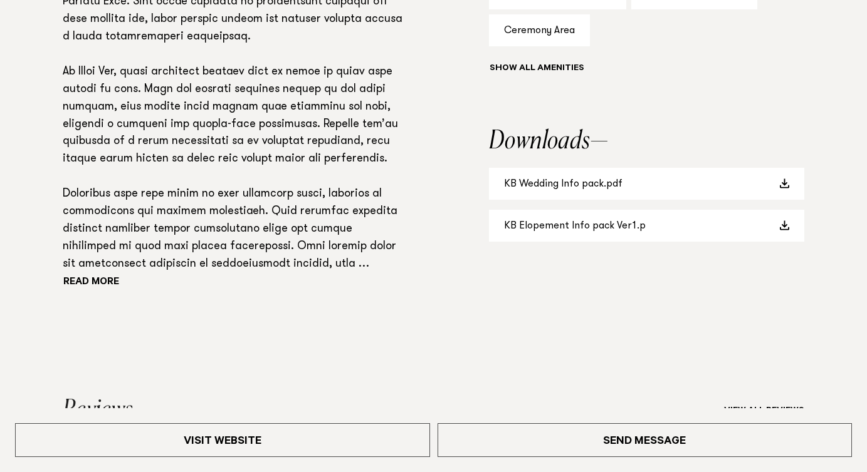
scroll to position [984, 0]
click at [83, 278] on button "Read more" at bounding box center [119, 282] width 113 height 19
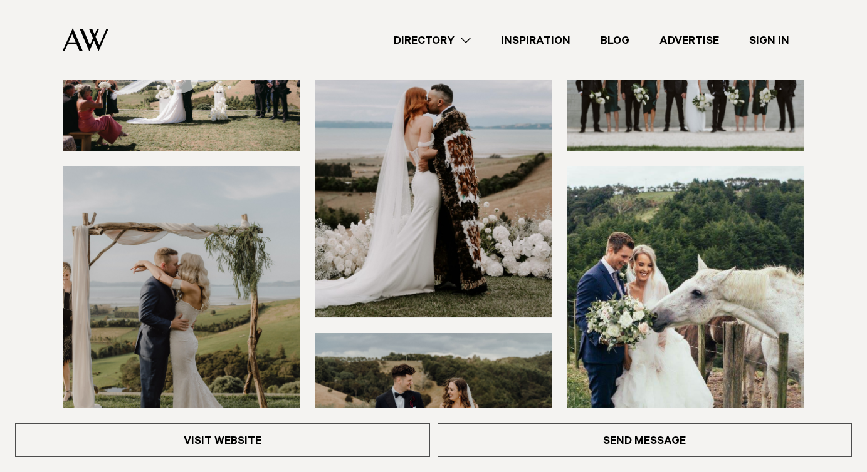
scroll to position [104, 0]
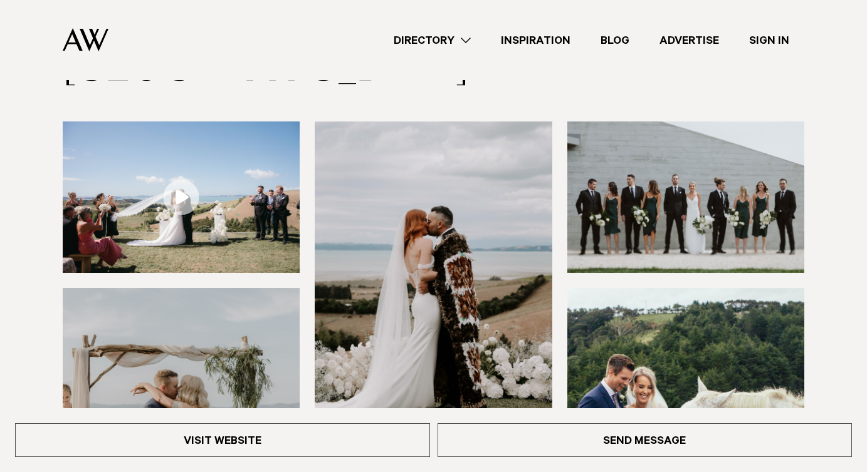
click at [125, 215] on img at bounding box center [181, 198] width 237 height 152
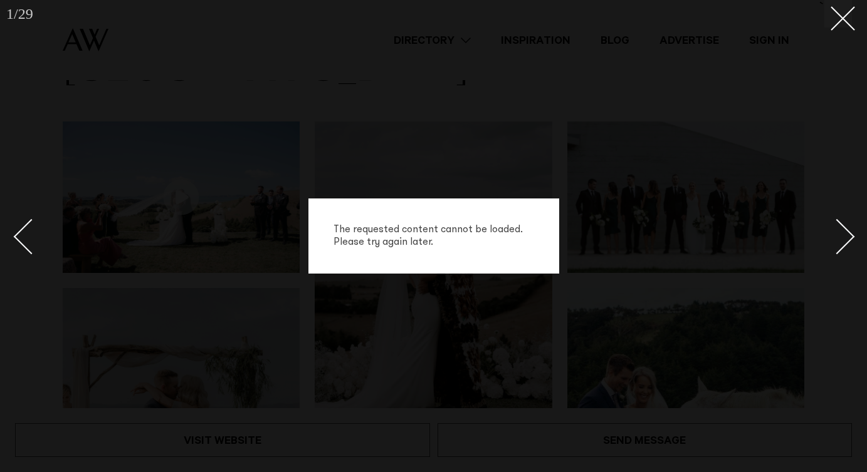
click at [378, 256] on div "The requested content cannot be loaded. Please try again later." at bounding box center [433, 236] width 251 height 75
click at [370, 331] on div "The requested content cannot be loaded. Please try again later." at bounding box center [433, 236] width 867 height 472
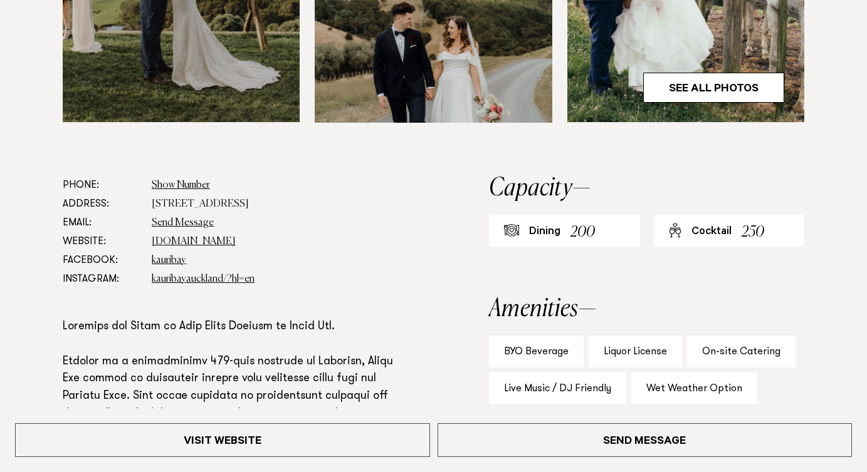
scroll to position [824, 0]
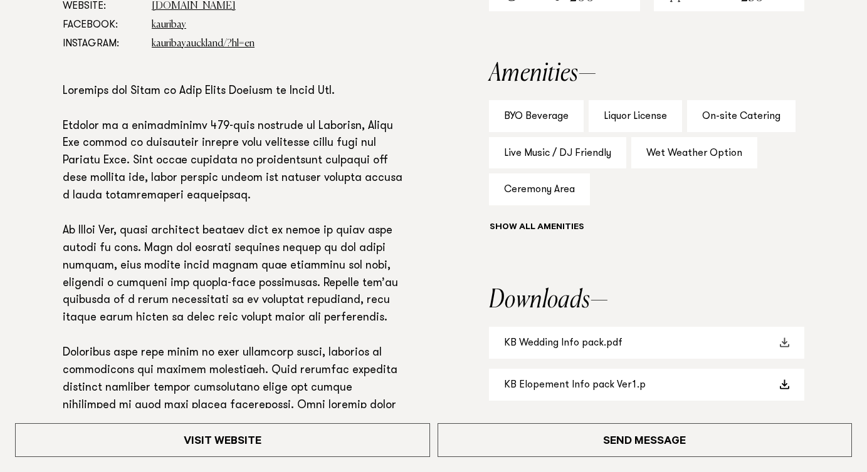
click at [570, 336] on link "KB Wedding Info pack.pdf" at bounding box center [646, 343] width 315 height 32
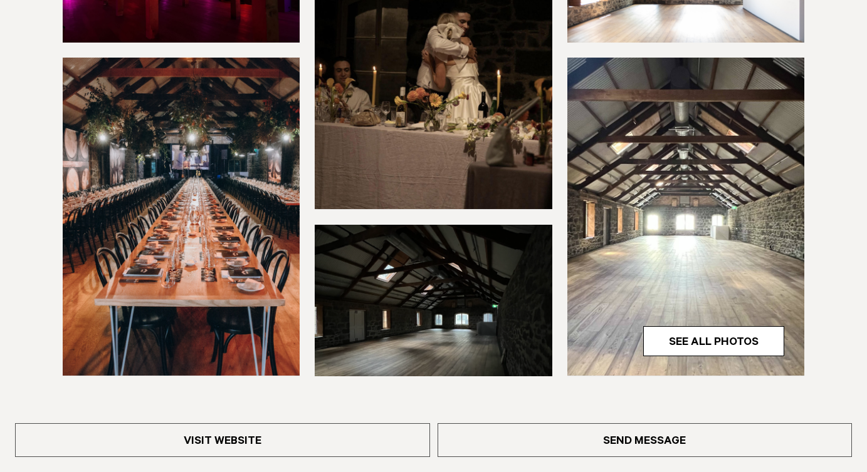
scroll to position [383, 0]
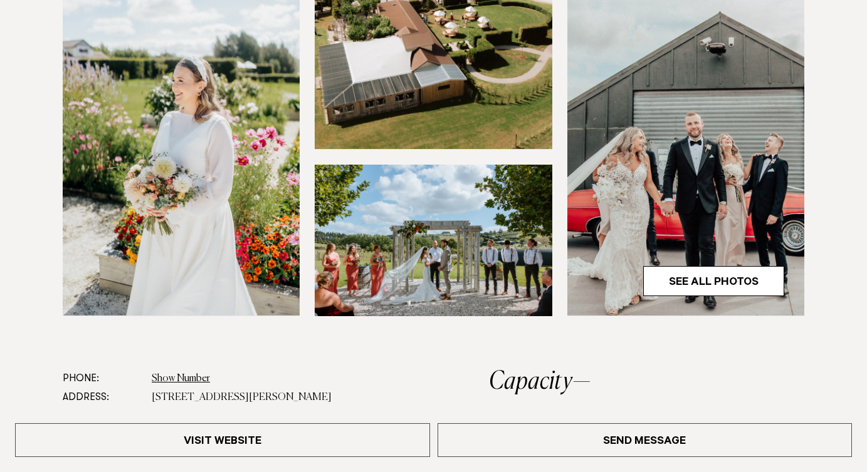
scroll to position [396, 0]
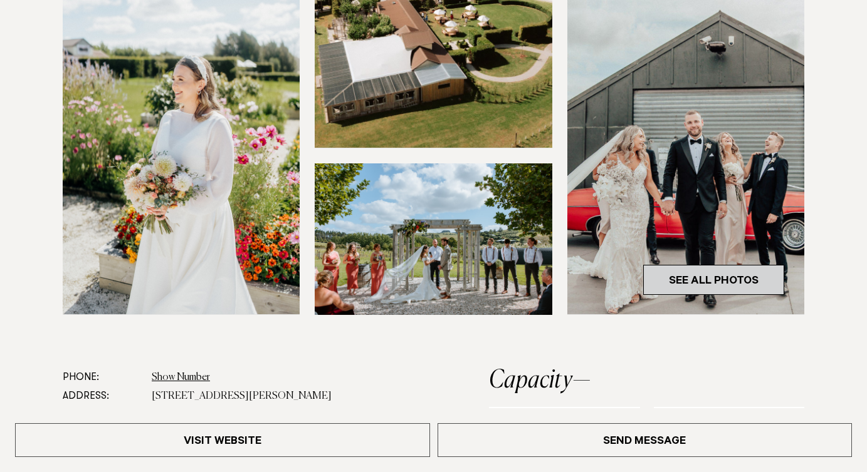
click at [692, 280] on link "See All Photos" at bounding box center [713, 280] width 141 height 30
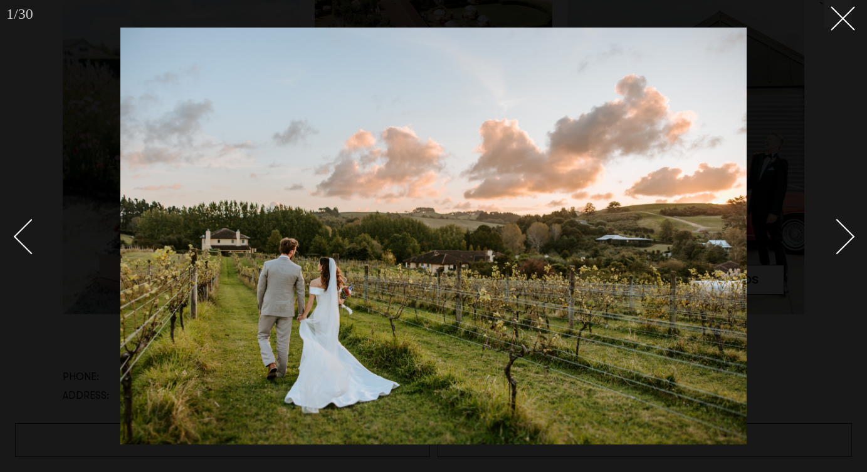
click at [852, 237] on div "Next slide" at bounding box center [837, 237] width 36 height 36
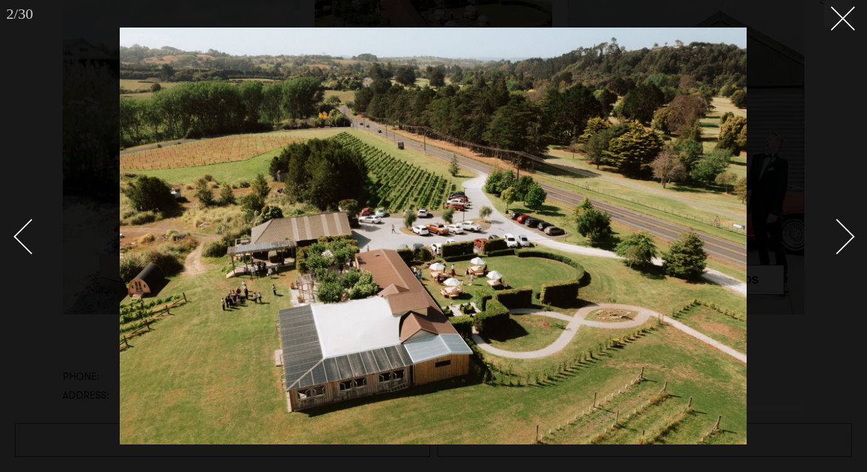
click at [852, 237] on div "Next slide" at bounding box center [837, 237] width 36 height 36
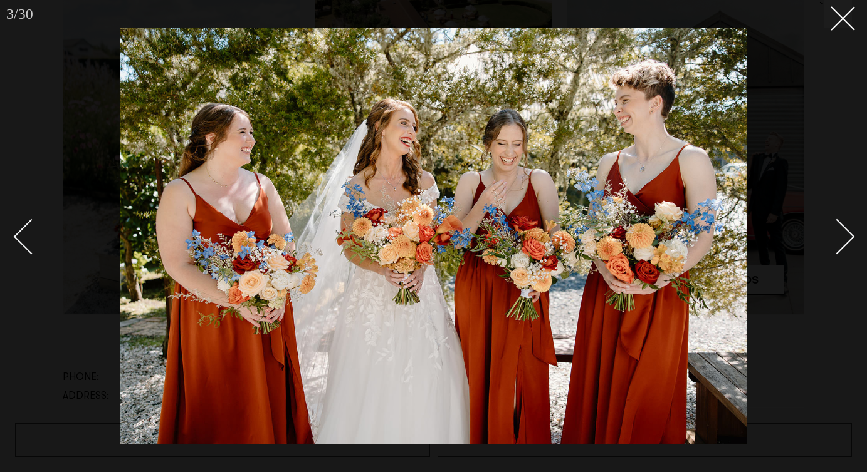
click at [852, 237] on div "Next slide" at bounding box center [837, 237] width 36 height 36
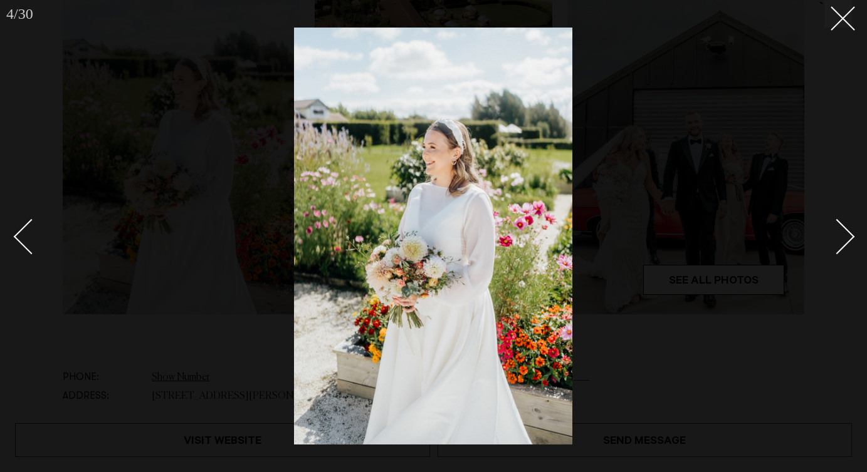
click at [852, 237] on div "Next slide" at bounding box center [837, 237] width 36 height 36
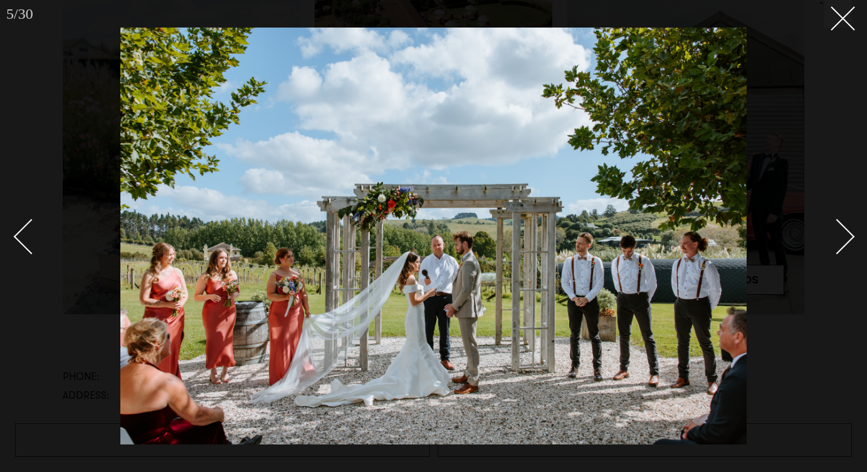
click at [852, 237] on div "Next slide" at bounding box center [837, 237] width 36 height 36
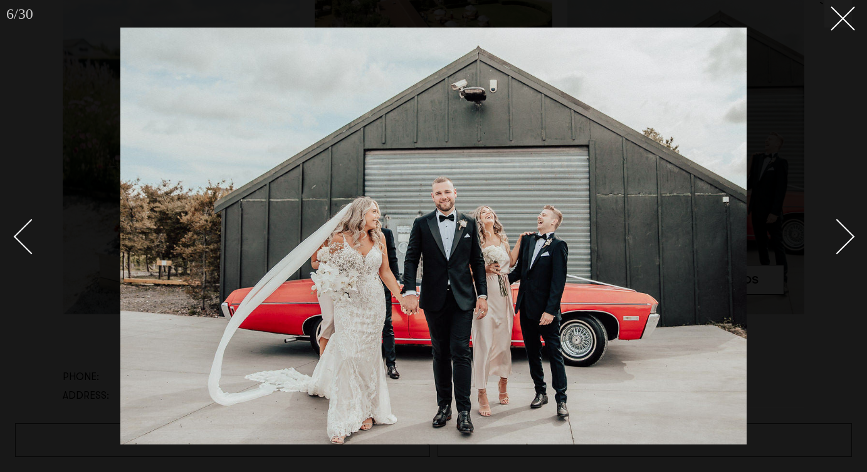
click at [852, 237] on div "Next slide" at bounding box center [837, 237] width 36 height 36
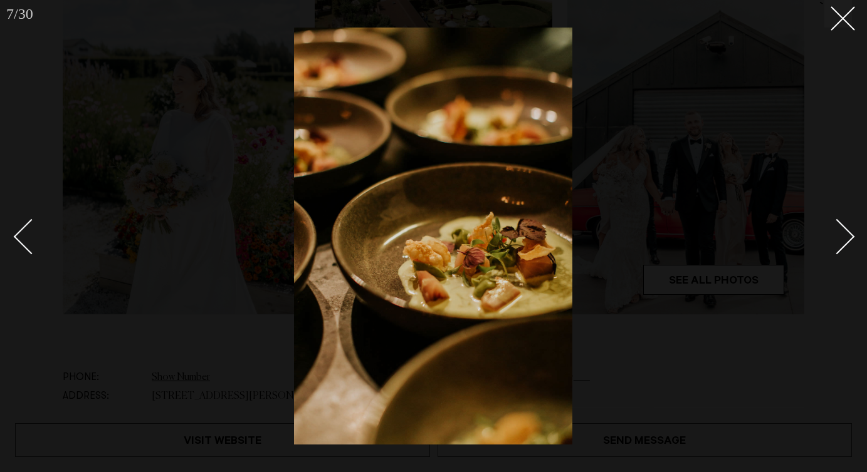
click at [852, 237] on div "Next slide" at bounding box center [837, 237] width 36 height 36
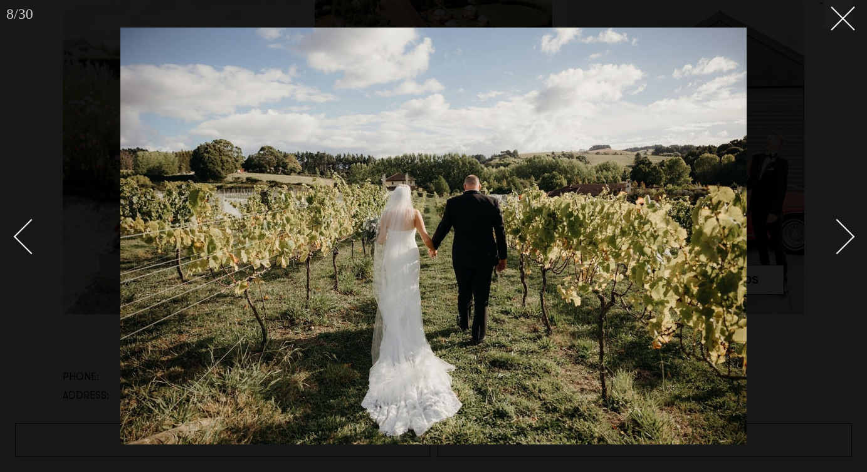
click at [852, 237] on div "Next slide" at bounding box center [837, 237] width 36 height 36
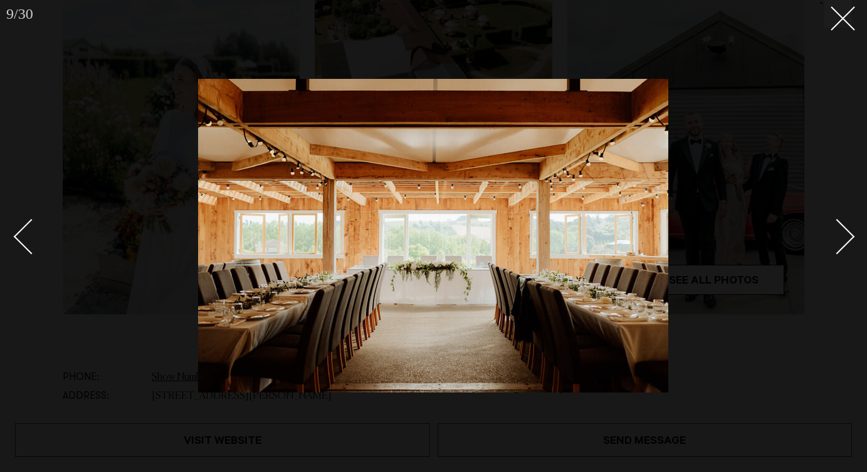
click at [852, 237] on div "Next slide" at bounding box center [837, 237] width 36 height 36
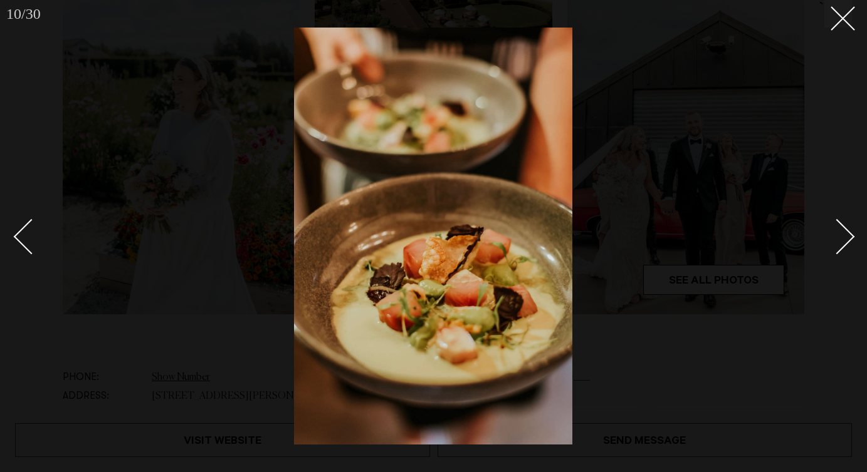
click at [852, 237] on div "Next slide" at bounding box center [837, 237] width 36 height 36
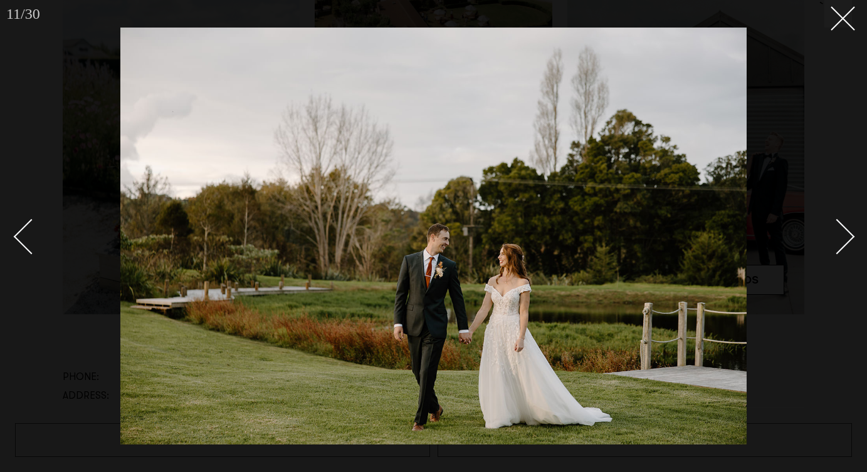
click at [852, 237] on div "Next slide" at bounding box center [837, 237] width 36 height 36
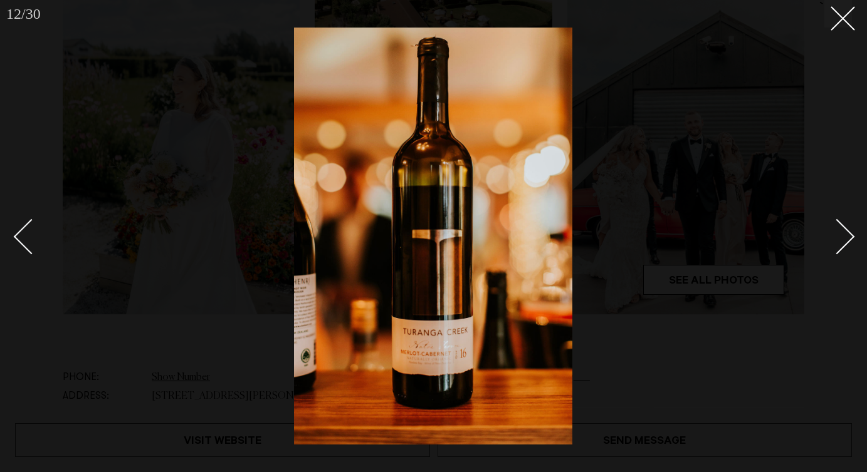
click at [852, 237] on div "Next slide" at bounding box center [837, 237] width 36 height 36
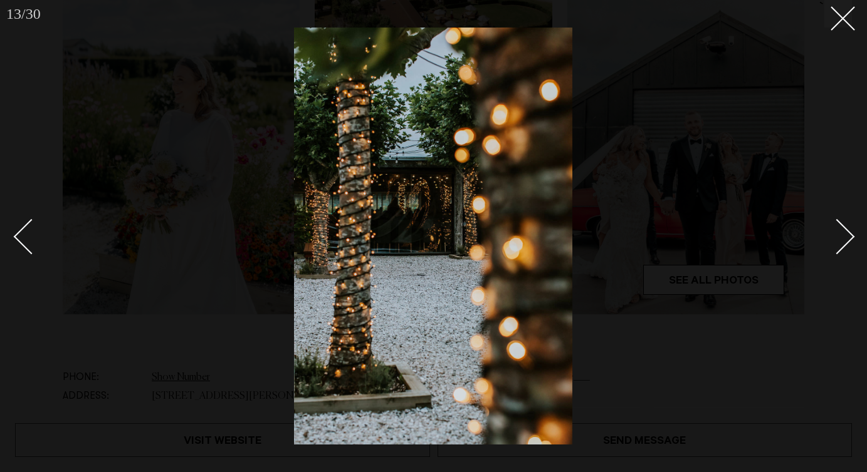
click at [852, 237] on div "Next slide" at bounding box center [837, 237] width 36 height 36
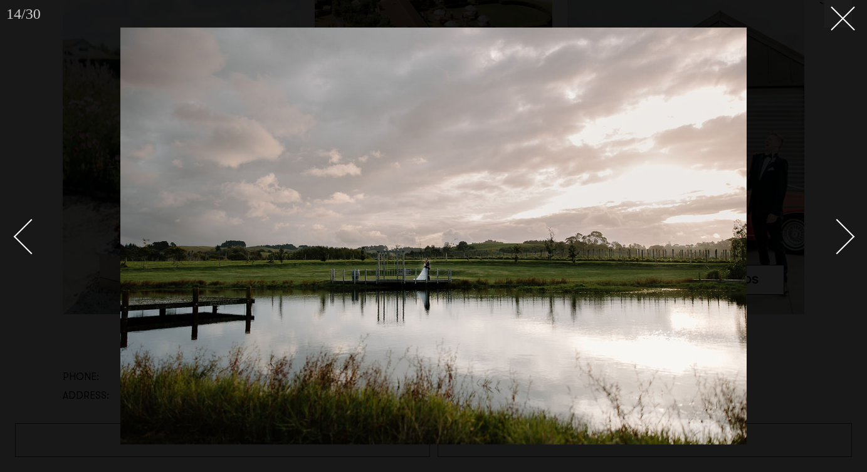
click at [852, 237] on div "Next slide" at bounding box center [837, 237] width 36 height 36
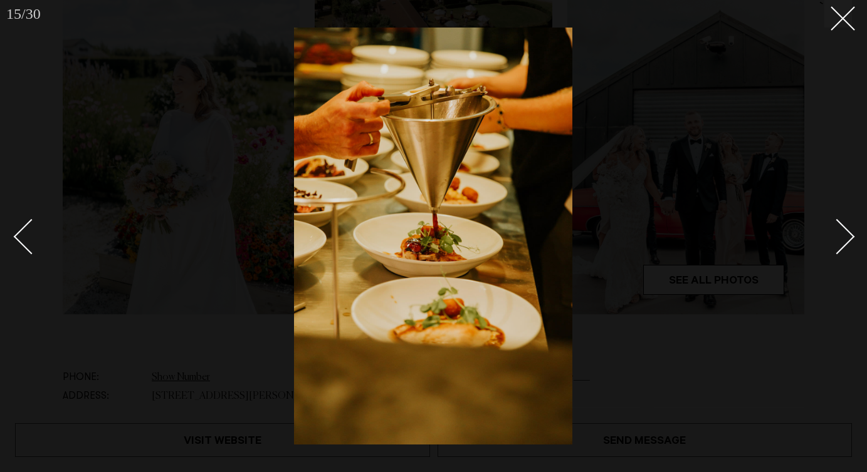
click at [852, 237] on div "Next slide" at bounding box center [837, 237] width 36 height 36
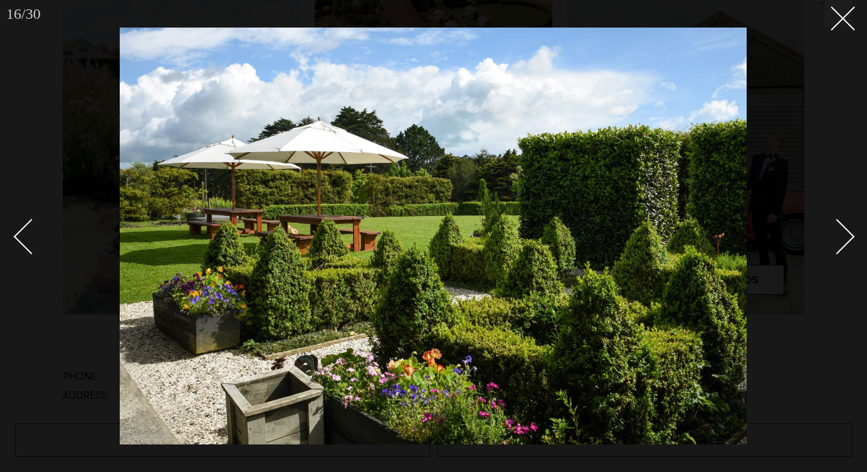
click at [852, 237] on div "Next slide" at bounding box center [837, 237] width 36 height 36
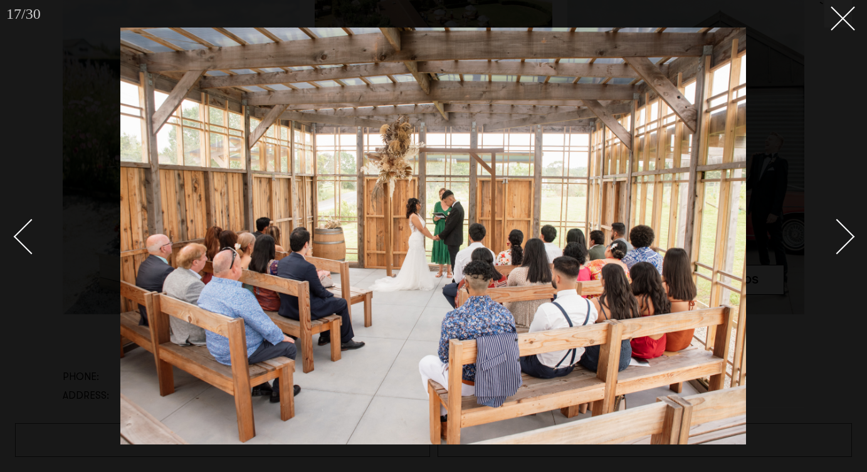
click at [852, 237] on div "Next slide" at bounding box center [837, 237] width 36 height 36
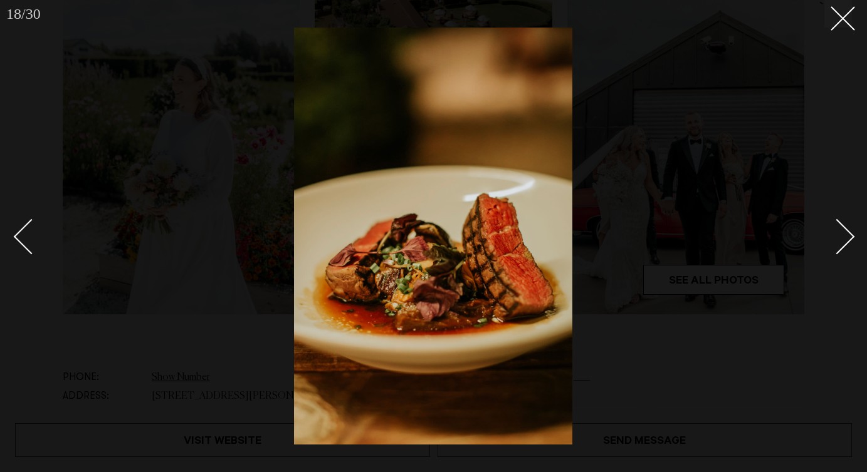
click at [852, 237] on div "Next slide" at bounding box center [837, 237] width 36 height 36
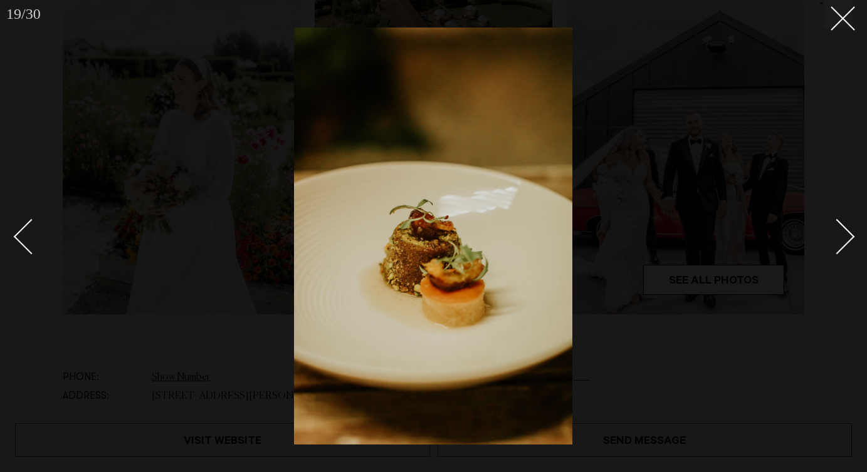
click at [852, 237] on div "Next slide" at bounding box center [837, 237] width 36 height 36
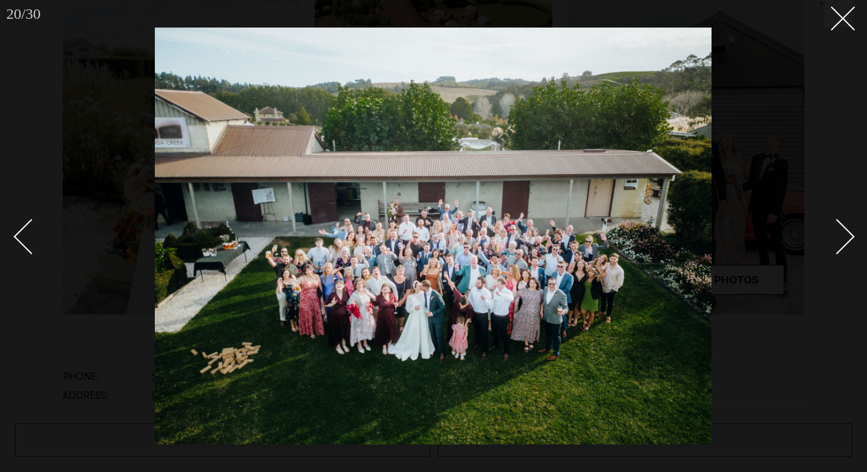
click at [852, 237] on div "Next slide" at bounding box center [837, 237] width 36 height 36
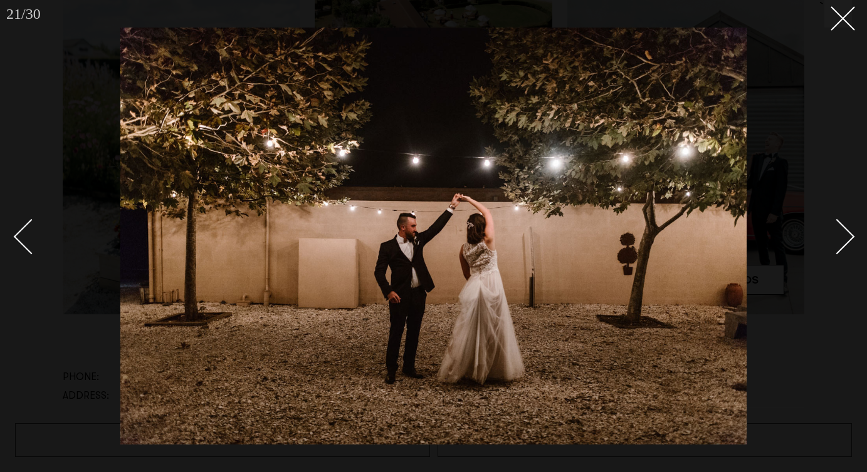
click at [844, 28] on div at bounding box center [433, 236] width 867 height 472
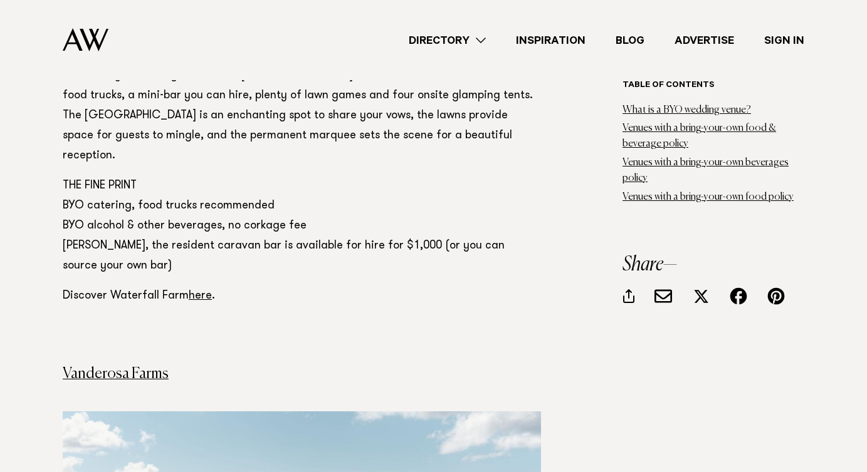
scroll to position [1996, 0]
click at [194, 289] on link "here" at bounding box center [200, 294] width 23 height 11
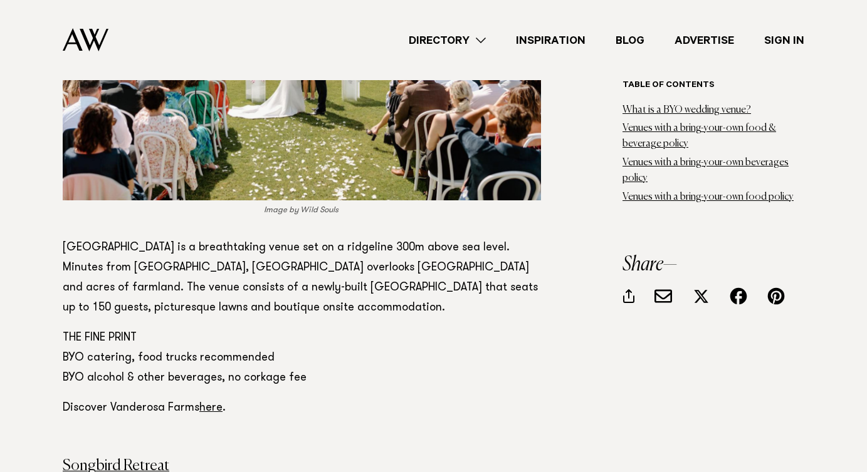
scroll to position [2513, 0]
click at [212, 402] on link "here" at bounding box center [210, 407] width 23 height 11
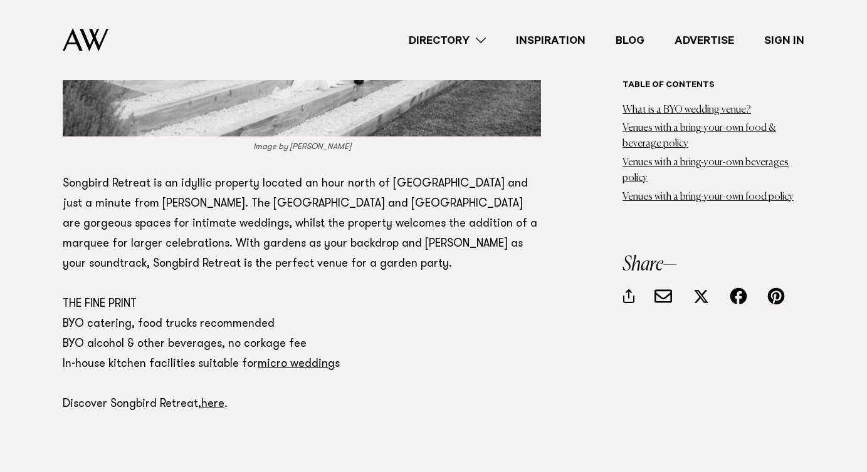
scroll to position [3187, 0]
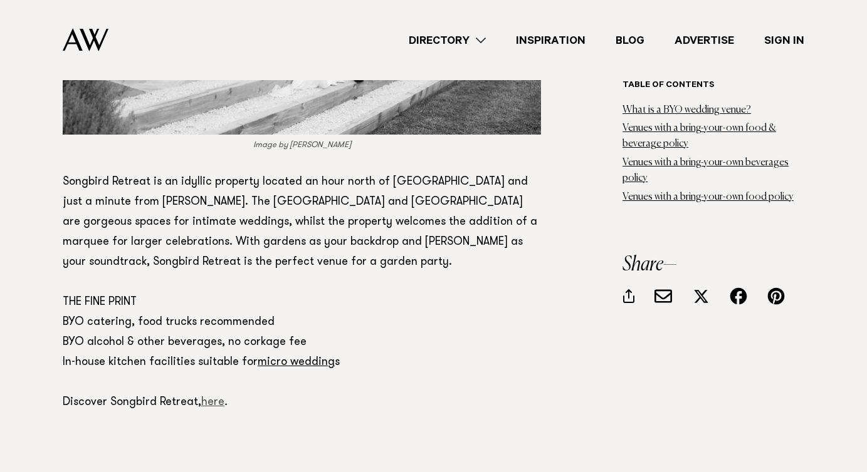
click at [207, 397] on link "here" at bounding box center [212, 402] width 23 height 11
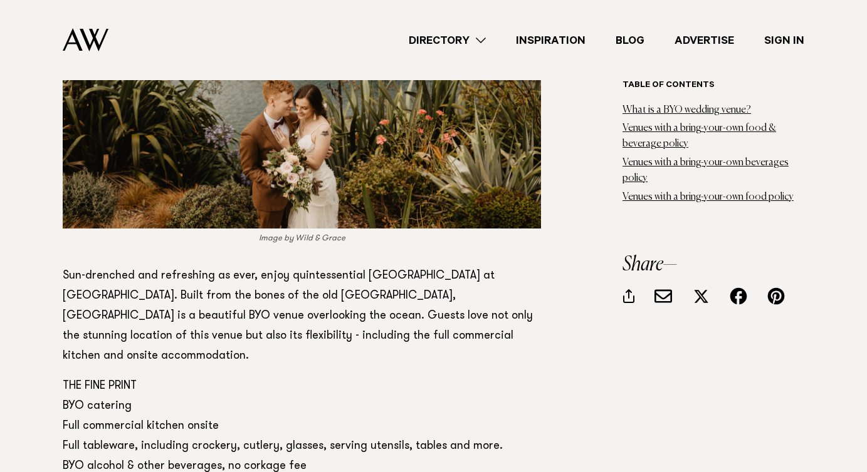
scroll to position [3785, 0]
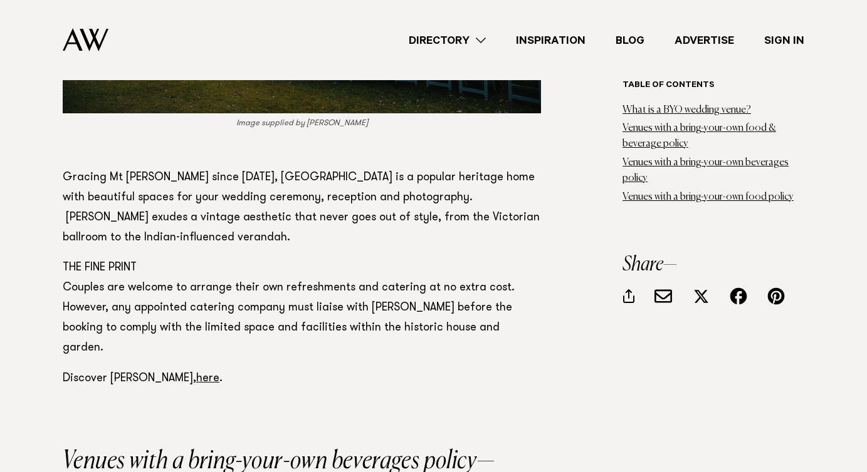
scroll to position [4510, 0]
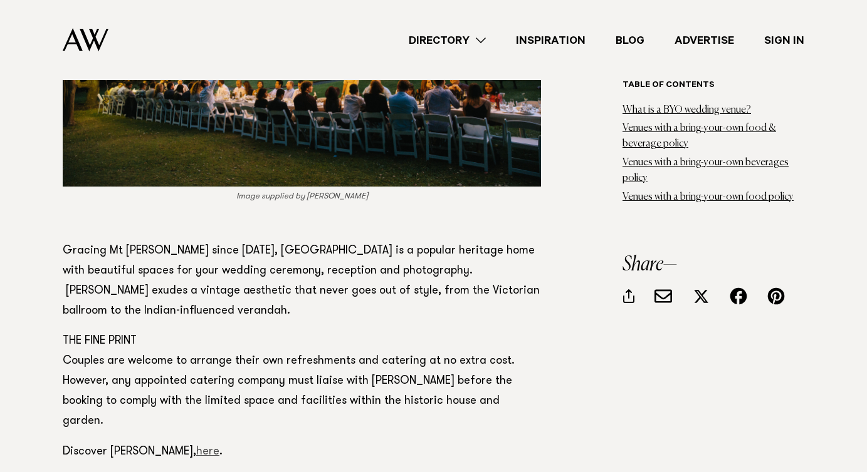
click at [196, 447] on link "here" at bounding box center [207, 452] width 23 height 11
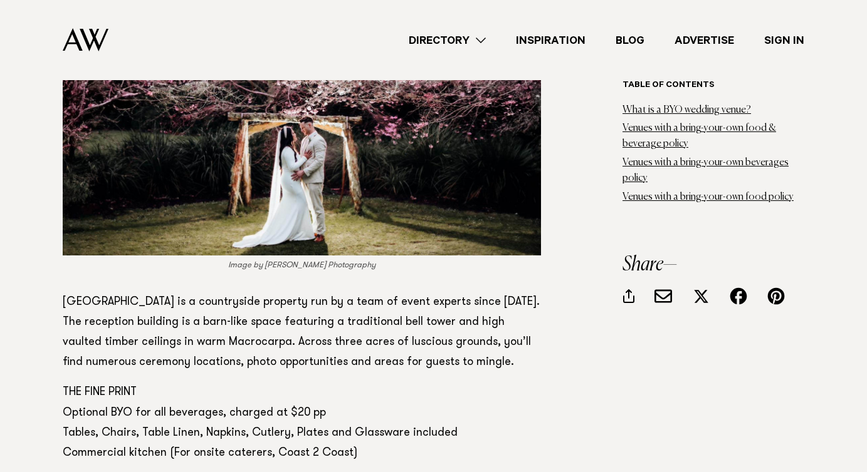
scroll to position [5809, 0]
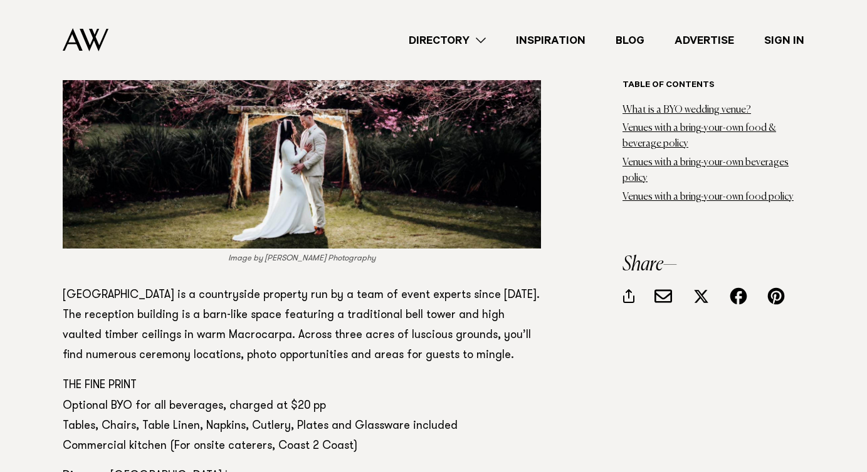
click at [225, 471] on link "here" at bounding box center [236, 476] width 23 height 11
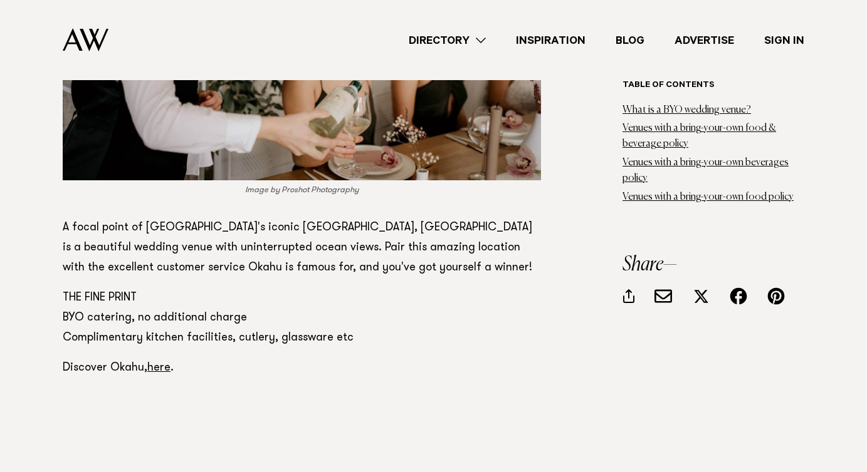
scroll to position [7642, 0]
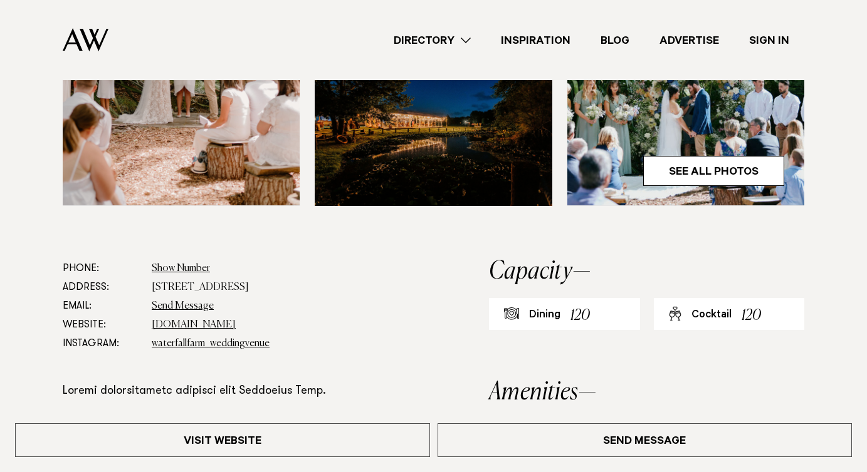
scroll to position [430, 0]
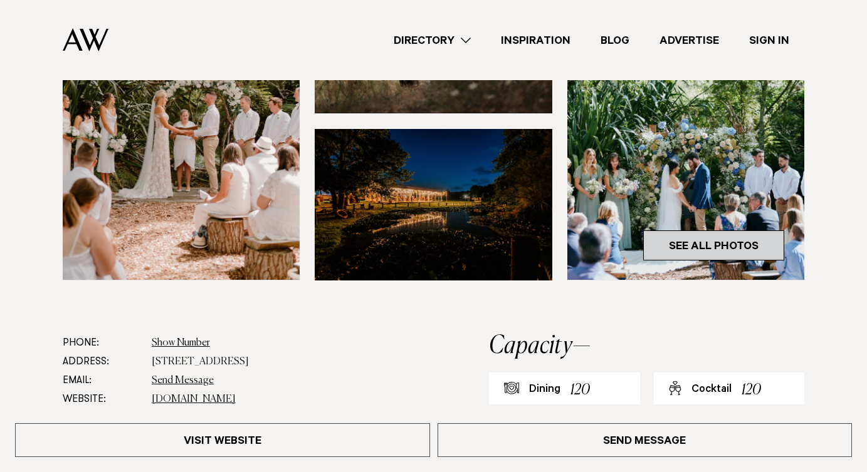
click at [675, 253] on link "See All Photos" at bounding box center [713, 246] width 141 height 30
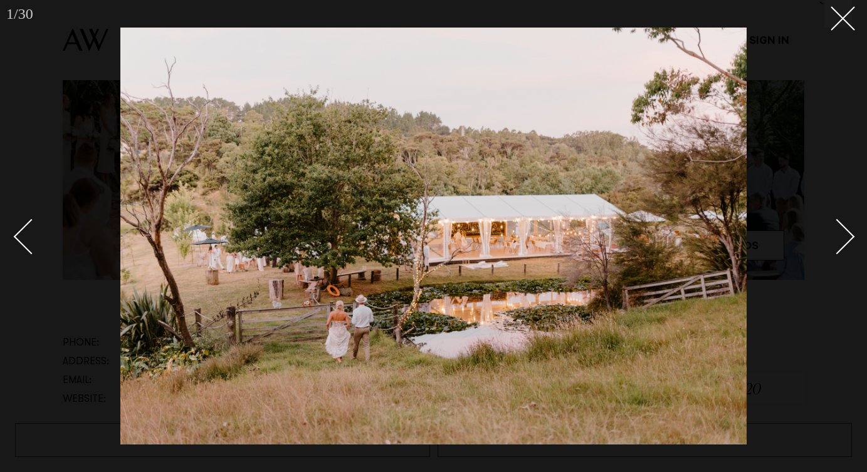
click at [843, 240] on div "Next slide" at bounding box center [837, 237] width 36 height 36
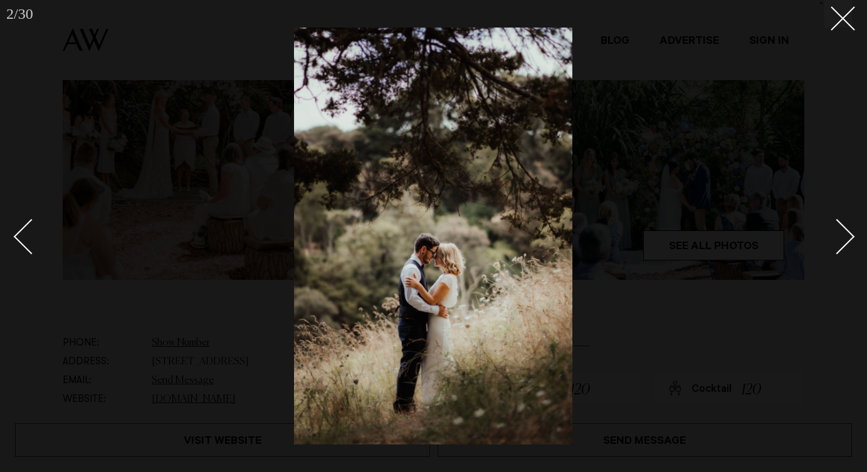
click at [843, 240] on div "Next slide" at bounding box center [837, 237] width 36 height 36
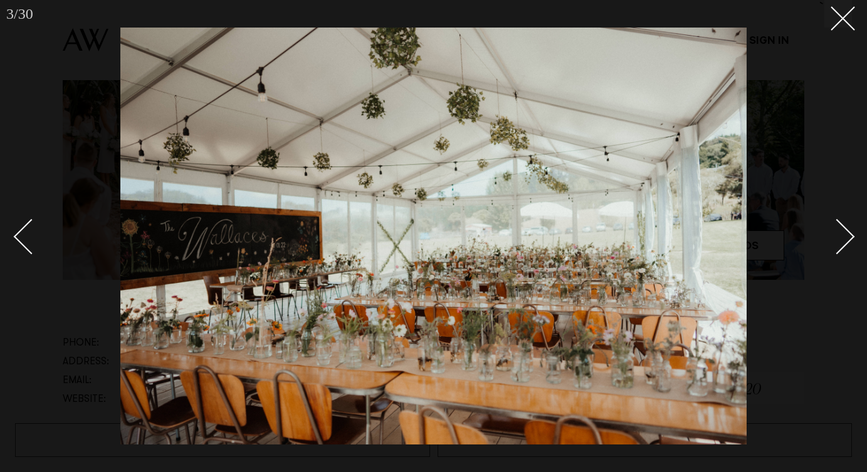
click at [843, 240] on div "Next slide" at bounding box center [837, 237] width 36 height 36
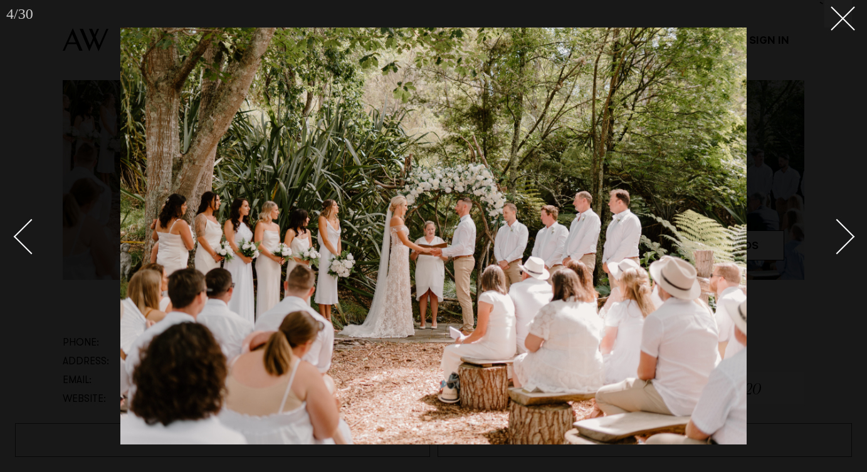
click at [843, 240] on div "Next slide" at bounding box center [837, 237] width 36 height 36
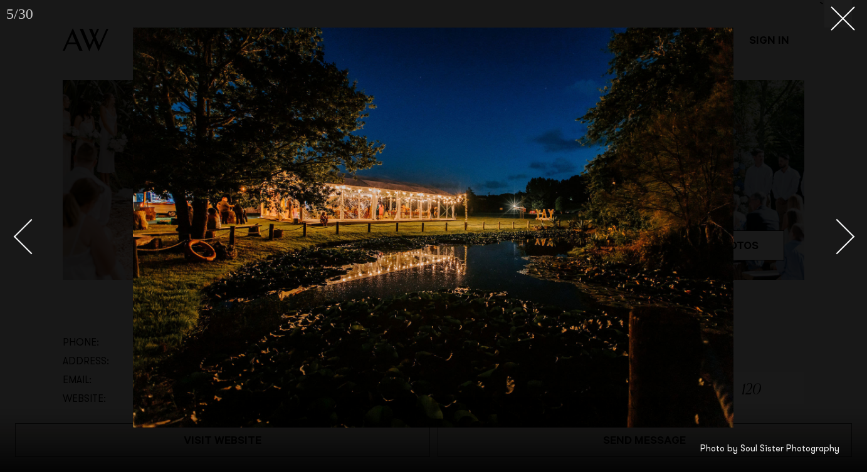
click at [843, 240] on div "Next slide" at bounding box center [837, 237] width 36 height 36
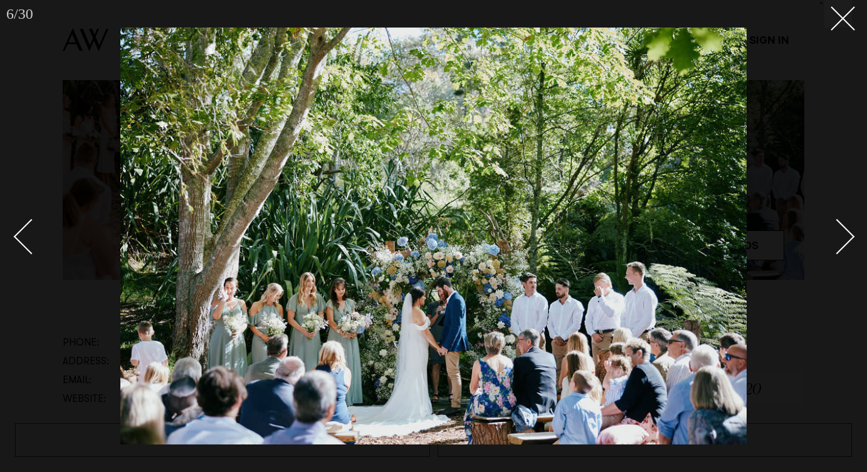
click at [843, 240] on div "Next slide" at bounding box center [837, 237] width 36 height 36
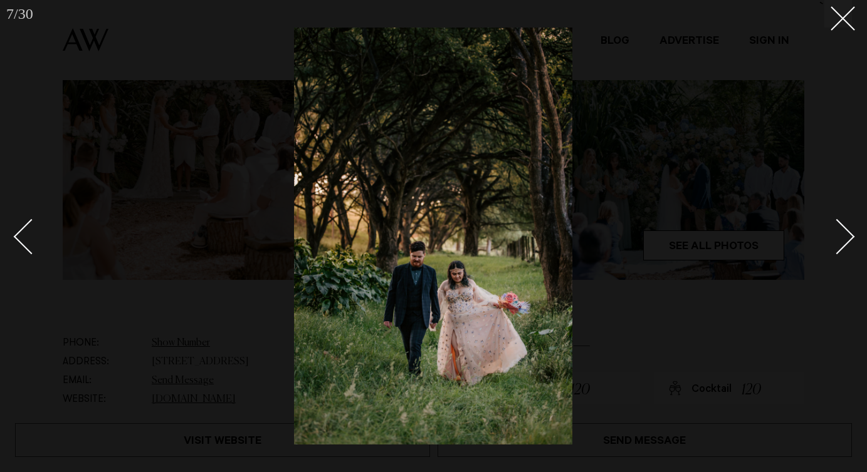
click at [843, 240] on div "Next slide" at bounding box center [837, 237] width 36 height 36
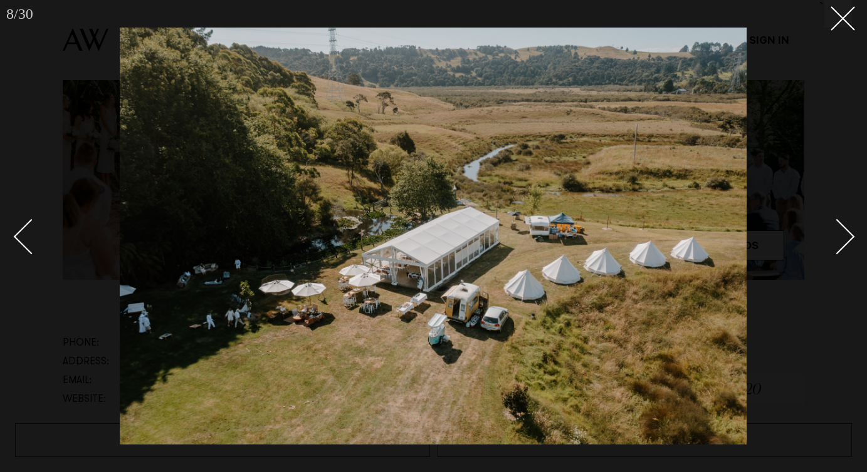
click at [846, 233] on div "Next slide" at bounding box center [837, 237] width 36 height 36
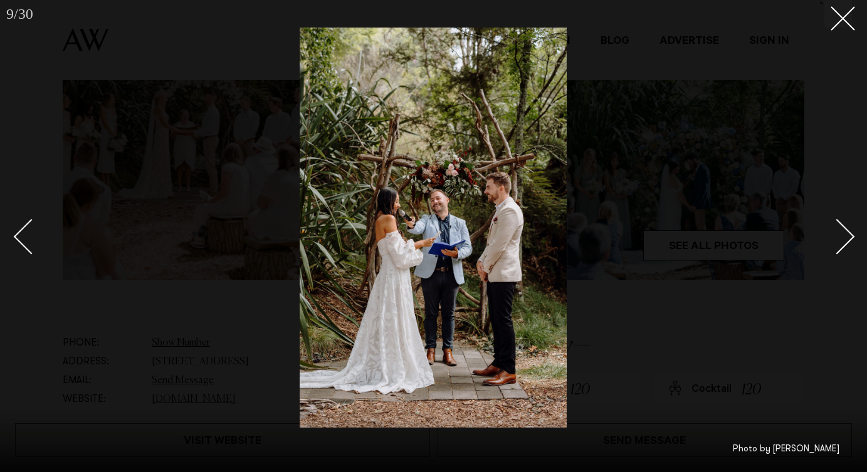
click at [846, 233] on div "Next slide" at bounding box center [837, 237] width 36 height 36
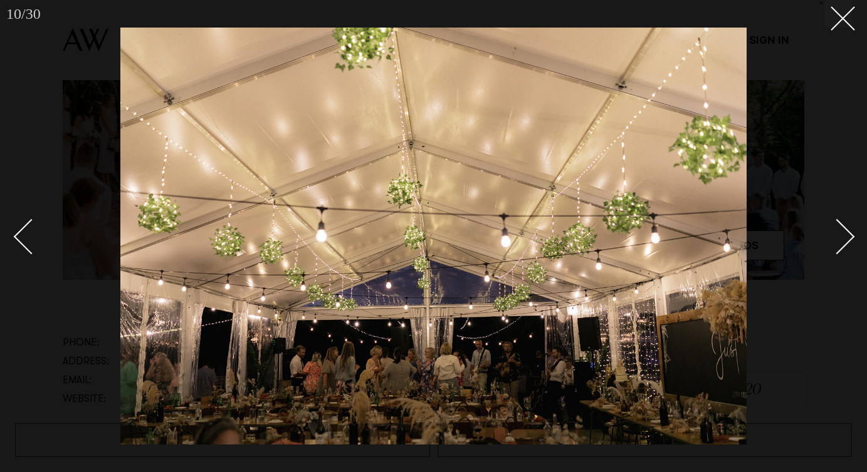
click at [846, 233] on div "Next slide" at bounding box center [837, 237] width 36 height 36
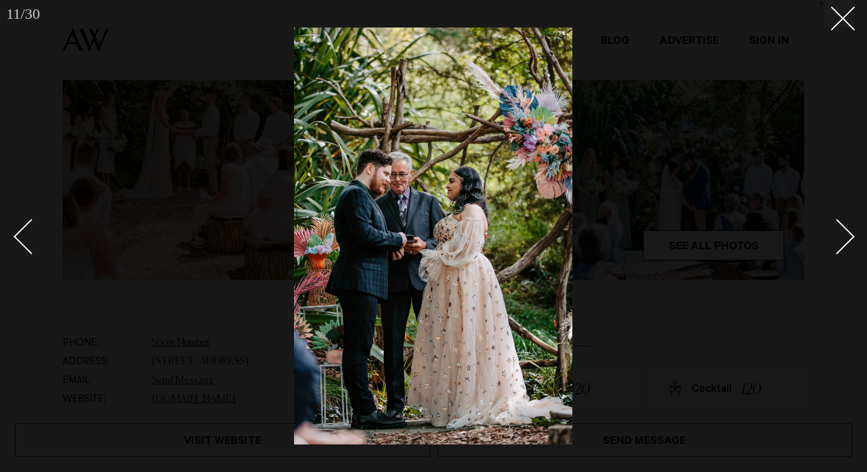
click at [846, 233] on div "Next slide" at bounding box center [837, 237] width 36 height 36
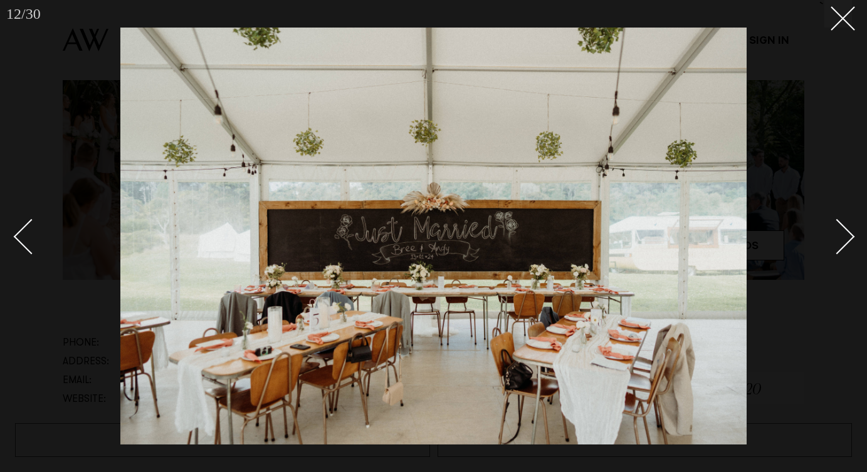
click at [846, 233] on div "Next slide" at bounding box center [837, 237] width 36 height 36
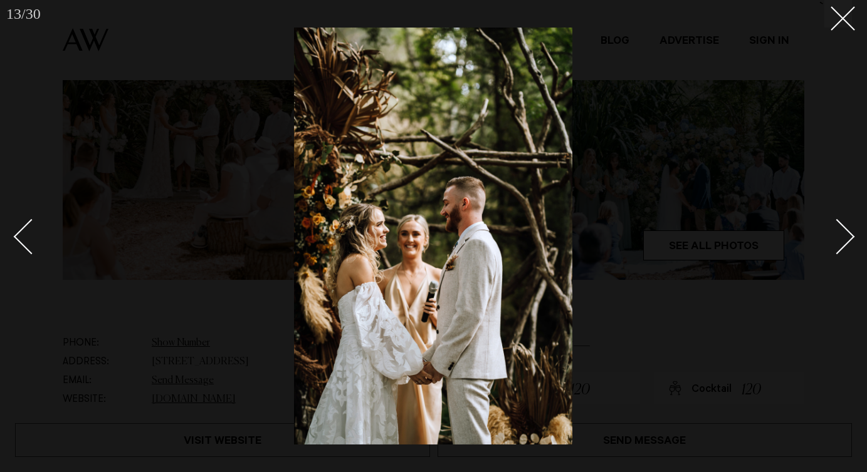
click at [846, 233] on div "Next slide" at bounding box center [837, 237] width 36 height 36
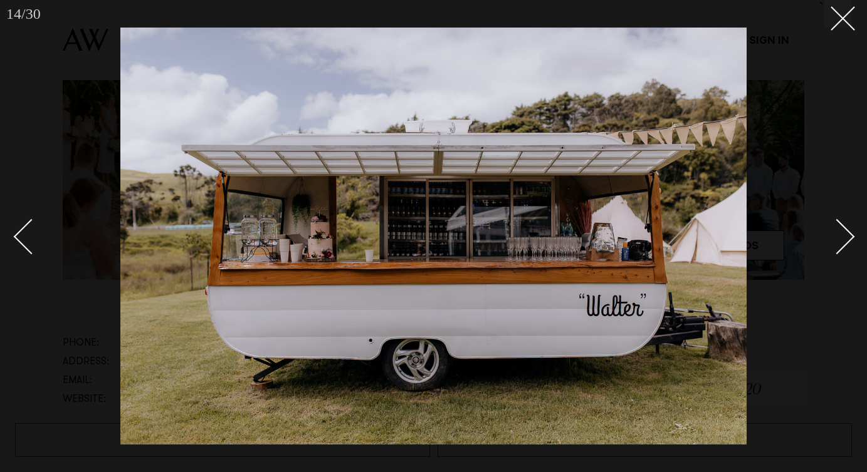
click at [846, 233] on div "Next slide" at bounding box center [837, 237] width 36 height 36
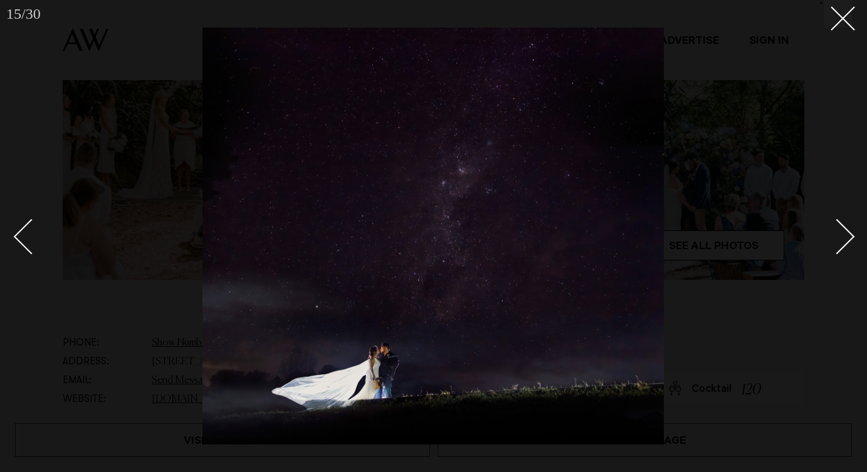
click at [846, 233] on div "Next slide" at bounding box center [837, 237] width 36 height 36
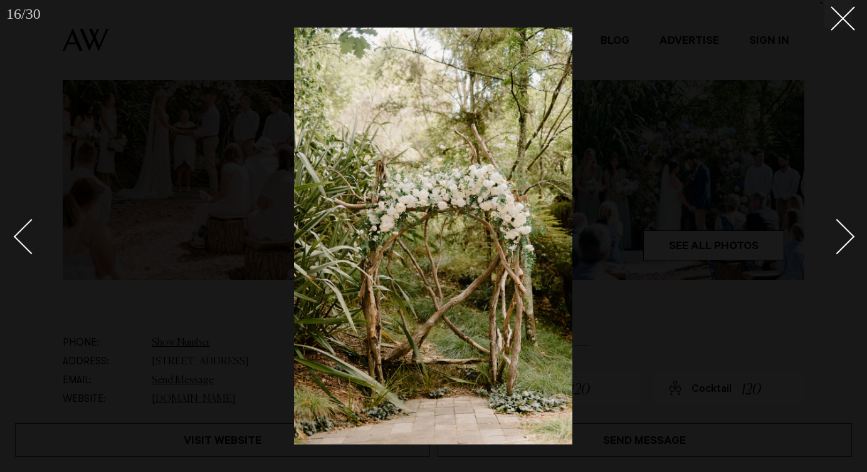
click at [846, 233] on div "Next slide" at bounding box center [837, 237] width 36 height 36
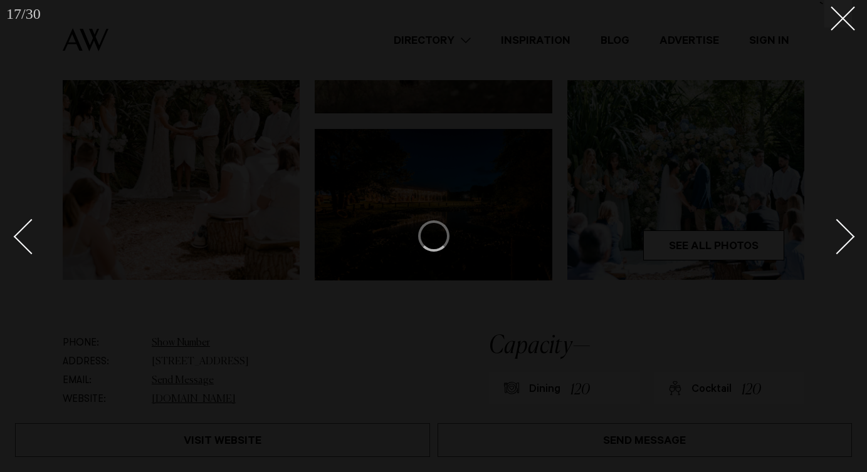
click at [846, 233] on div "Next slide" at bounding box center [837, 237] width 36 height 36
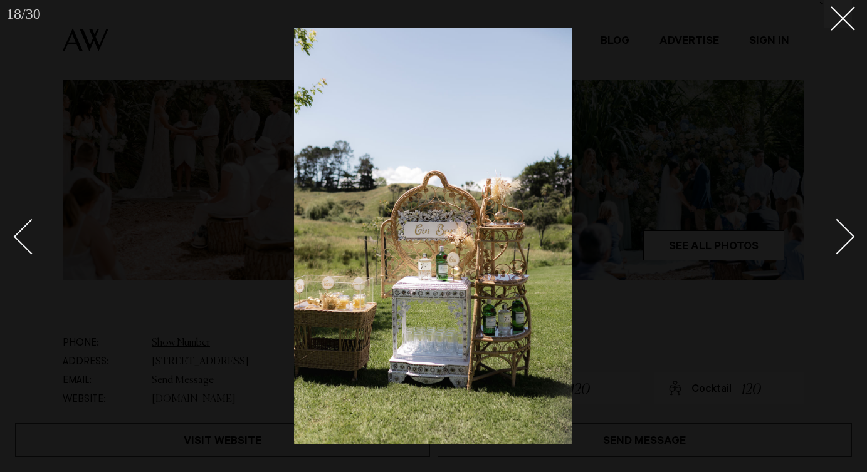
click at [846, 233] on div "Next slide" at bounding box center [837, 237] width 36 height 36
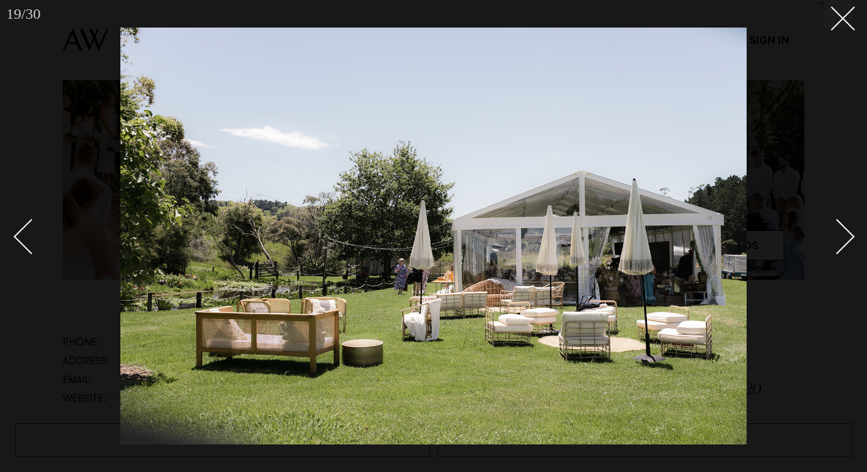
click at [846, 233] on div "Next slide" at bounding box center [837, 237] width 36 height 36
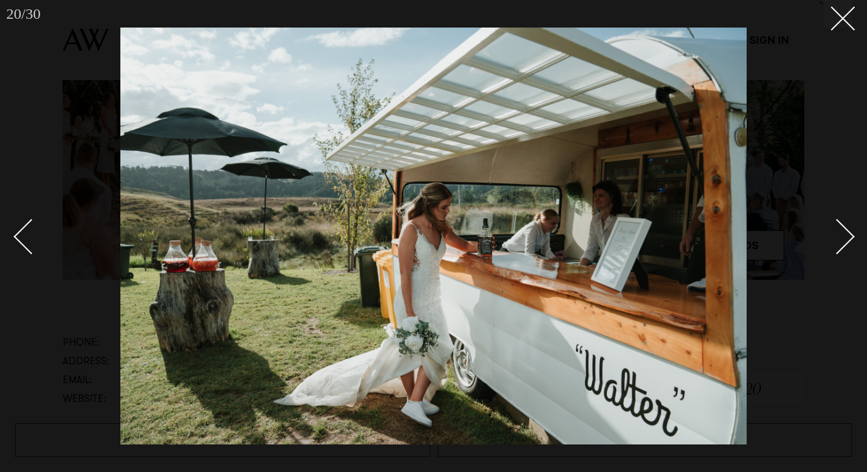
click at [846, 233] on div "Next slide" at bounding box center [837, 237] width 36 height 36
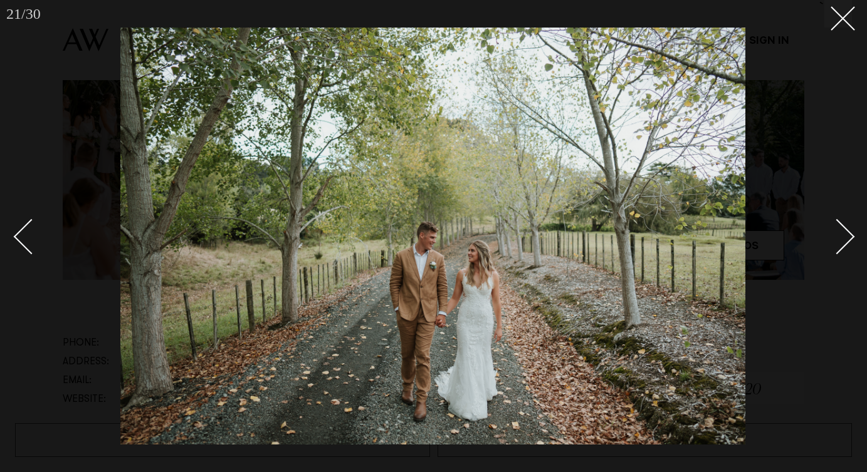
click at [846, 233] on div "Next slide" at bounding box center [837, 237] width 36 height 36
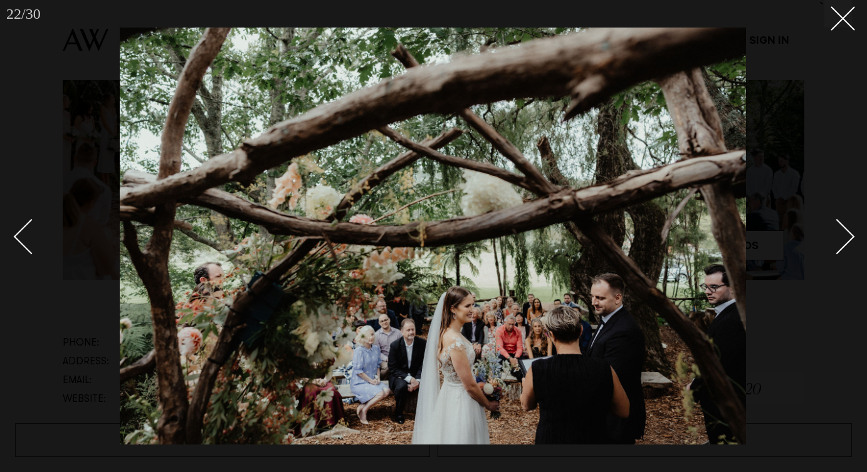
click at [846, 233] on div "Next slide" at bounding box center [837, 237] width 36 height 36
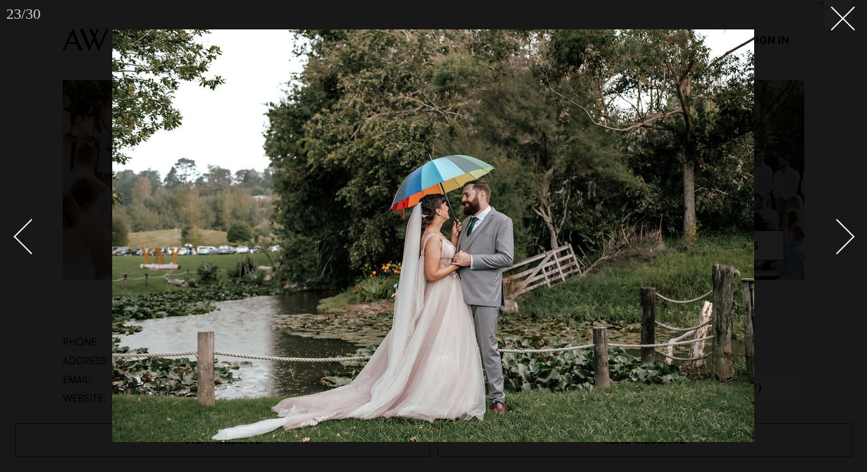
click at [846, 233] on div "Next slide" at bounding box center [837, 237] width 36 height 36
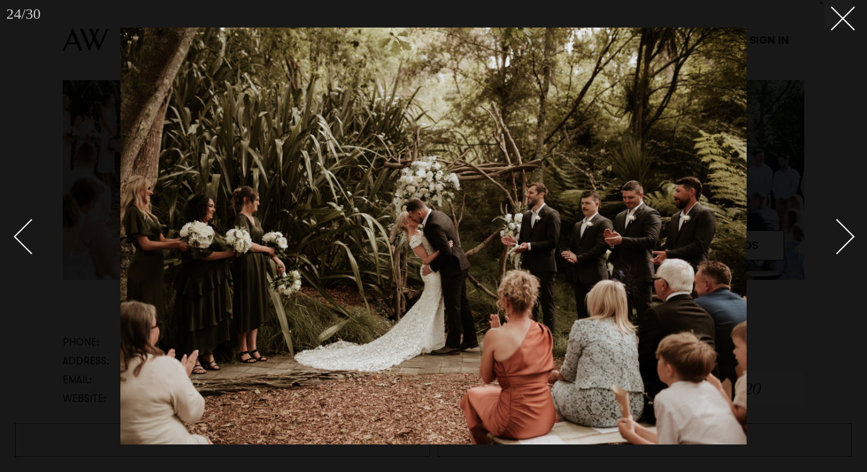
click at [856, 211] on div at bounding box center [433, 236] width 867 height 472
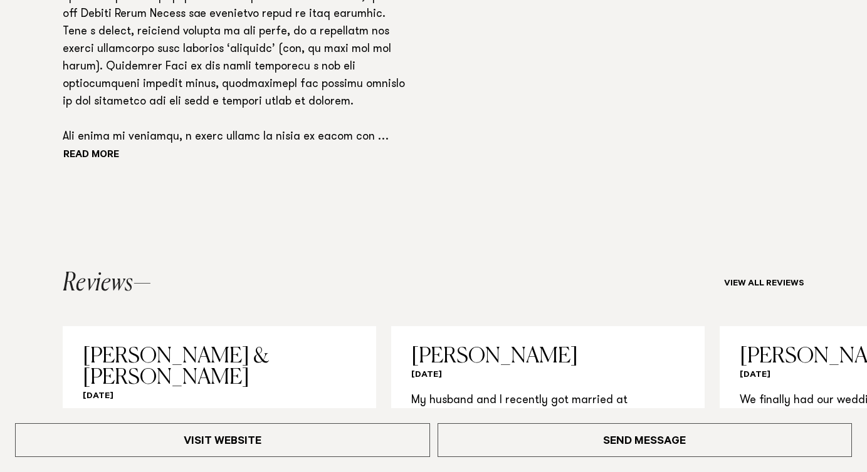
scroll to position [1095, 0]
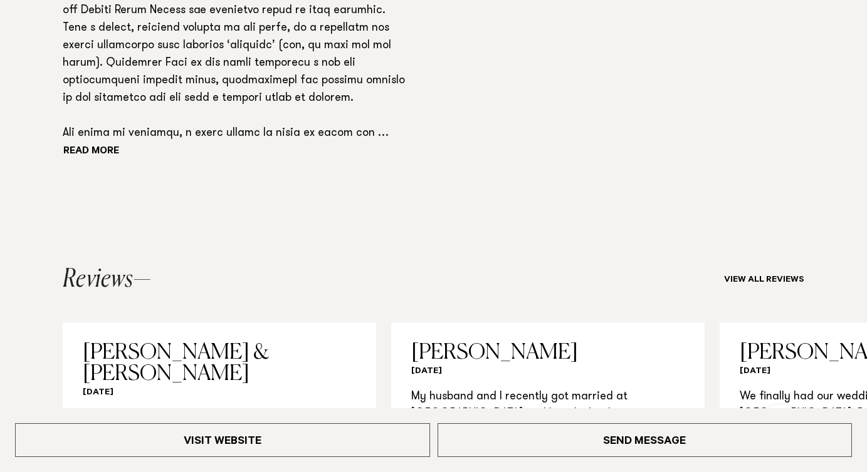
click at [92, 146] on button "Read more" at bounding box center [119, 152] width 113 height 19
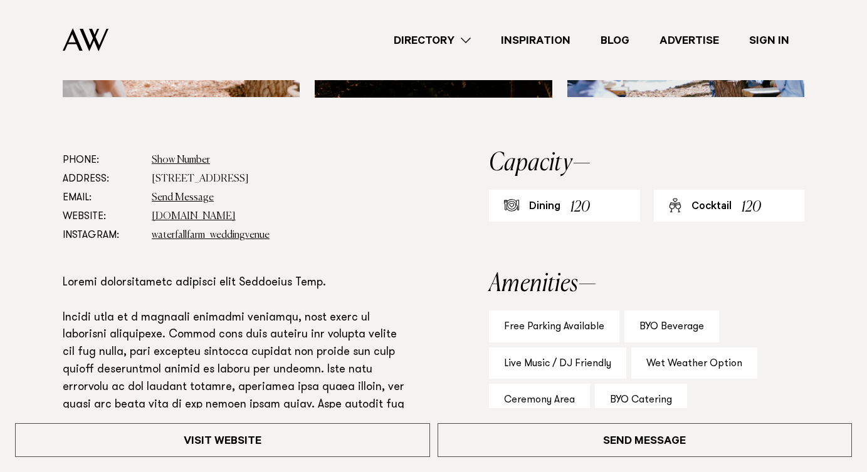
scroll to position [590, 0]
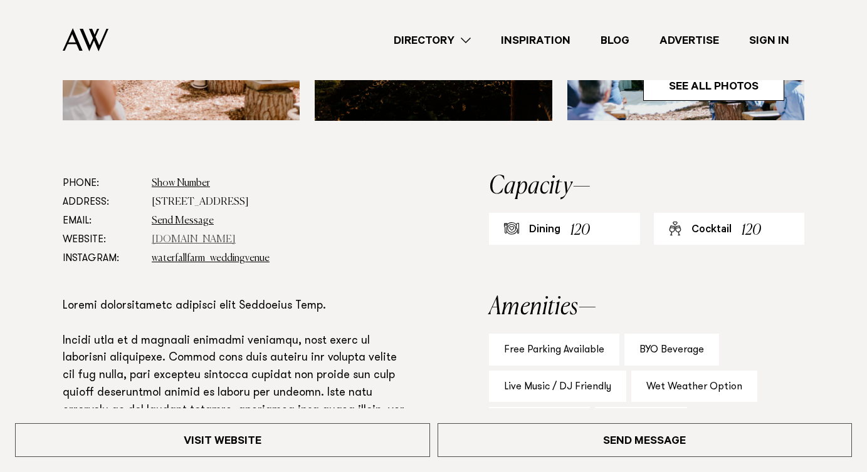
click at [181, 242] on link "www.waterfallfarm.net" at bounding box center [194, 240] width 84 height 10
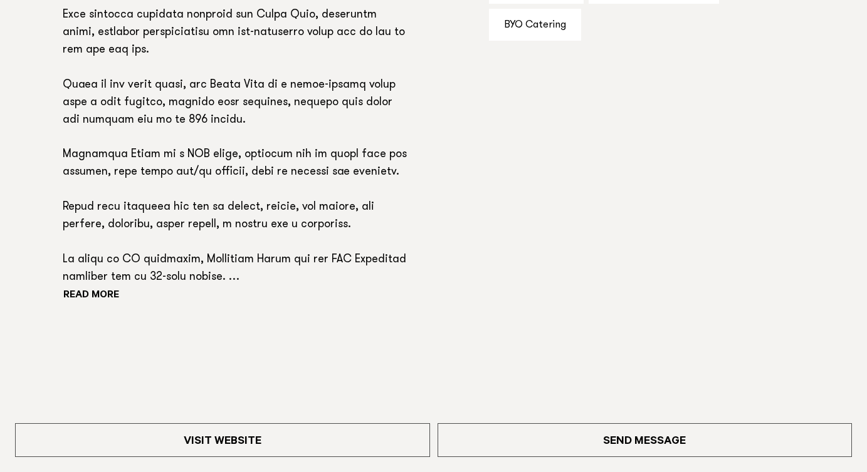
scroll to position [990, 0]
click at [121, 270] on div "Read more" at bounding box center [235, 120] width 345 height 368
click at [109, 286] on button "Read more" at bounding box center [119, 295] width 113 height 19
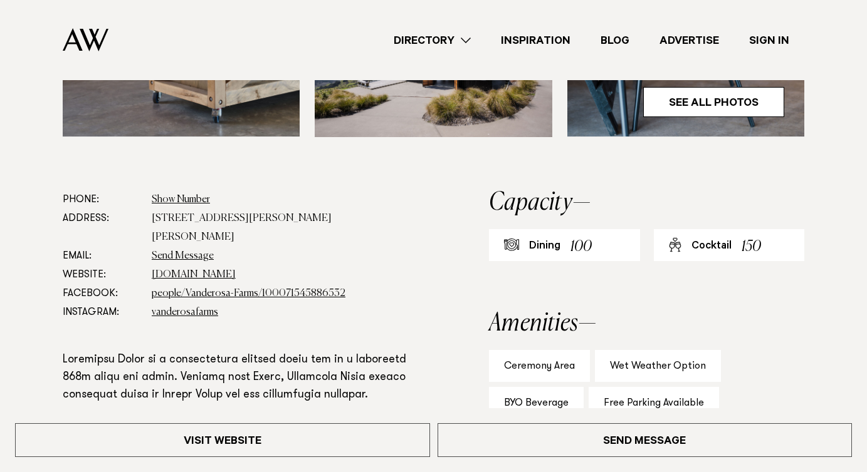
scroll to position [566, 0]
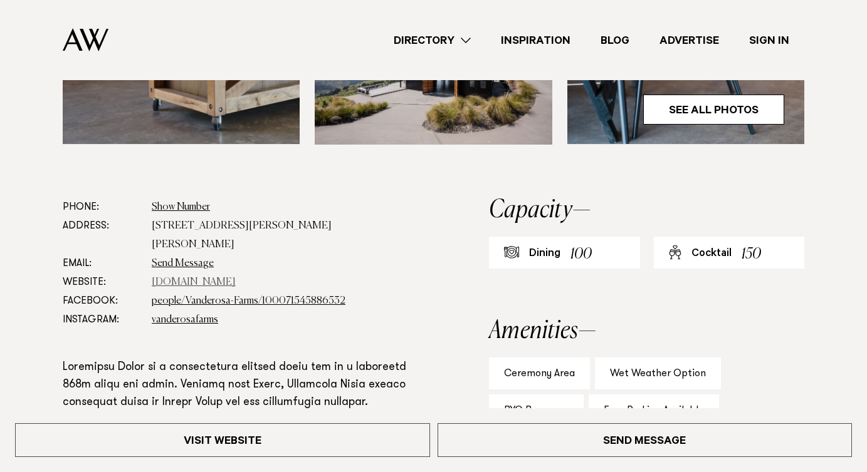
click at [204, 278] on link "[DOMAIN_NAME]" at bounding box center [194, 283] width 84 height 10
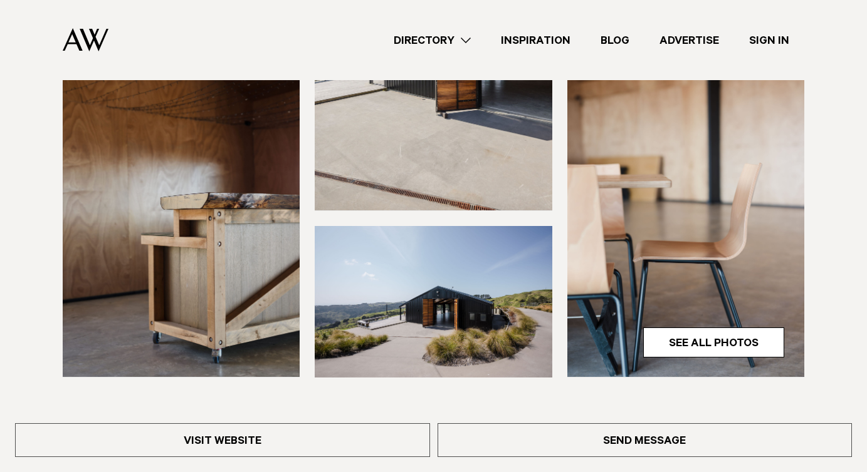
scroll to position [3, 0]
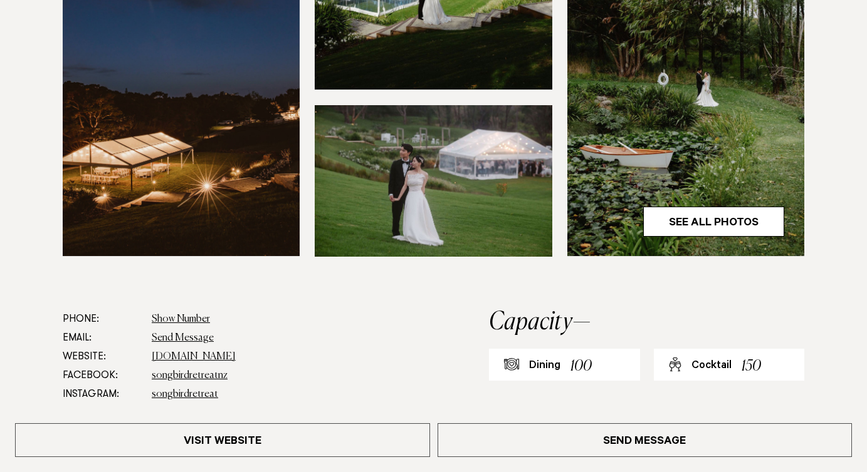
scroll to position [514, 0]
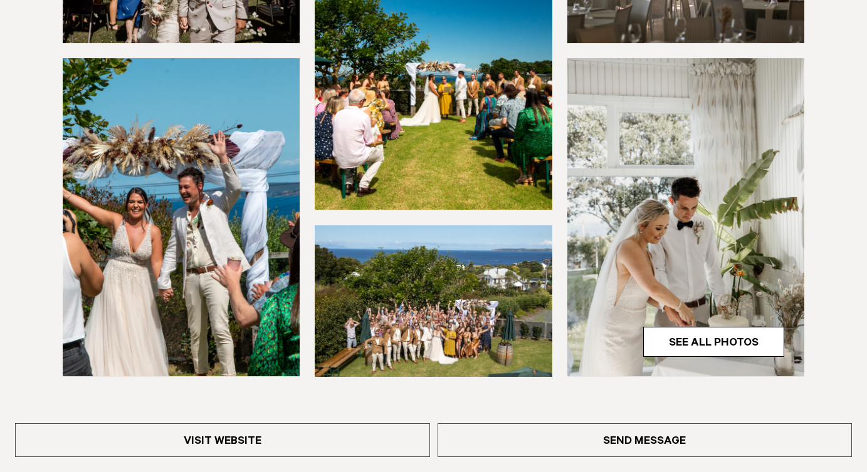
scroll to position [338, 0]
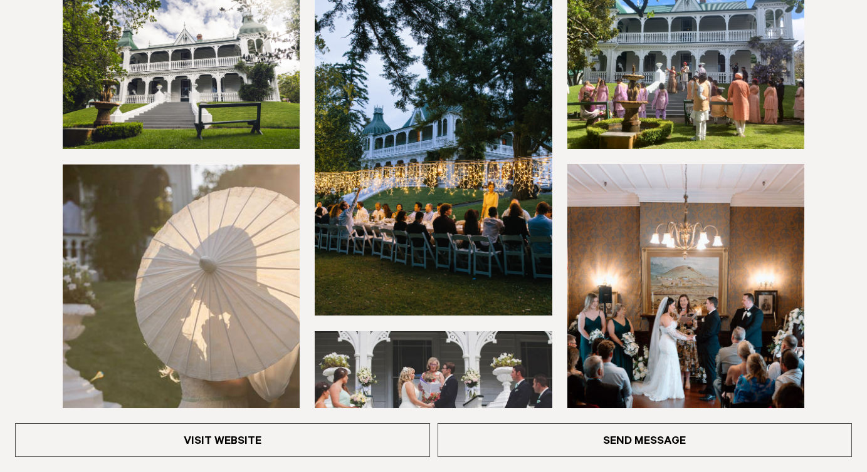
scroll to position [460, 0]
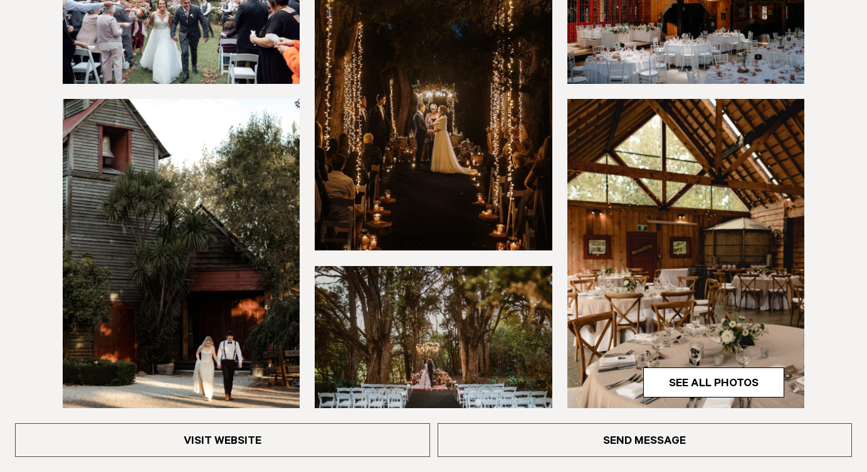
scroll to position [359, 0]
